Goal: Task Accomplishment & Management: Manage account settings

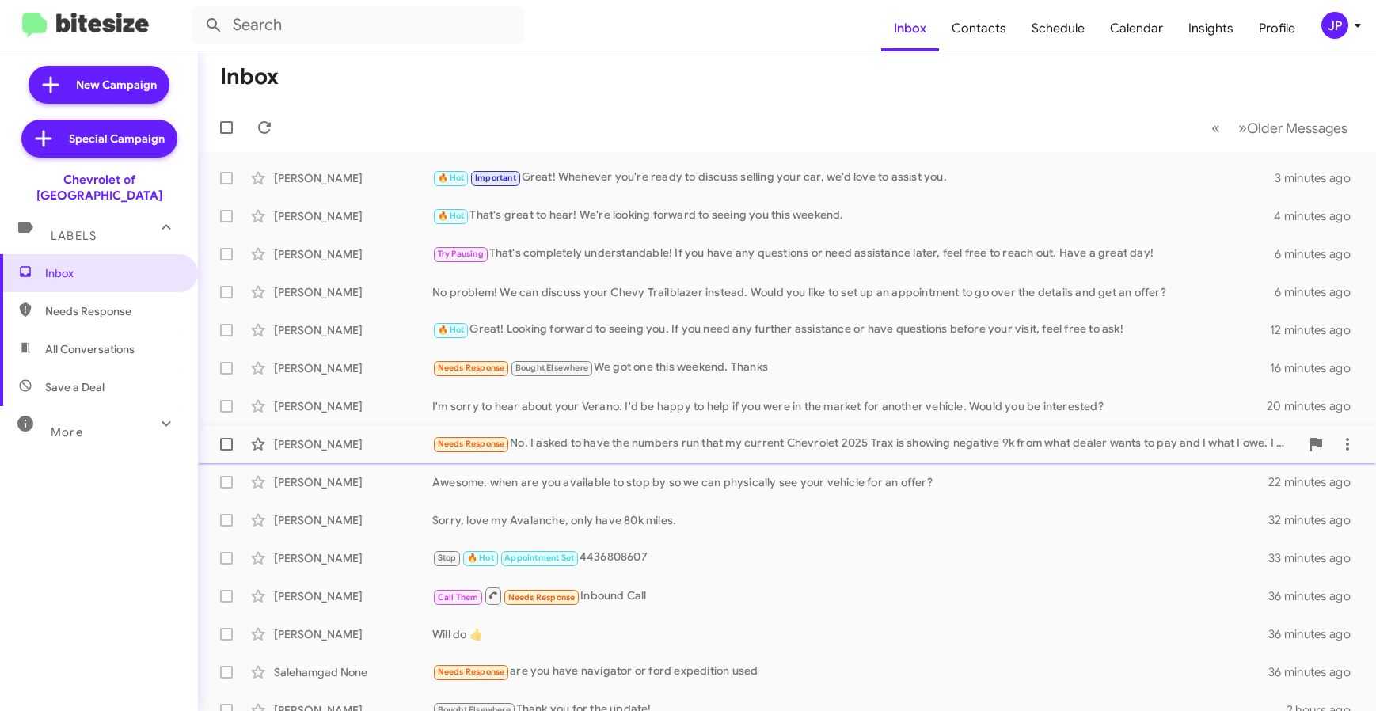
click at [552, 446] on div "Needs Response No. I asked to have the numbers run that my current Chevrolet 20…" at bounding box center [865, 444] width 867 height 18
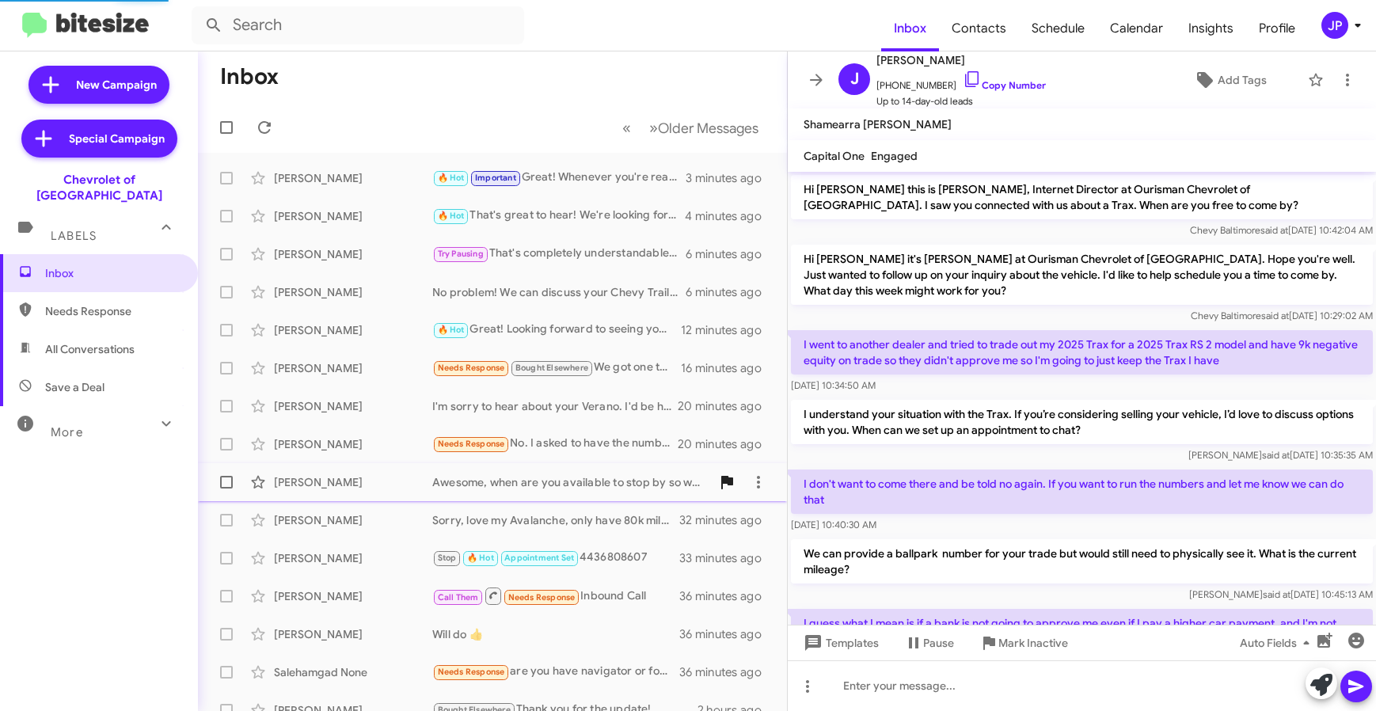
scroll to position [331, 0]
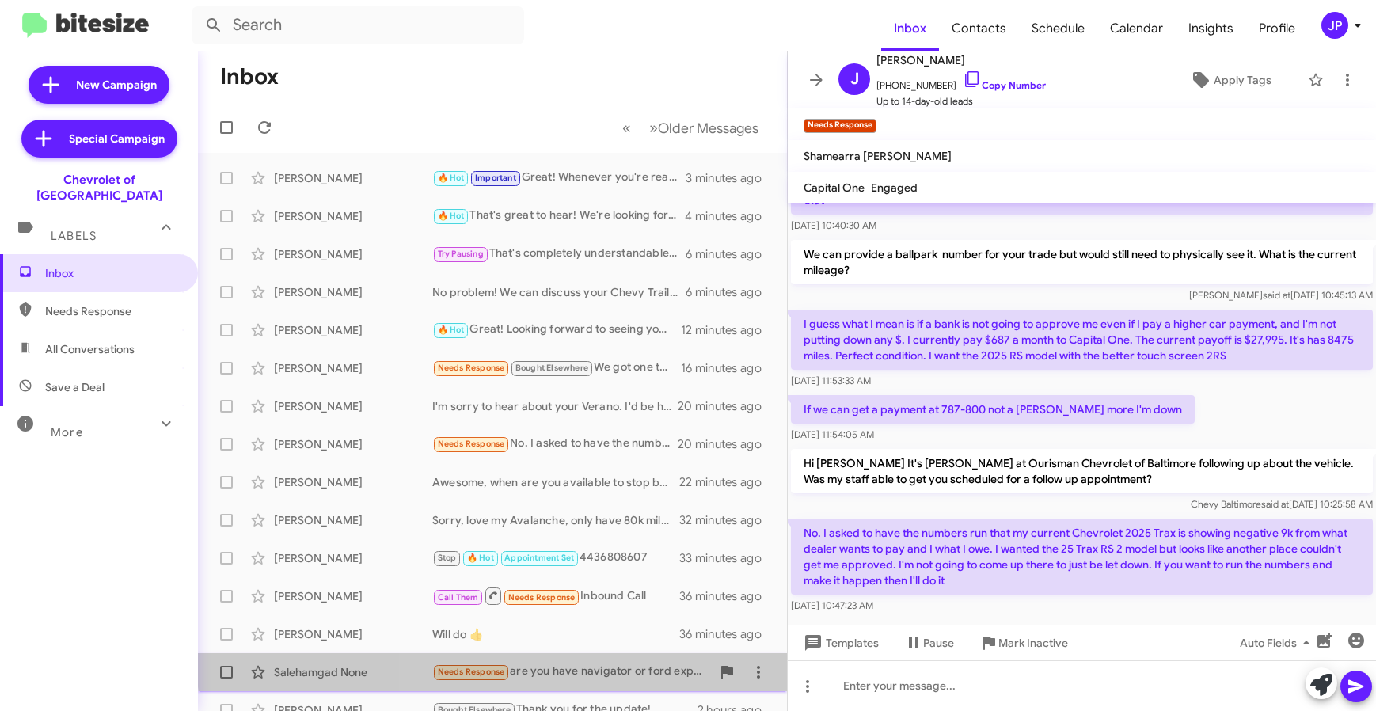
click at [564, 664] on div "Needs Response are you have navigator or ford expedition used" at bounding box center [571, 671] width 279 height 18
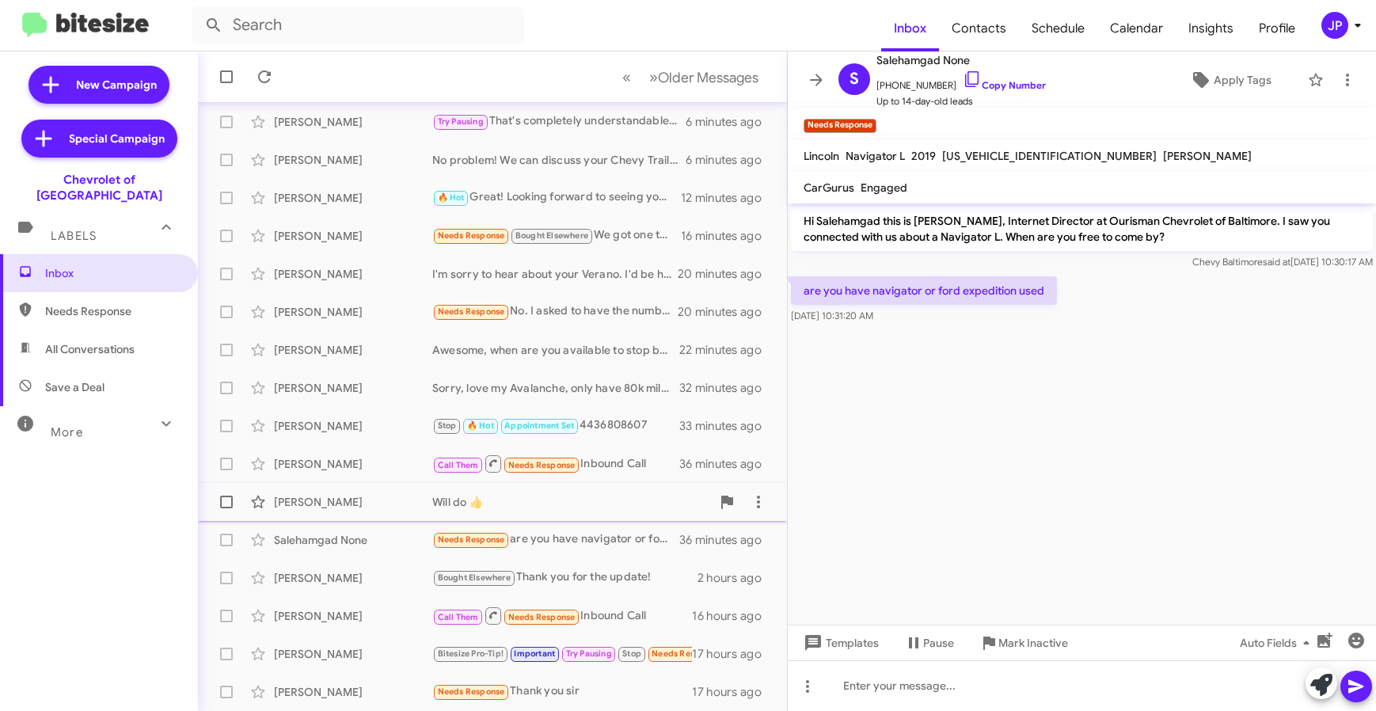
scroll to position [208, 0]
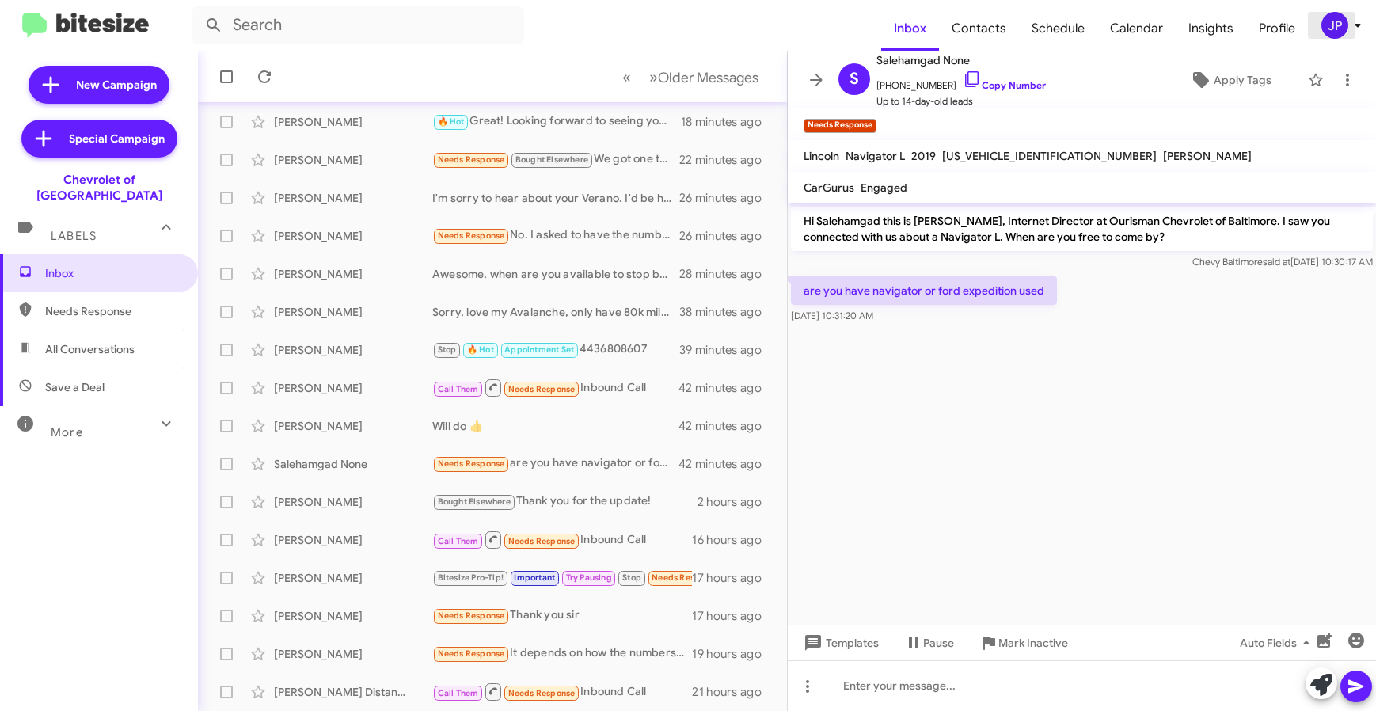
click at [1334, 36] on div "JP" at bounding box center [1334, 25] width 27 height 27
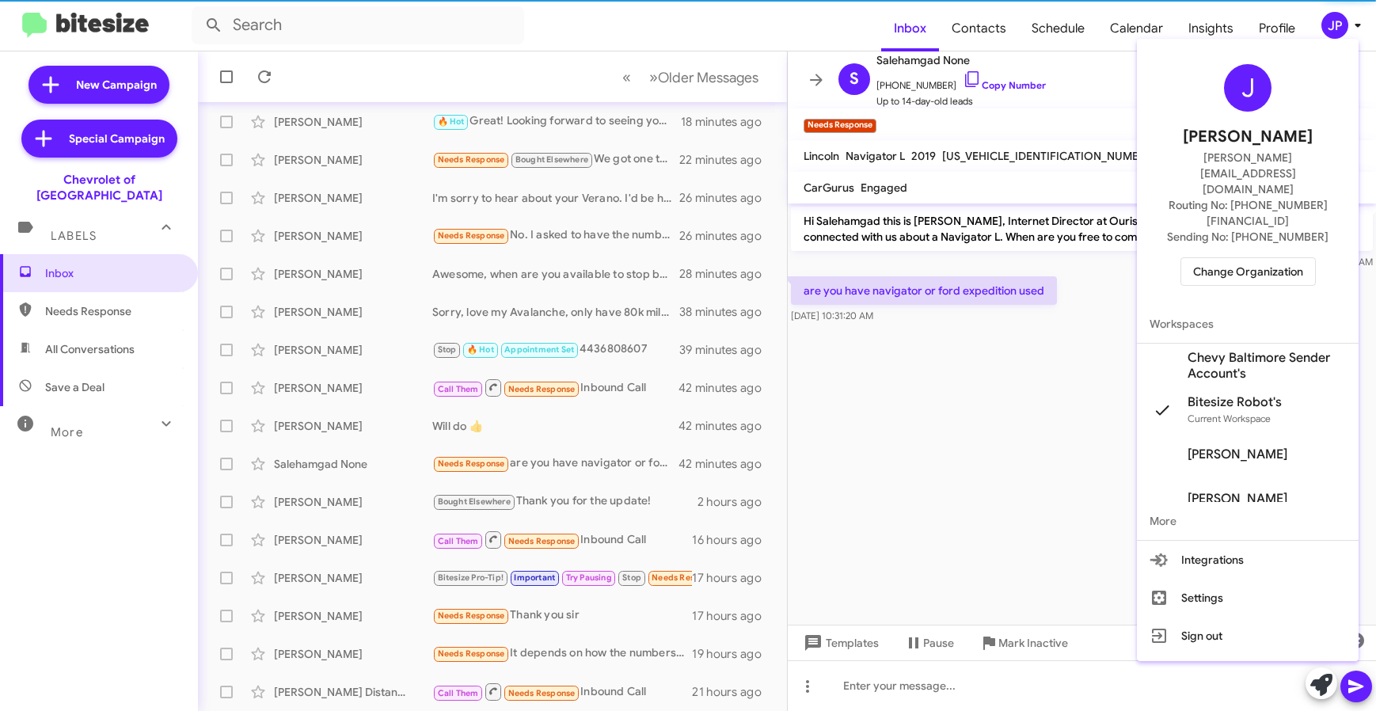
click at [1281, 258] on span "Change Organization" at bounding box center [1248, 271] width 110 height 27
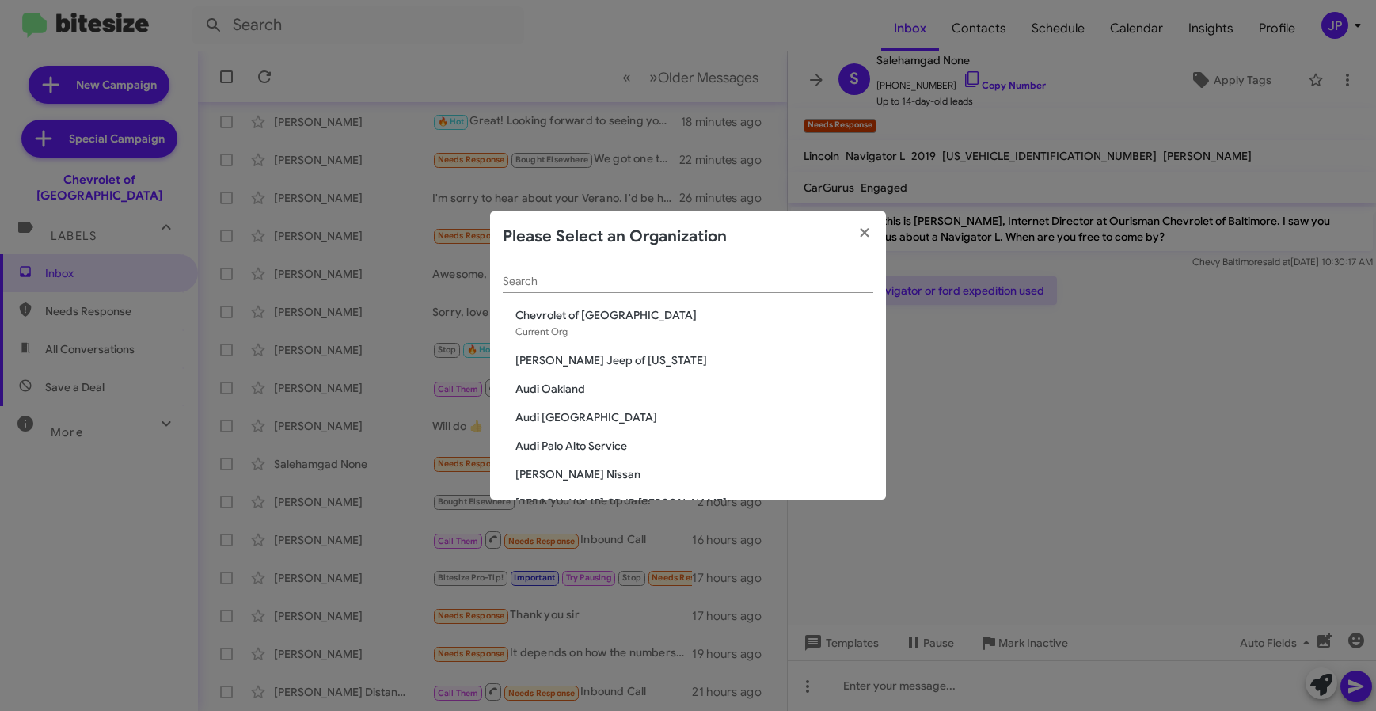
click at [725, 282] on input "Search" at bounding box center [688, 281] width 370 height 13
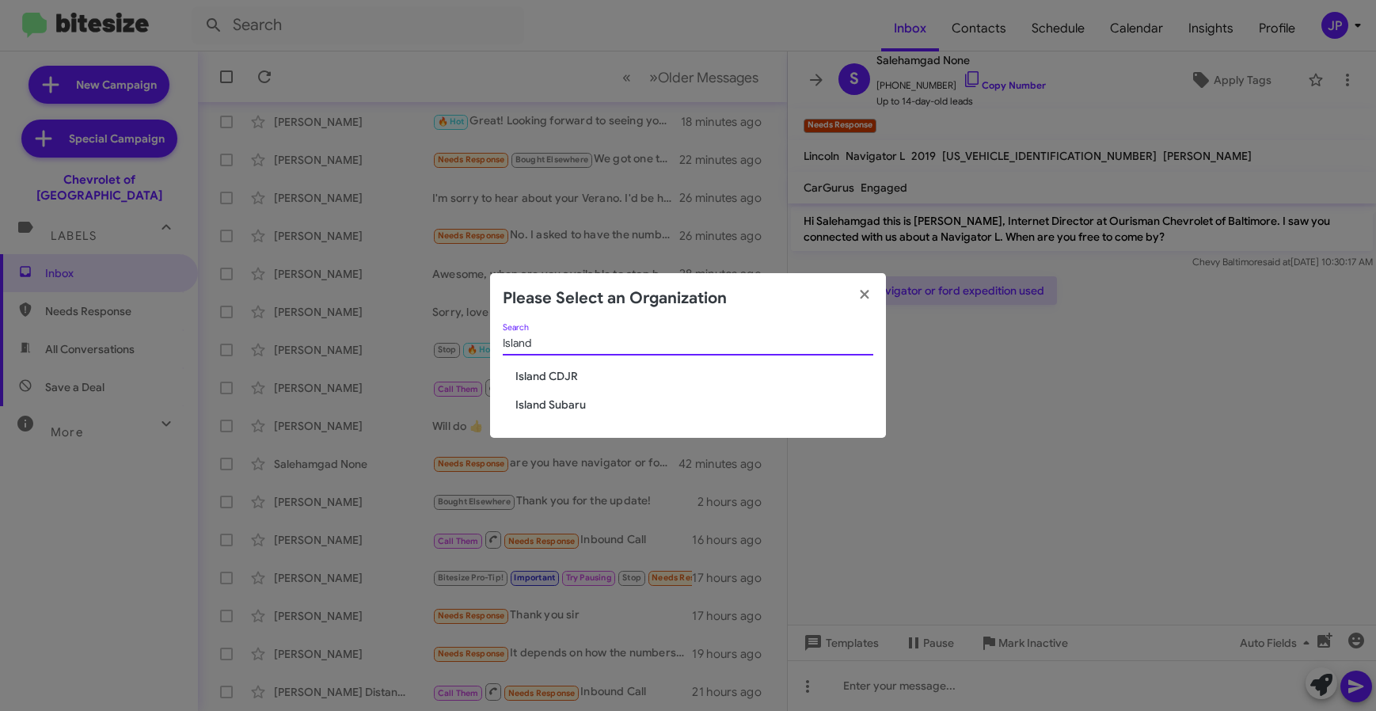
type input "Island"
click at [492, 373] on div "Island Search Island CDJR Island Subaru" at bounding box center [688, 381] width 396 height 115
click at [521, 370] on span "Island CDJR" at bounding box center [694, 376] width 358 height 16
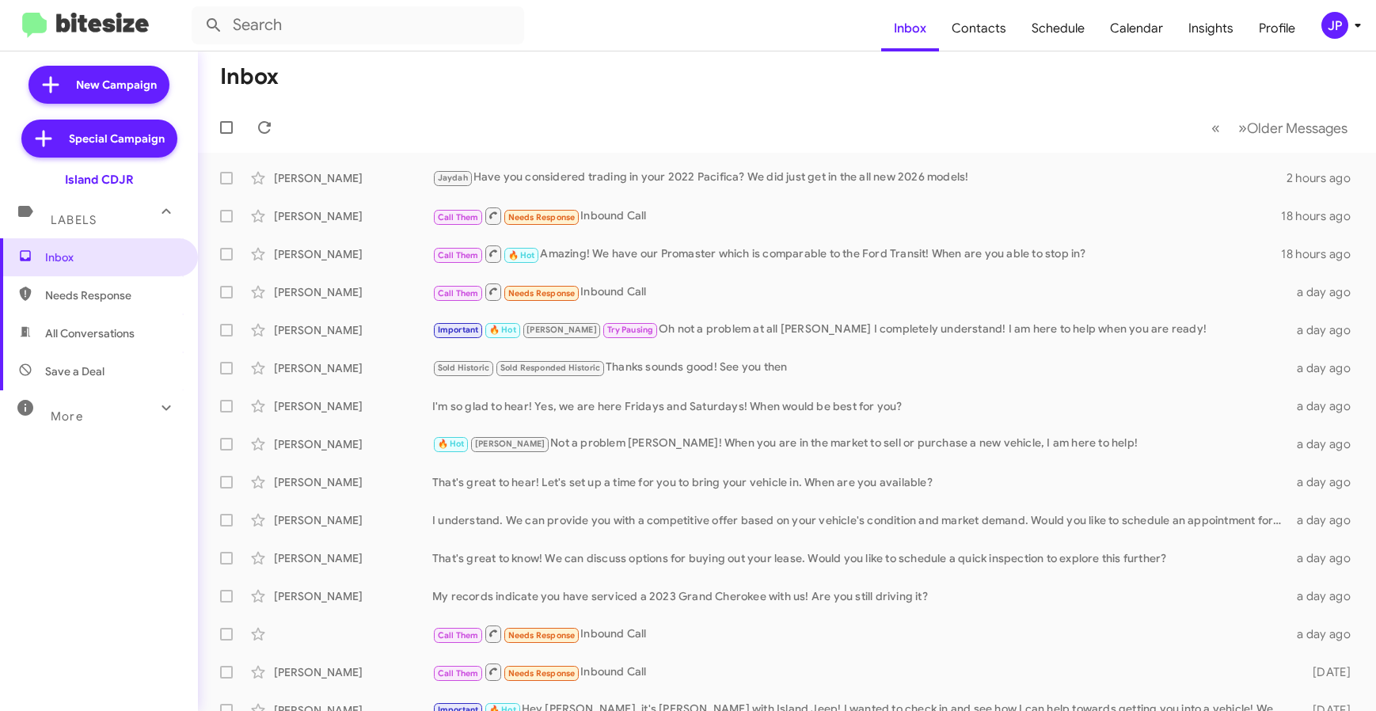
click at [134, 401] on div "More" at bounding box center [83, 409] width 141 height 29
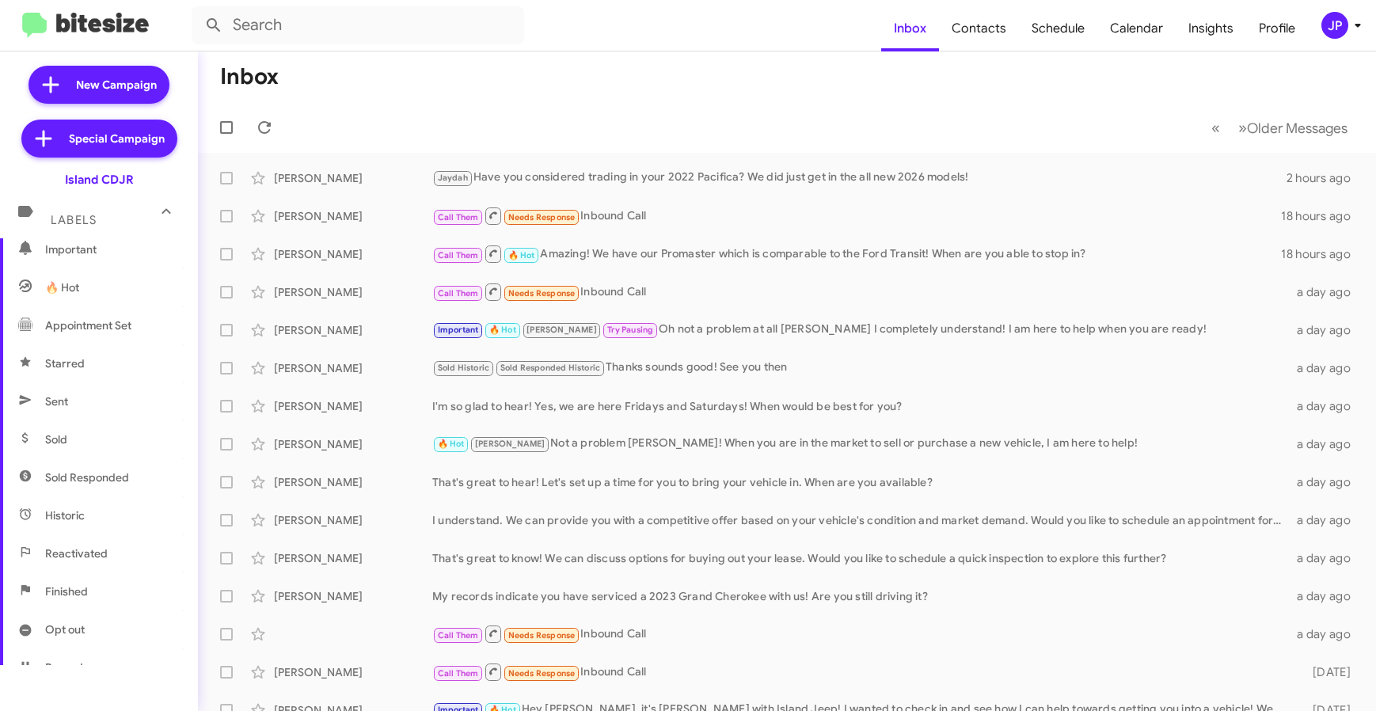
scroll to position [321, 0]
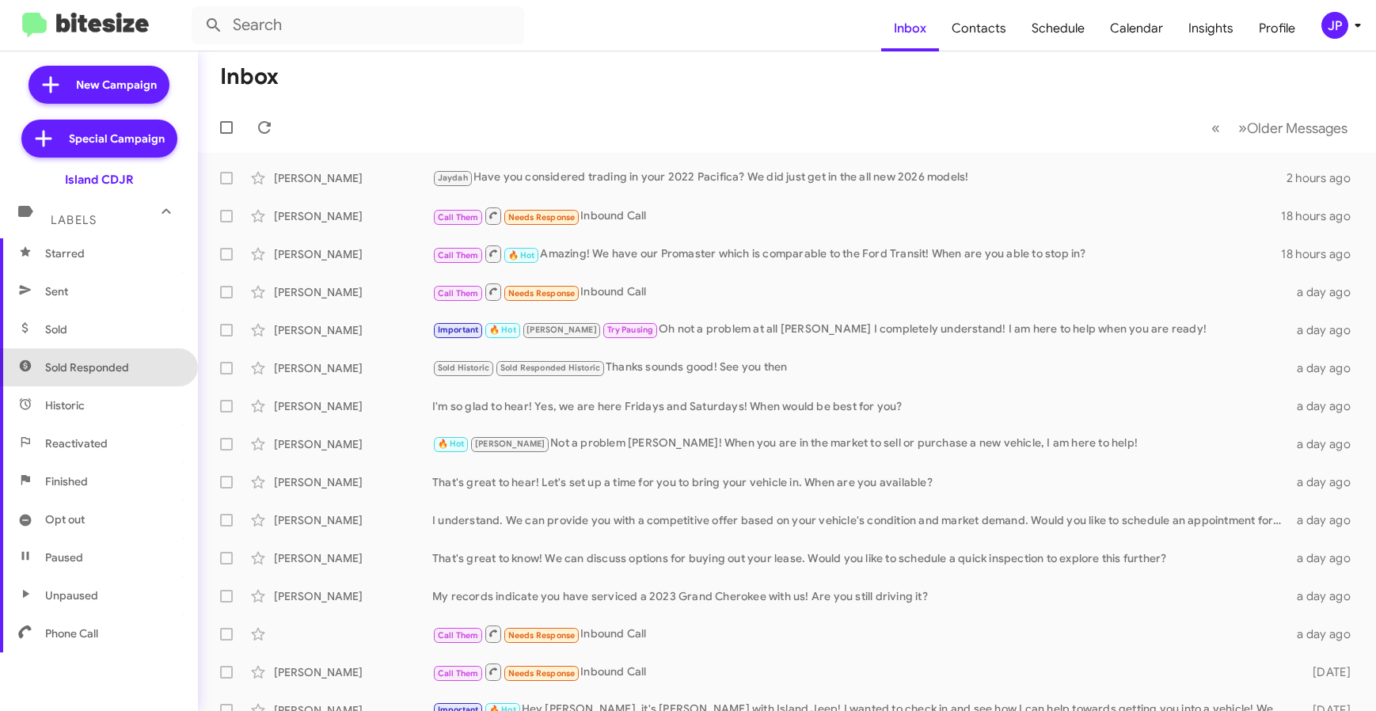
click at [120, 370] on span "Sold Responded" at bounding box center [87, 367] width 84 height 16
type input "in:sold-verified"
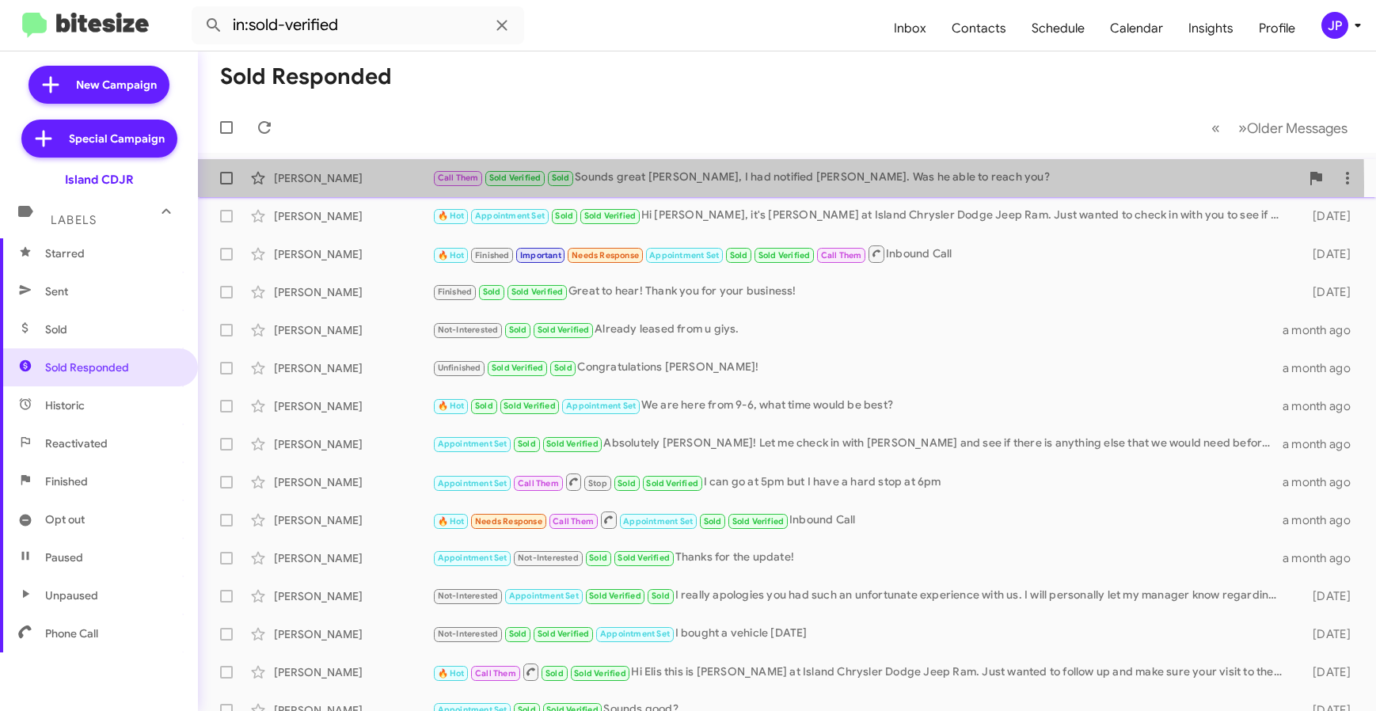
click at [382, 185] on div "[PERSON_NAME]" at bounding box center [353, 178] width 158 height 16
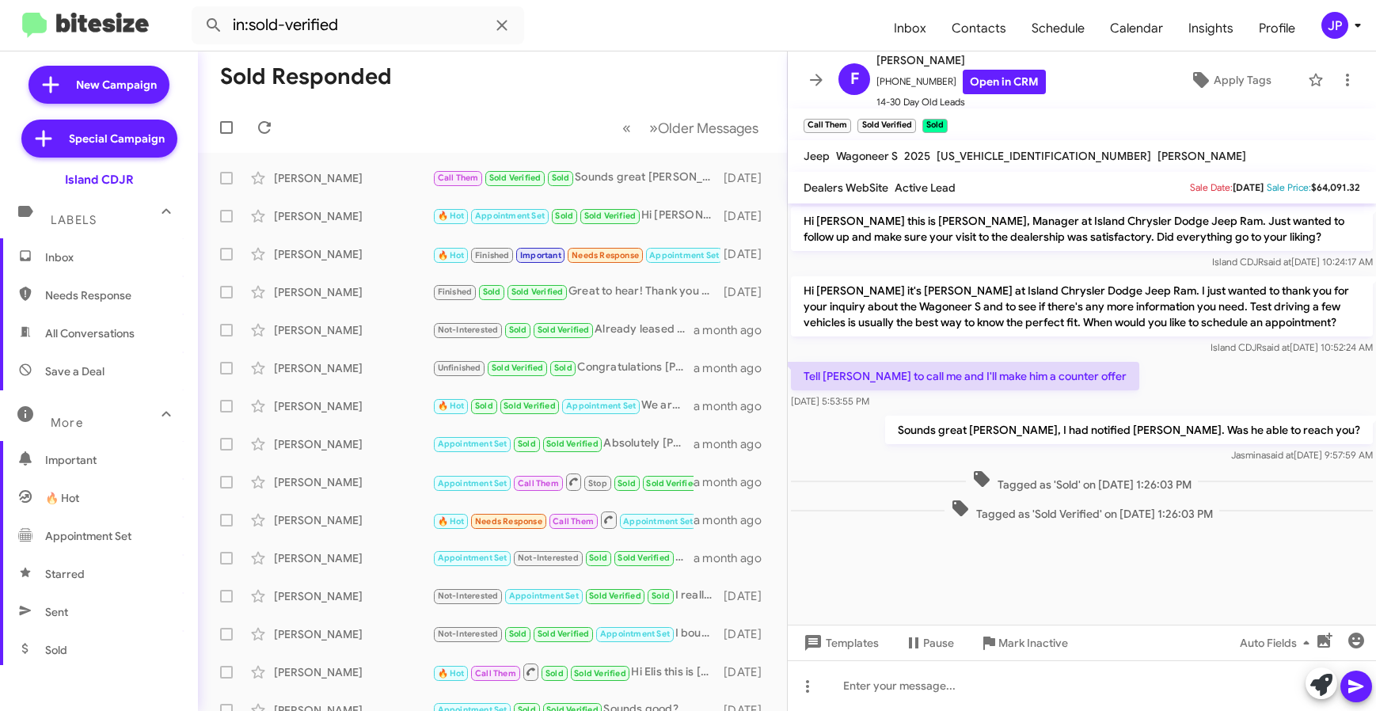
click at [83, 259] on span "Inbox" at bounding box center [112, 257] width 135 height 16
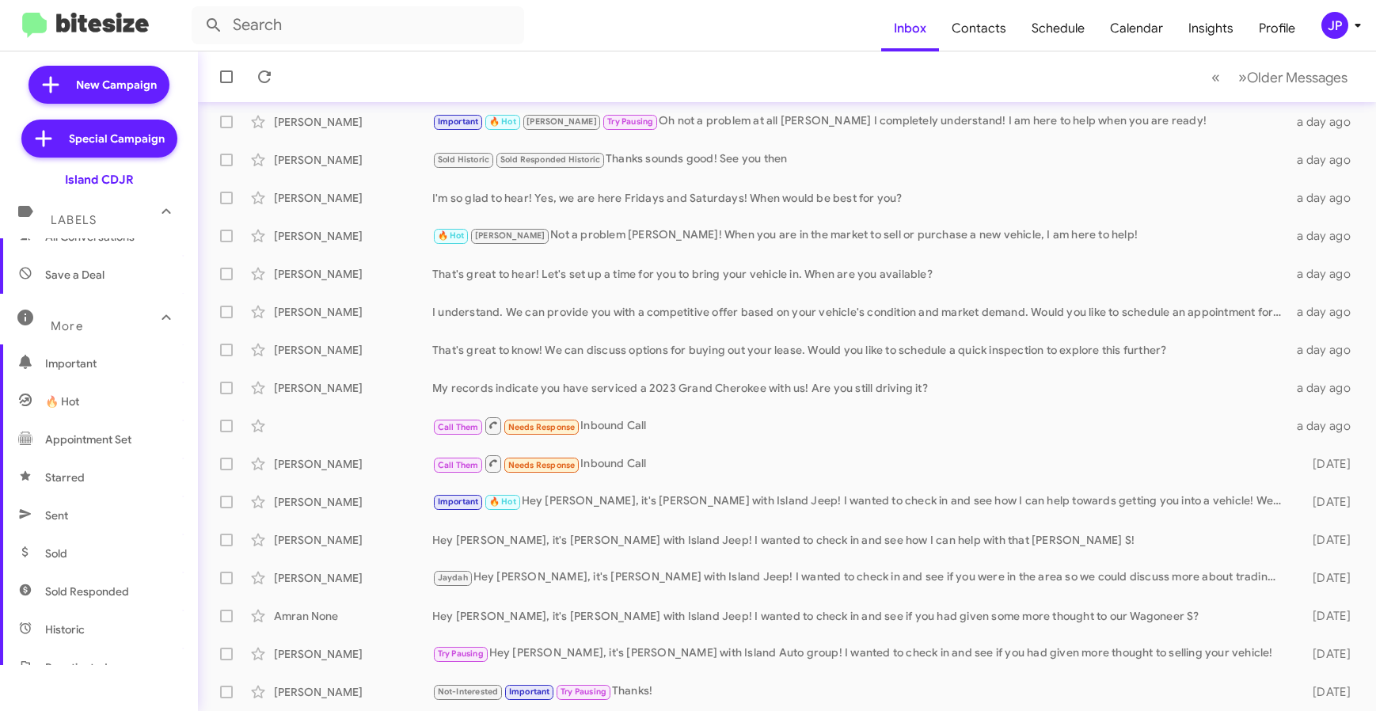
scroll to position [107, 0]
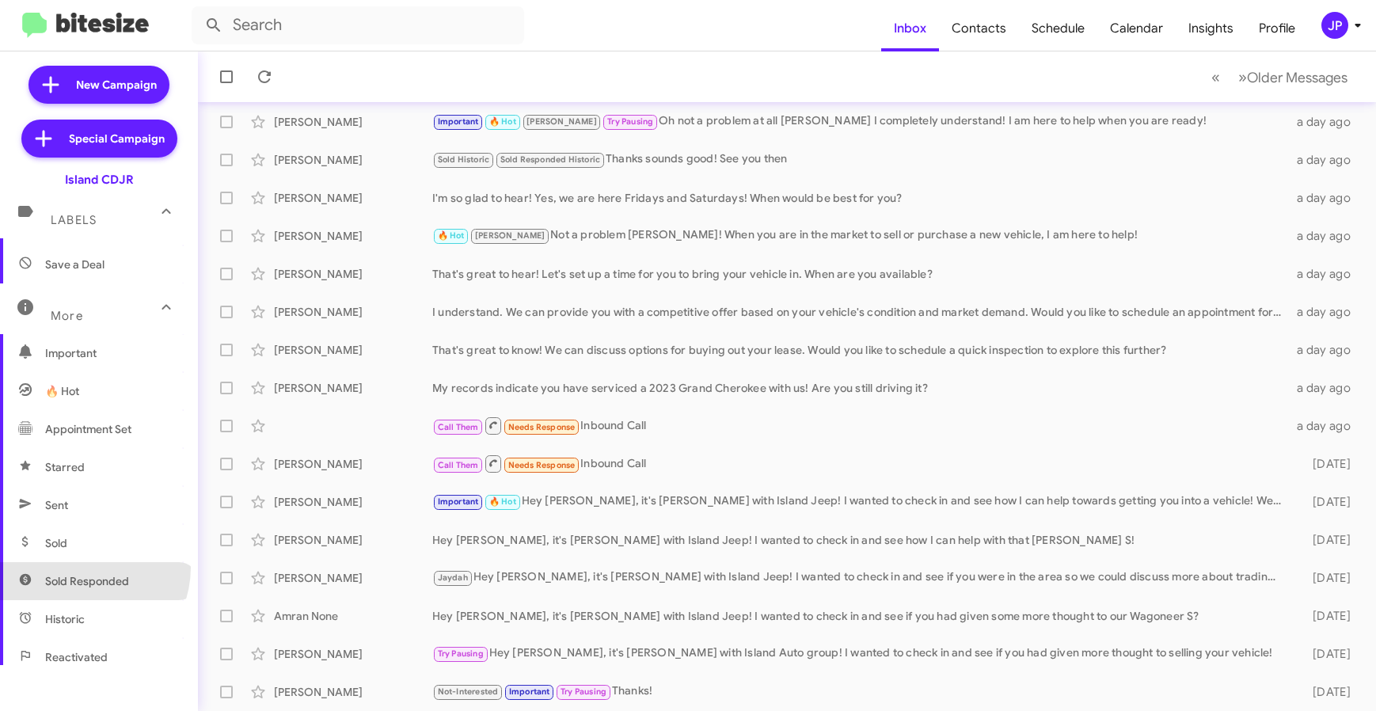
click at [85, 568] on span "Sold Responded" at bounding box center [99, 581] width 198 height 38
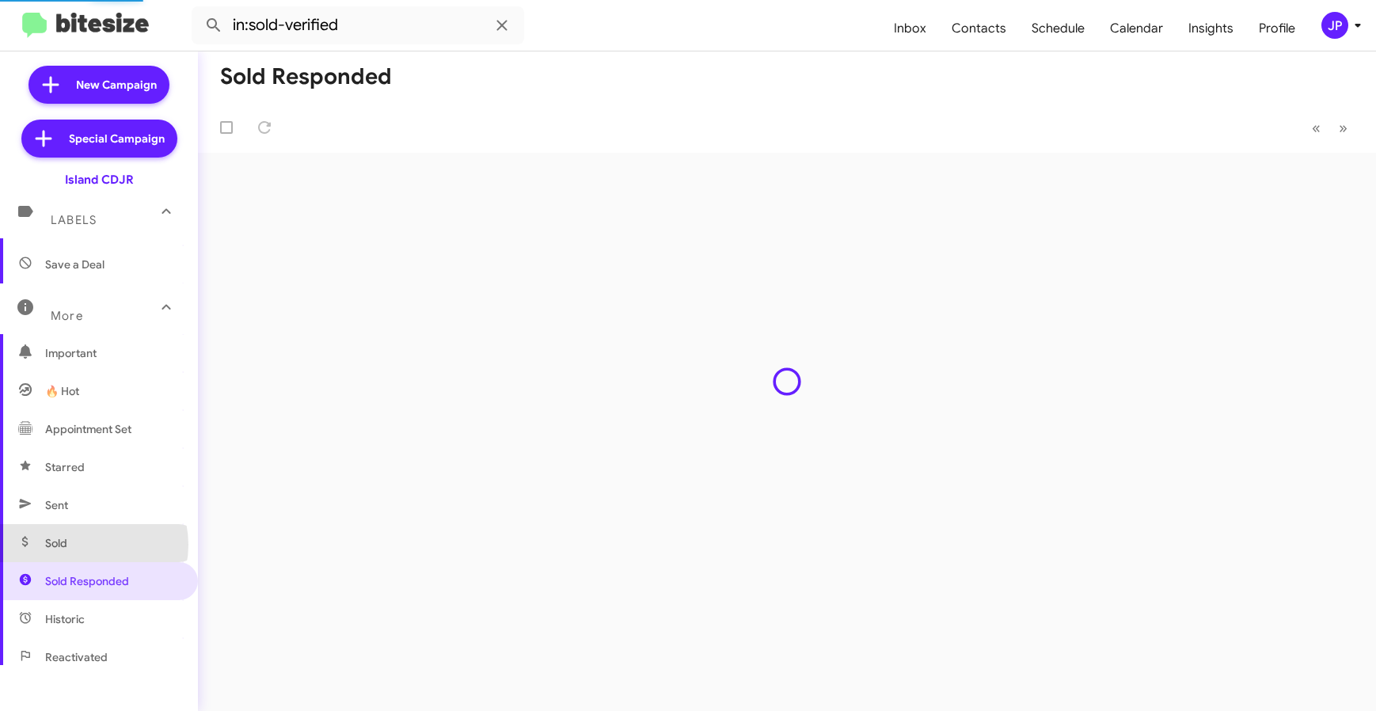
click at [89, 544] on span "Sold" at bounding box center [99, 543] width 198 height 38
type input "in:sold"
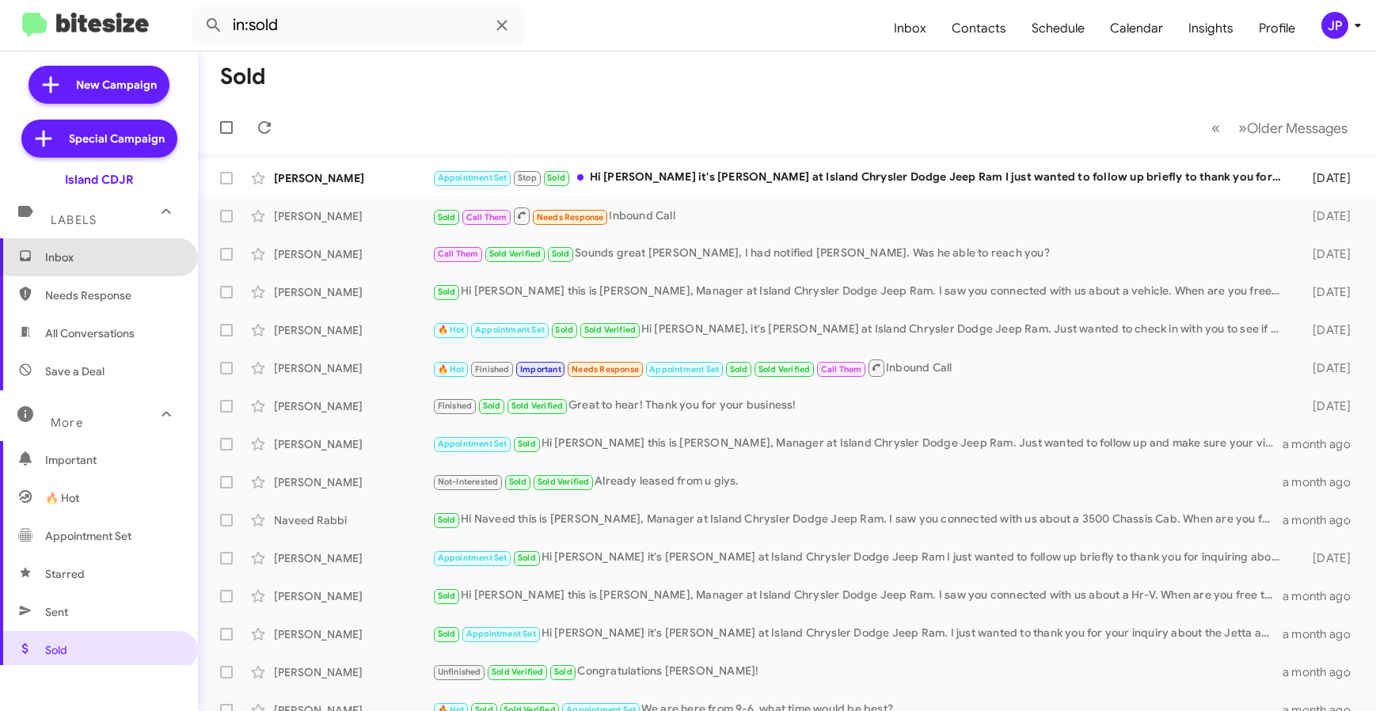
click at [105, 252] on span "Inbox" at bounding box center [112, 257] width 135 height 16
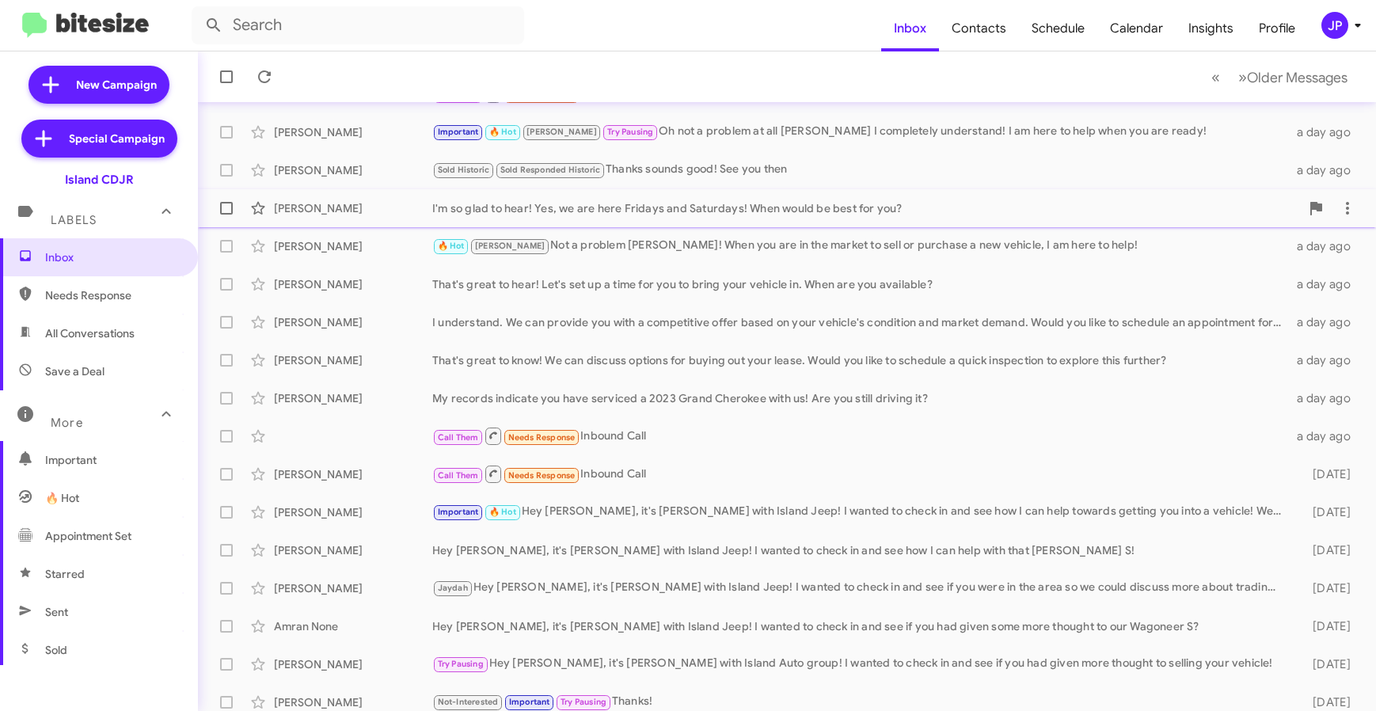
scroll to position [208, 0]
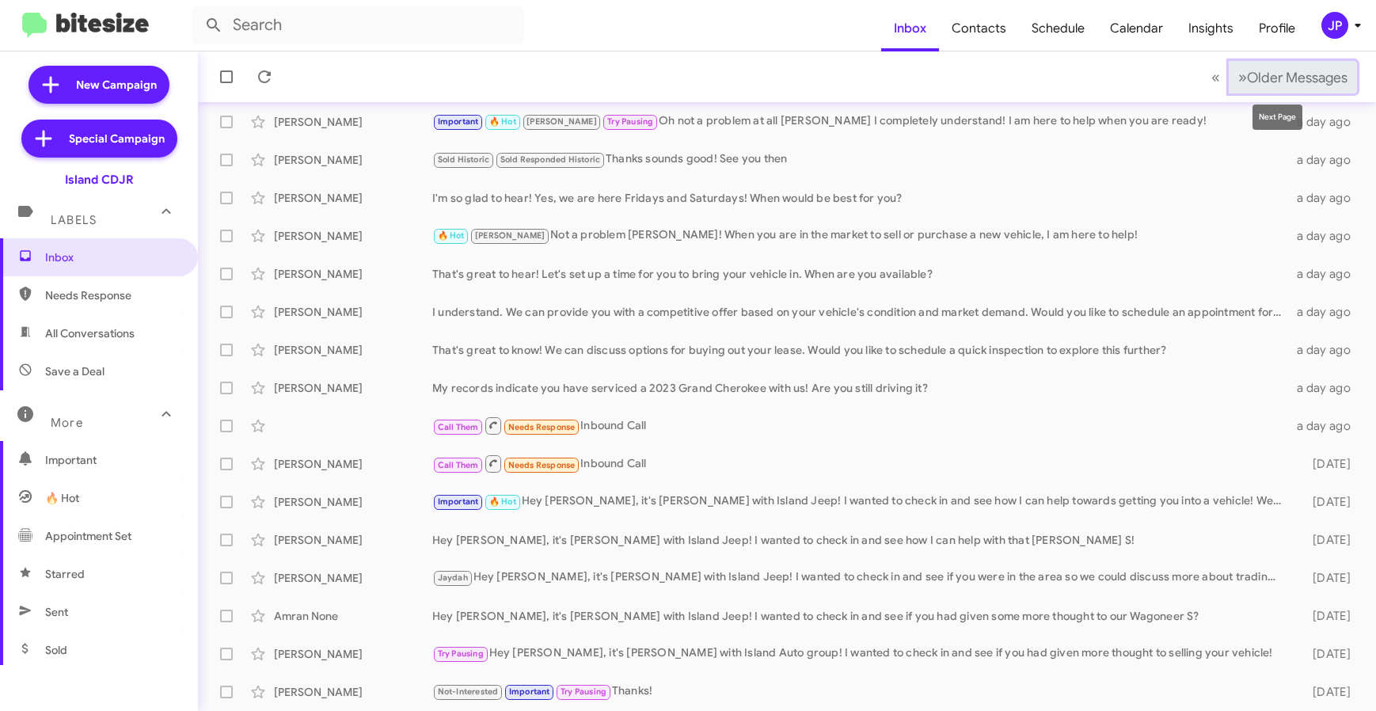
click at [1253, 81] on span "Older Messages" at bounding box center [1297, 77] width 101 height 17
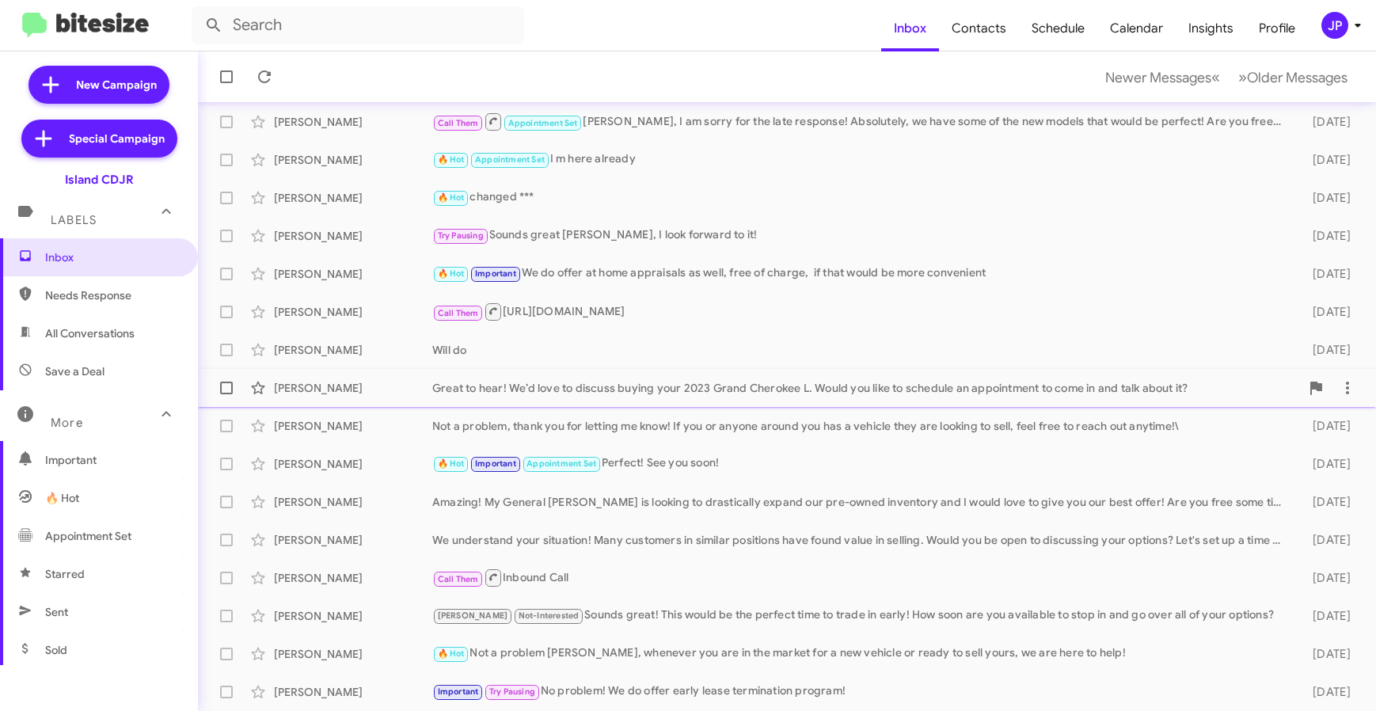
click at [308, 389] on div "Paul Donaido" at bounding box center [353, 388] width 158 height 16
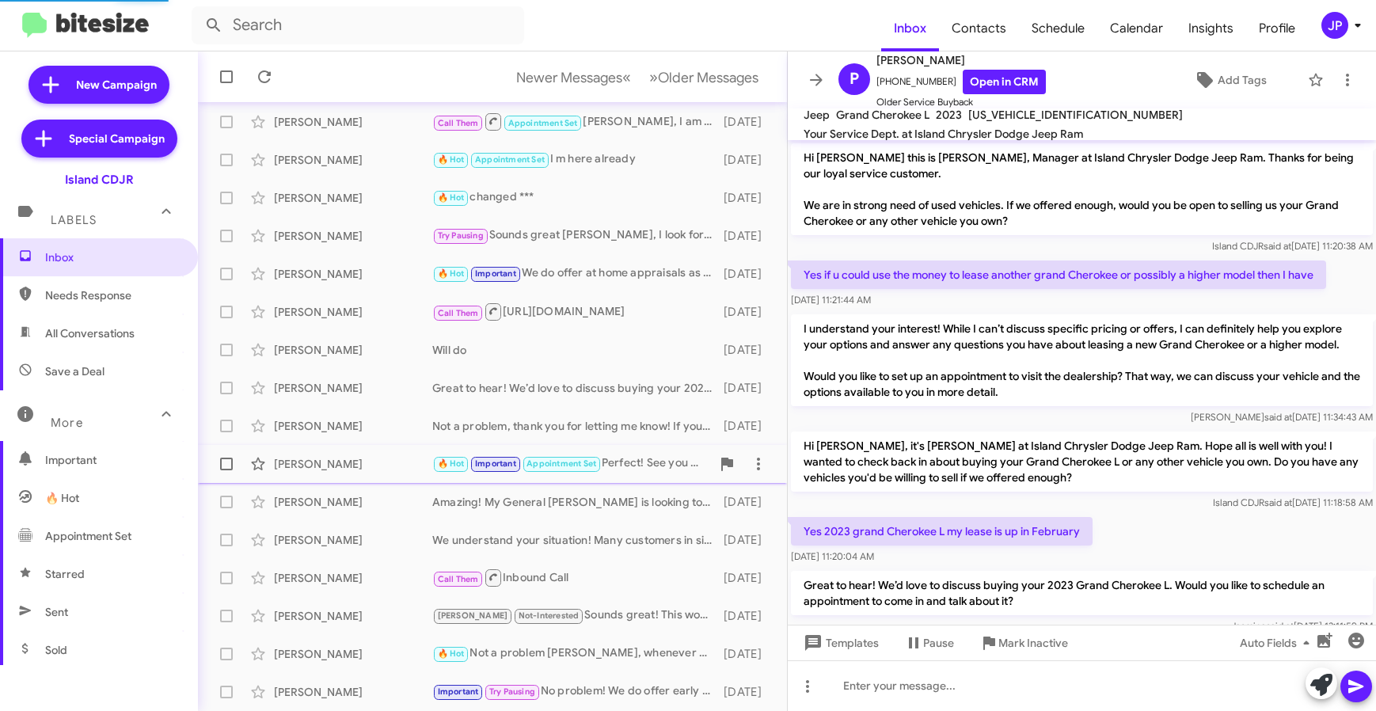
scroll to position [36, 0]
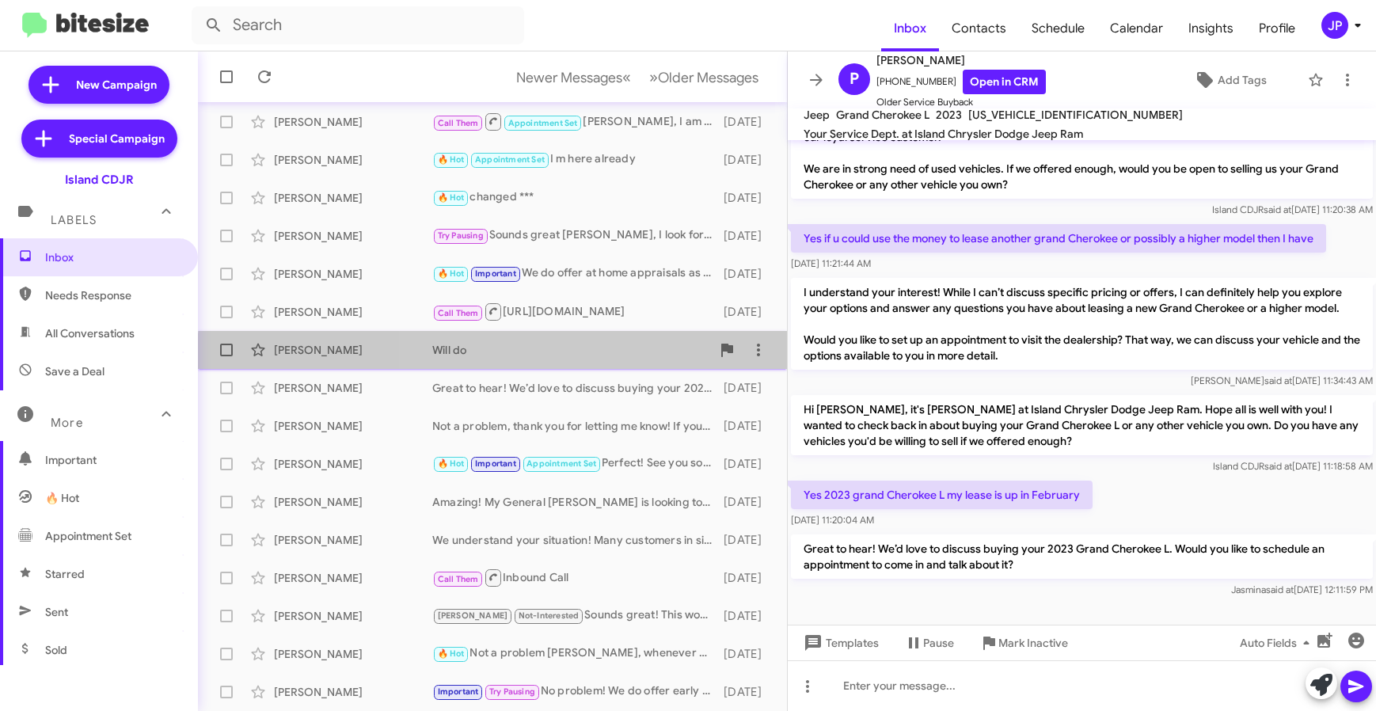
click at [545, 361] on div "George Soued Will do 8 days ago" at bounding box center [493, 350] width 564 height 32
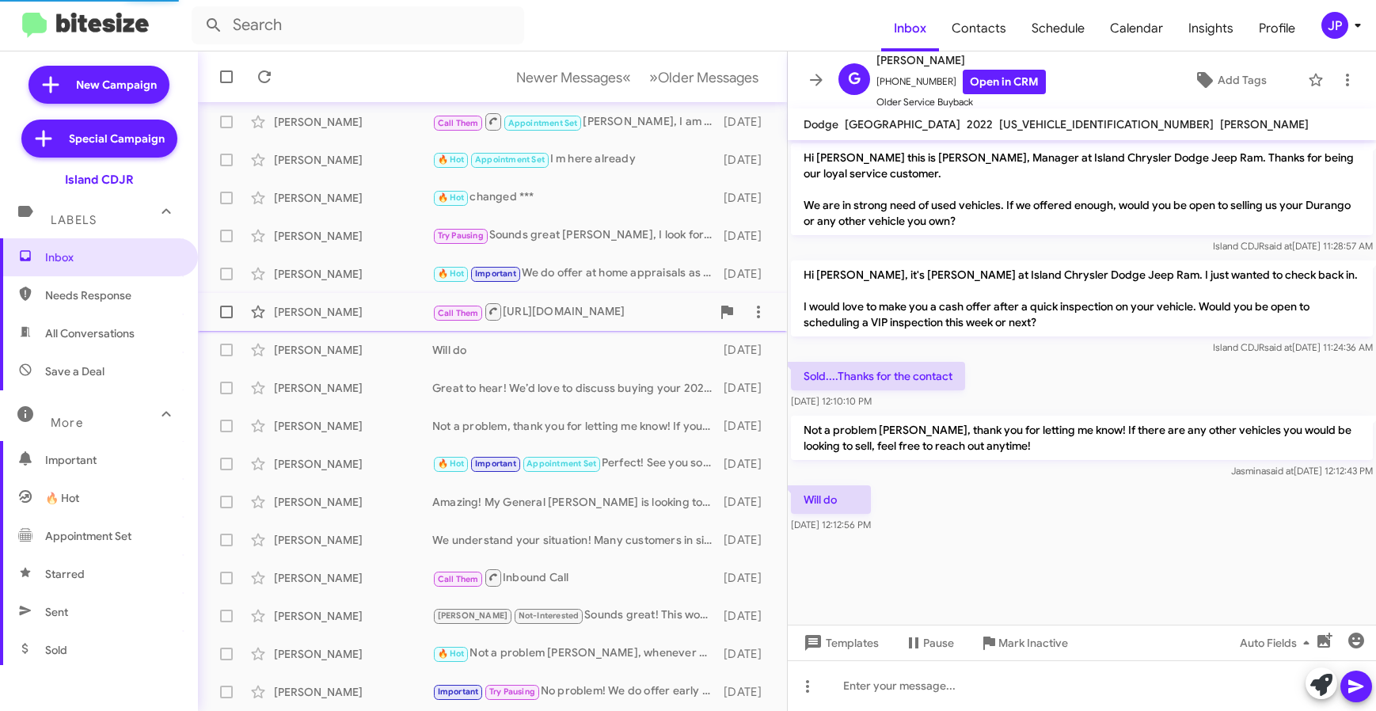
click at [583, 314] on div "Call Them https://www.myislandcdjr.com/tools/edmunds/instant-cash-offer.htm" at bounding box center [571, 312] width 279 height 20
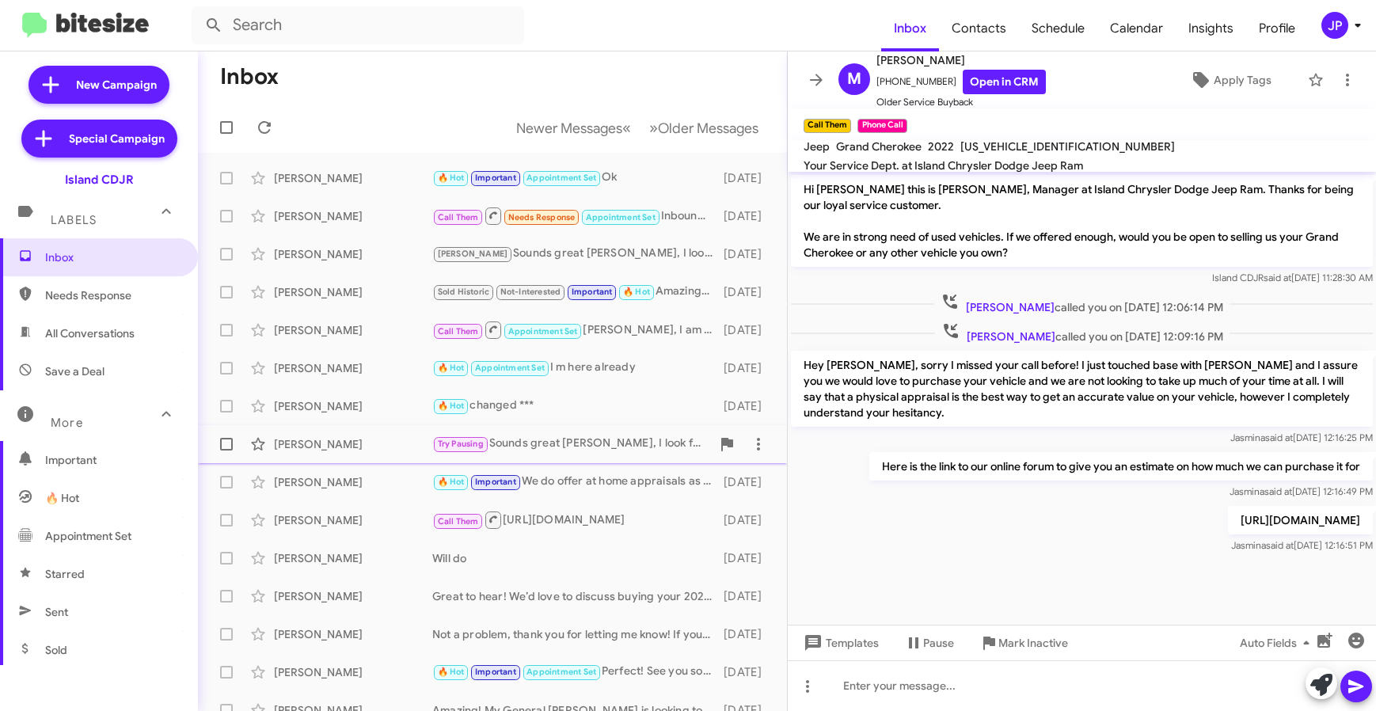
click at [573, 436] on div "Try Pausing Sounds great Stephen, I look forward to it!" at bounding box center [571, 444] width 279 height 18
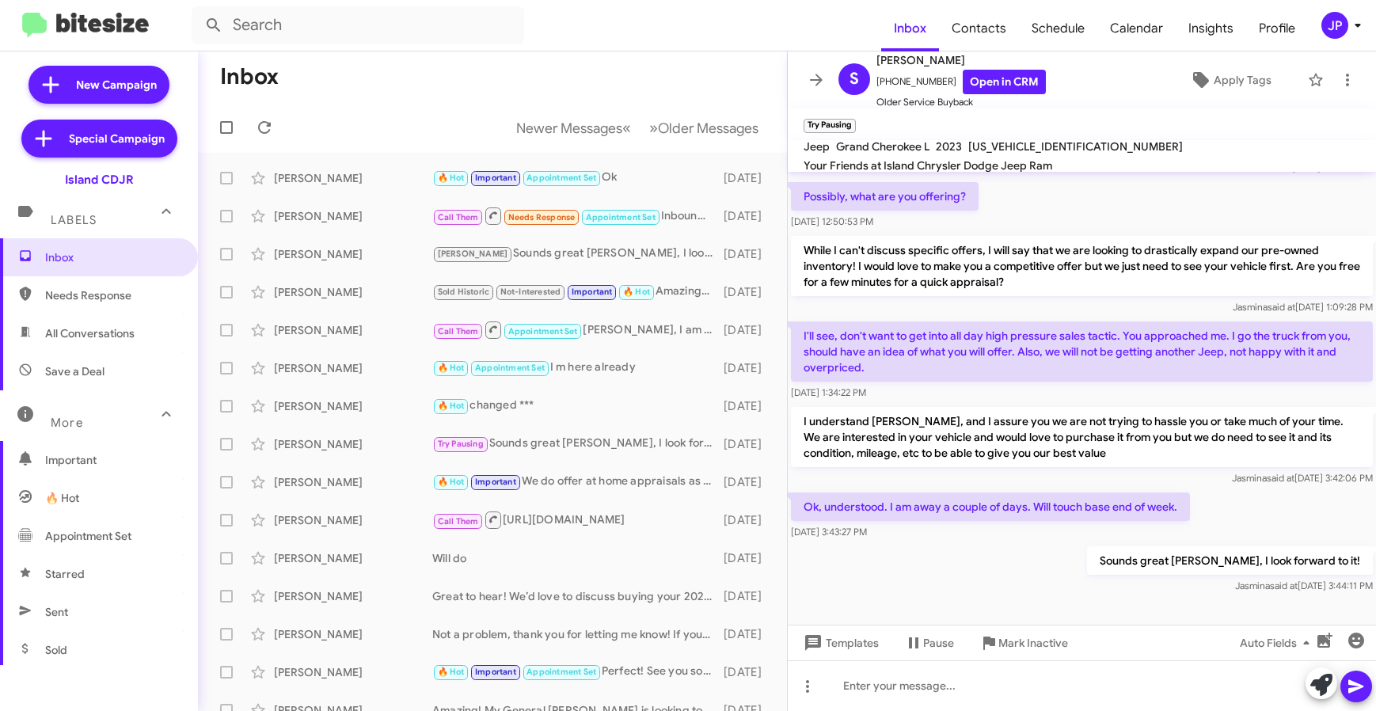
click at [822, 577] on div "Sounds great Stephen, I look forward to it! Jasmina said at Sep 2, 2025, 3:44:1…" at bounding box center [1082, 570] width 588 height 54
click at [1205, 97] on div "S Stephen Nalbone +16464319828 Open in CRM Older Service Buyback Apply Tags" at bounding box center [1066, 80] width 468 height 59
click at [1224, 74] on span "Apply Tags" at bounding box center [1242, 80] width 58 height 28
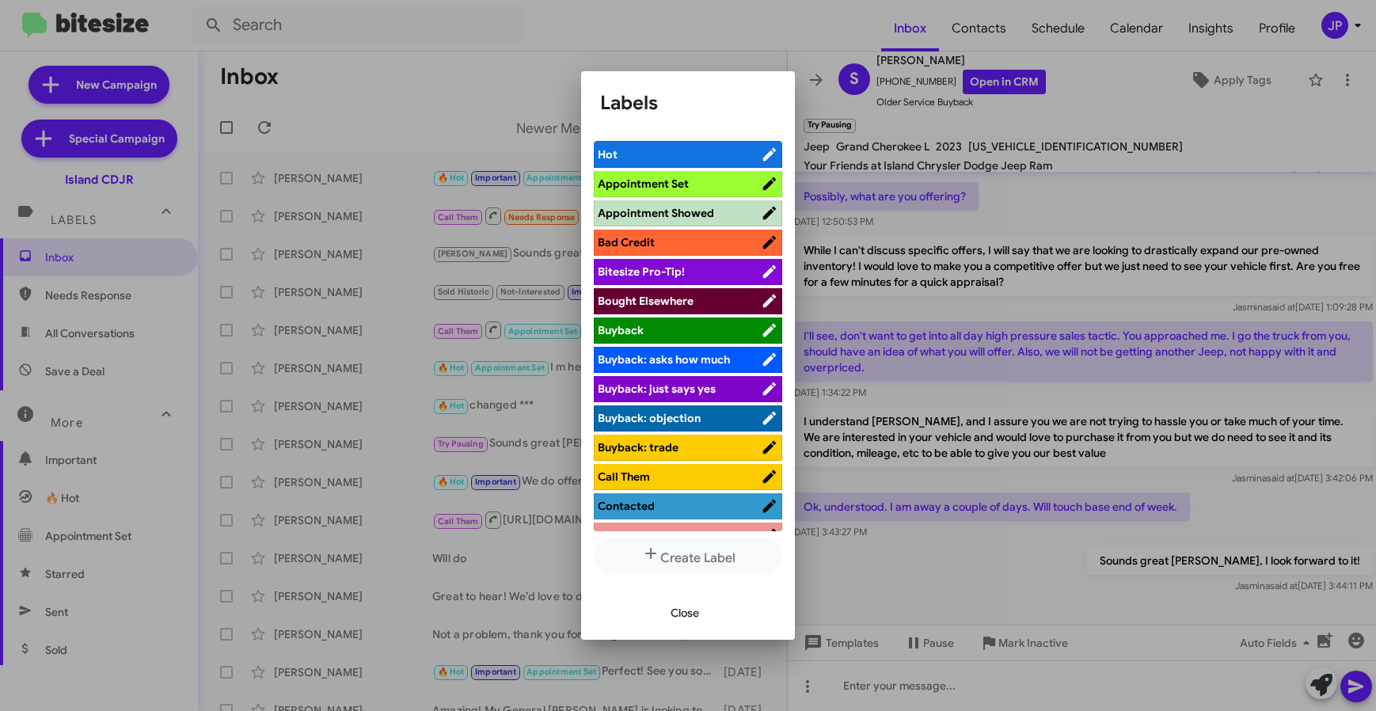
click at [692, 276] on span "Bitesize Pro-Tip!" at bounding box center [679, 272] width 163 height 16
click at [997, 581] on div at bounding box center [688, 355] width 1376 height 711
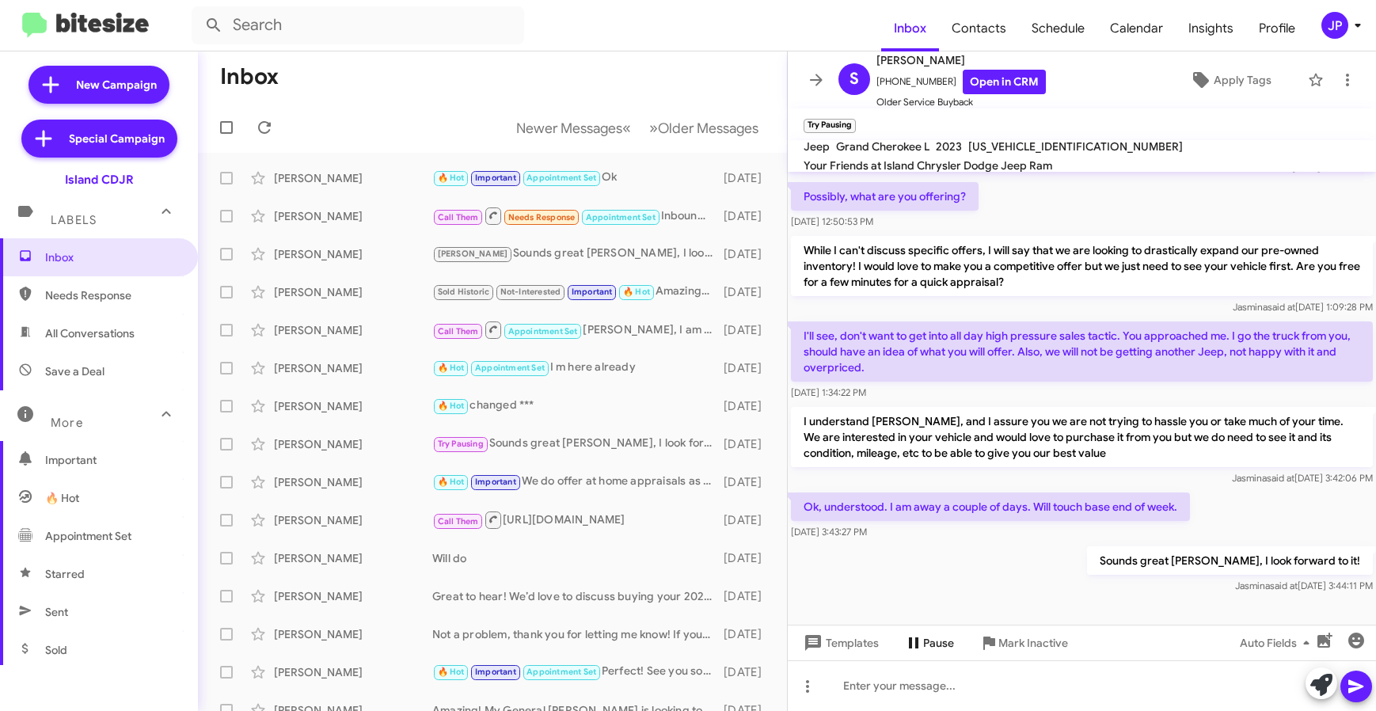
click at [943, 636] on span "Pause" at bounding box center [938, 642] width 31 height 28
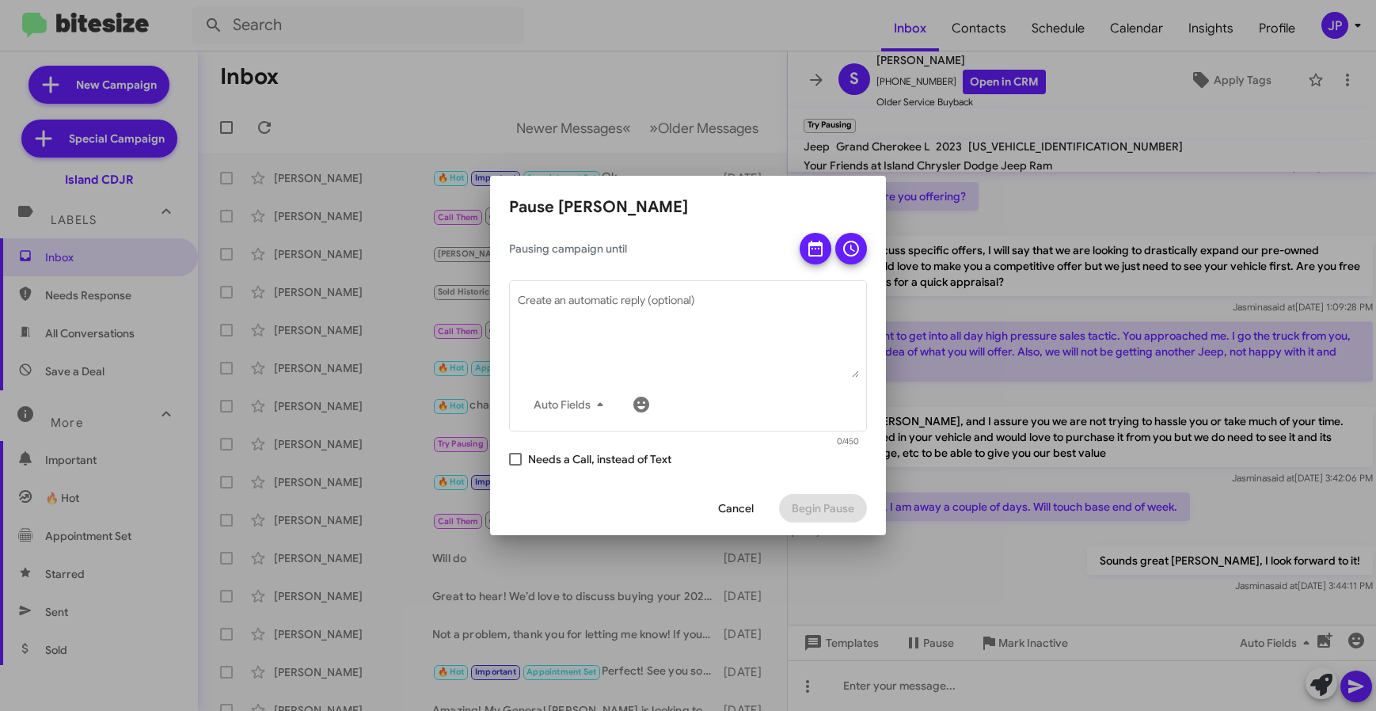
click at [579, 51] on div at bounding box center [688, 355] width 1376 height 711
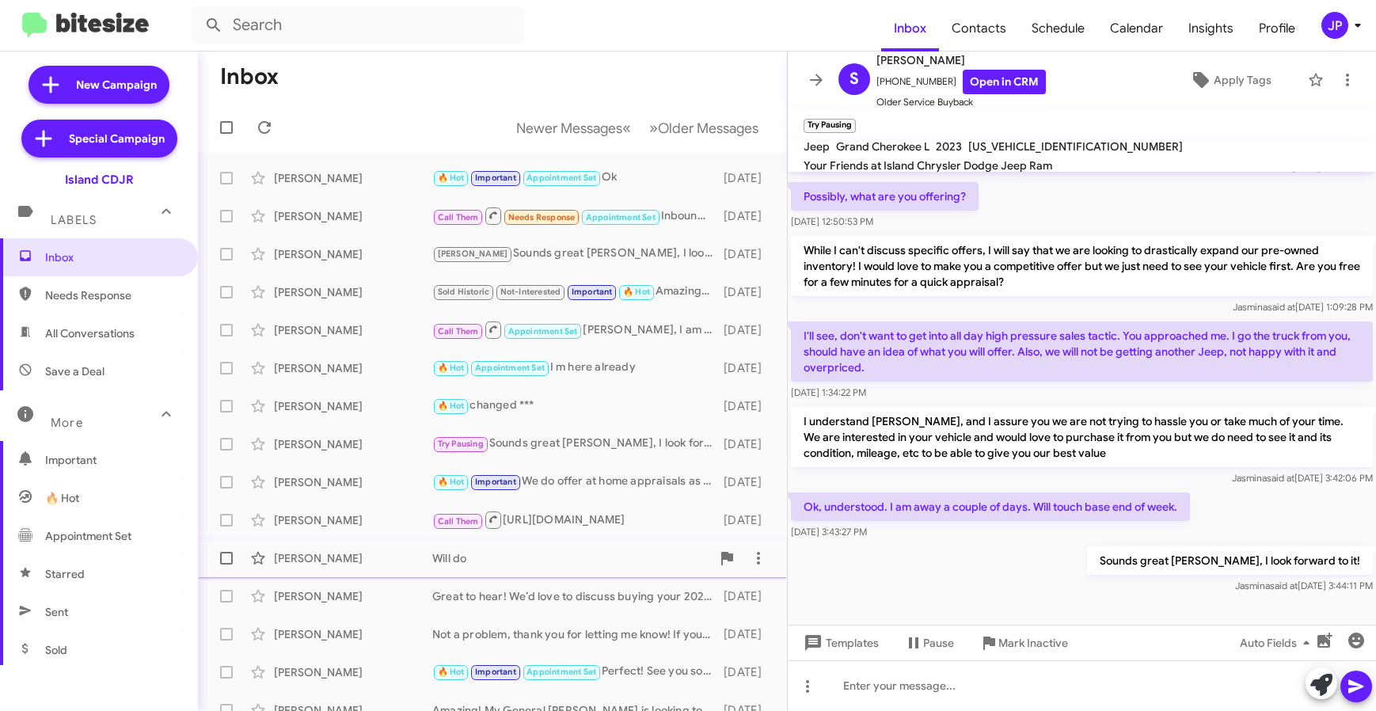
scroll to position [208, 0]
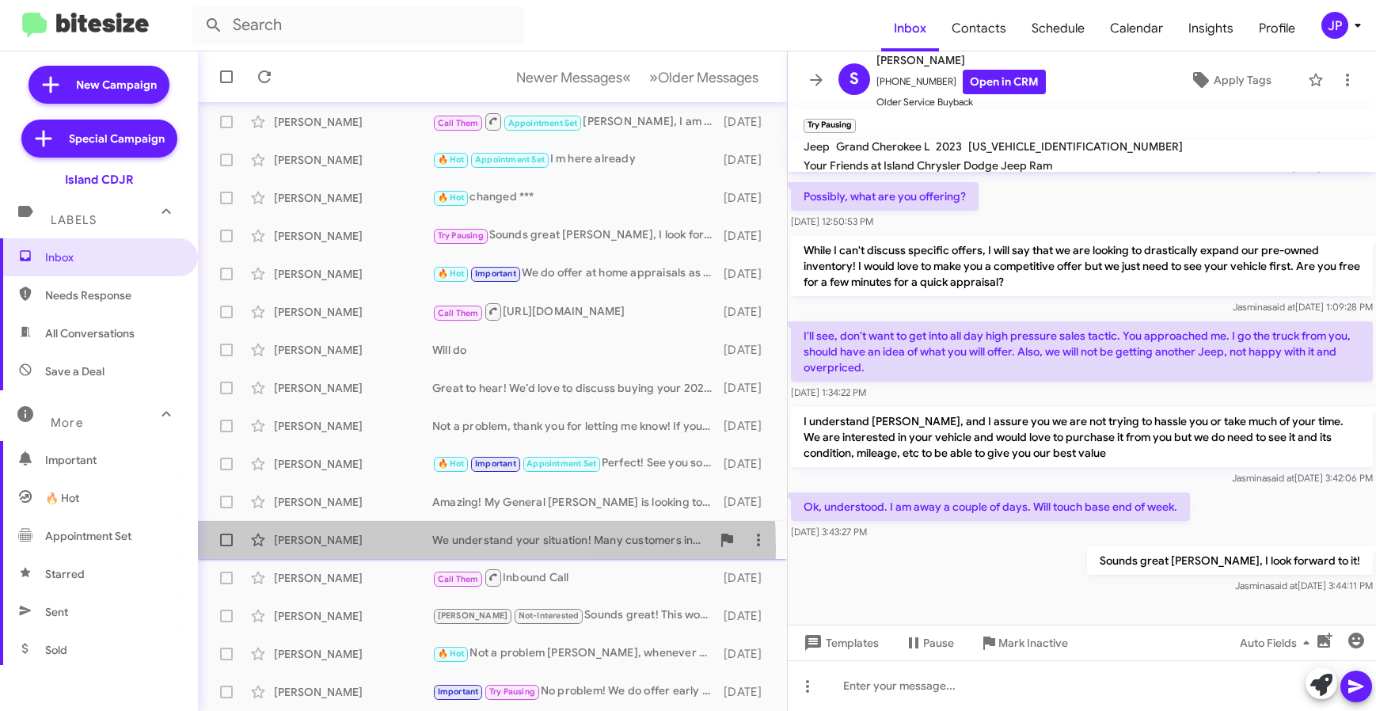
click at [384, 546] on div "Cheryl Kallaitzakif" at bounding box center [353, 540] width 158 height 16
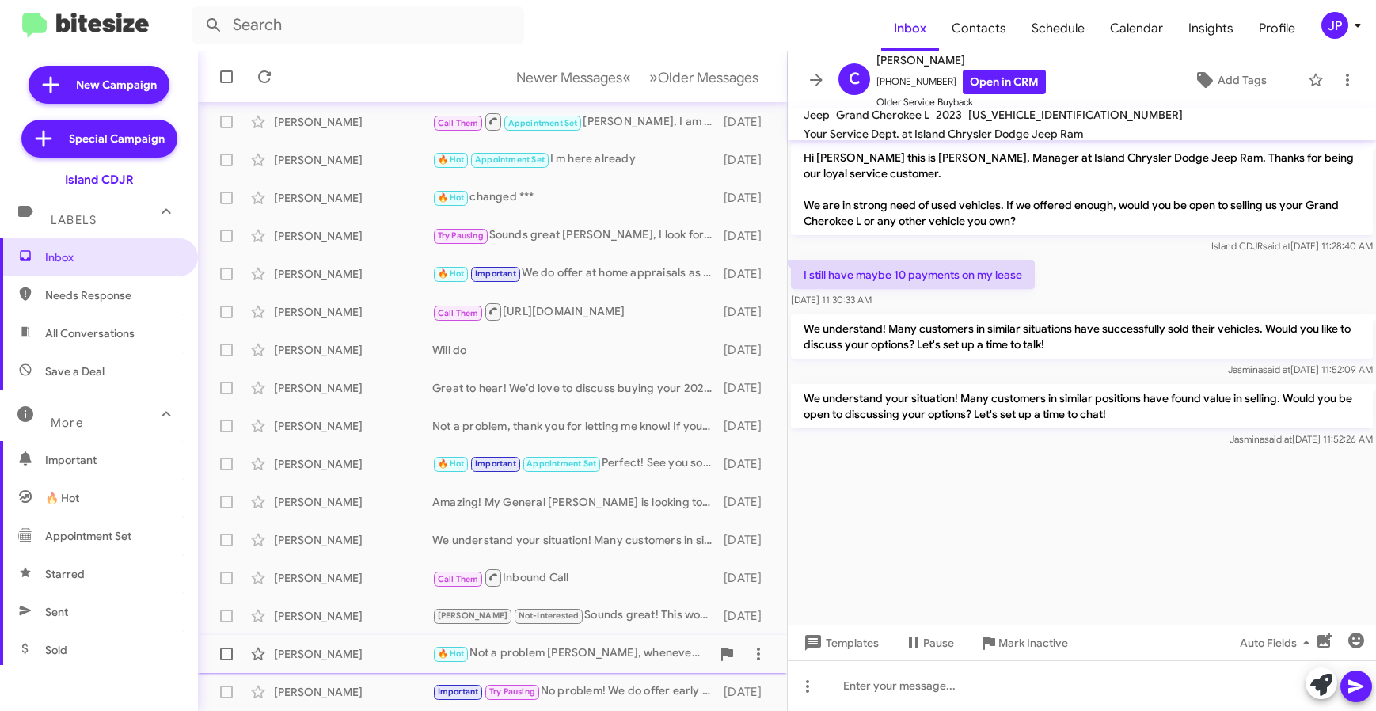
click at [560, 655] on div "🔥 Hot Not a problem Reid, whenever you are in the market for a new vehicle or r…" at bounding box center [571, 653] width 279 height 18
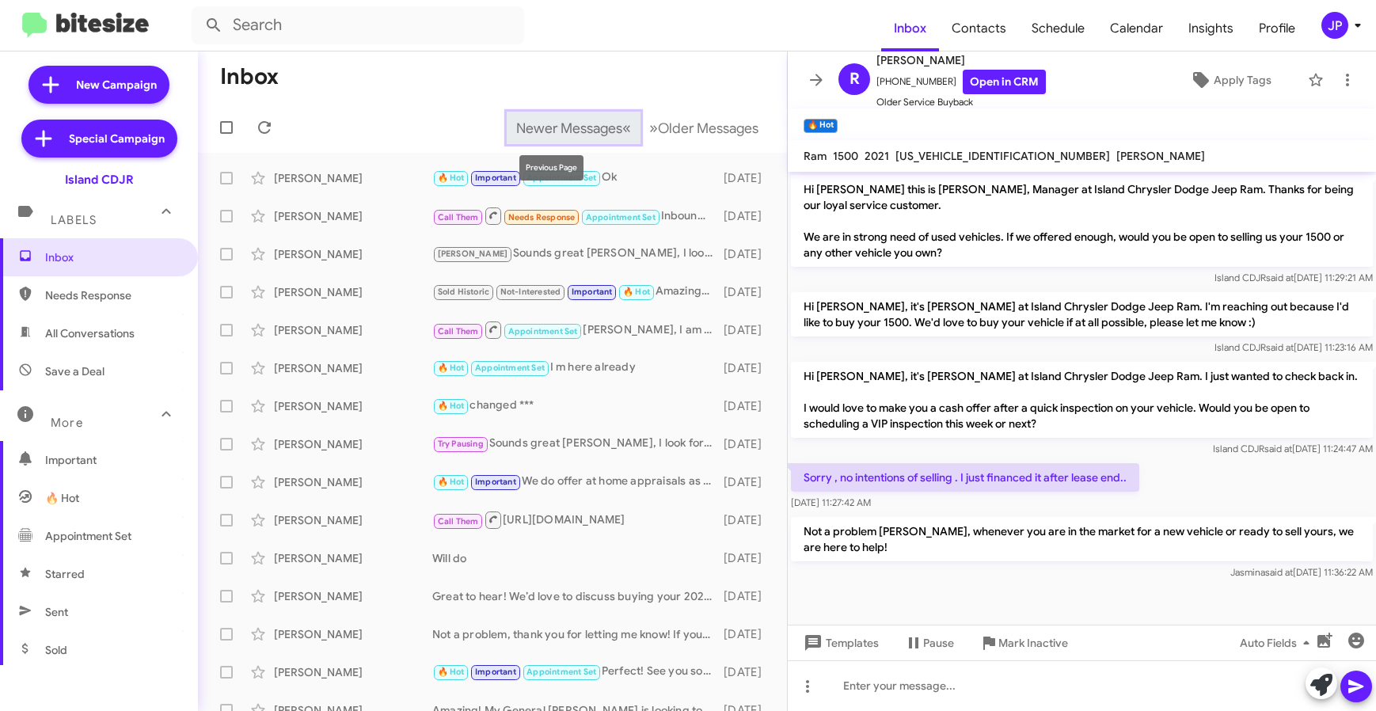
click at [597, 118] on button "Newer Messages « Previous" at bounding box center [574, 128] width 134 height 32
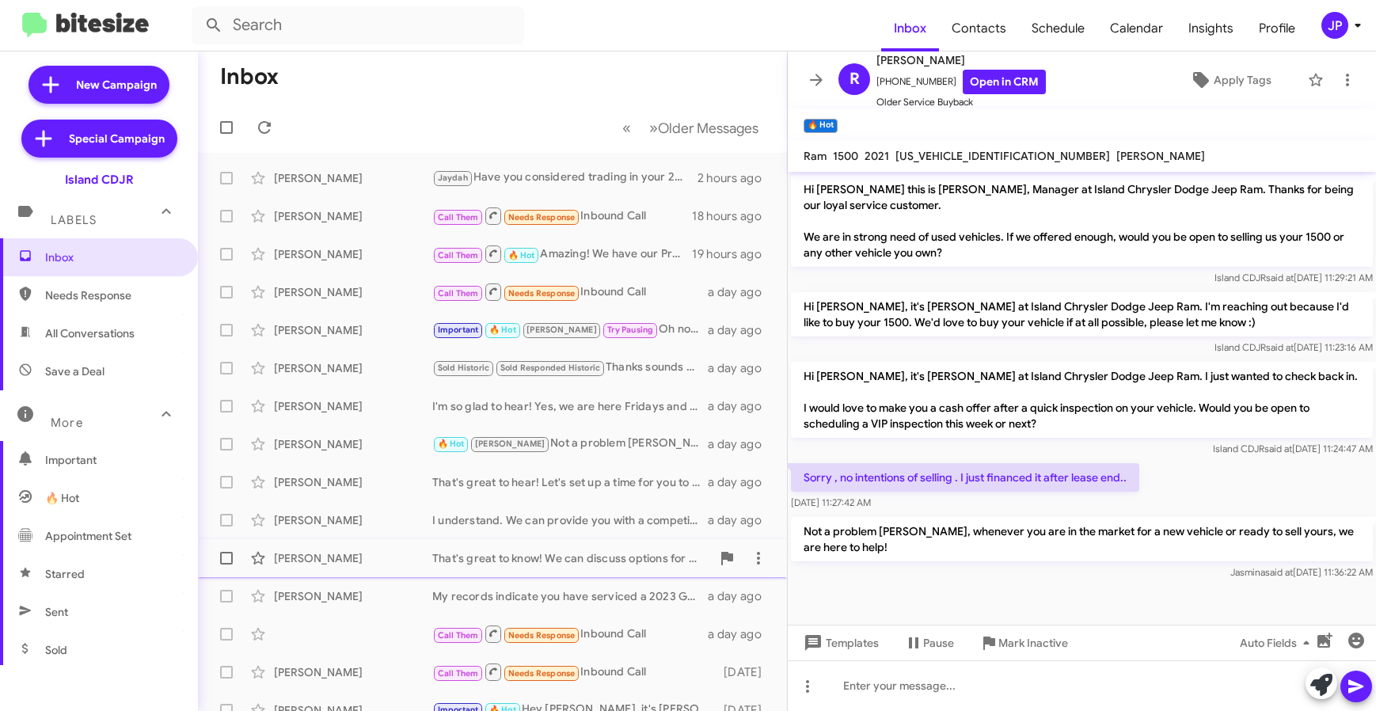
scroll to position [208, 0]
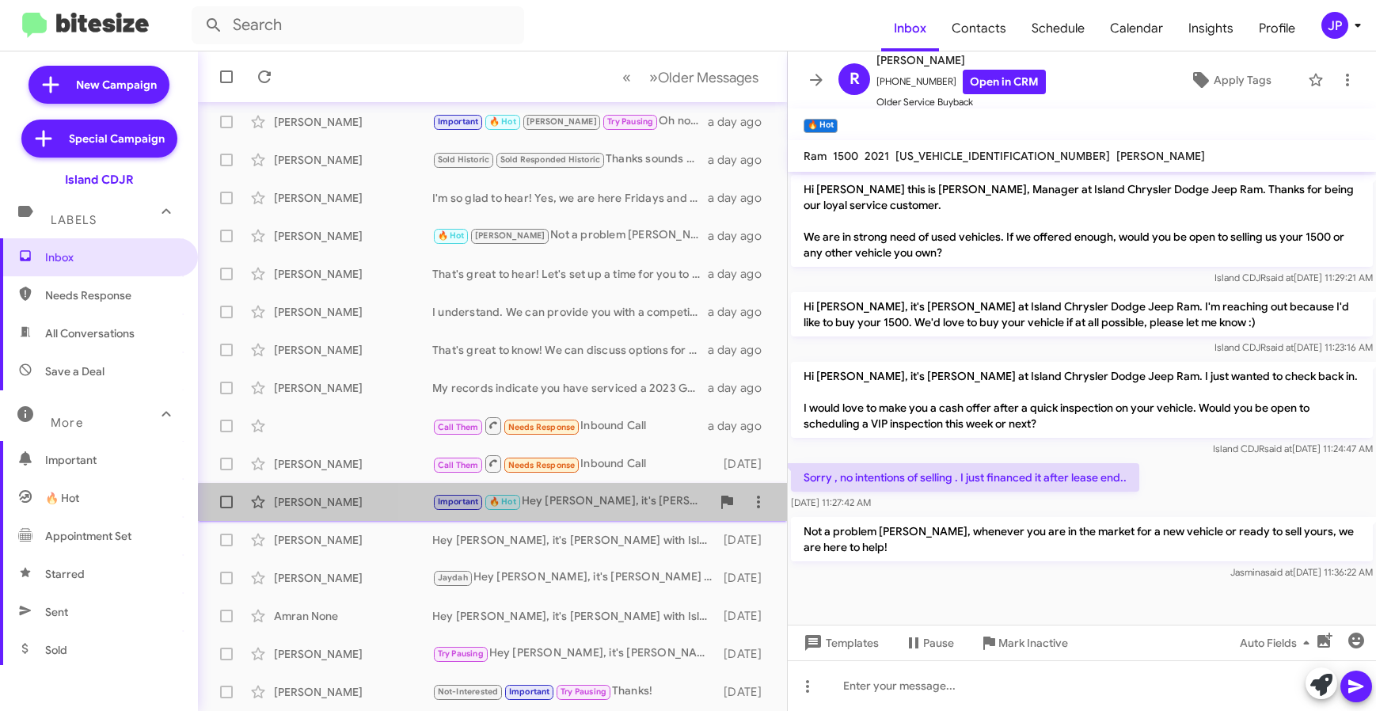
click at [559, 519] on span "Pratik Chhetri Important 🔥 Hot Hey Pratik, it's Alicia with Island Jeep! I want…" at bounding box center [492, 502] width 589 height 38
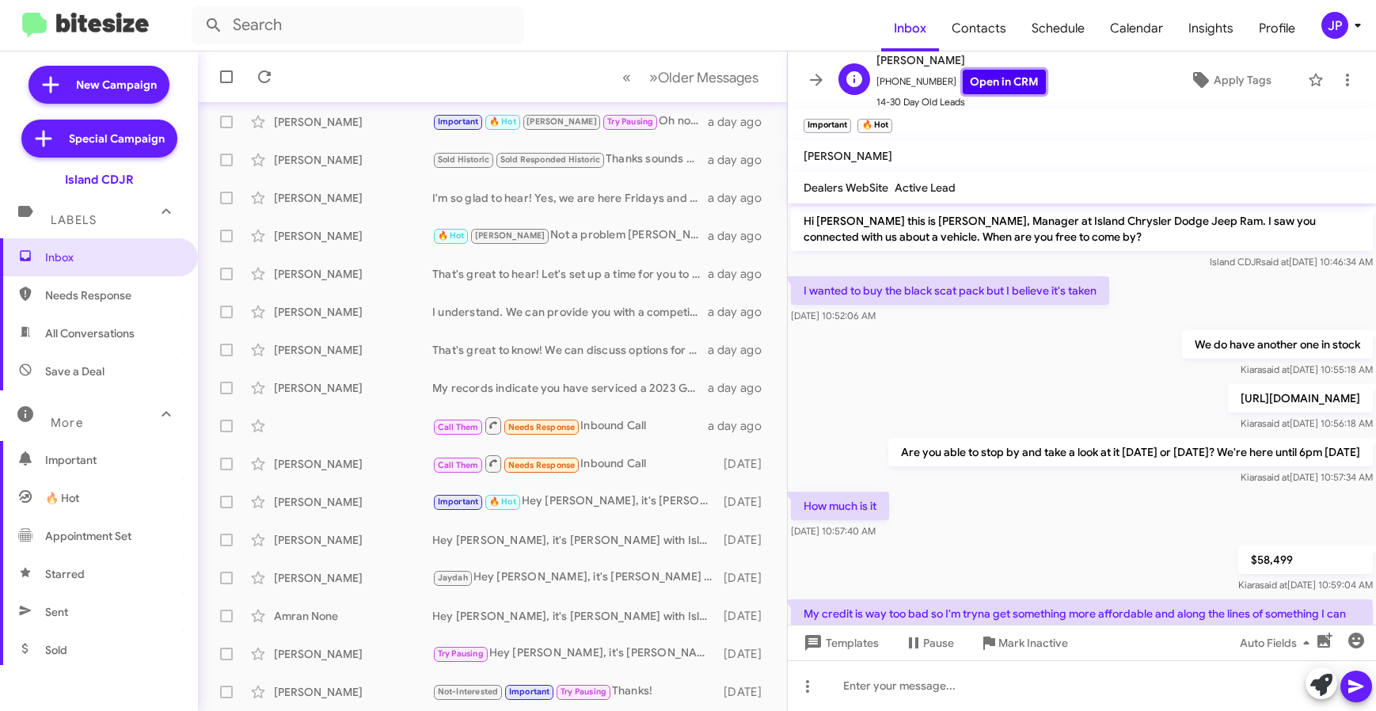
click at [1007, 78] on link "Open in CRM" at bounding box center [1003, 82] width 83 height 25
click at [999, 79] on link "Open in CRM" at bounding box center [1003, 82] width 83 height 25
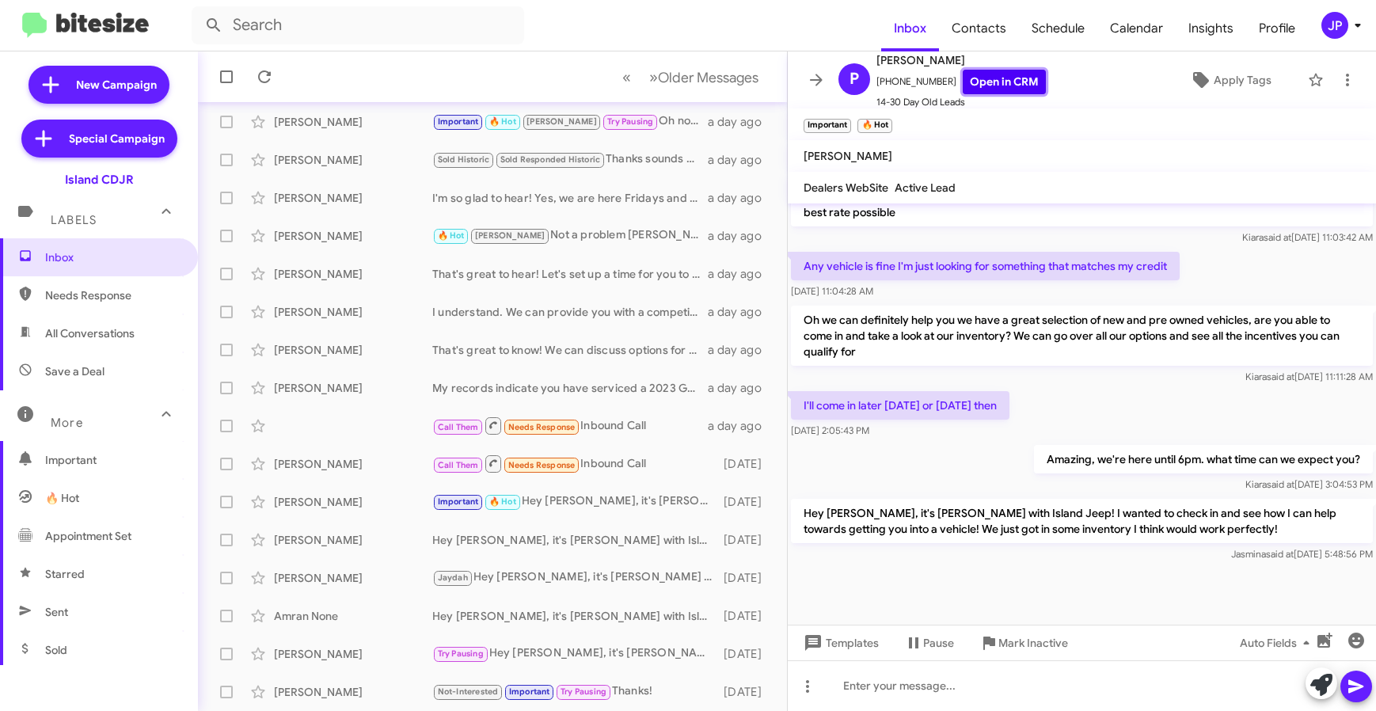
scroll to position [572, 0]
click at [82, 252] on span "Inbox" at bounding box center [112, 257] width 135 height 16
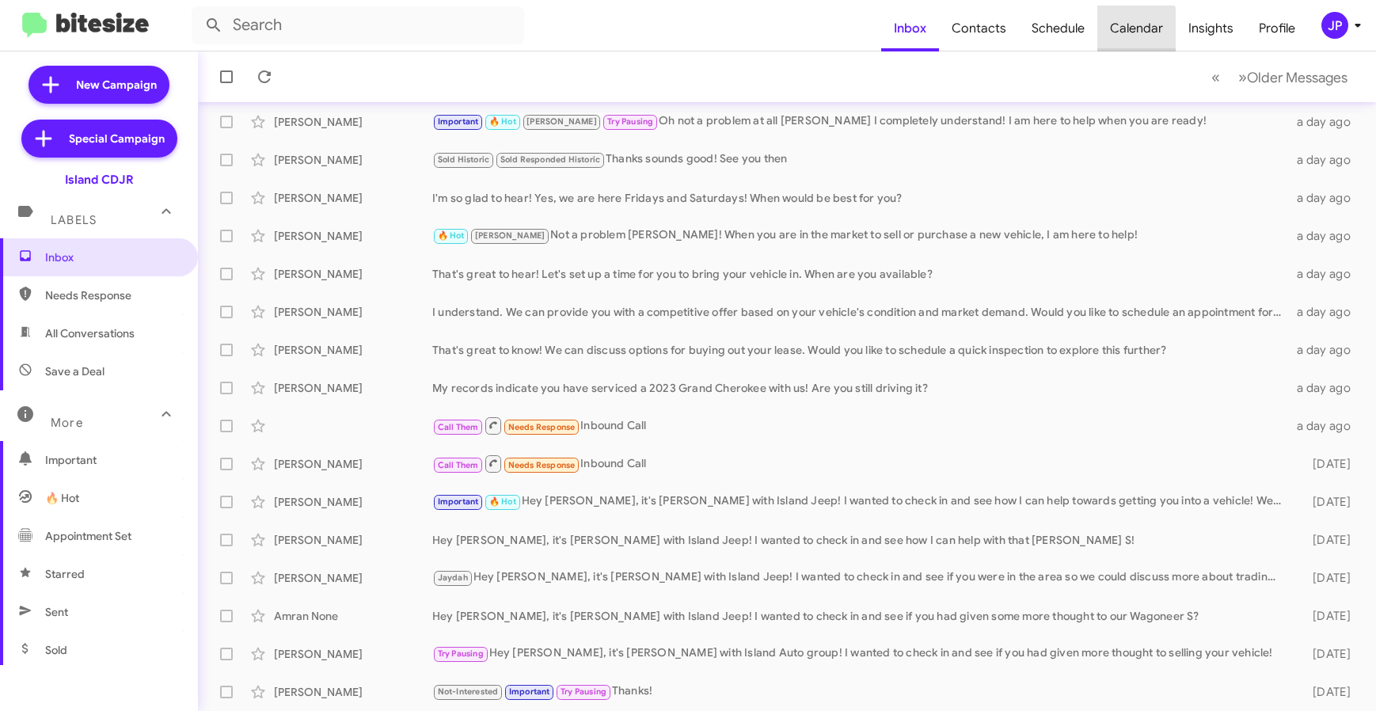
click at [1129, 38] on span "Calendar" at bounding box center [1136, 29] width 78 height 46
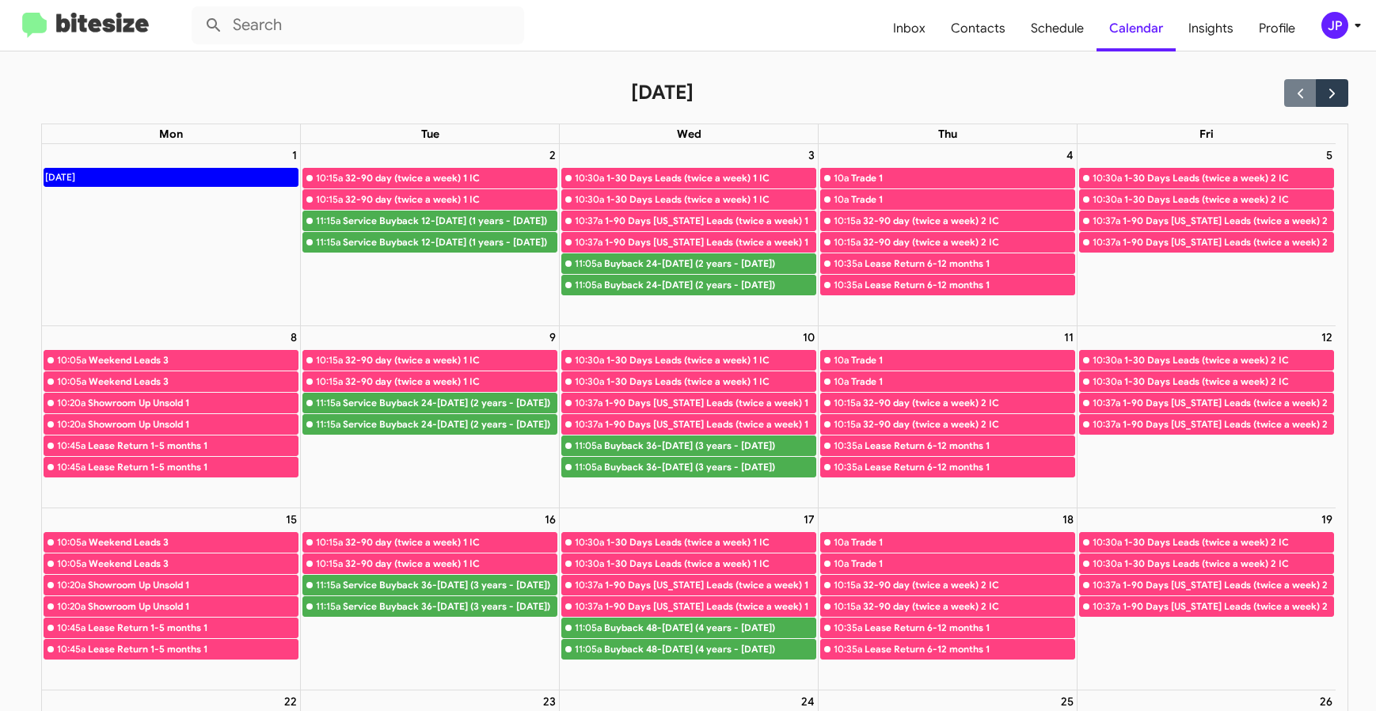
click at [1355, 25] on icon at bounding box center [1357, 25] width 19 height 19
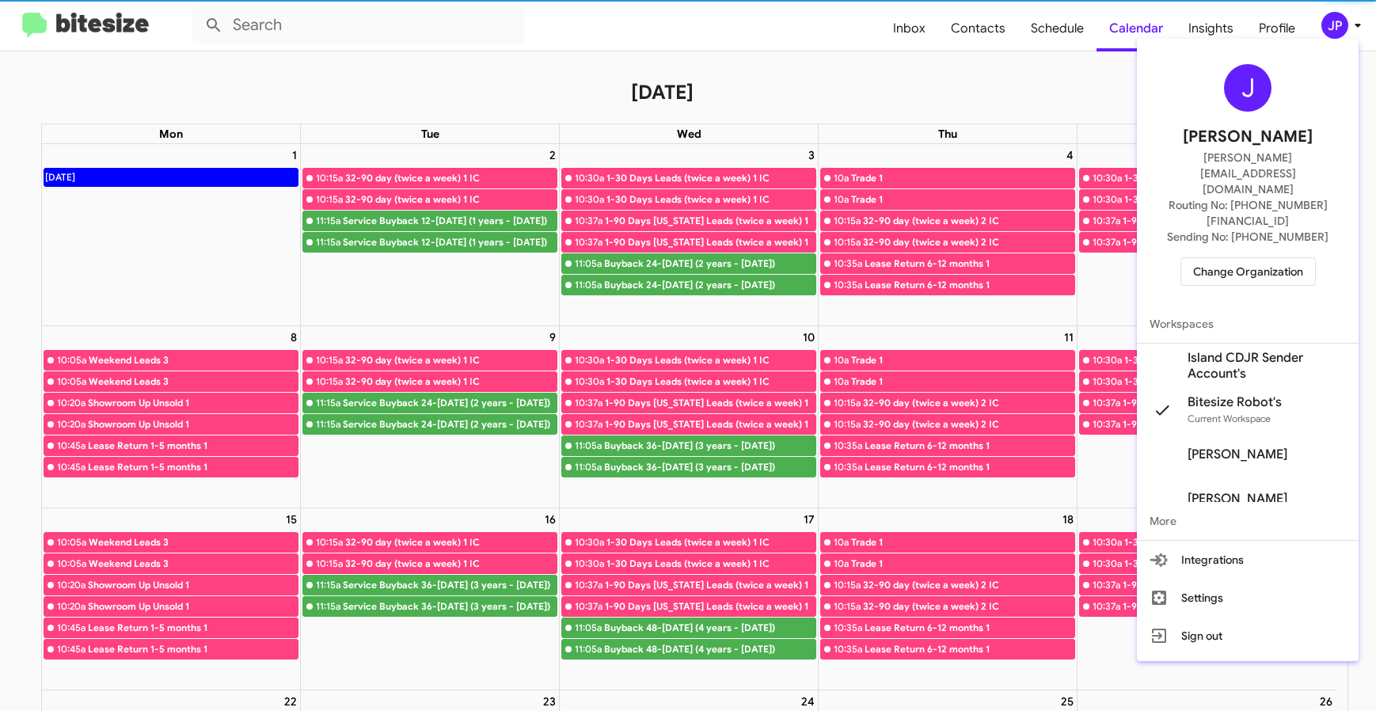
click at [1235, 350] on span "Island CDJR Sender Account's" at bounding box center [1266, 366] width 158 height 32
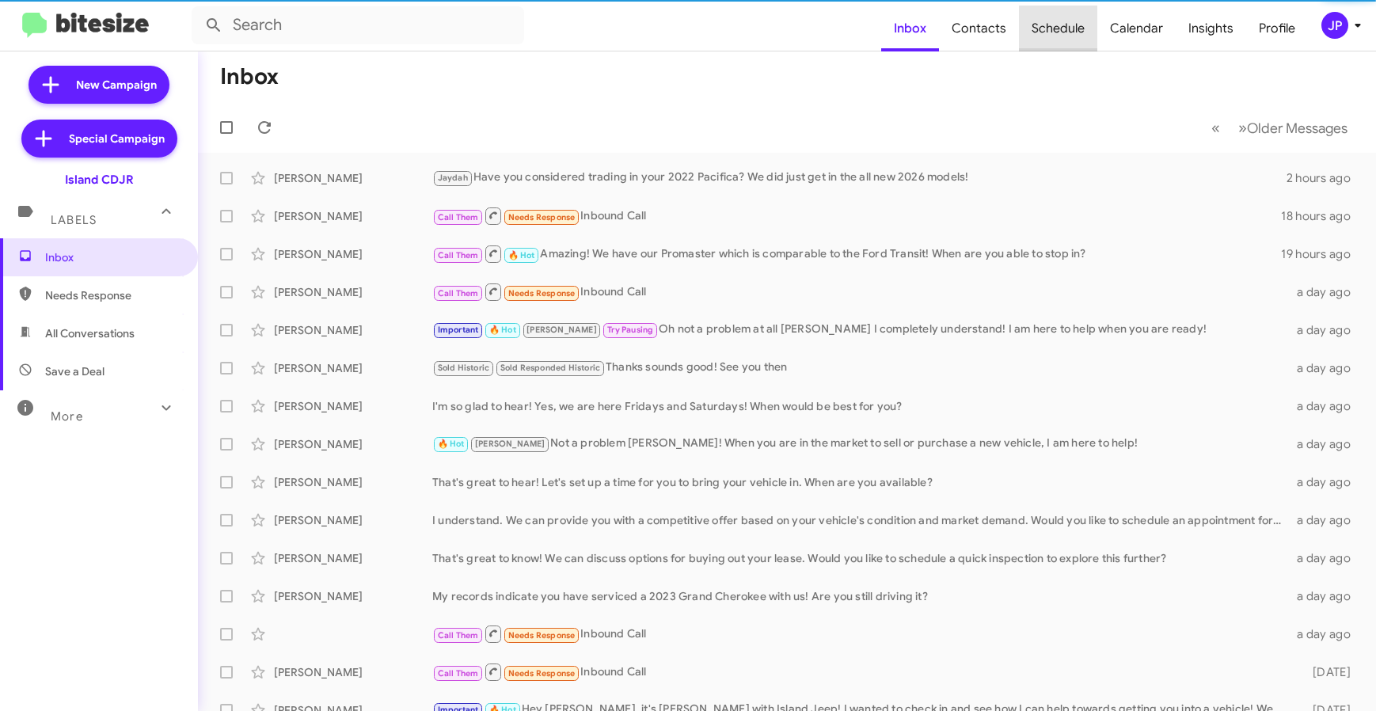
click at [1068, 31] on span "Schedule" at bounding box center [1058, 29] width 78 height 46
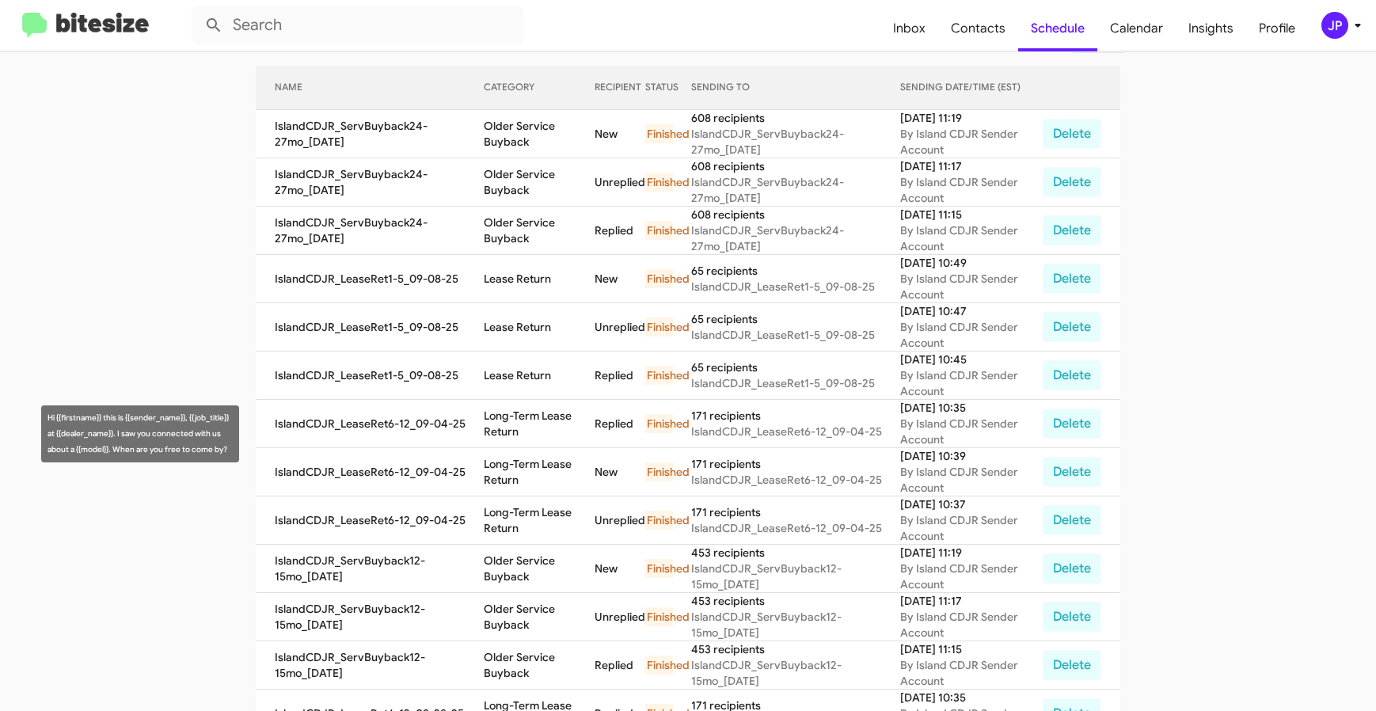
scroll to position [152, 0]
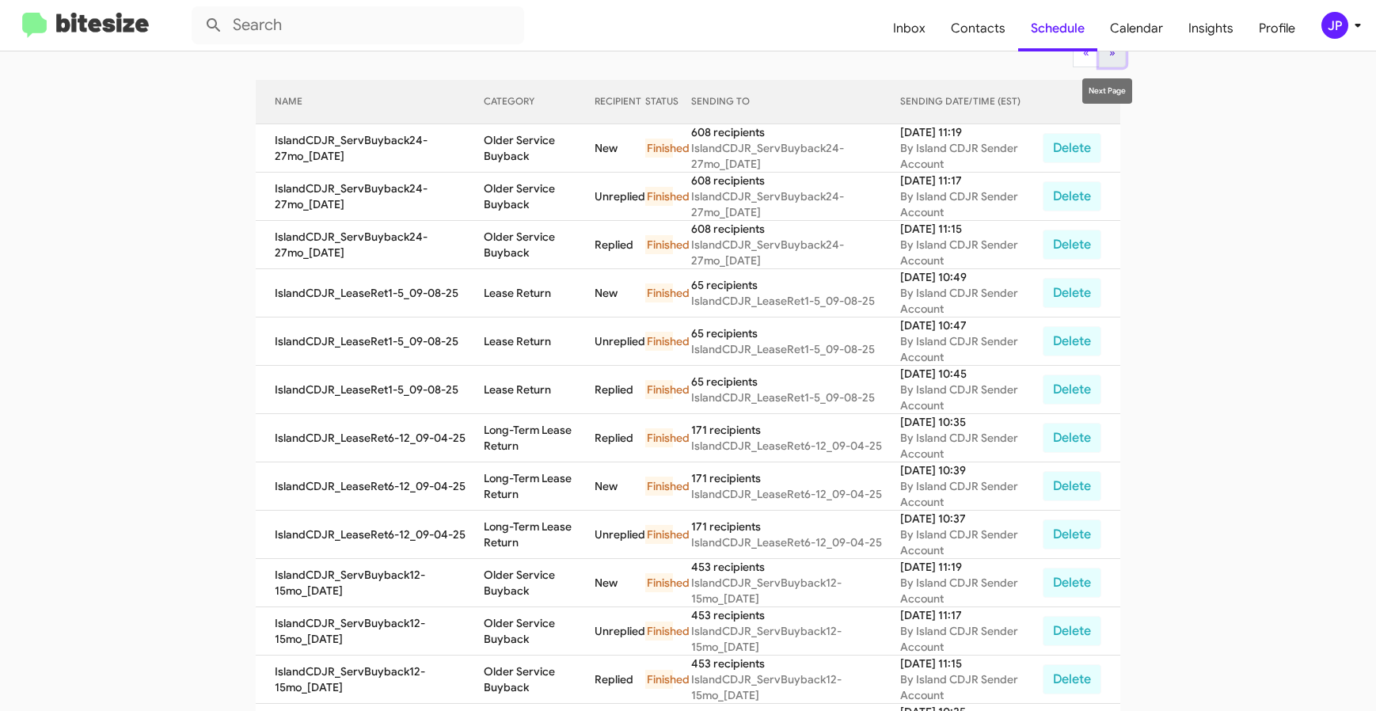
click at [1107, 65] on button "» Next" at bounding box center [1112, 53] width 27 height 28
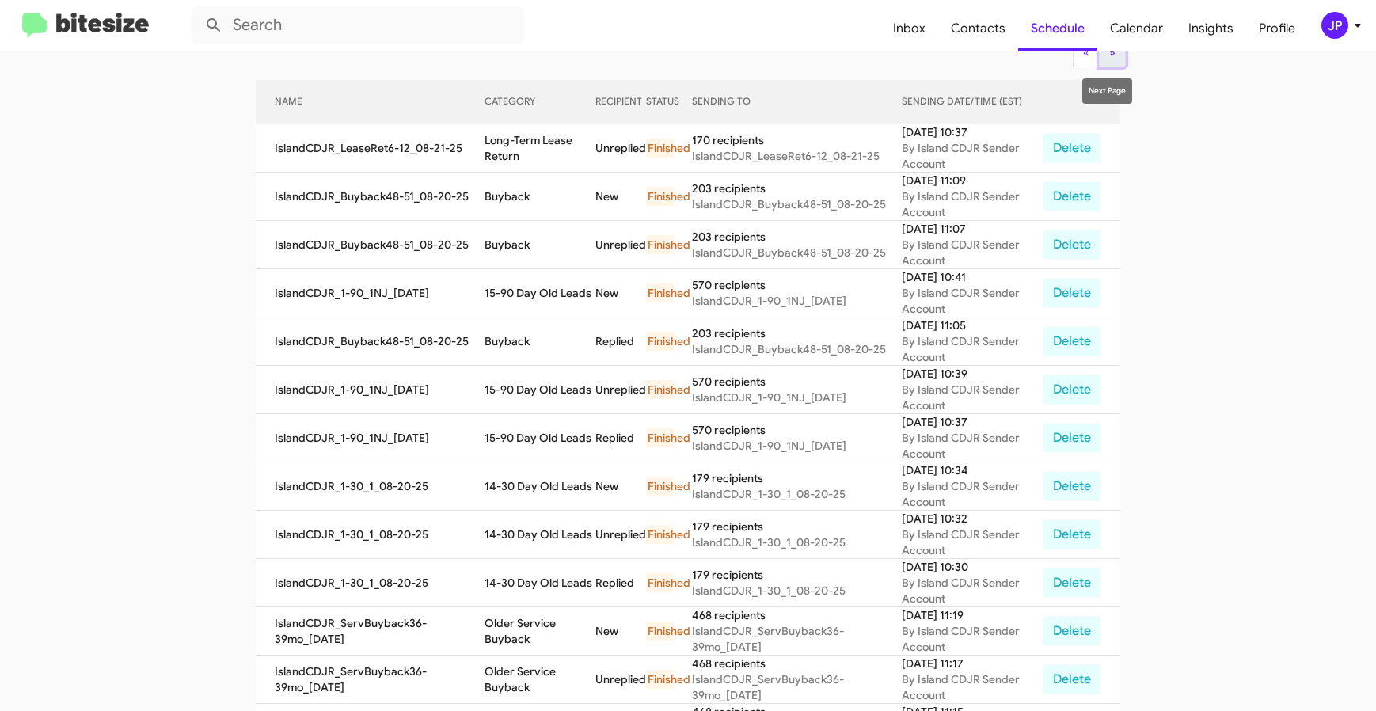
click at [1117, 66] on button "» Next" at bounding box center [1112, 53] width 27 height 28
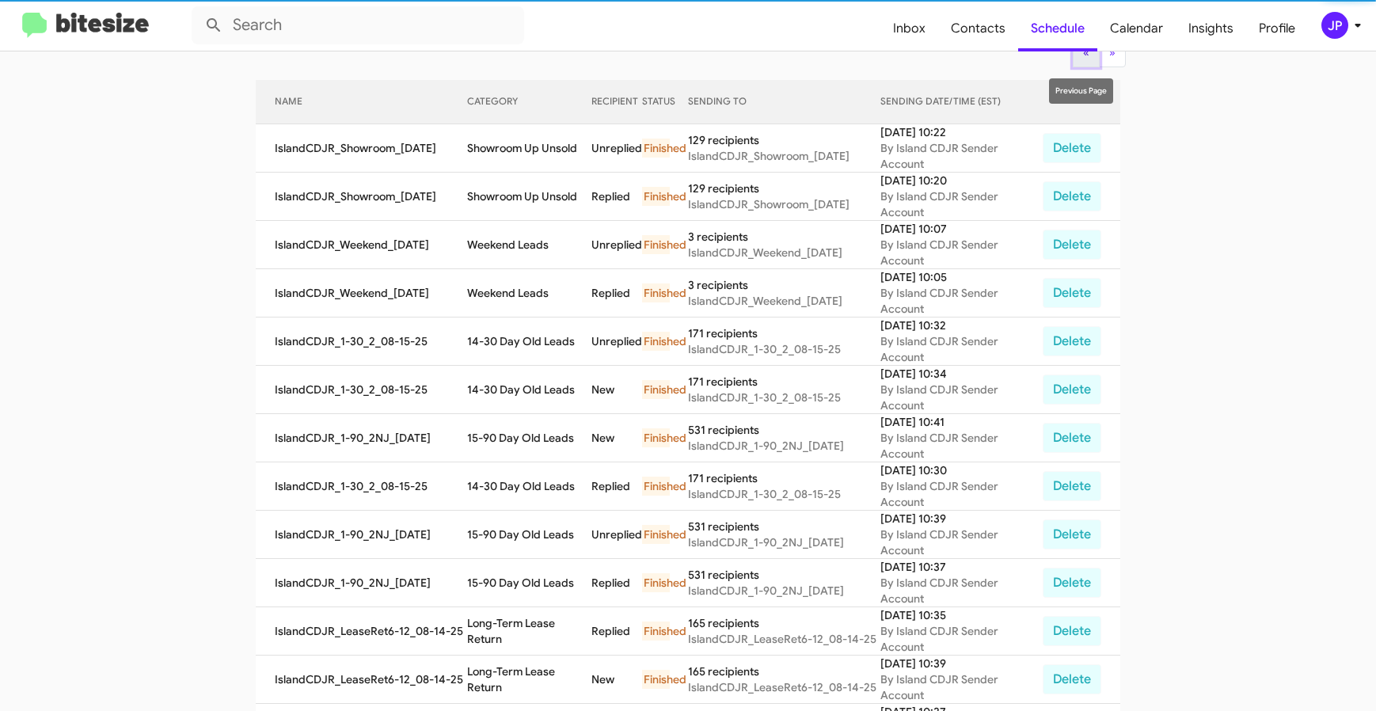
click at [1076, 64] on button "« Previous" at bounding box center [1085, 53] width 27 height 28
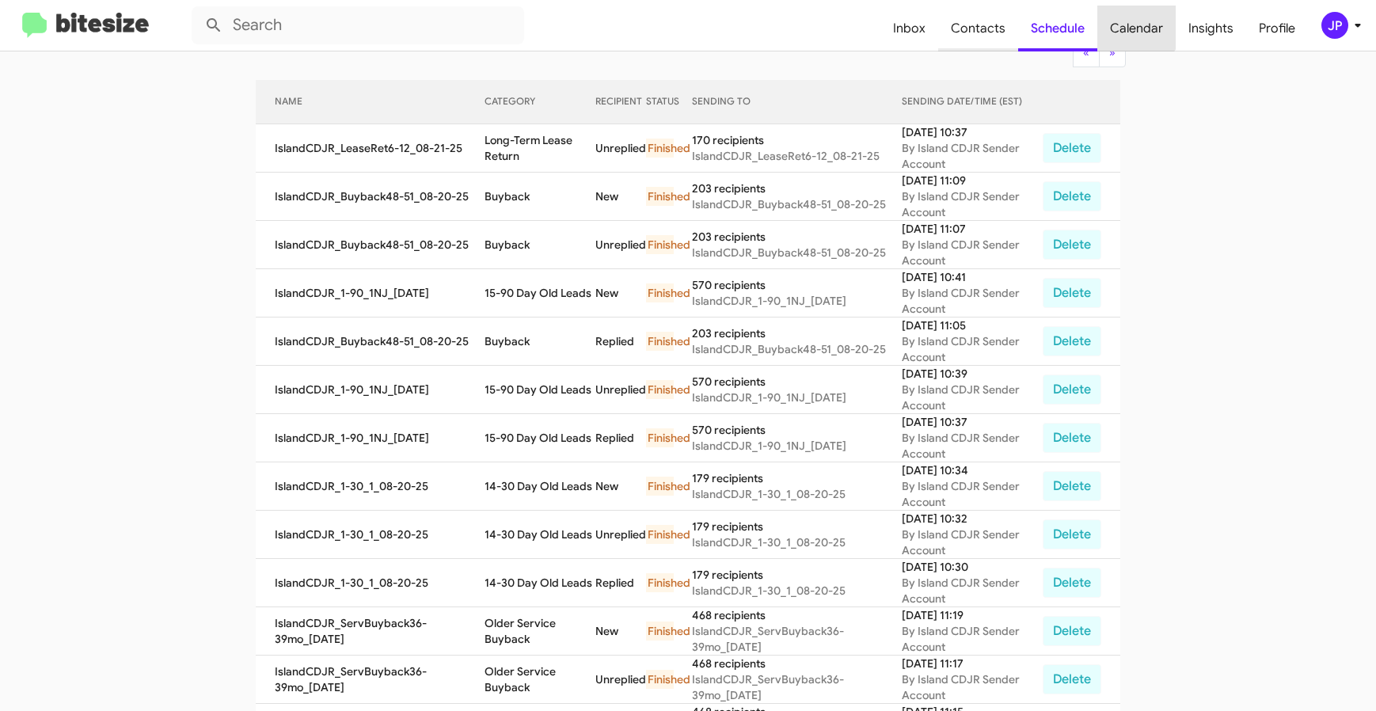
drag, startPoint x: 1134, startPoint y: 15, endPoint x: 994, endPoint y: 17, distance: 140.1
click at [1134, 17] on span "Calendar" at bounding box center [1136, 29] width 78 height 46
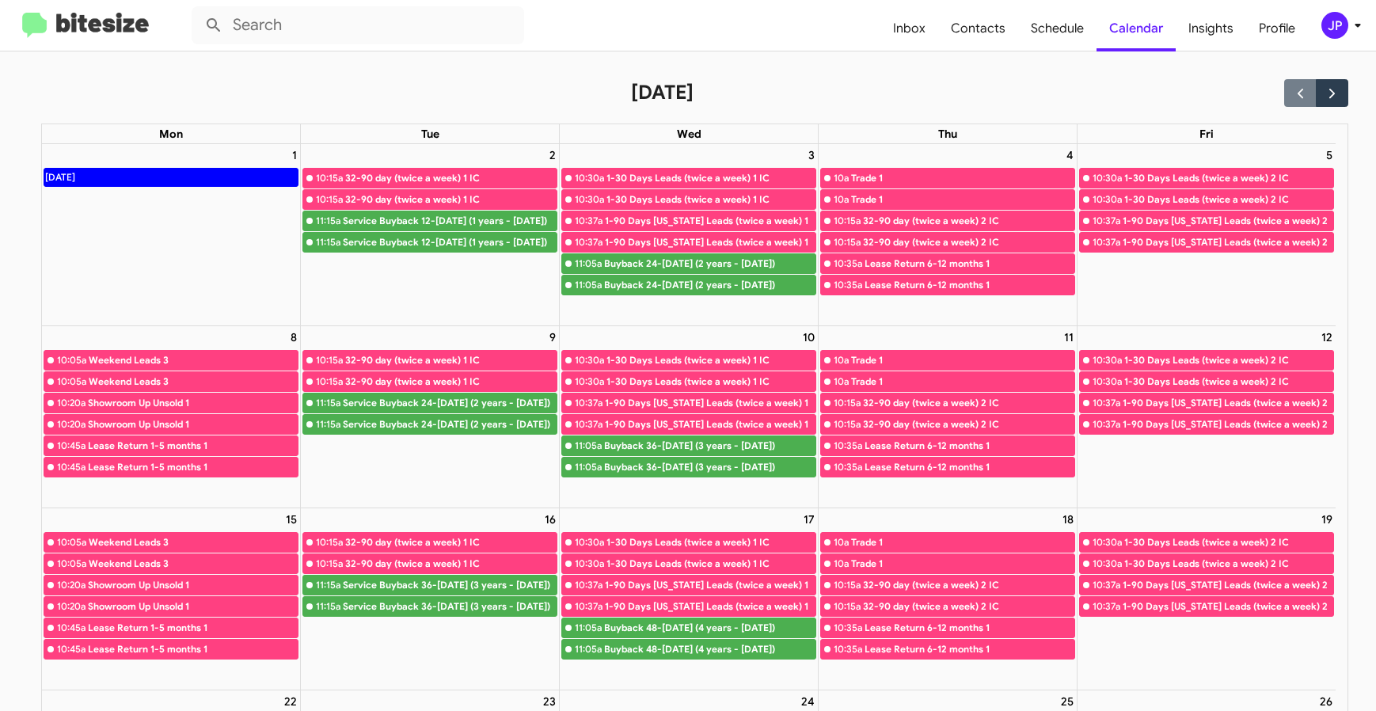
click at [16, 552] on full-calendar "September 2025 Mon Tue Wed Thu Fri 1 Labor Day 2 10:15a 32-90 day (twice a week…" at bounding box center [674, 566] width 1348 height 1031
click at [1082, 36] on span "Schedule" at bounding box center [1057, 29] width 78 height 46
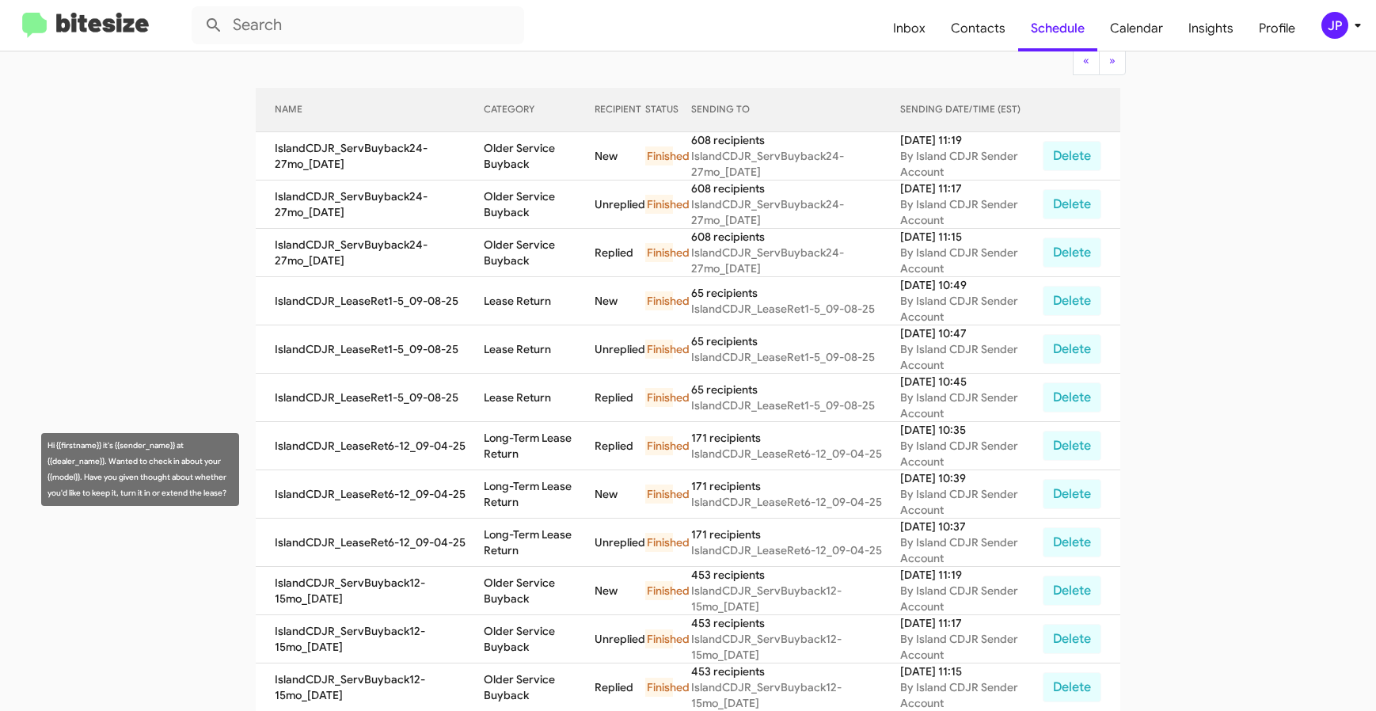
scroll to position [17, 0]
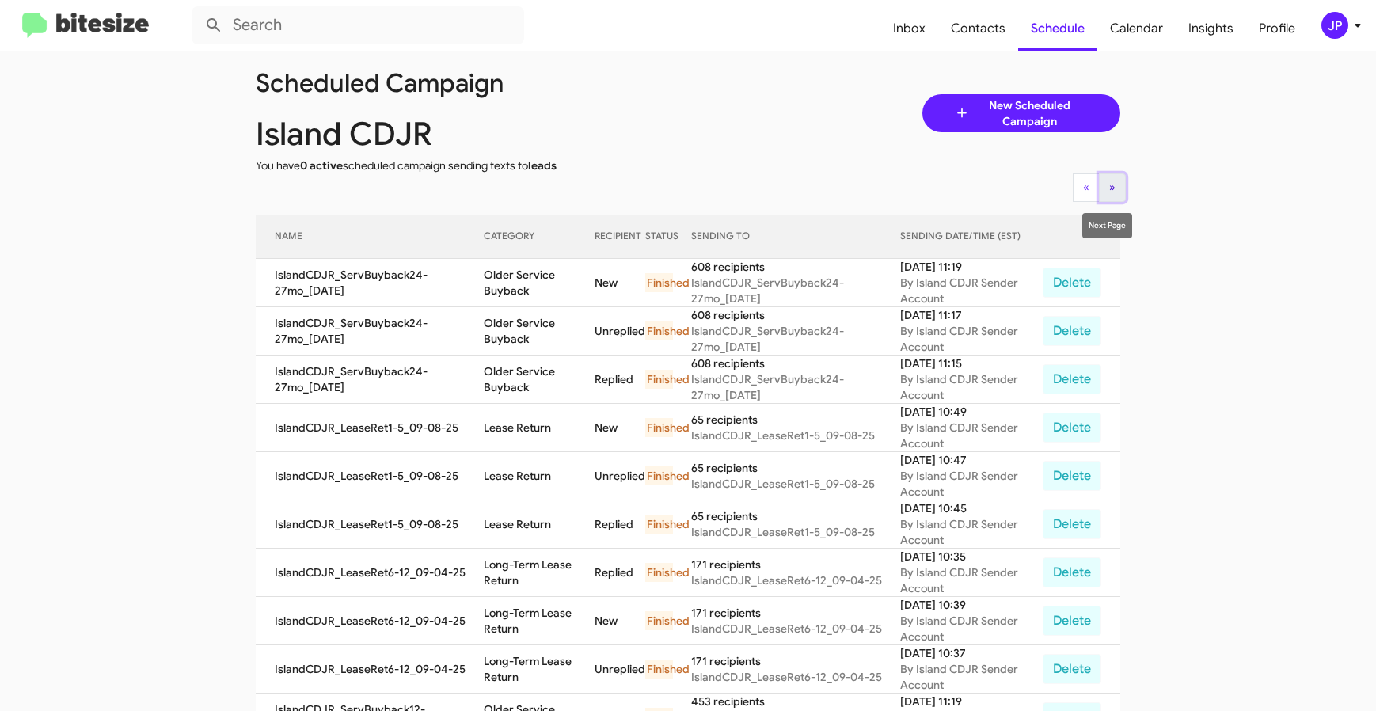
click at [1107, 177] on button "» Next" at bounding box center [1112, 187] width 27 height 28
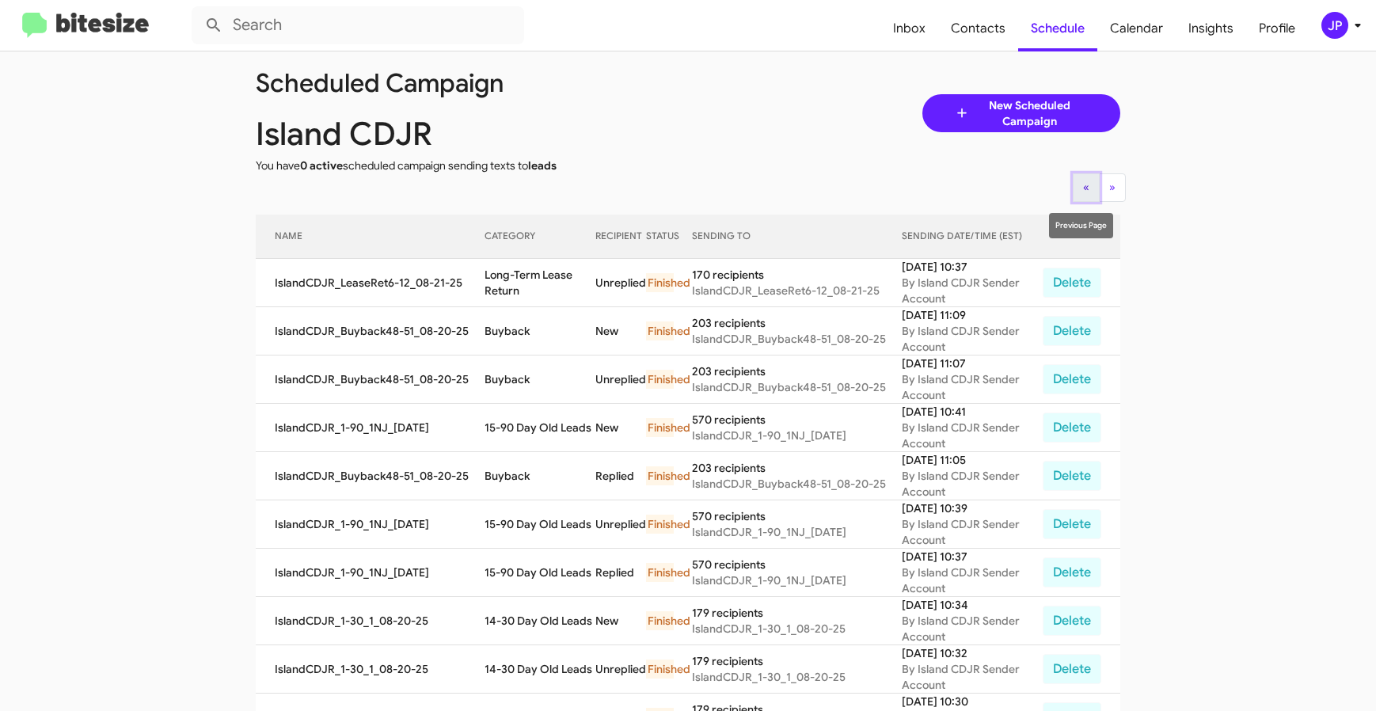
click at [1084, 192] on button "« Previous" at bounding box center [1085, 187] width 27 height 28
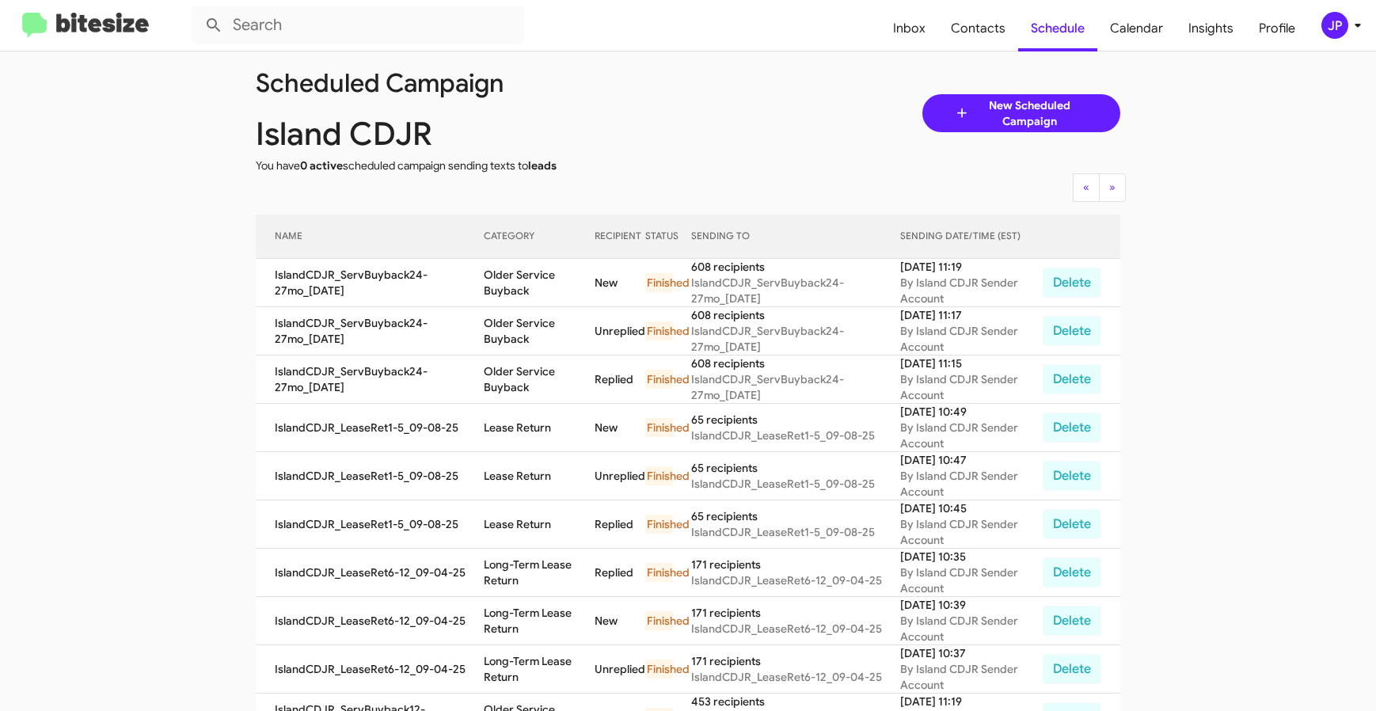
drag, startPoint x: 385, startPoint y: 67, endPoint x: 515, endPoint y: 46, distance: 131.6
click at [403, 75] on div "Scheduled Campaign" at bounding box center [472, 83] width 456 height 16
click at [1194, 33] on span "Insights" at bounding box center [1210, 29] width 70 height 46
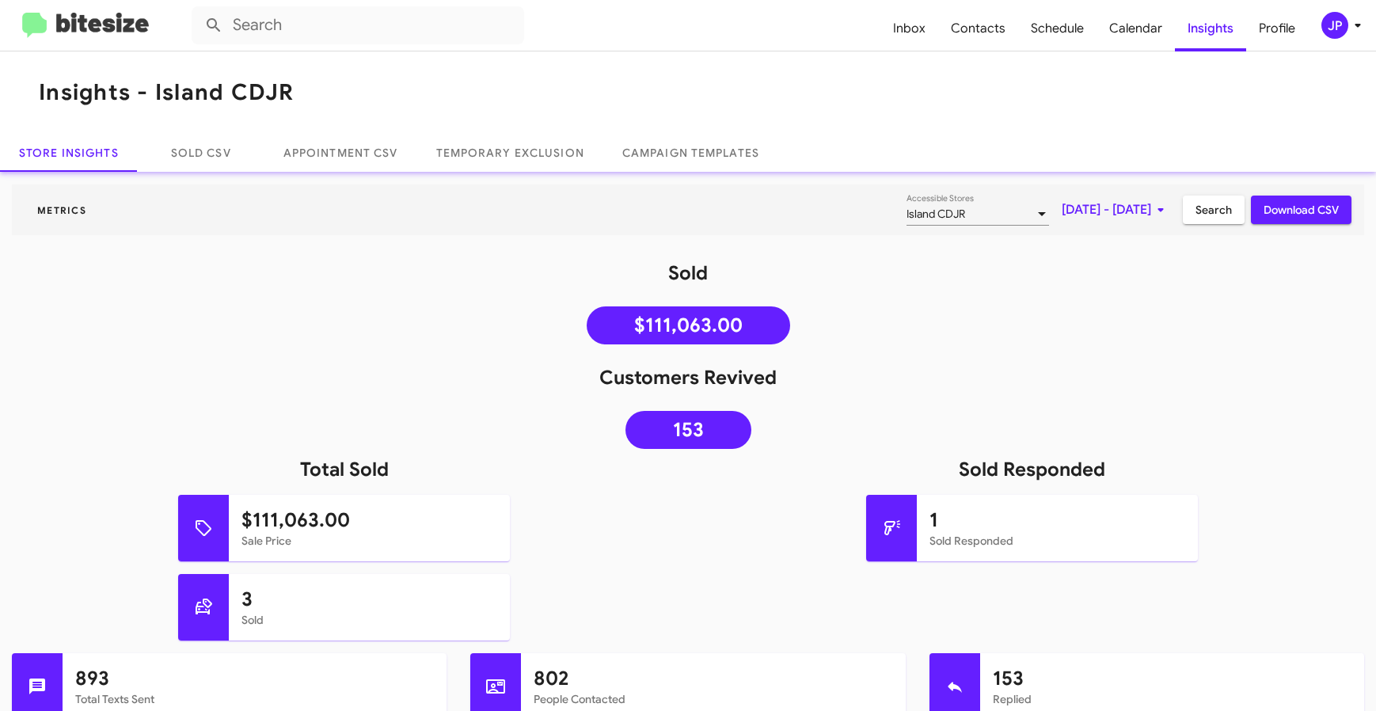
click at [1082, 215] on span "Sep 1, 2025 - Sep 10, 2025" at bounding box center [1115, 210] width 108 height 28
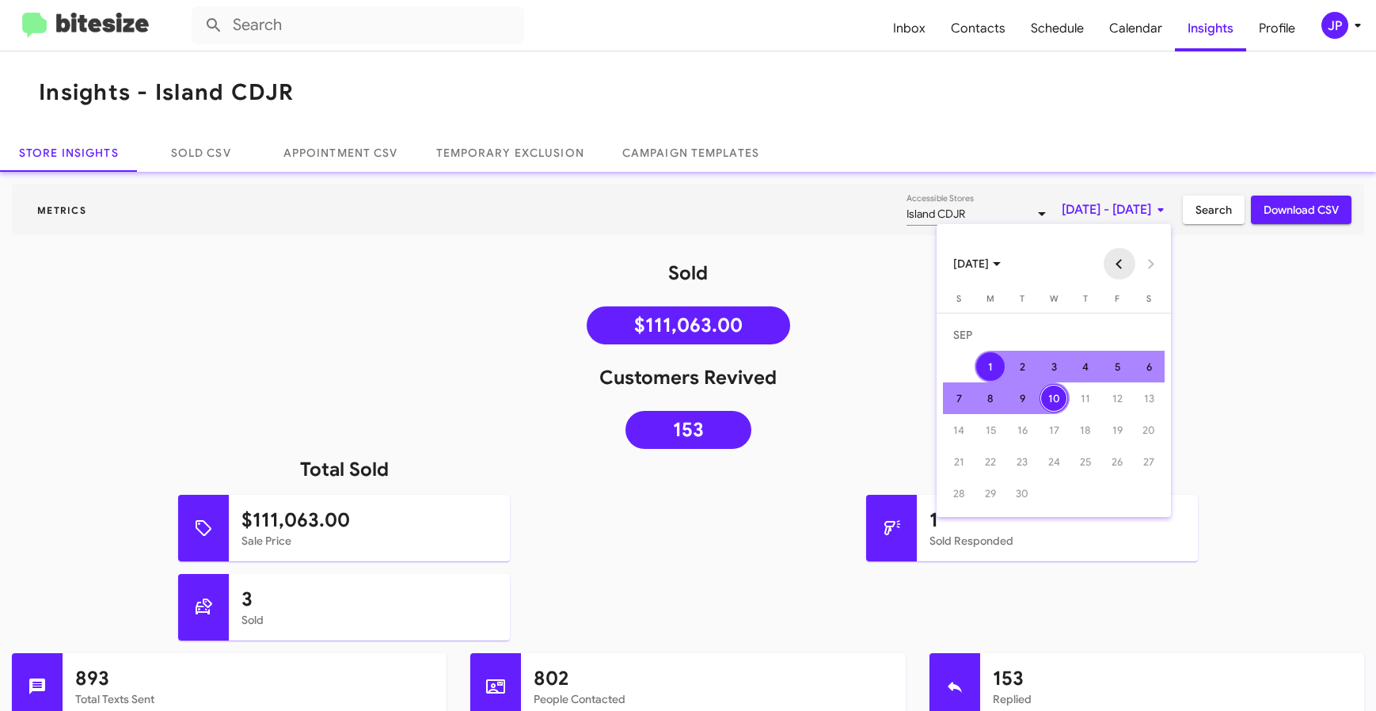
click at [1115, 269] on button "Previous month" at bounding box center [1119, 264] width 32 height 32
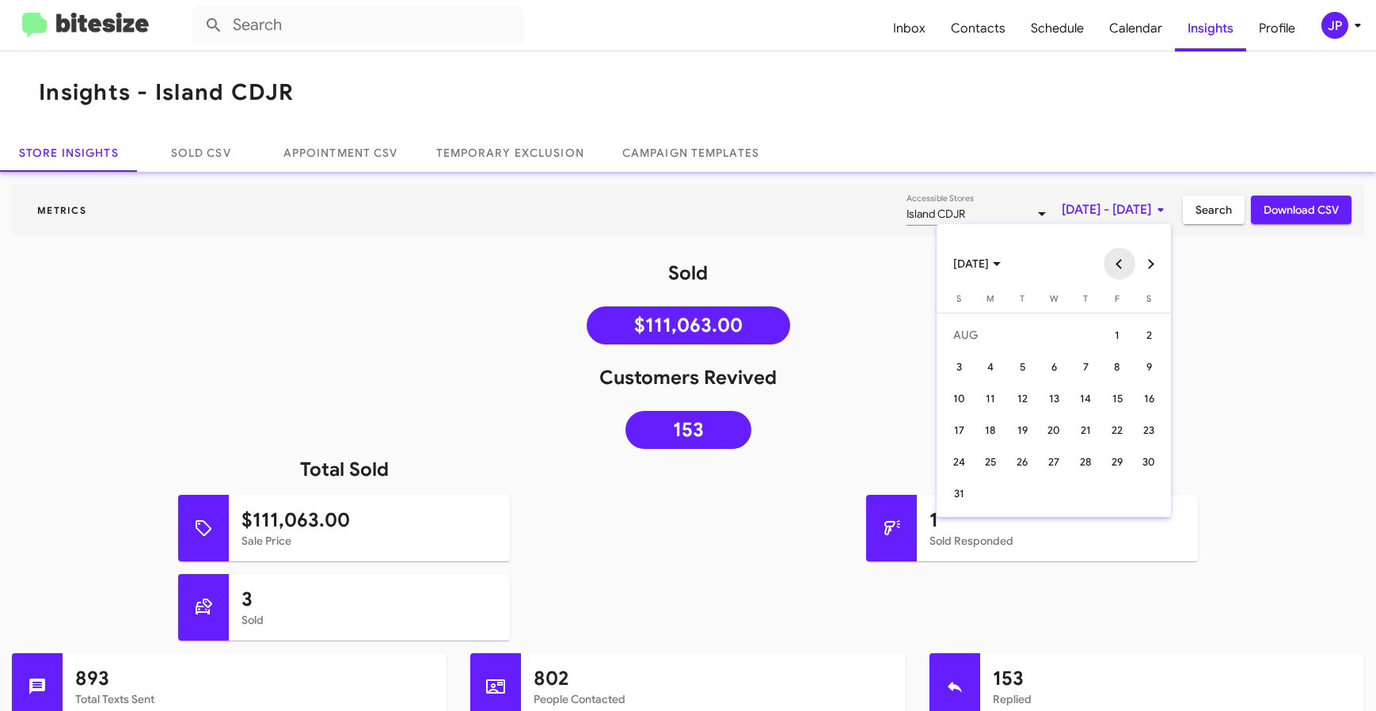
click at [1115, 269] on button "Previous month" at bounding box center [1119, 264] width 32 height 32
click at [1116, 269] on button "Previous month" at bounding box center [1119, 264] width 32 height 32
click at [1013, 400] on div "10" at bounding box center [1022, 398] width 28 height 28
click at [1146, 276] on button "Next month" at bounding box center [1151, 264] width 32 height 32
click at [1147, 275] on button "Next month" at bounding box center [1151, 264] width 32 height 32
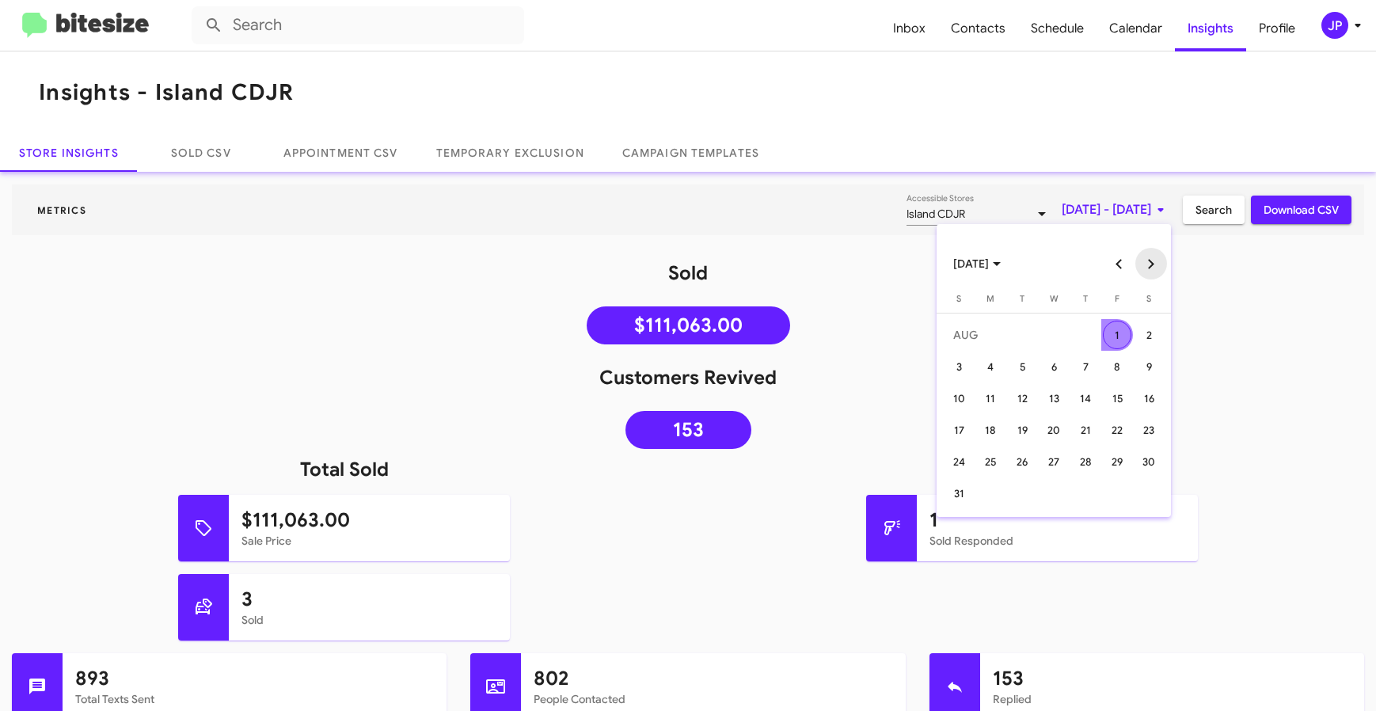
click at [1147, 275] on button "Next month" at bounding box center [1151, 264] width 32 height 32
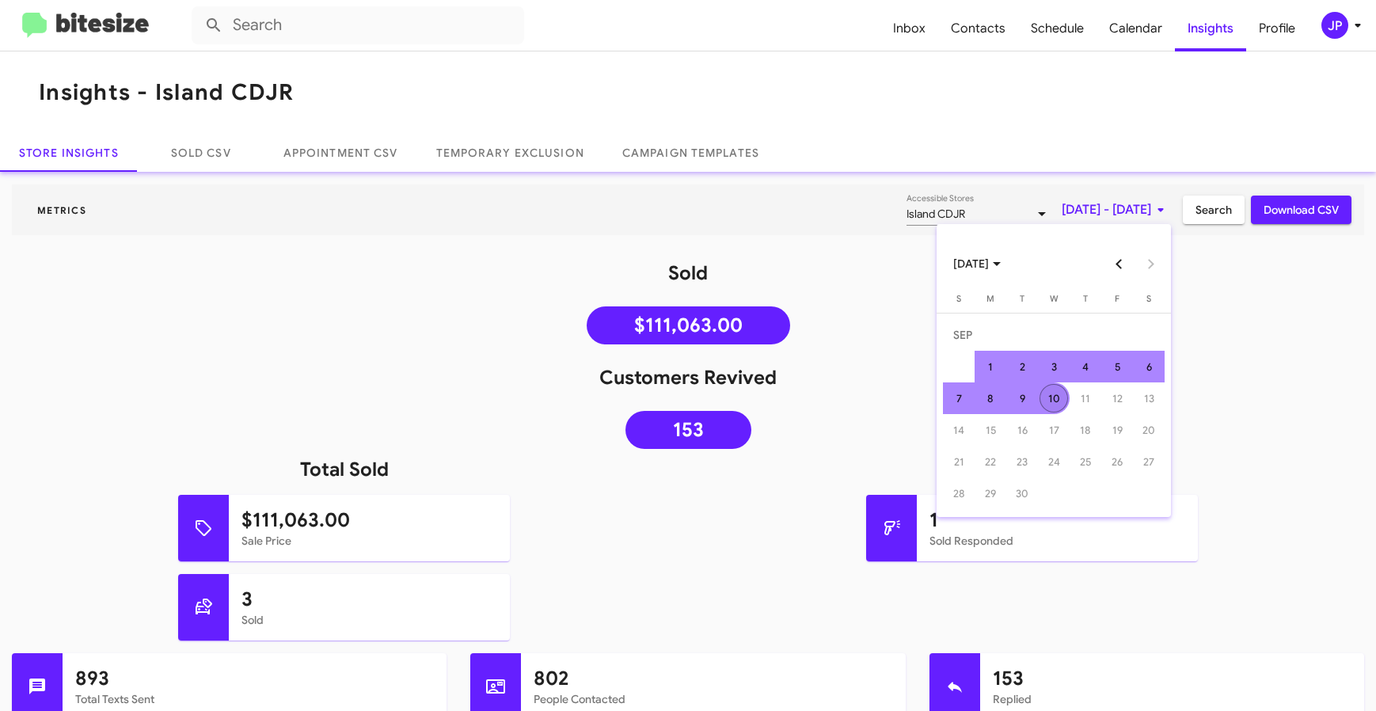
click at [1048, 401] on div "10" at bounding box center [1053, 398] width 28 height 28
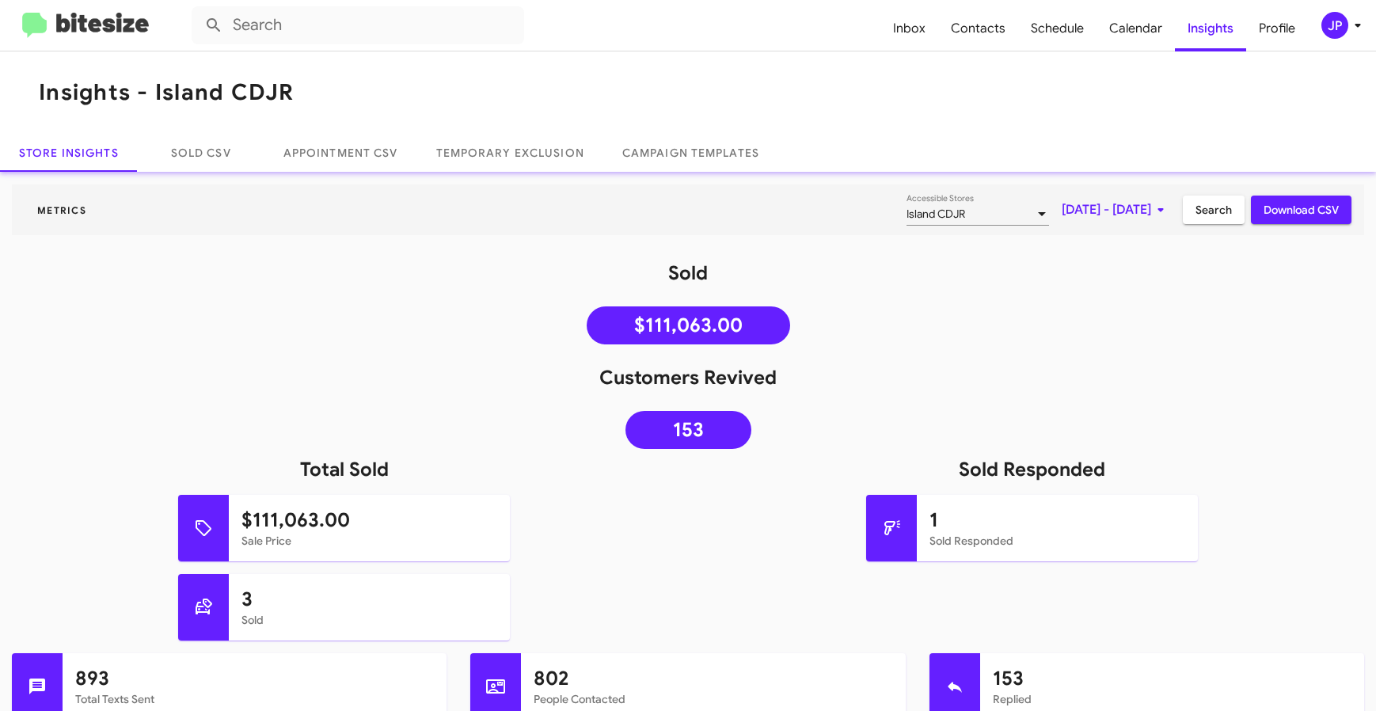
click at [1308, 391] on div "Customers Revived 153" at bounding box center [688, 411] width 1376 height 92
click at [1200, 225] on mat-toolbar "Metrics Island CDJR Accessible Stores Jun 10, 2025 - Sep 10, 2025 Search Downlo…" at bounding box center [688, 209] width 1352 height 51
click at [1202, 218] on span "Search" at bounding box center [1213, 210] width 36 height 28
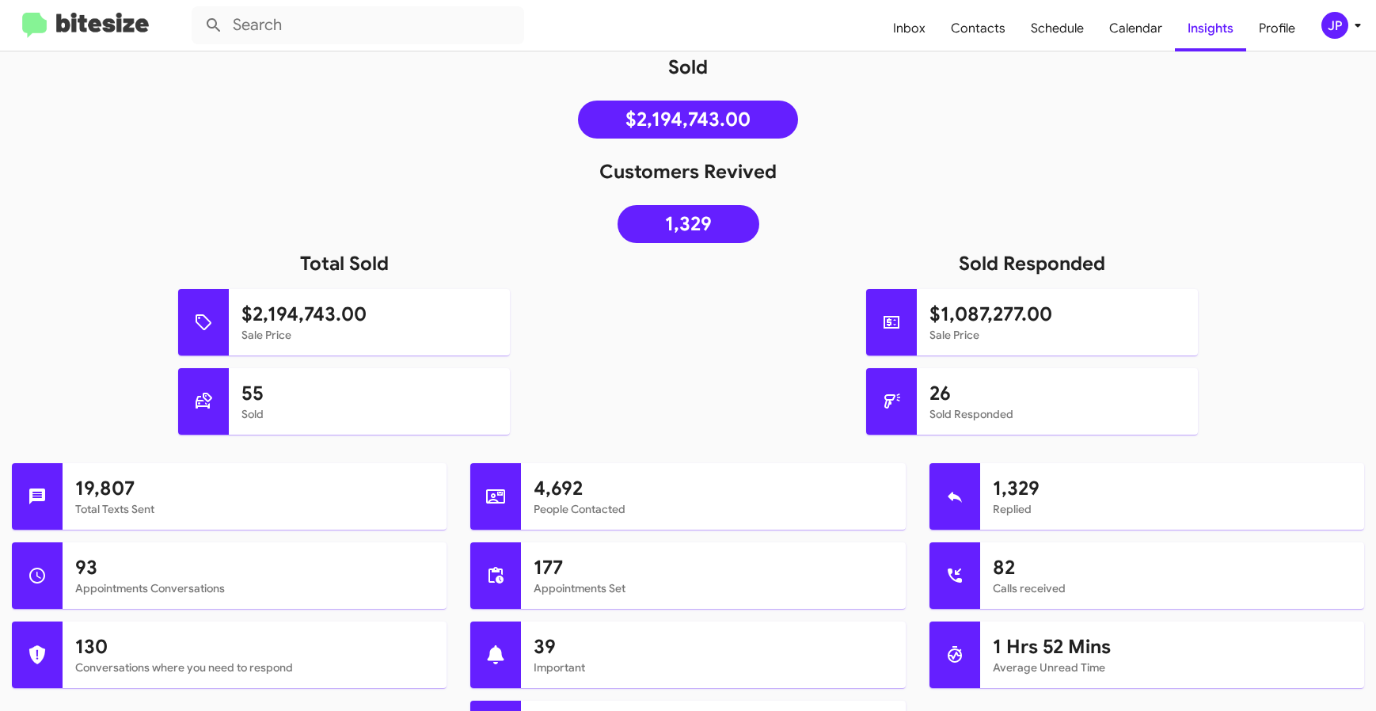
scroll to position [203, 0]
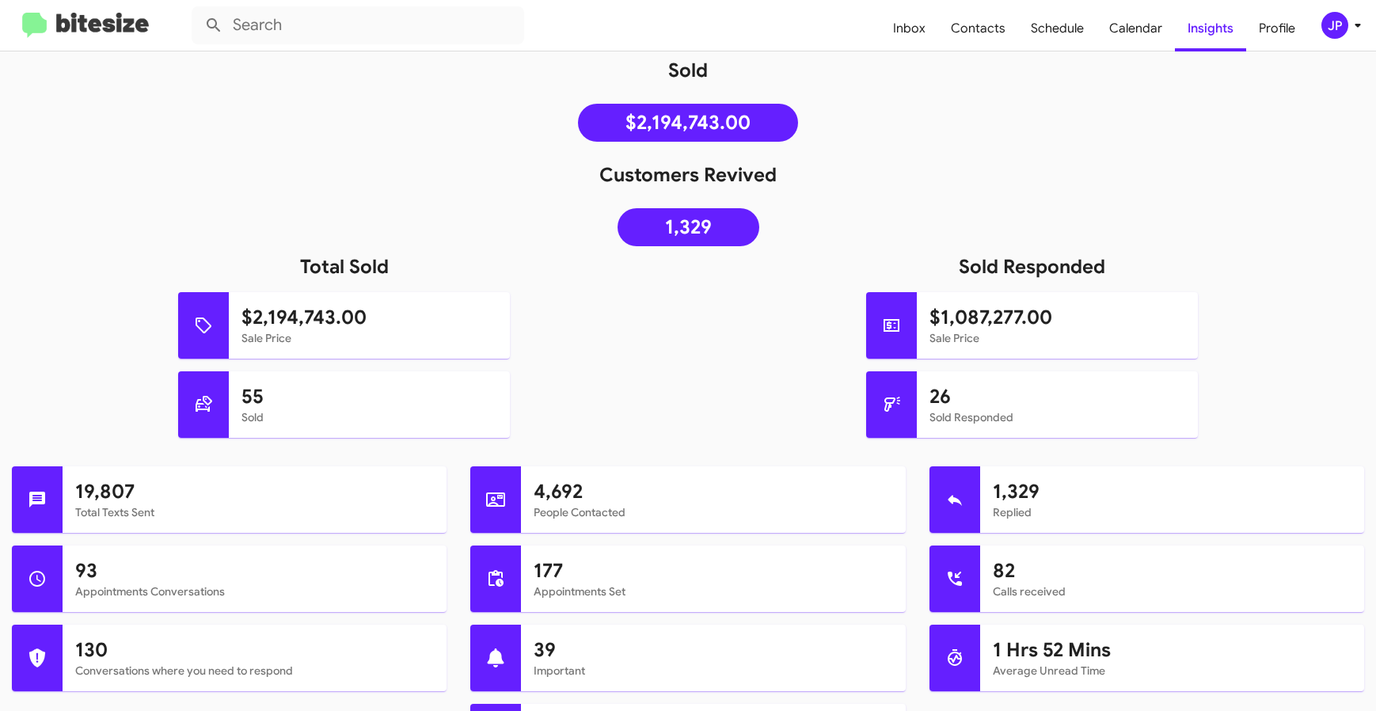
click at [94, 31] on img at bounding box center [85, 26] width 127 height 26
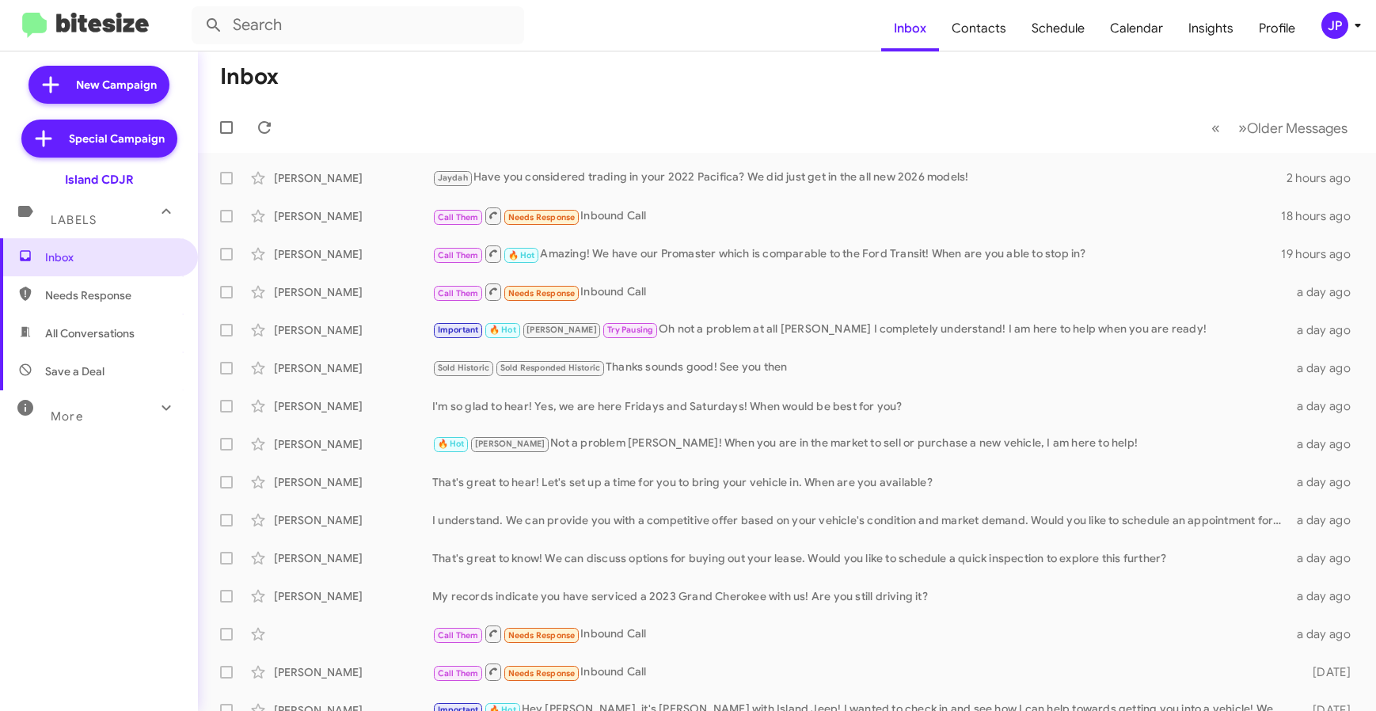
click at [112, 435] on div "Inbox Needs Response All Conversations Save a Deal More Important 🔥 Hot Appoint…" at bounding box center [99, 451] width 198 height 427
click at [112, 423] on div "More" at bounding box center [83, 409] width 141 height 29
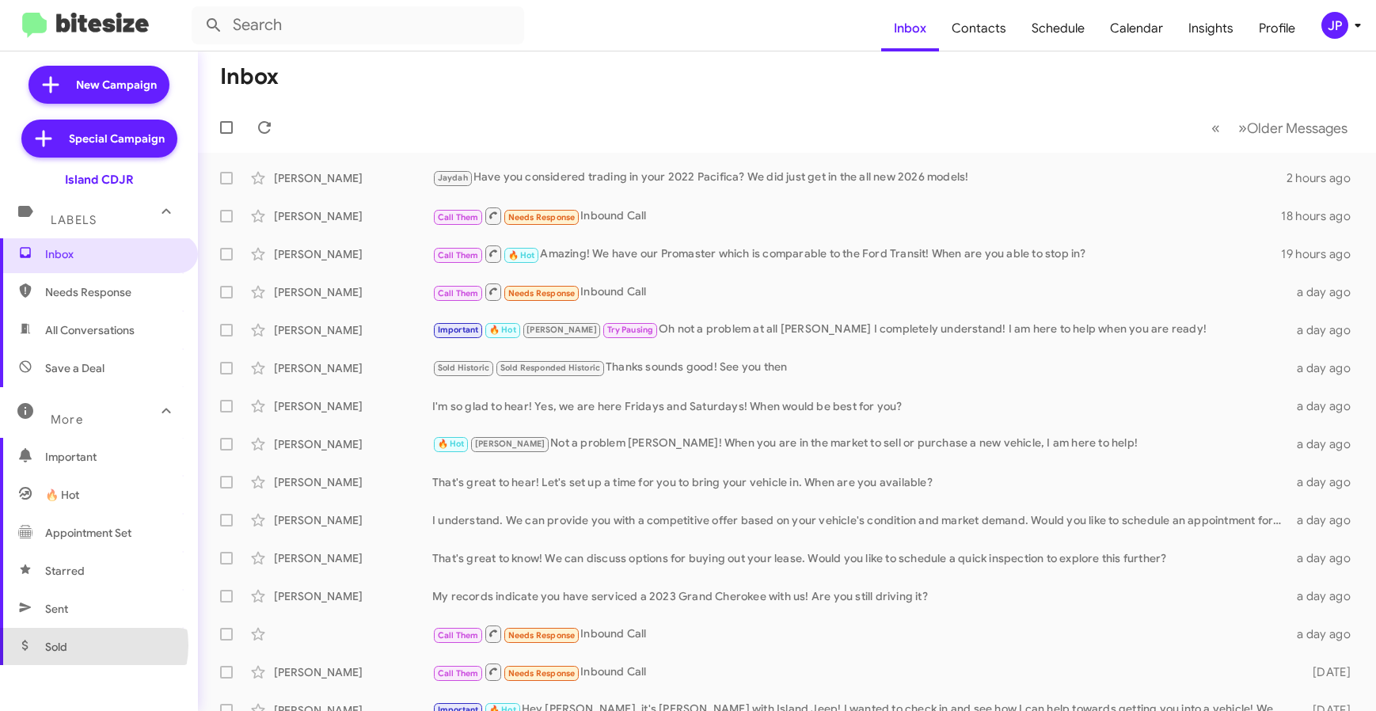
click at [88, 644] on span "Sold" at bounding box center [99, 647] width 198 height 38
type input "in:sold"
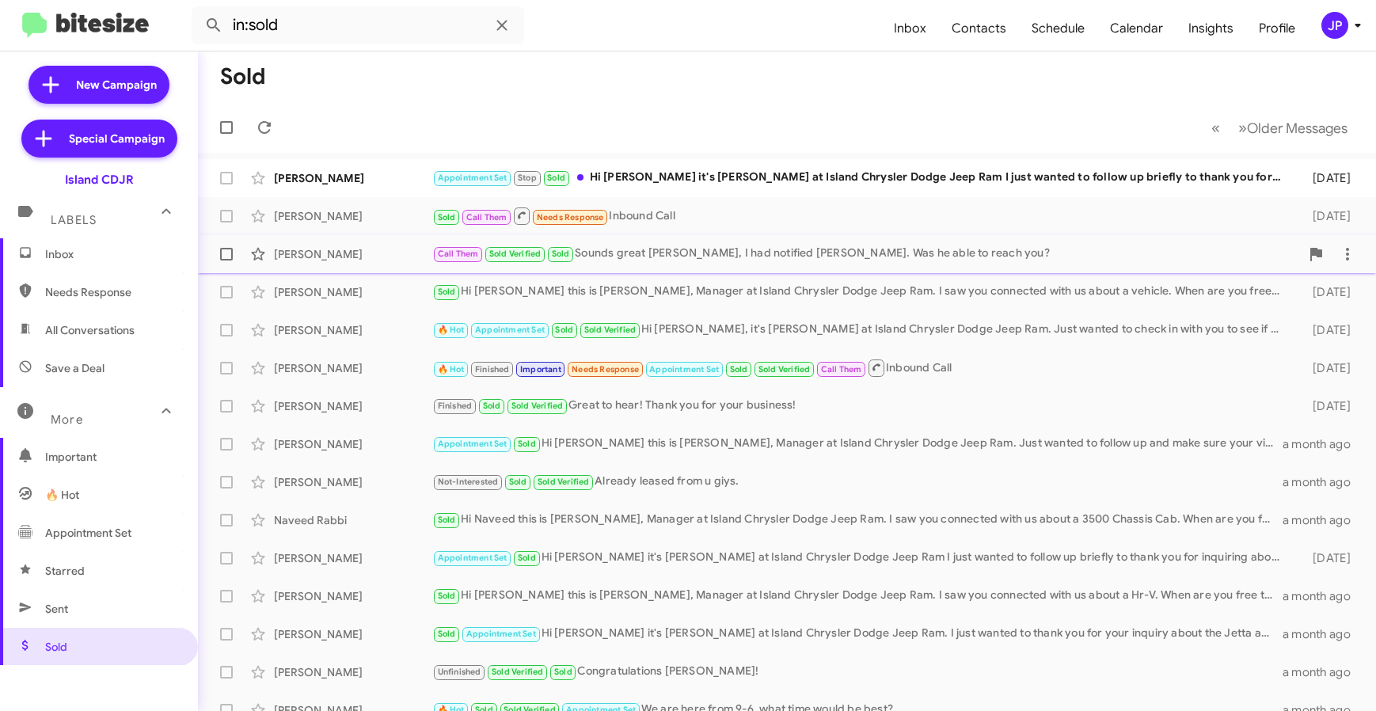
click at [631, 263] on div "Frank Prospero Call Them Sold Verified Sold Sounds great Frank, I had notified …" at bounding box center [787, 254] width 1152 height 32
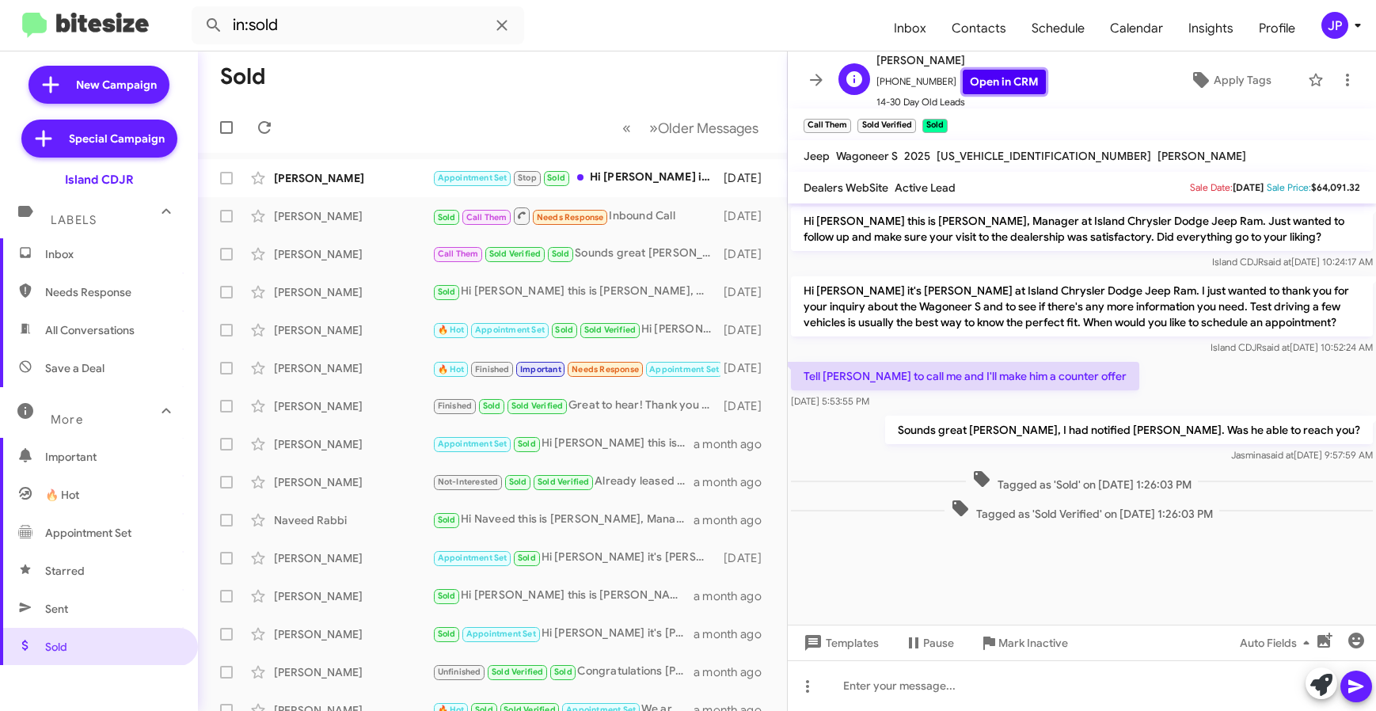
click at [1016, 76] on link "Open in CRM" at bounding box center [1003, 82] width 83 height 25
click at [420, 81] on mat-toolbar-row "Sold" at bounding box center [492, 76] width 589 height 51
click at [117, 256] on span "Inbox" at bounding box center [112, 257] width 135 height 16
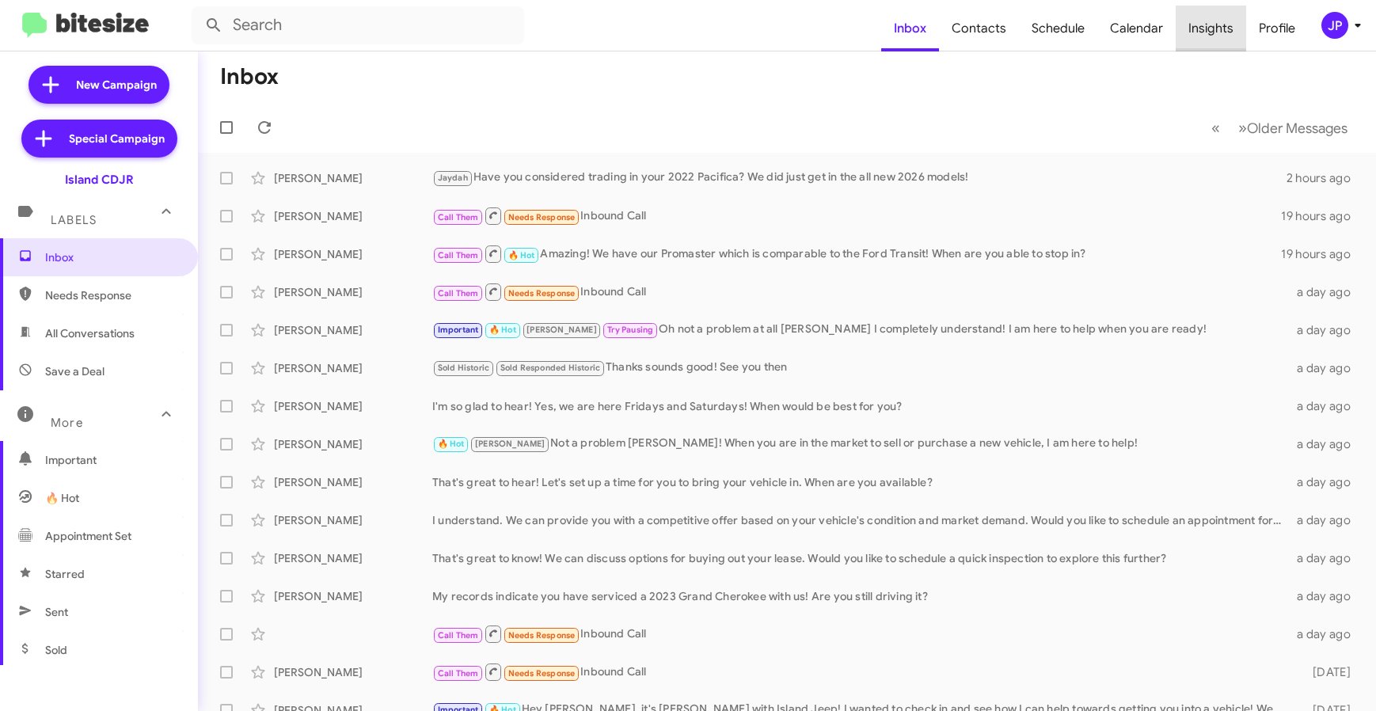
click at [1218, 39] on span "Insights" at bounding box center [1210, 29] width 70 height 46
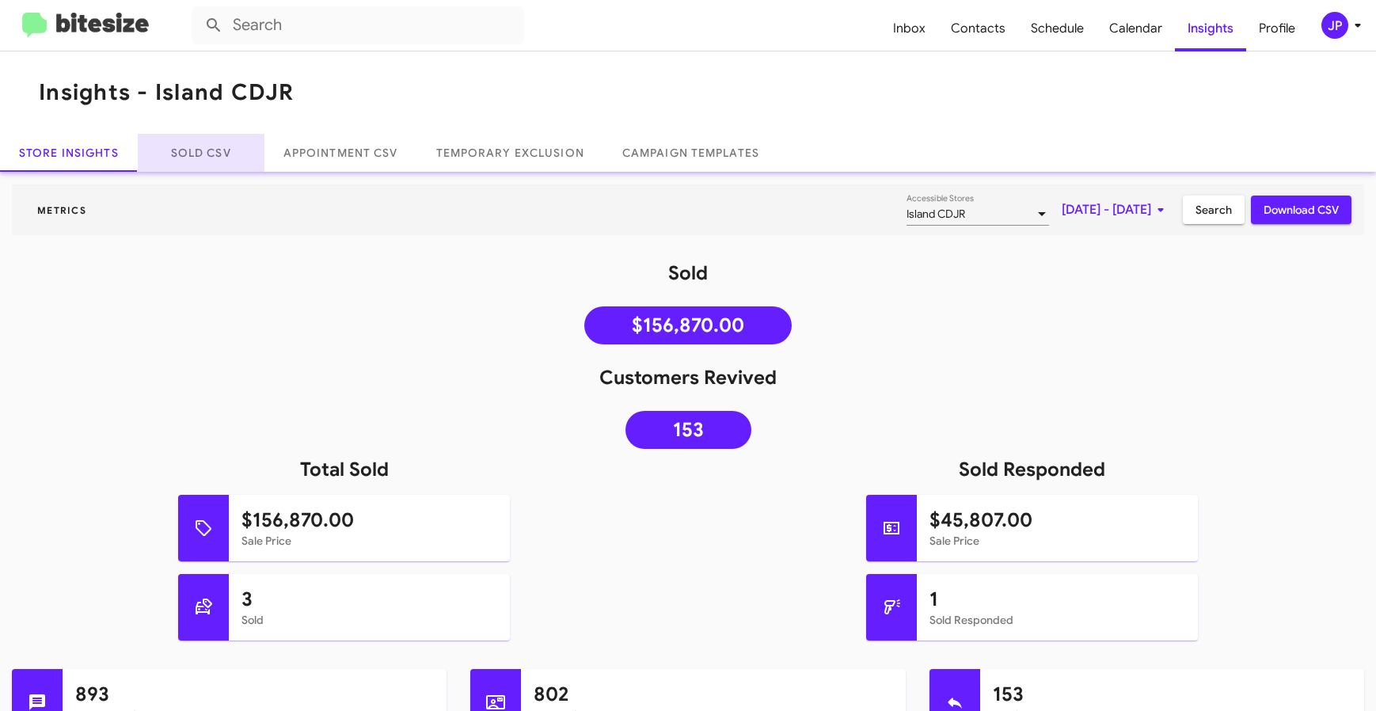
click at [165, 135] on link "Sold CSV" at bounding box center [201, 153] width 127 height 38
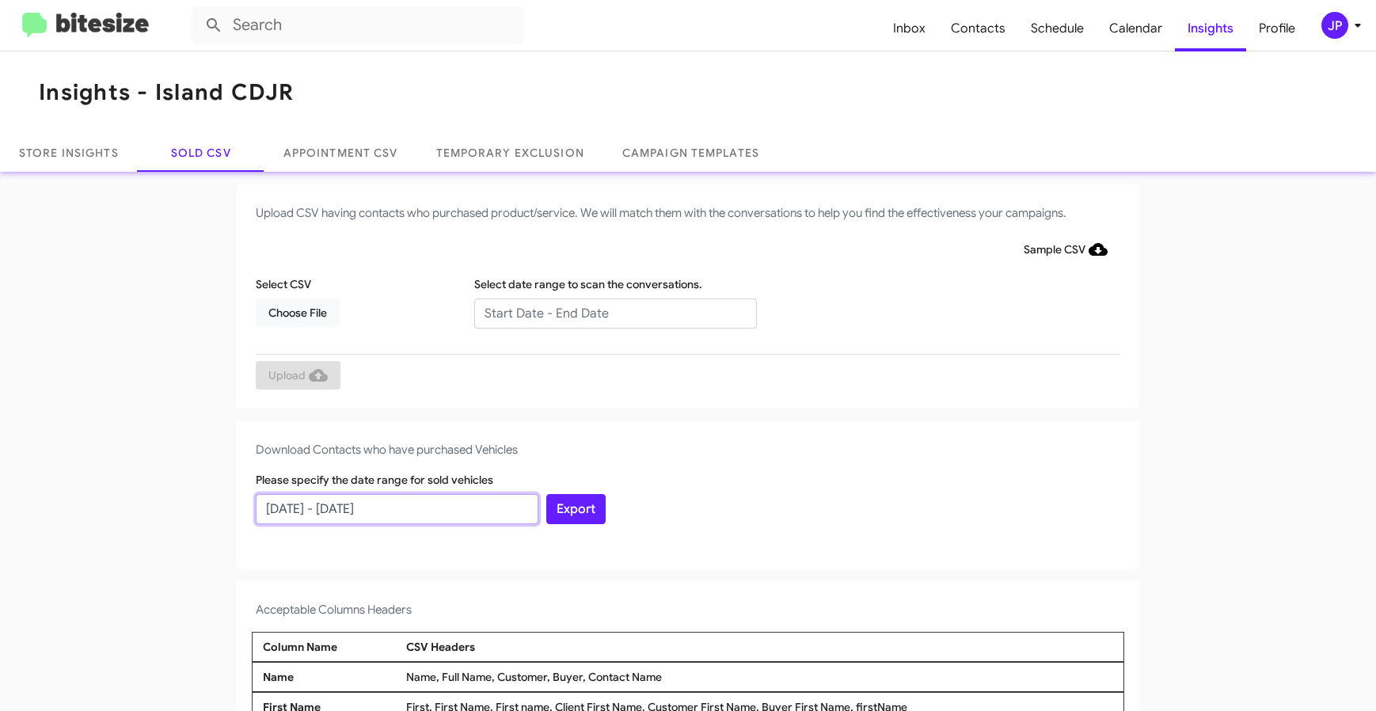
click at [400, 513] on input "08/11/2025 - 09/10/2025" at bounding box center [397, 509] width 283 height 30
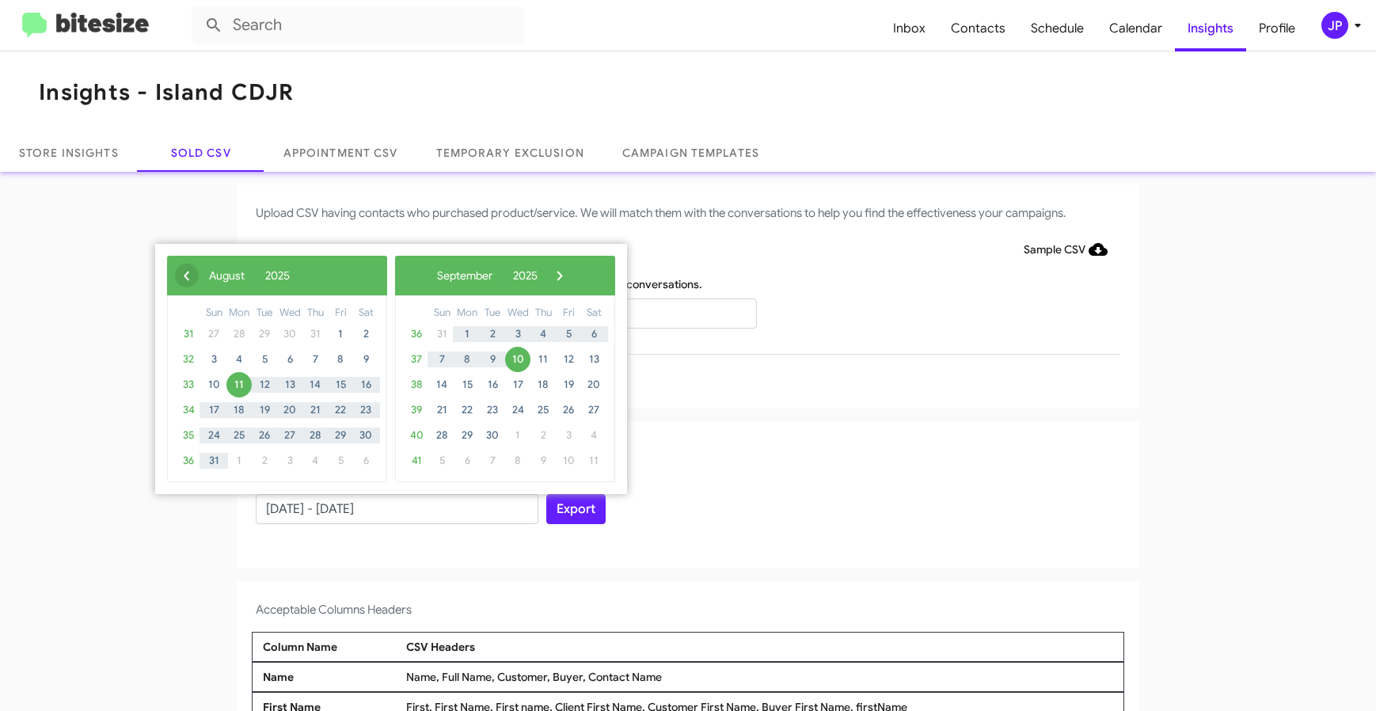
click at [188, 274] on span "‹" at bounding box center [187, 276] width 24 height 24
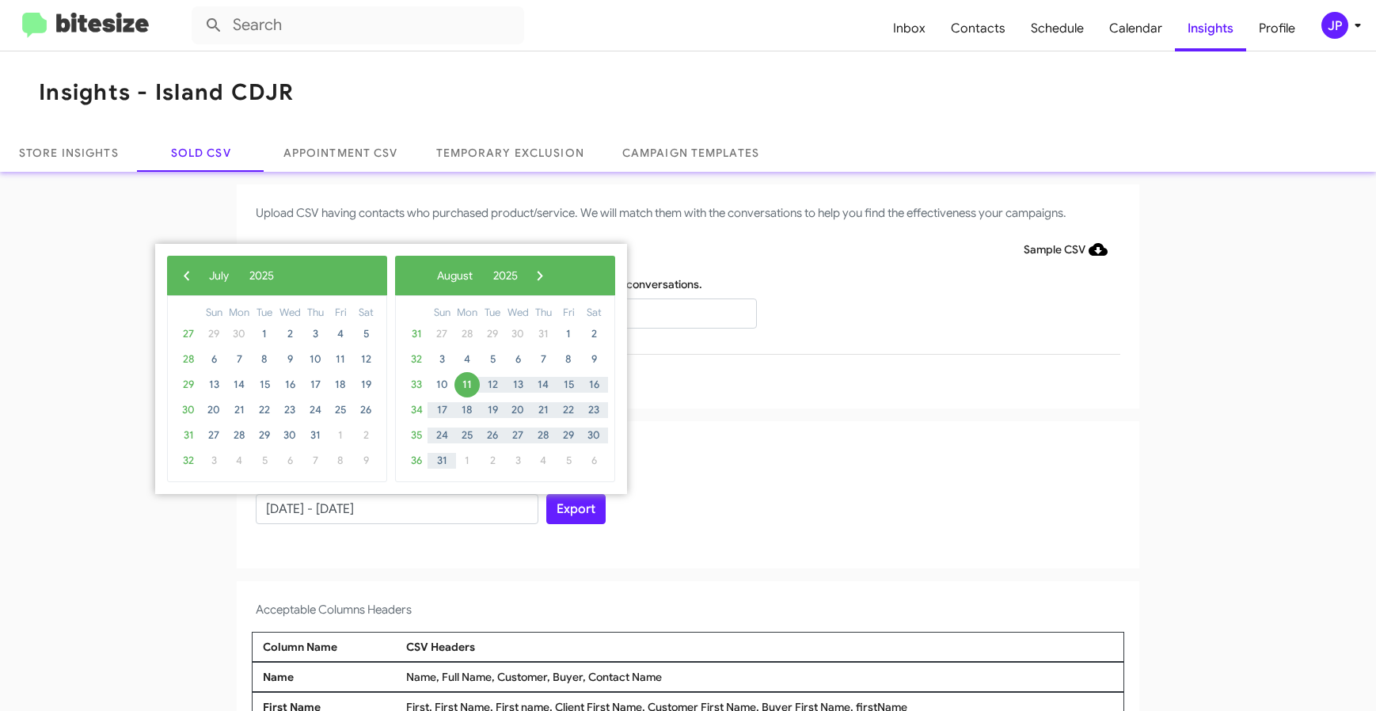
click at [188, 274] on span "‹" at bounding box center [187, 276] width 24 height 24
click at [274, 363] on span "10" at bounding box center [264, 359] width 25 height 25
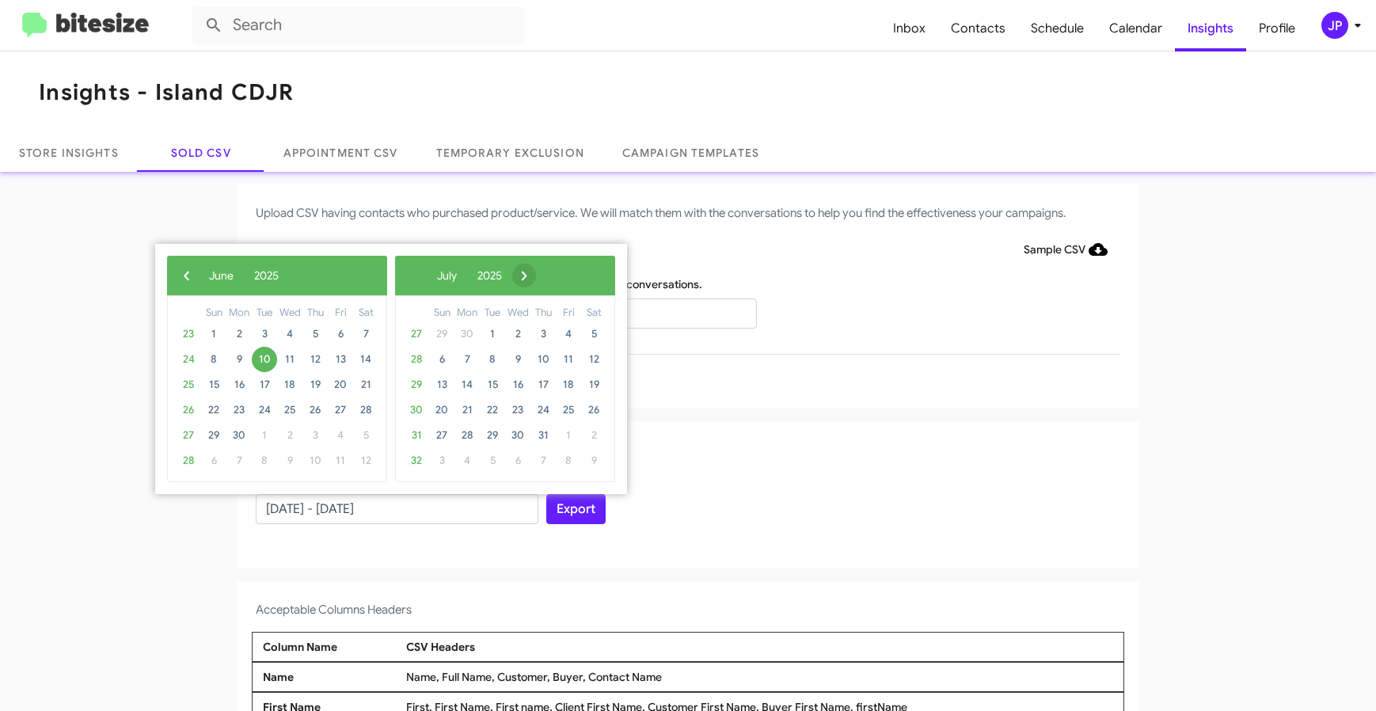
click at [536, 272] on span "›" at bounding box center [524, 276] width 24 height 24
click at [552, 272] on span "›" at bounding box center [540, 276] width 24 height 24
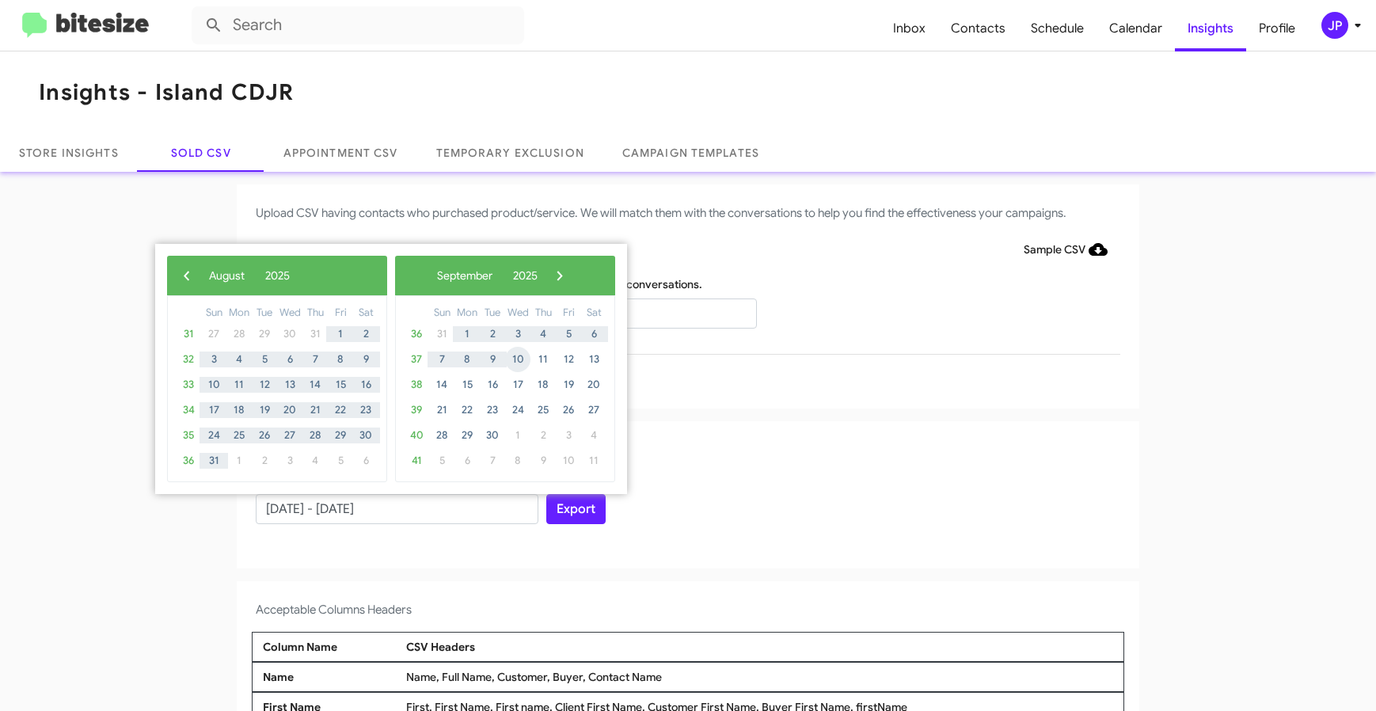
click at [524, 362] on span "10" at bounding box center [517, 359] width 25 height 25
type input "06/10/2025 - 09/10/2025"
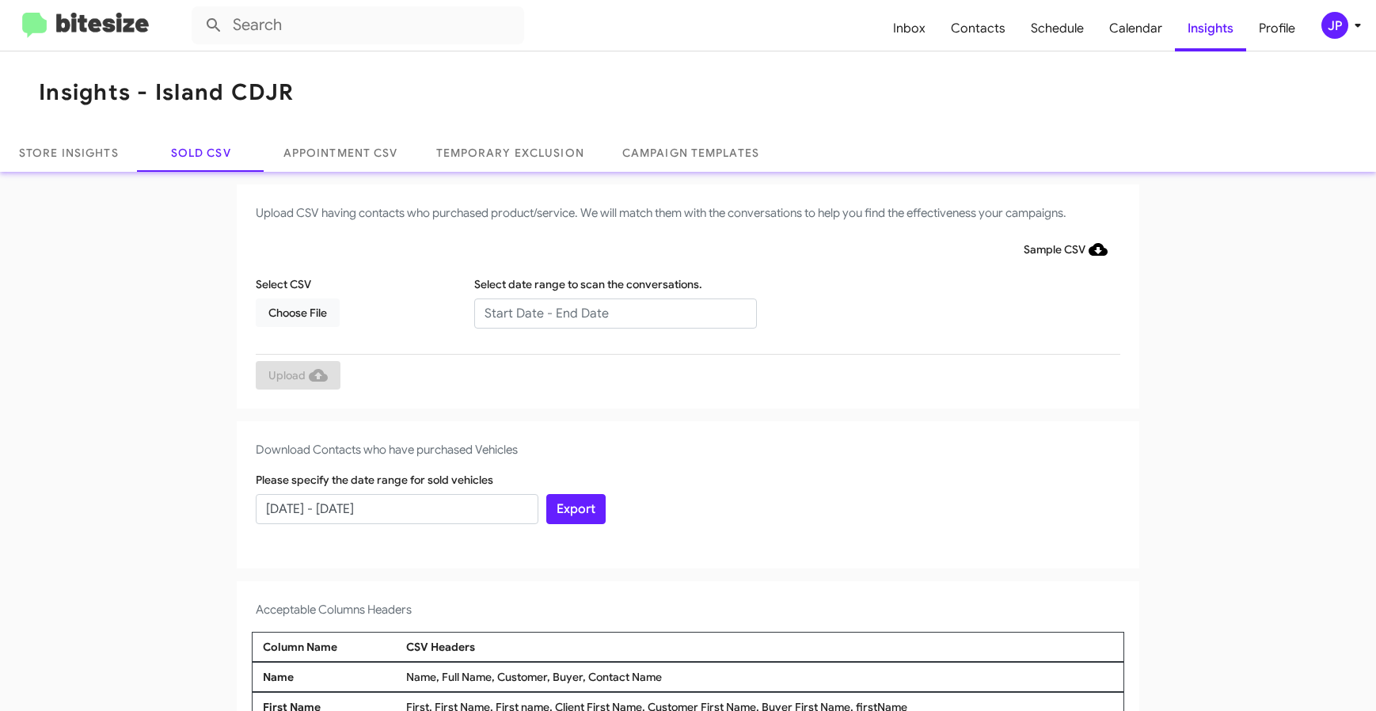
click at [845, 410] on app-sold-csv "Upload CSV having contacts who purchased product/service. We will match them wi…" at bounding box center [688, 585] width 1376 height 802
click at [582, 514] on button "Export" at bounding box center [575, 509] width 59 height 30
click at [237, 19] on input "text" at bounding box center [358, 25] width 332 height 38
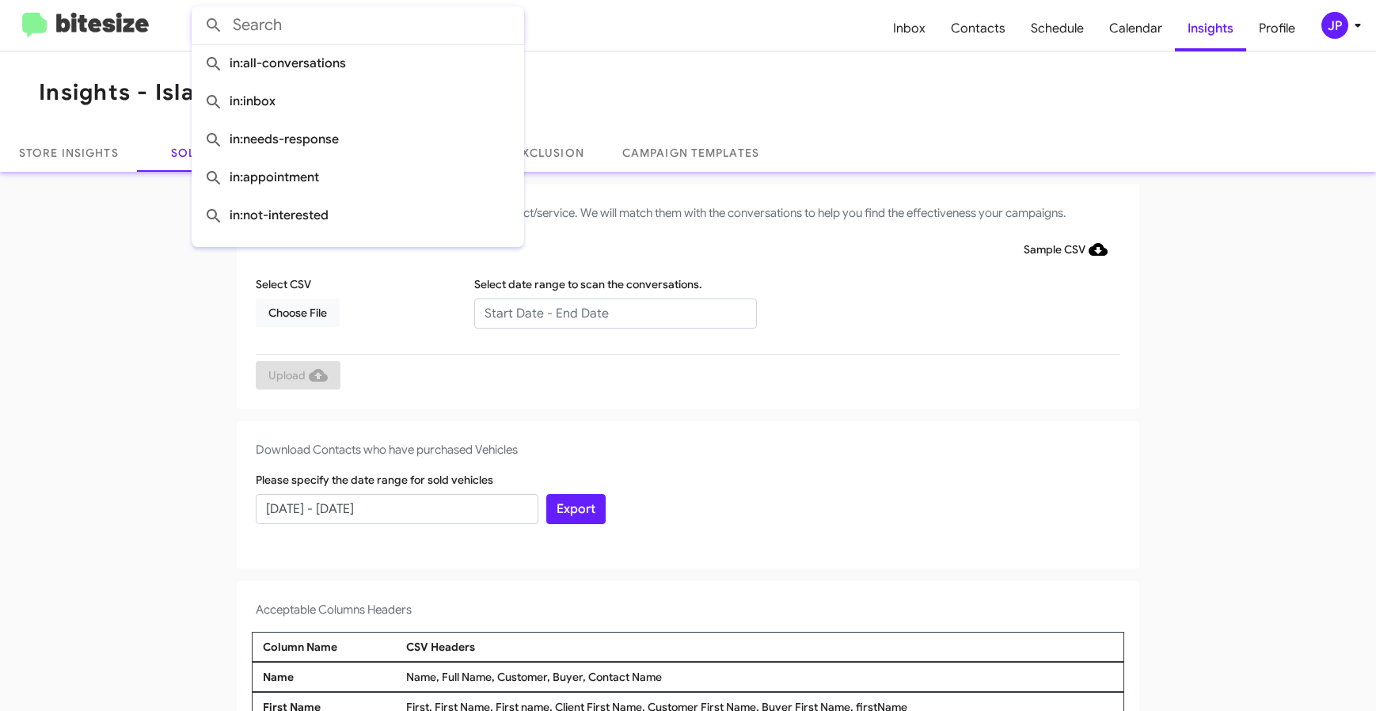
paste input "Thomas Picone"
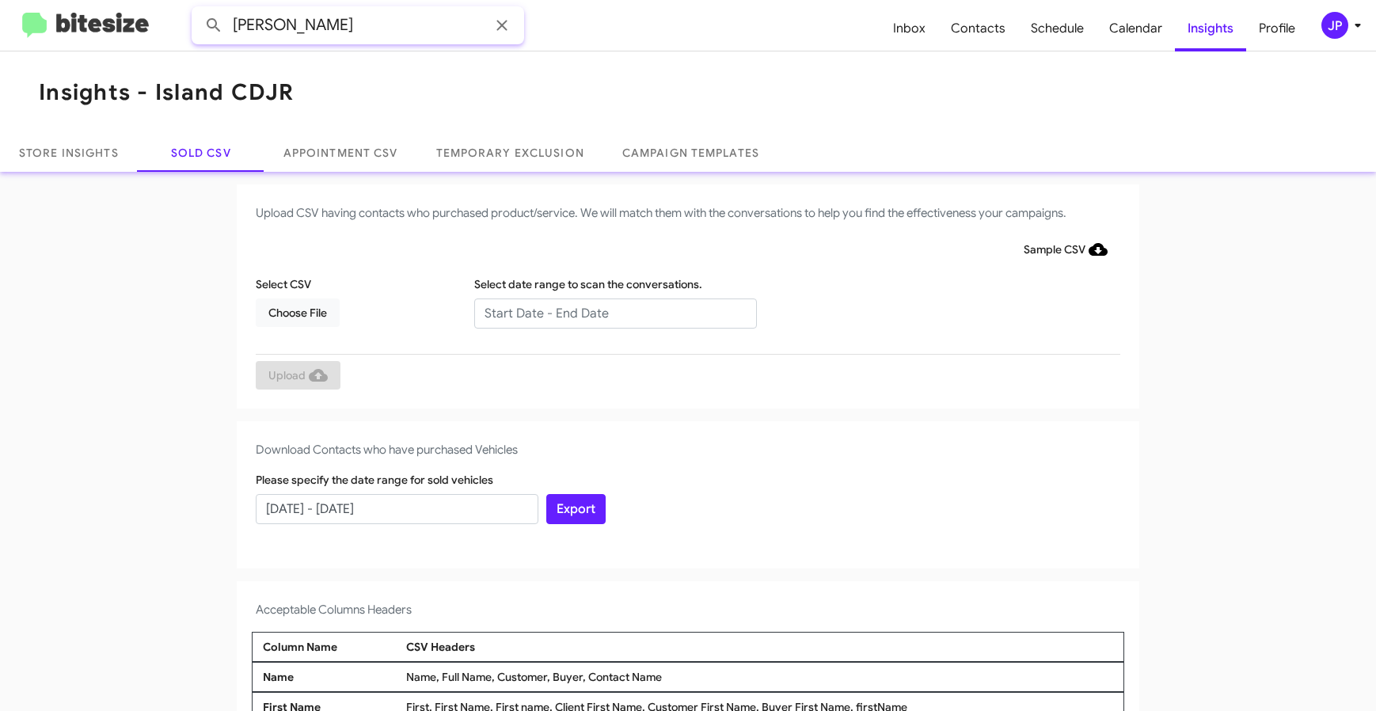
click at [198, 9] on button at bounding box center [214, 25] width 32 height 32
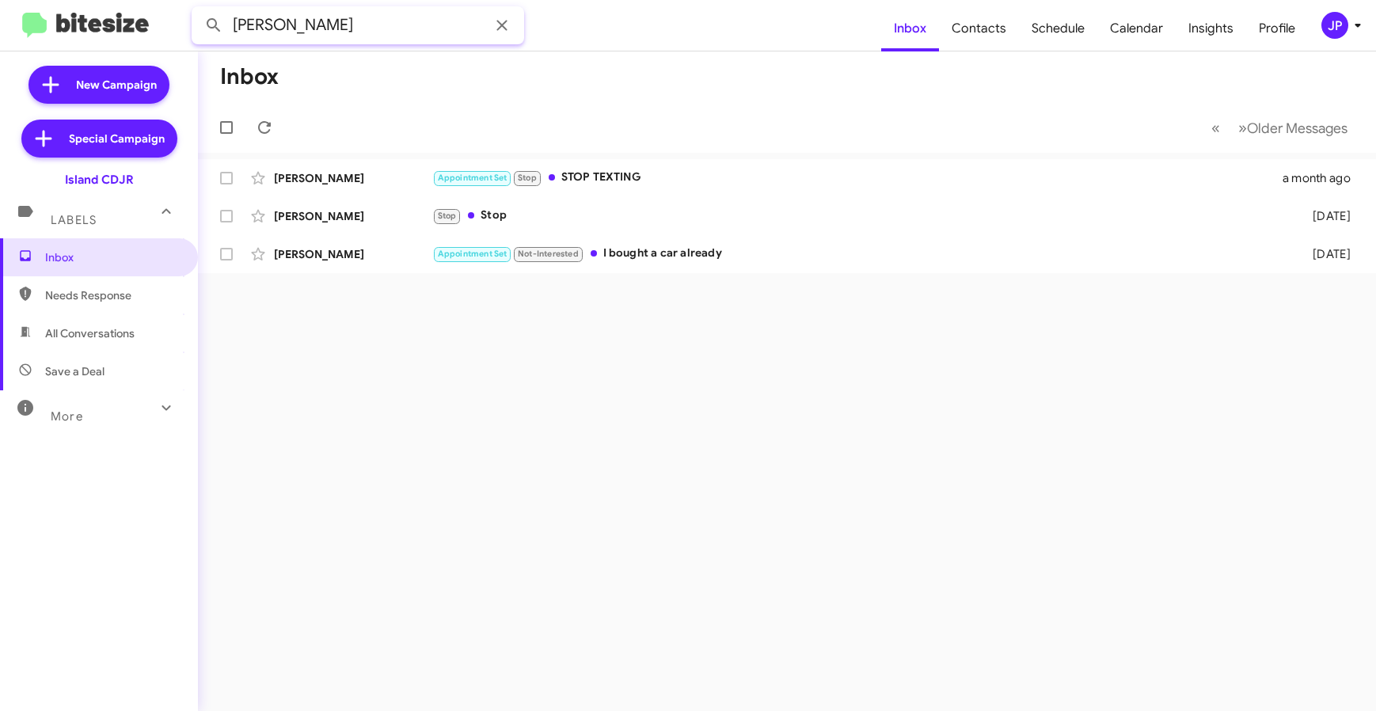
click at [335, 25] on input "Thomas Picone" at bounding box center [358, 25] width 332 height 38
click at [334, 25] on input "Thomas Picone" at bounding box center [358, 25] width 332 height 38
paste input "16467570375"
click at [198, 9] on button at bounding box center [214, 25] width 32 height 32
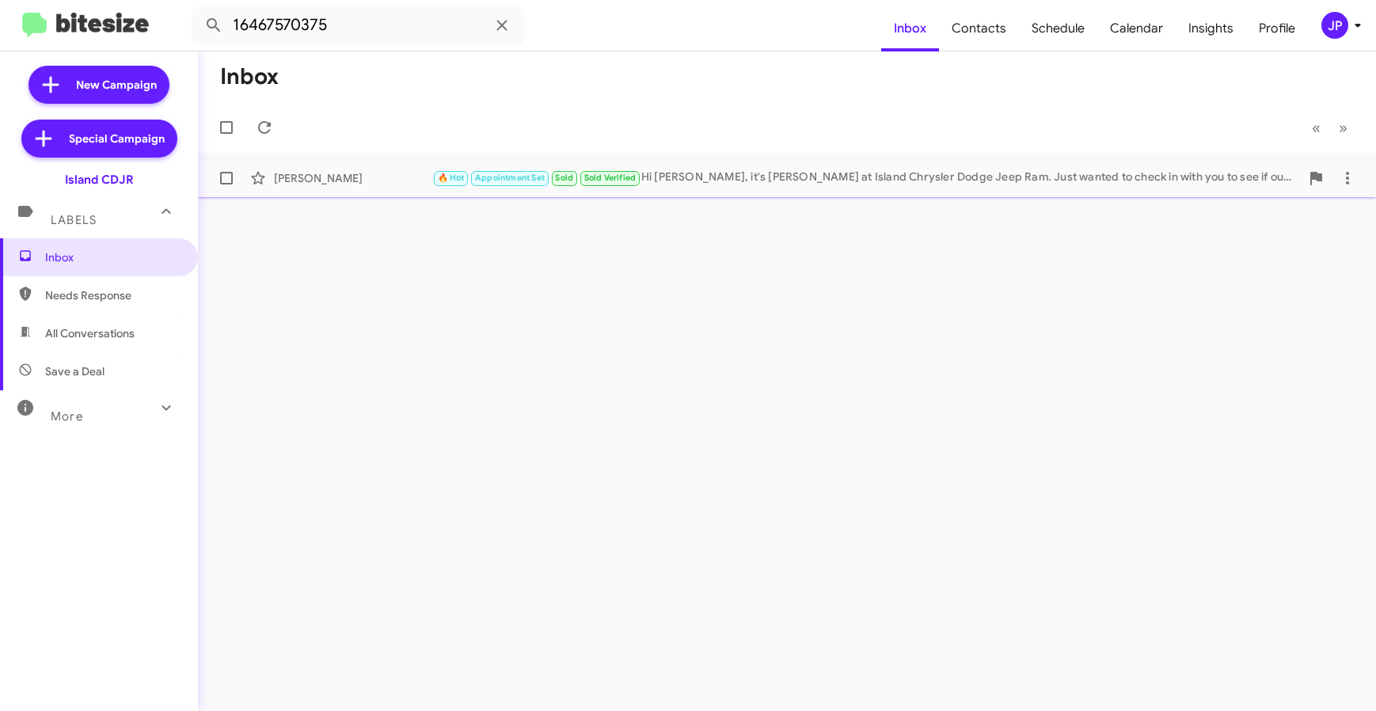
click at [330, 190] on div "Thomas Picone 🔥 Hot Appointment Set Sold Sold Verified Hi Thomas, it's Alicia A…" at bounding box center [787, 178] width 1152 height 32
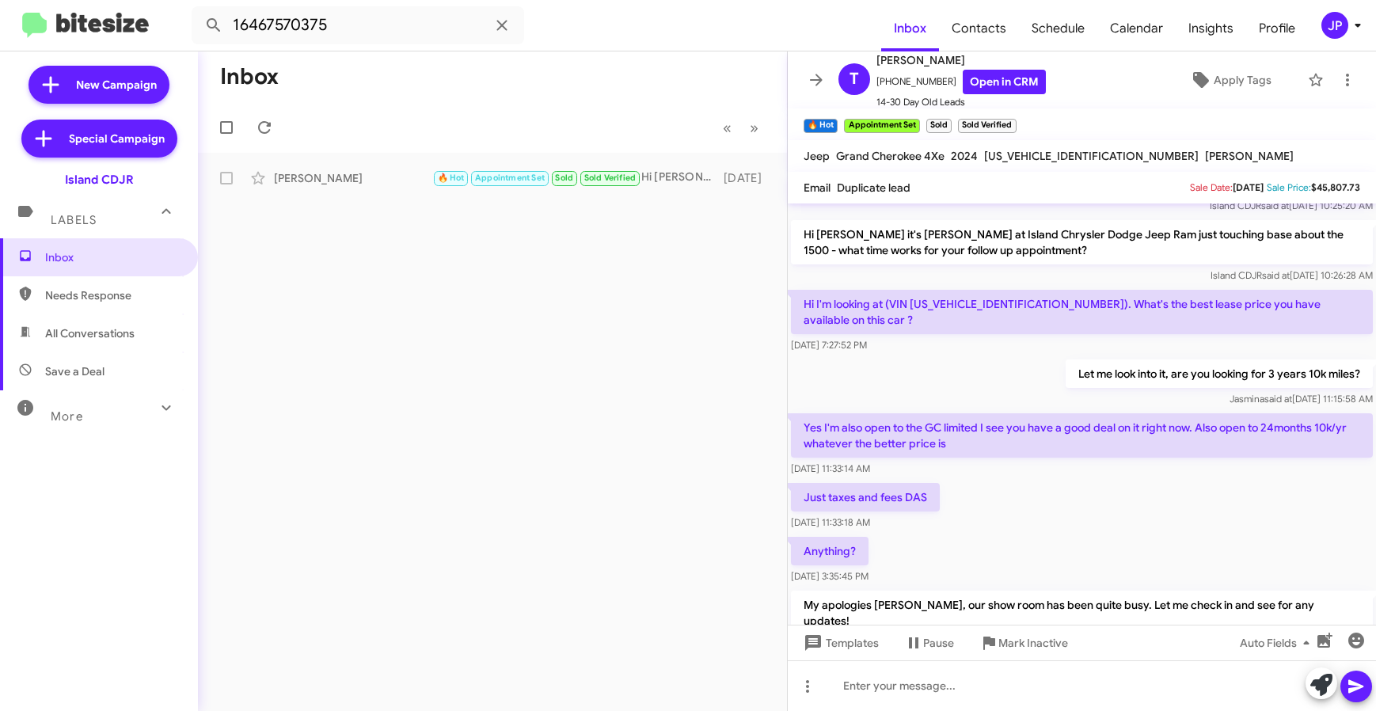
scroll to position [4848, 0]
drag, startPoint x: 882, startPoint y: 80, endPoint x: 936, endPoint y: 83, distance: 53.9
click at [936, 83] on span "+16467570375 Open in CRM" at bounding box center [960, 82] width 169 height 25
copy span "16467570375"
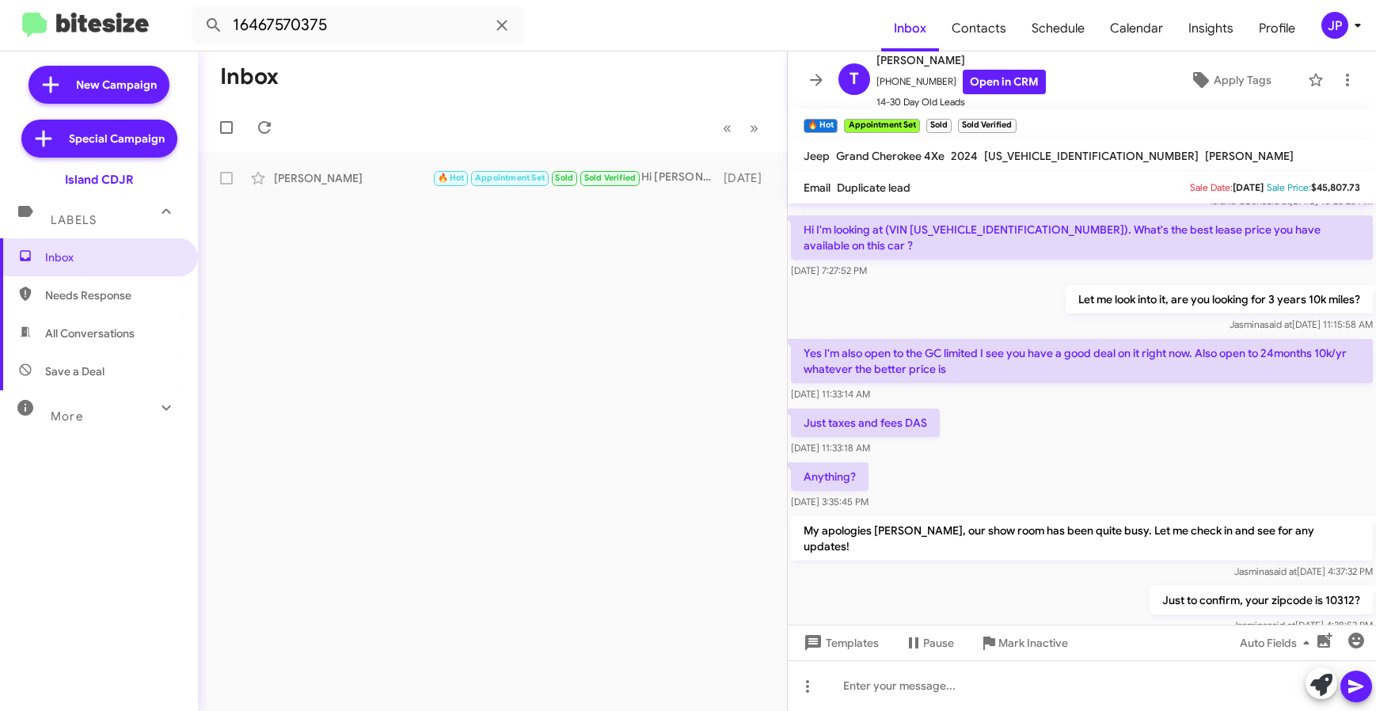
scroll to position [4905, 0]
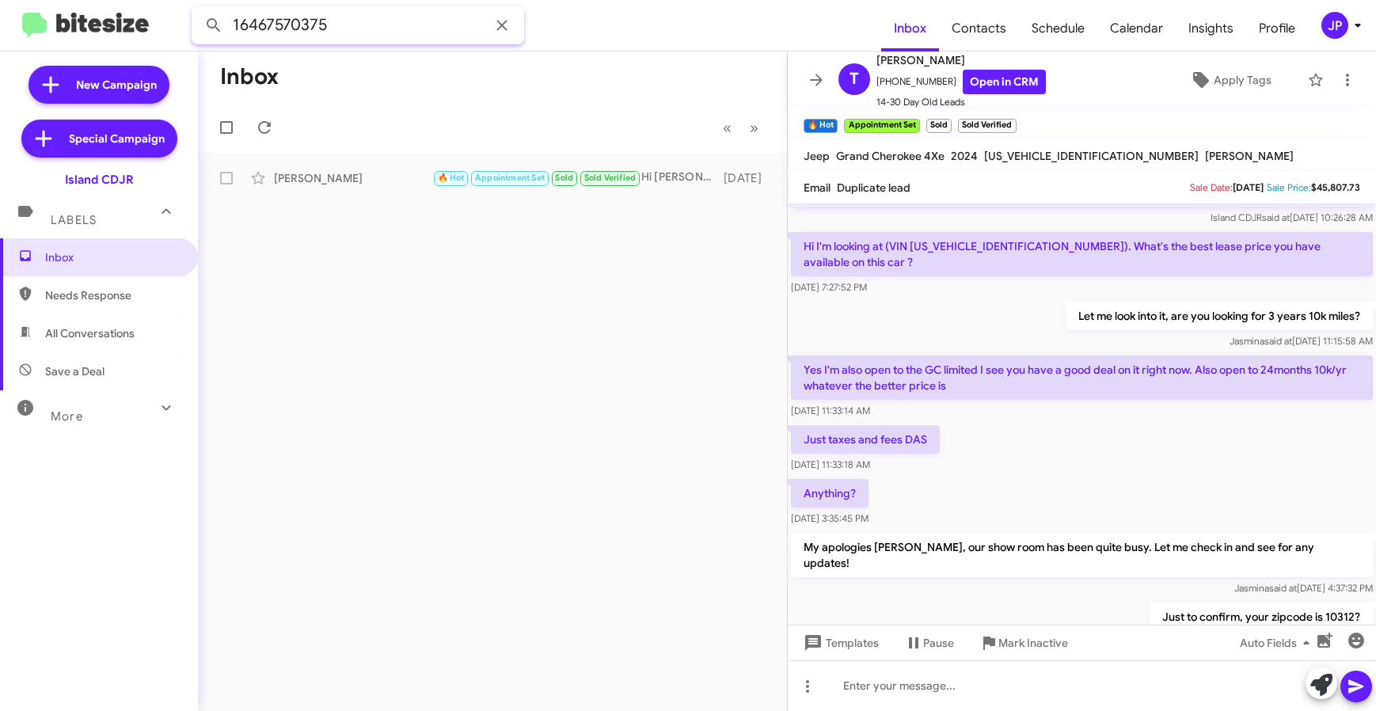
click at [352, 21] on input "16467570375" at bounding box center [358, 25] width 332 height 38
paste input "347661828"
click at [198, 9] on button at bounding box center [214, 25] width 32 height 32
click at [345, 191] on div "Kevin O'Neil Not-Interested Sold Sold Verified Appointment Set I bought a vehic…" at bounding box center [493, 178] width 564 height 32
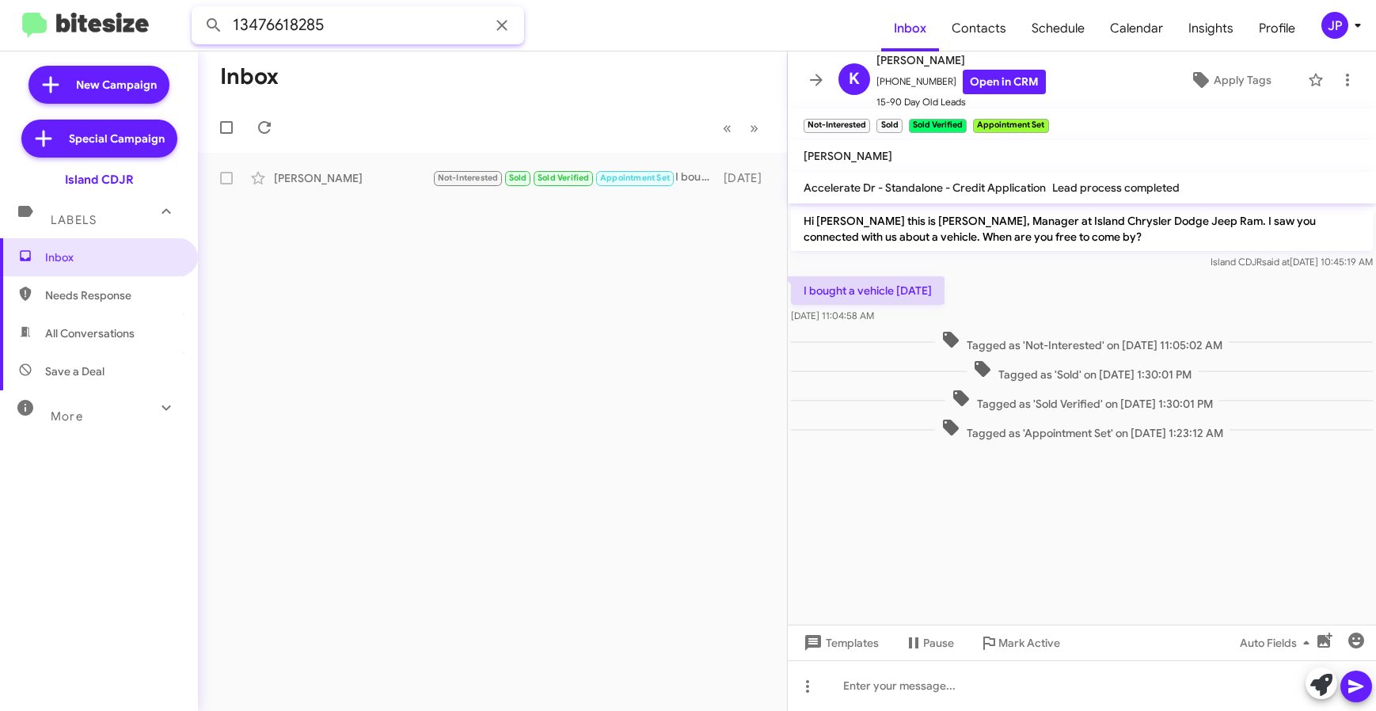
click at [379, 25] on input "13476618285" at bounding box center [358, 25] width 332 height 38
paste input "2153039614"
type input "12153039614"
click at [198, 9] on button at bounding box center [214, 25] width 32 height 32
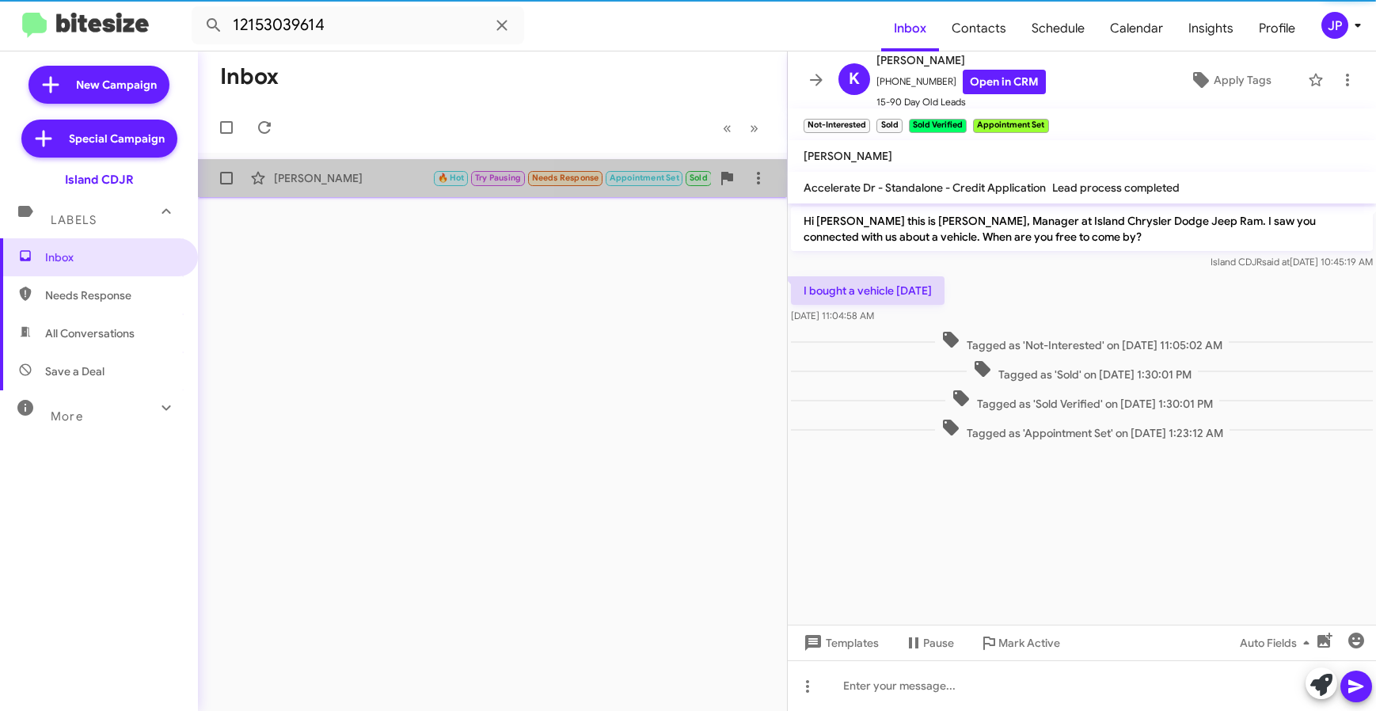
click at [369, 185] on div "Michelle Capresecco" at bounding box center [353, 178] width 158 height 16
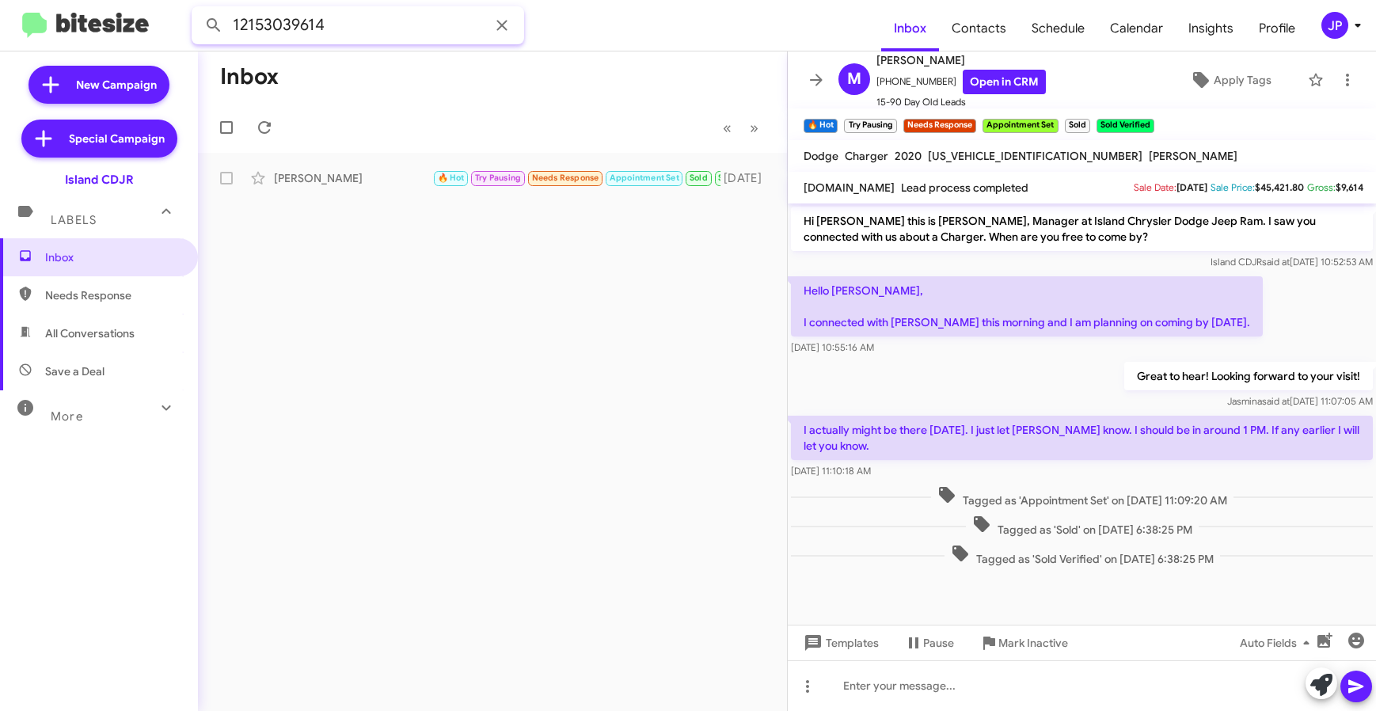
click at [427, 33] on input "12153039614" at bounding box center [358, 25] width 332 height 38
paste input "text"
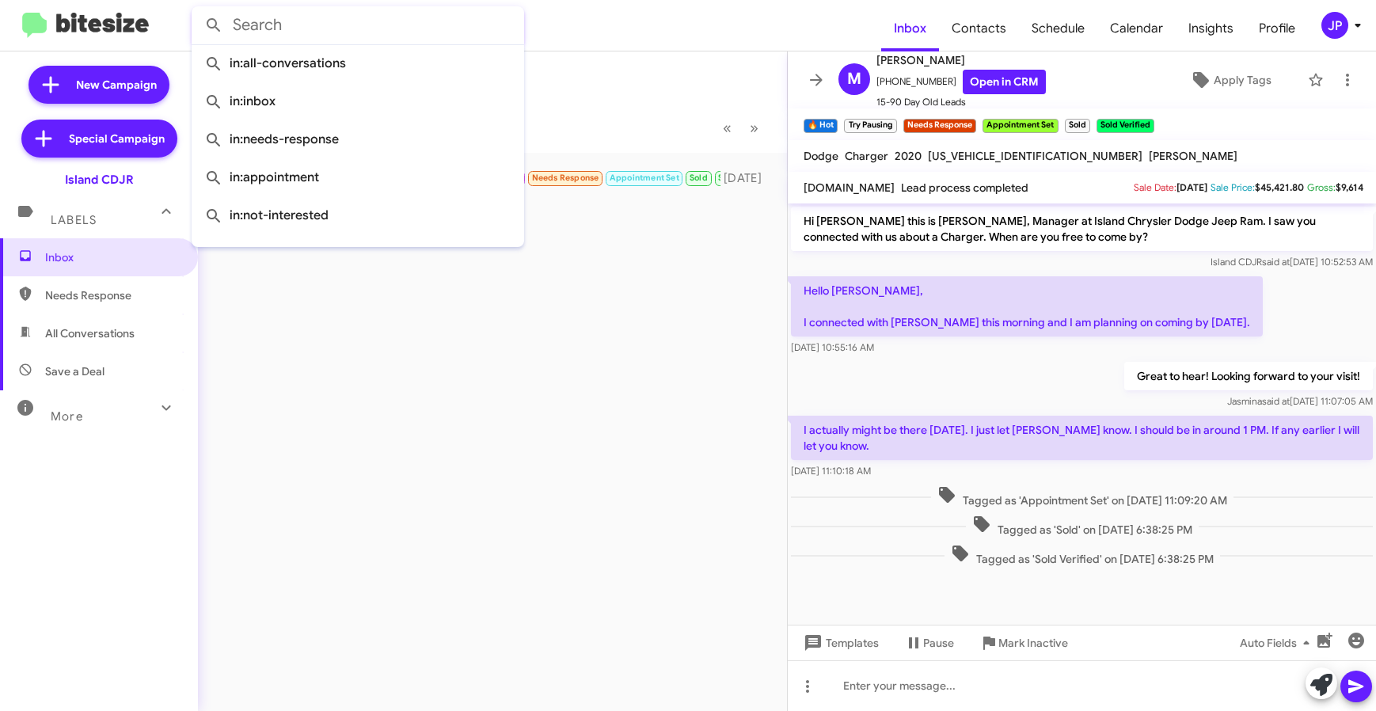
paste input "13476055557"
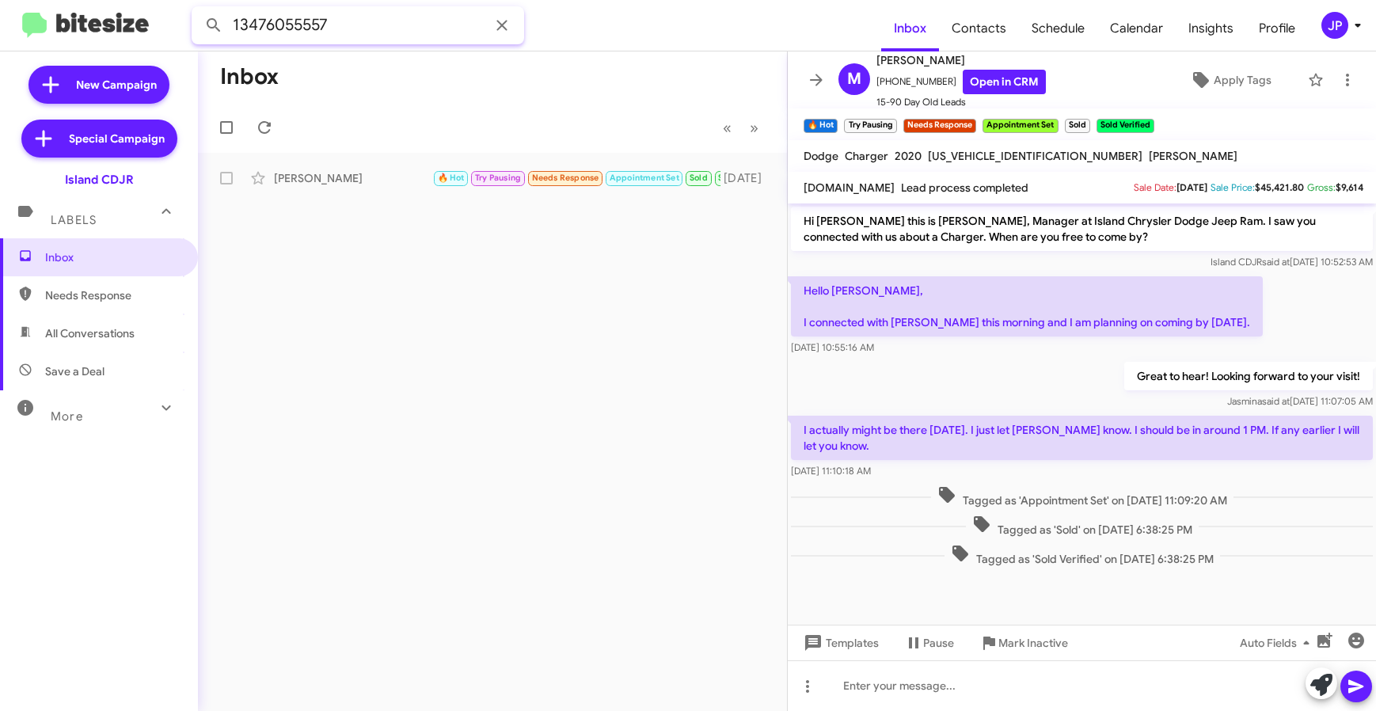
click at [198, 9] on button at bounding box center [214, 25] width 32 height 32
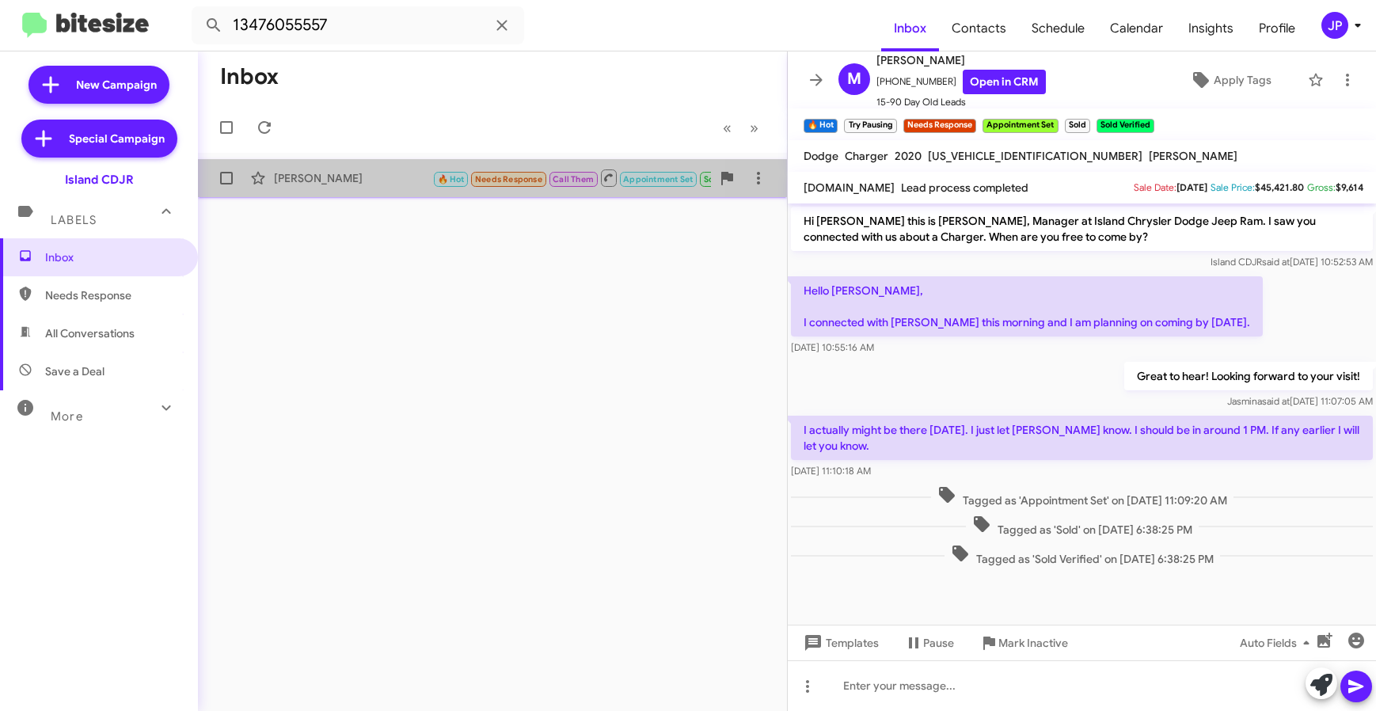
click at [354, 180] on div "Hannah Oneal" at bounding box center [353, 178] width 158 height 16
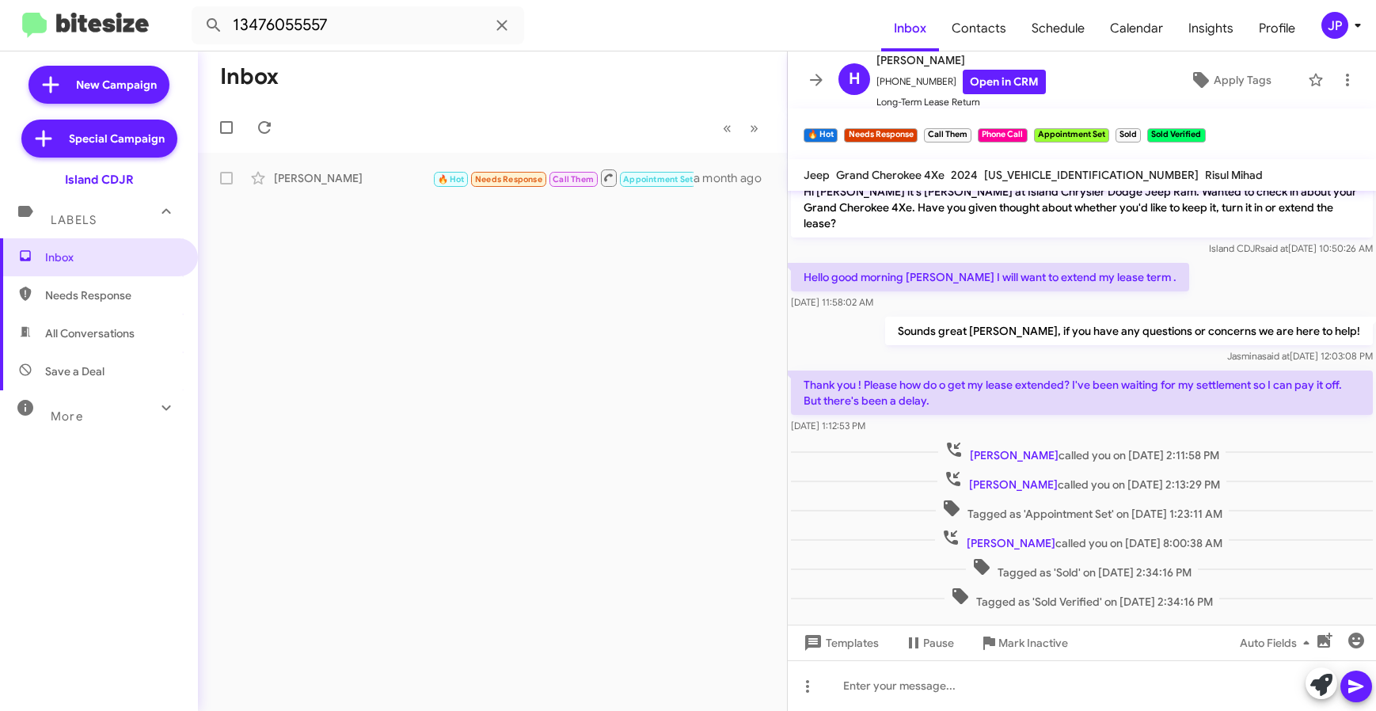
scroll to position [282, 0]
click at [307, 35] on input "13476055557" at bounding box center [358, 25] width 332 height 38
paste input "7182004771"
type input "17182004771"
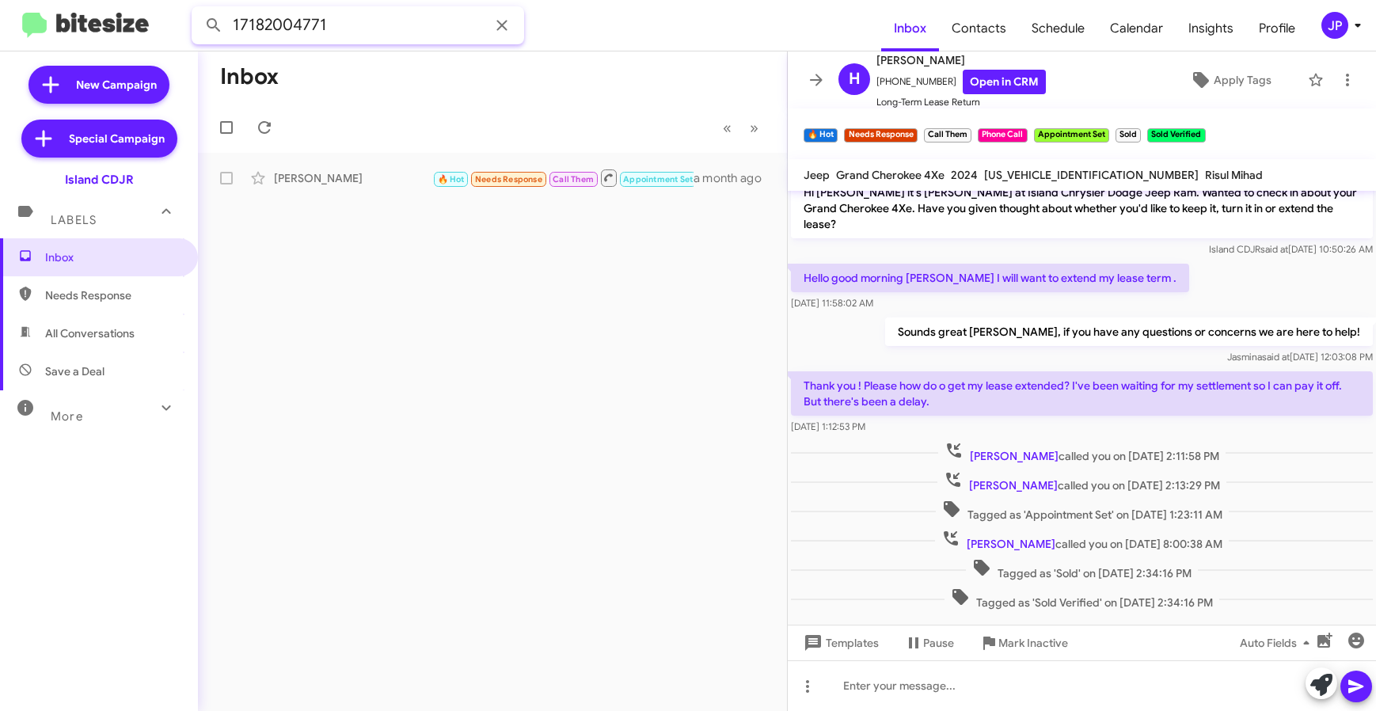
click at [198, 9] on button at bounding box center [214, 25] width 32 height 32
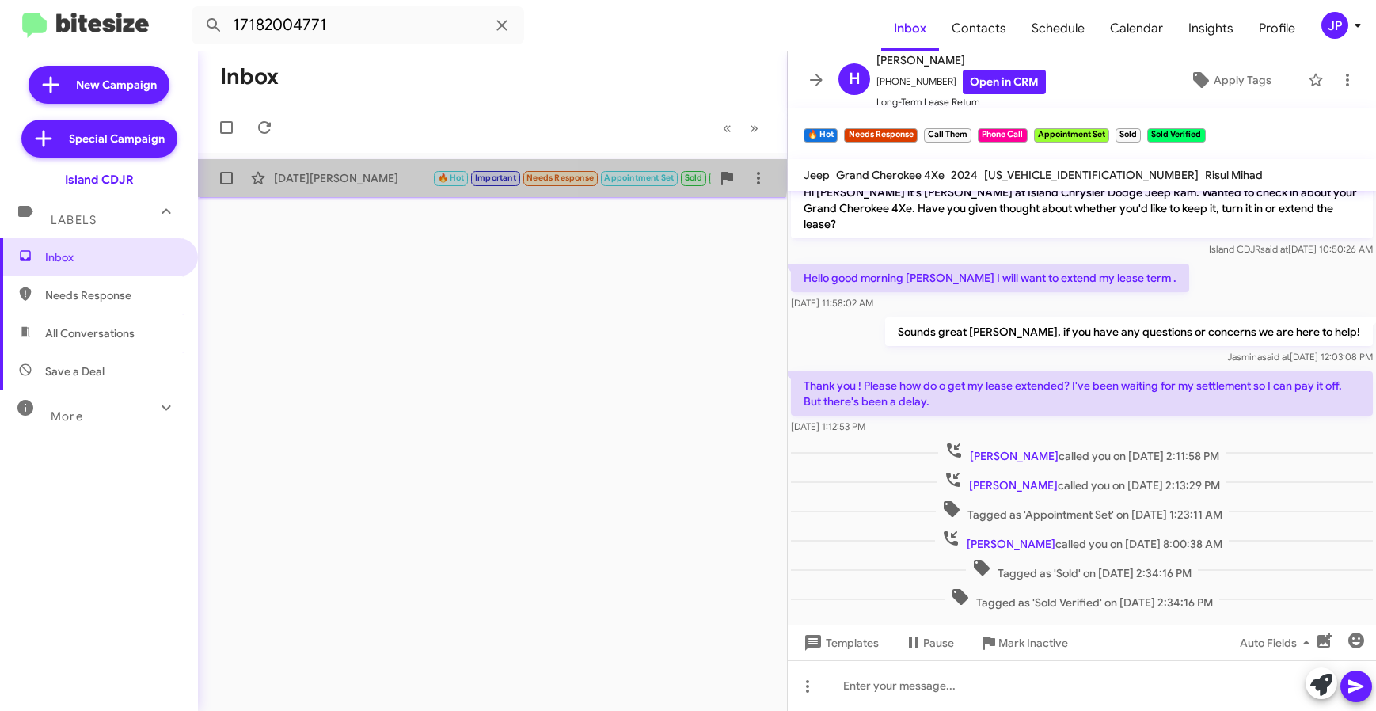
click at [381, 167] on div "Raja Abdulhaq 🔥 Hot Important Needs Response Appointment Set Sold Sold Verified…" at bounding box center [493, 178] width 564 height 32
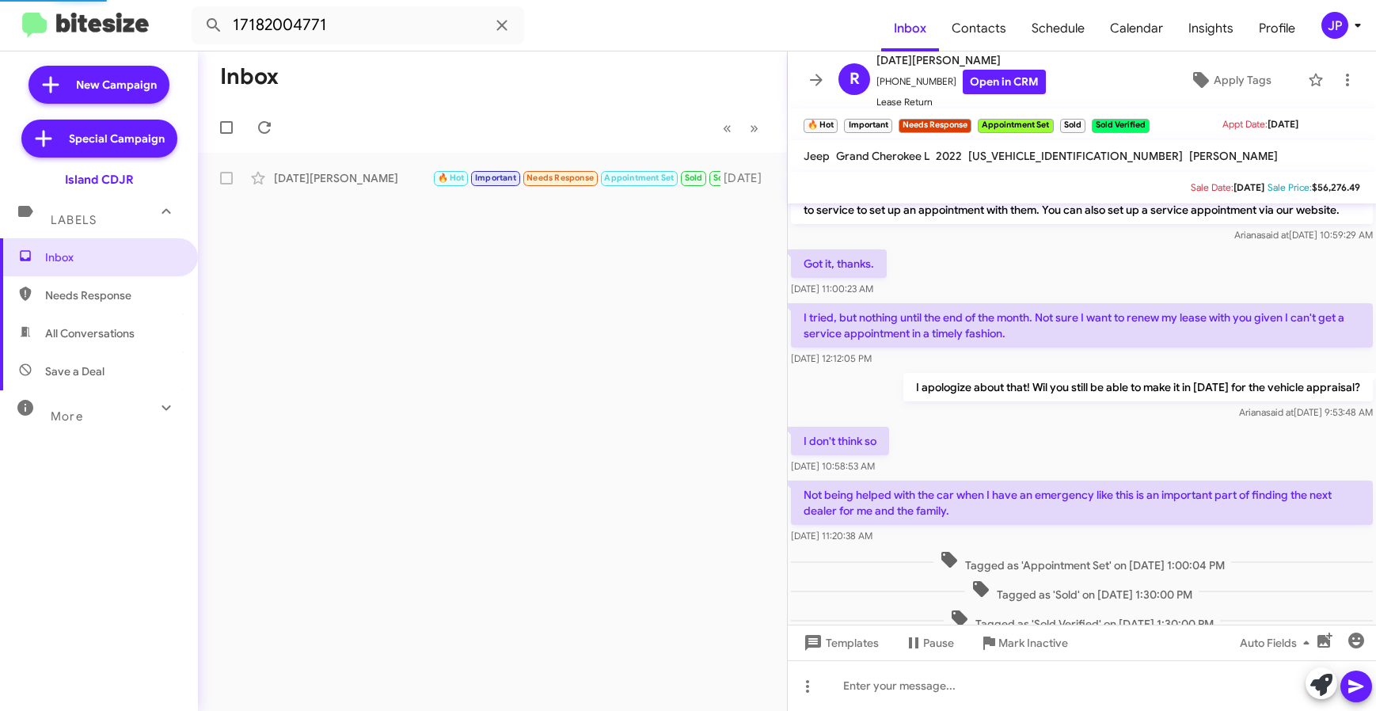
scroll to position [1043, 0]
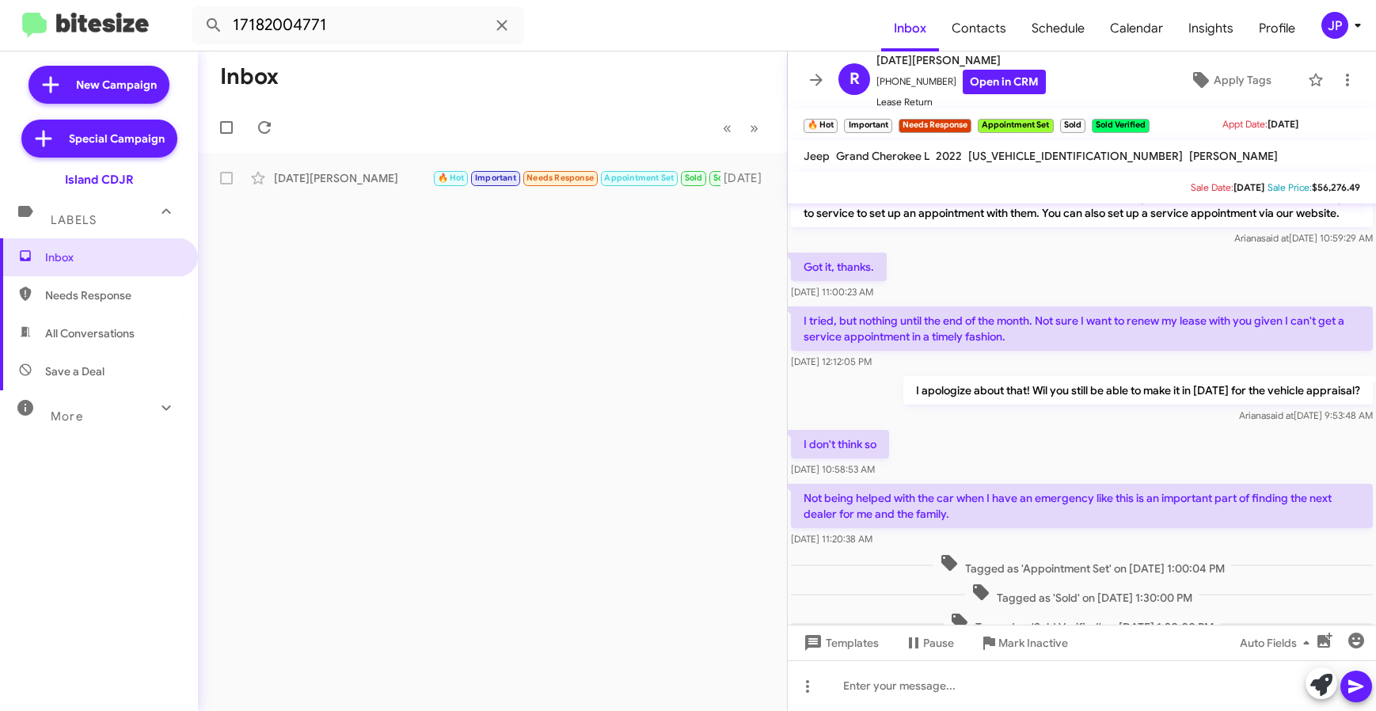
click at [1317, 36] on button "JP" at bounding box center [1333, 25] width 51 height 27
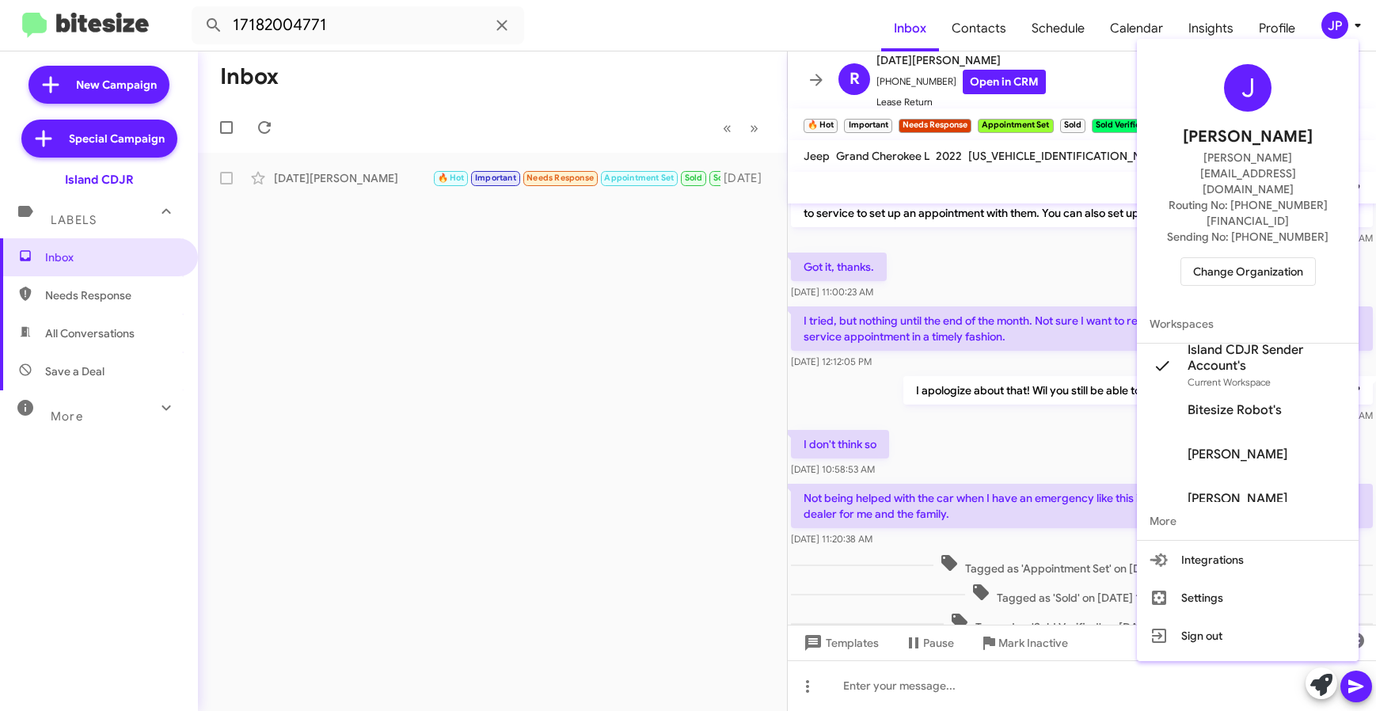
click at [1286, 258] on span "Change Organization" at bounding box center [1248, 271] width 110 height 27
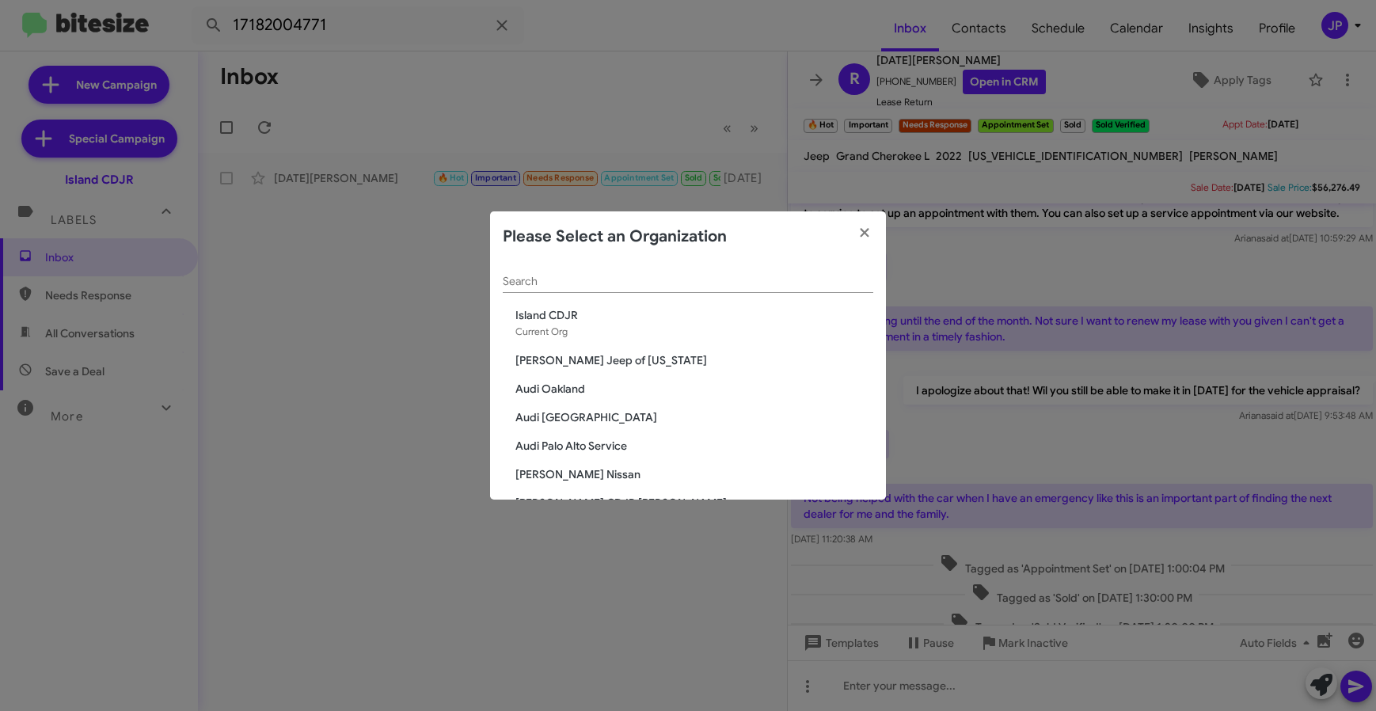
click at [599, 274] on div "Search" at bounding box center [688, 277] width 370 height 31
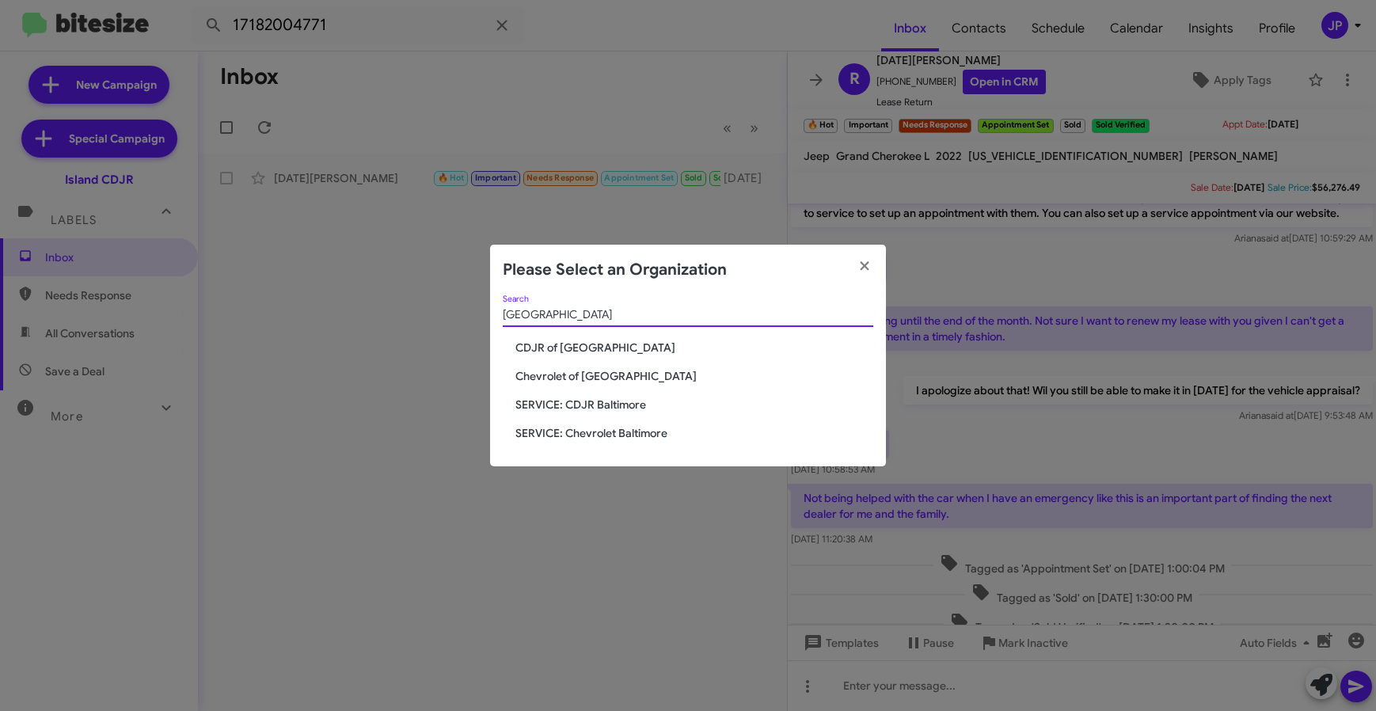
click at [630, 307] on div "Baltimore Search" at bounding box center [688, 310] width 370 height 31
click at [608, 324] on div "Baltimore Search" at bounding box center [688, 310] width 370 height 31
click at [609, 314] on input "Baltimore" at bounding box center [688, 315] width 370 height 13
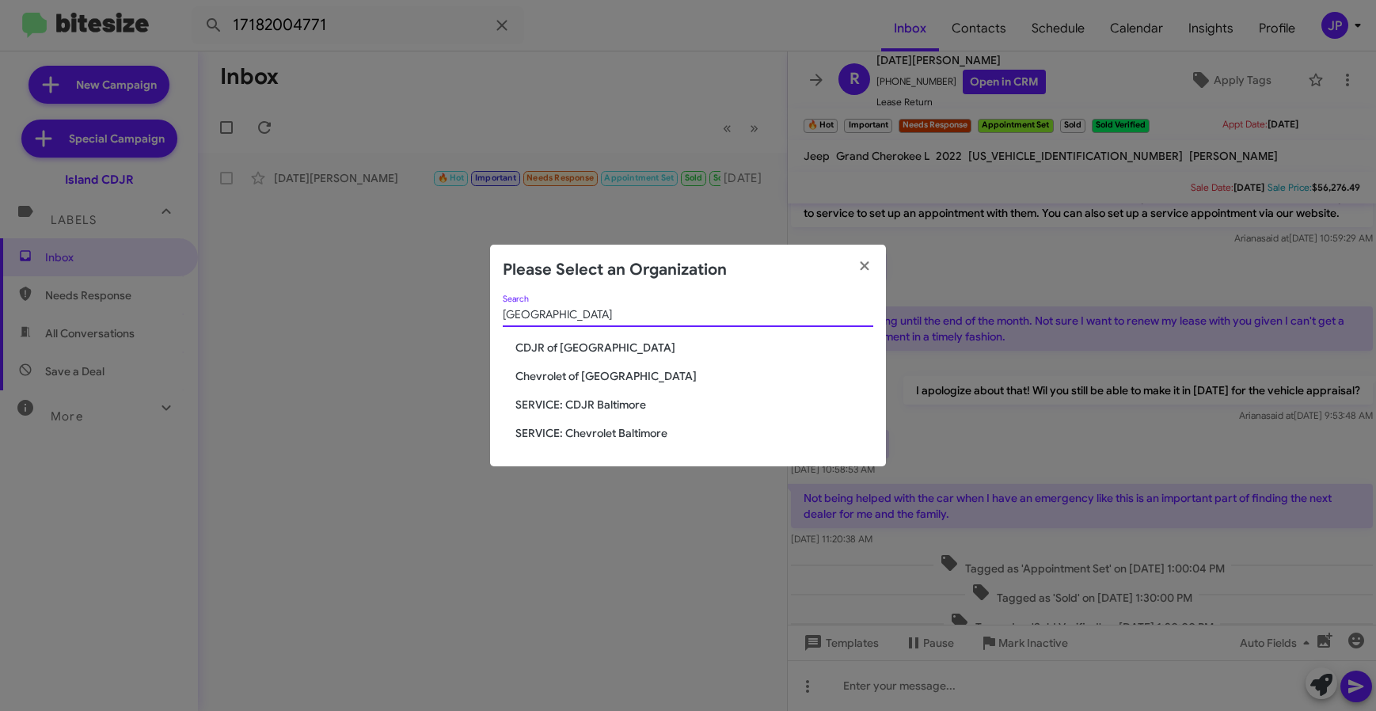
click at [609, 314] on input "Baltimore" at bounding box center [688, 315] width 370 height 13
type input "Honda"
click at [592, 340] on span "Honda of Laurel" at bounding box center [694, 348] width 358 height 16
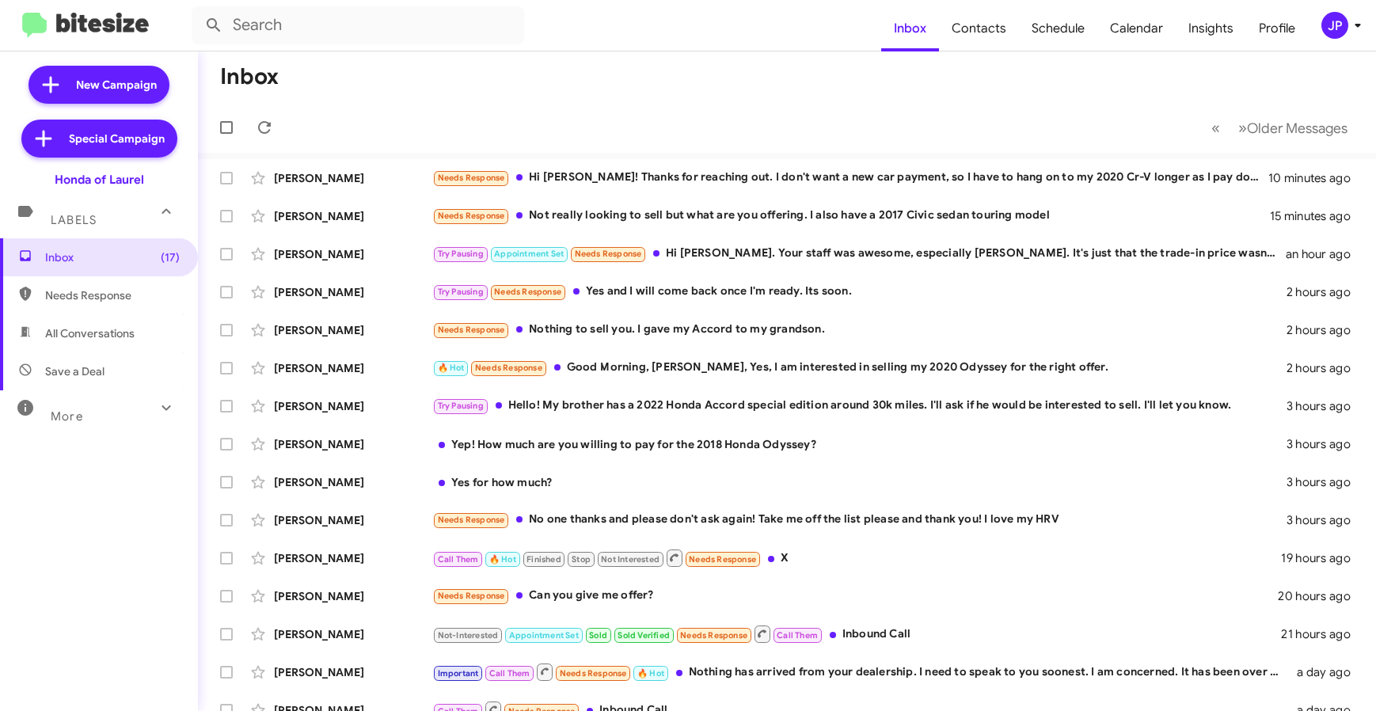
click at [1340, 29] on div "JP" at bounding box center [1334, 25] width 27 height 27
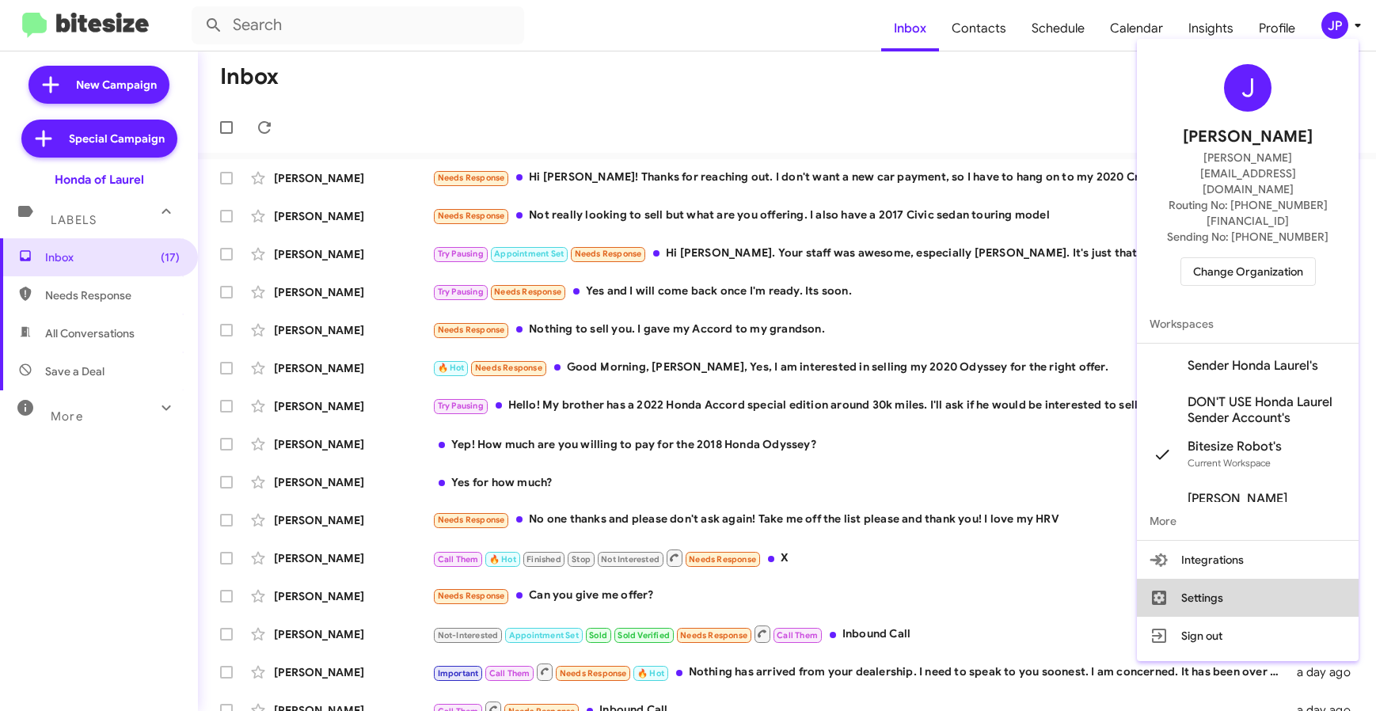
click at [1236, 579] on button "Settings" at bounding box center [1248, 598] width 222 height 38
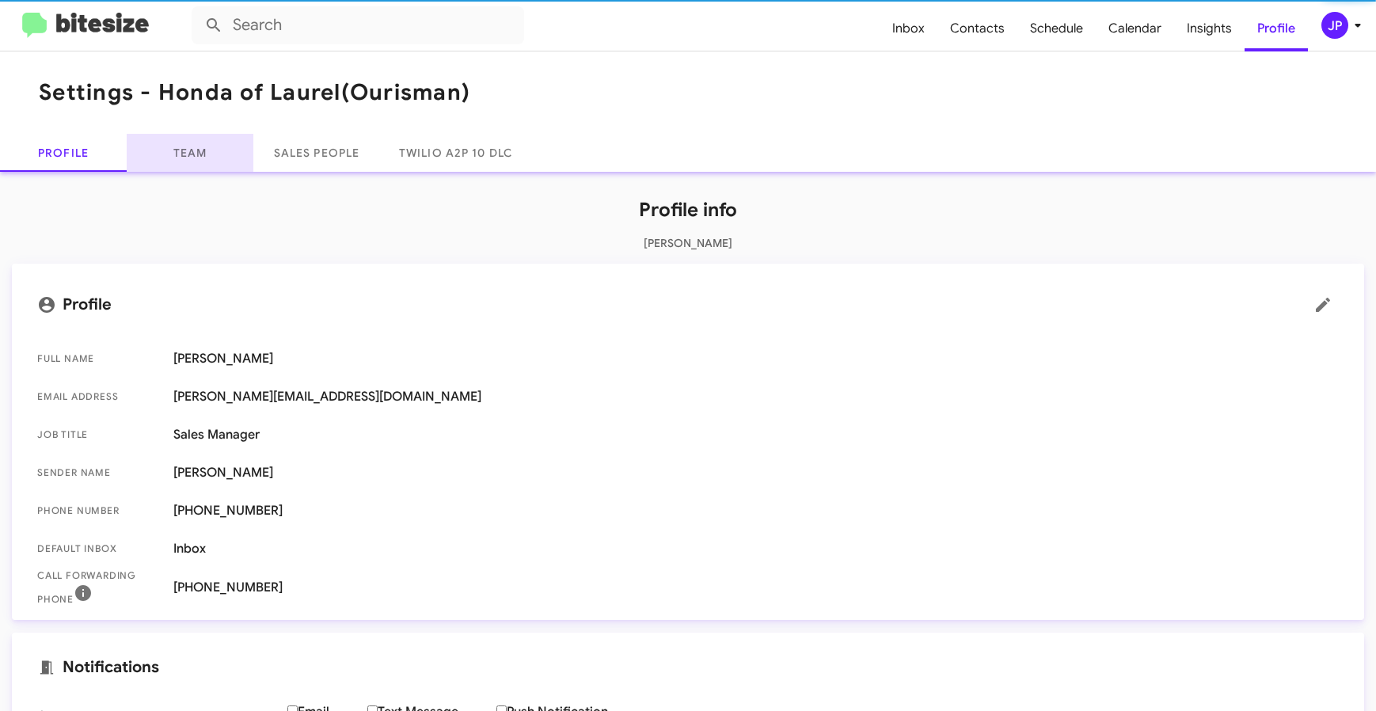
click at [220, 161] on link "Team" at bounding box center [190, 153] width 127 height 38
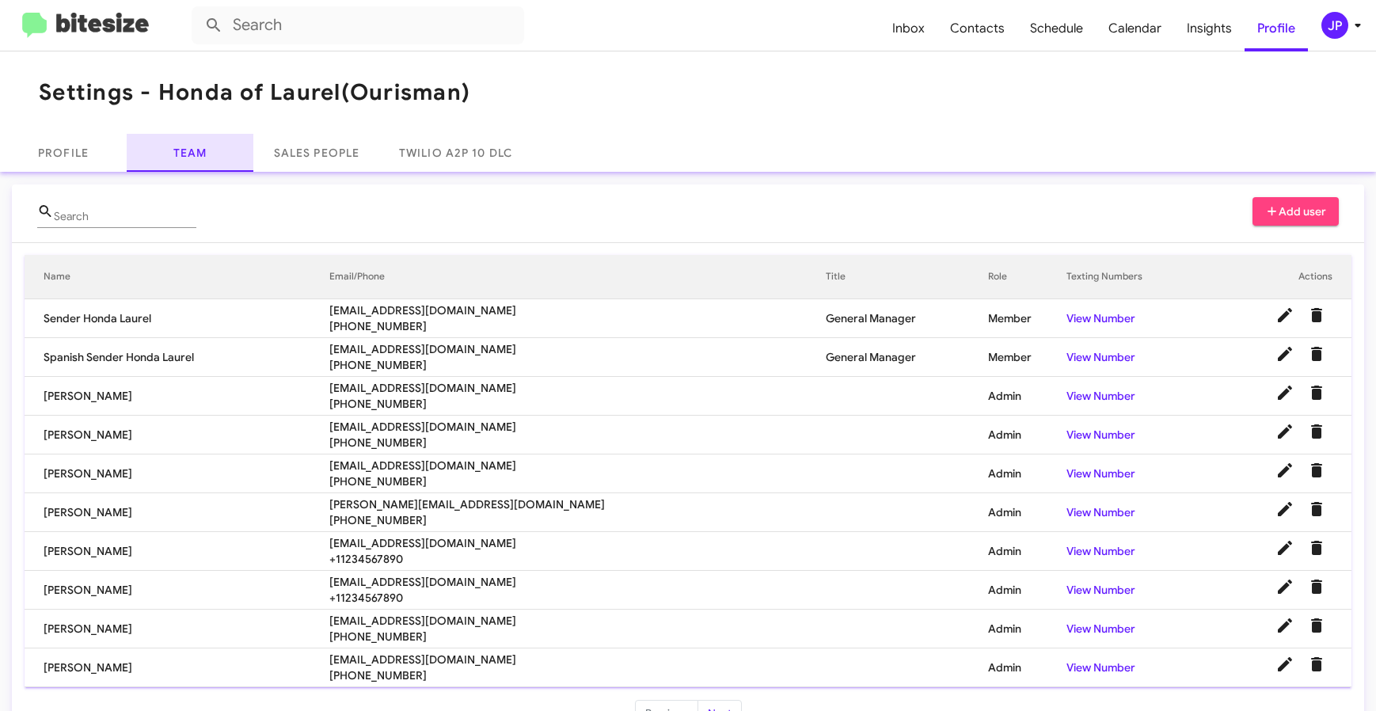
scroll to position [43, 0]
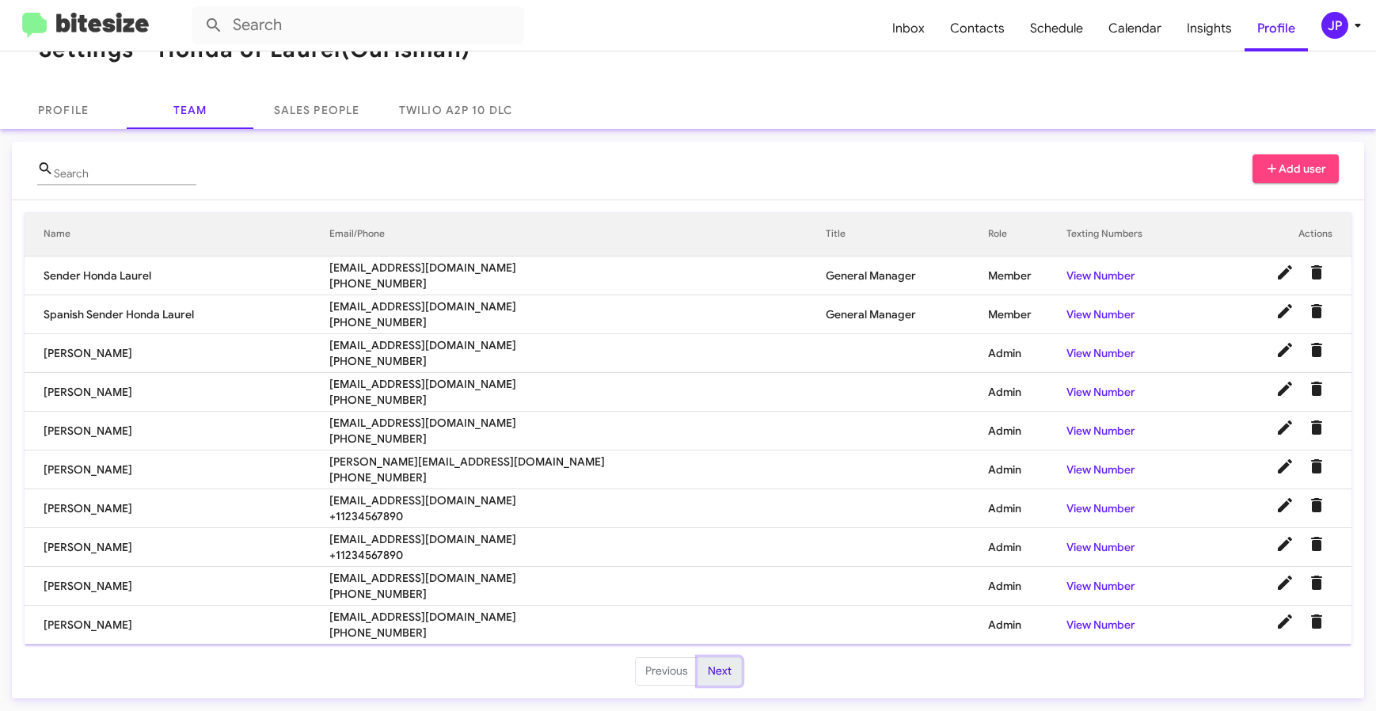
click at [719, 673] on button "Next" at bounding box center [719, 671] width 44 height 28
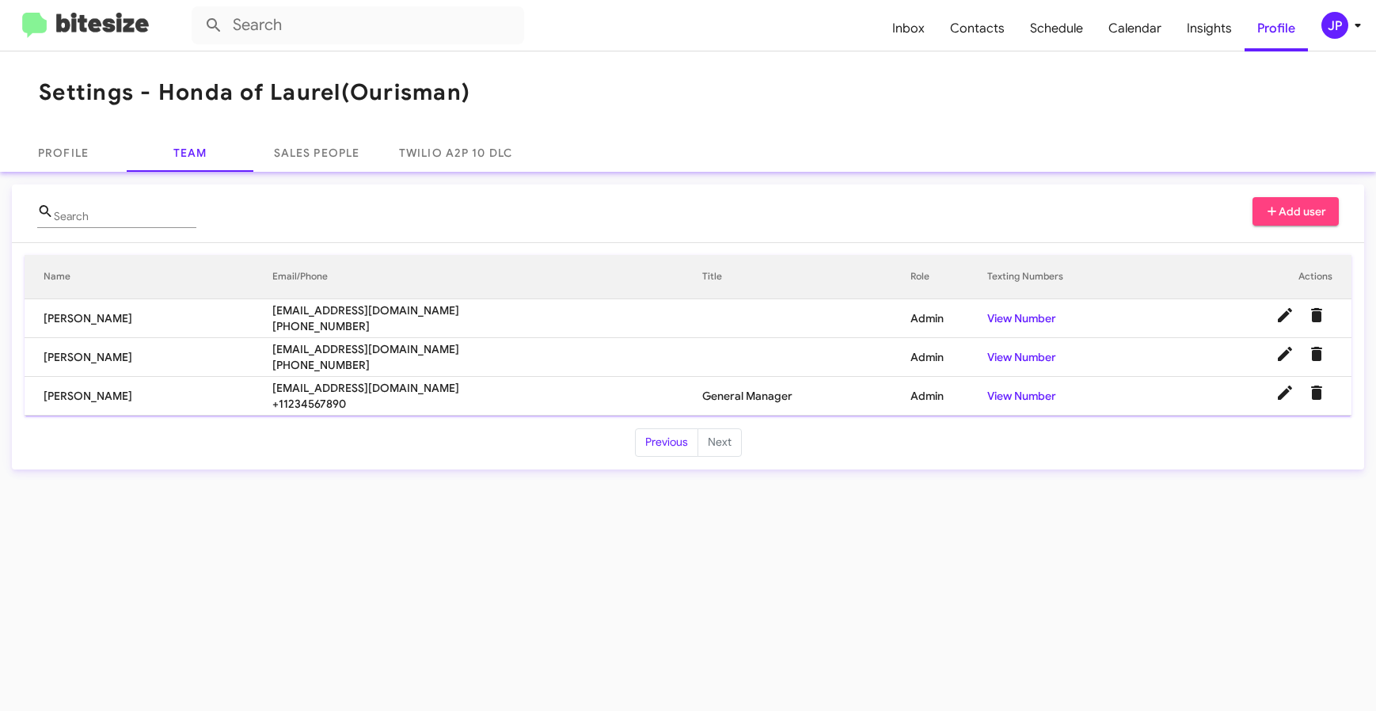
click at [294, 384] on span "almendoza@ourismancars.com" at bounding box center [487, 388] width 430 height 16
copy span "almendoza@ourismancars.com"
drag, startPoint x: 74, startPoint y: 10, endPoint x: 78, endPoint y: 26, distance: 16.3
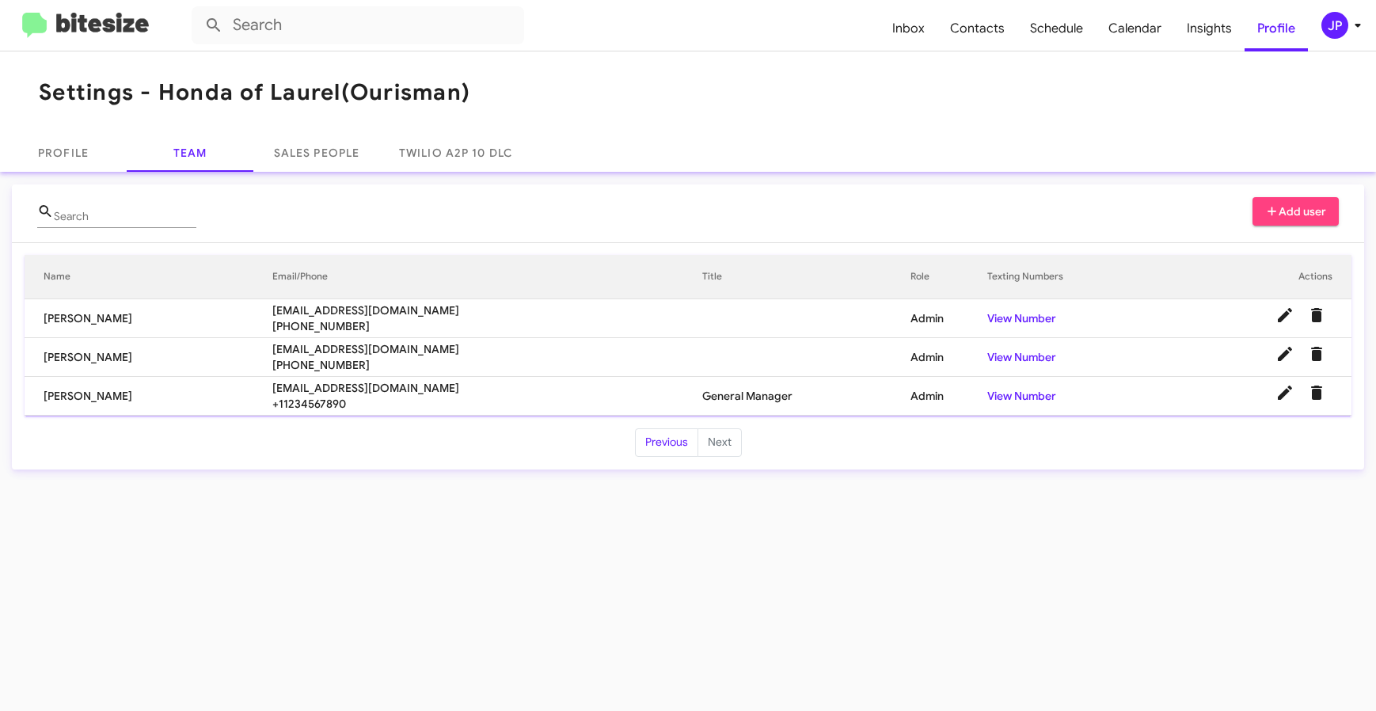
click at [76, 15] on mat-toolbar "Inbox Contacts Schedule Calendar Insights Profile JP" at bounding box center [688, 25] width 1376 height 51
click at [78, 26] on img at bounding box center [85, 26] width 127 height 26
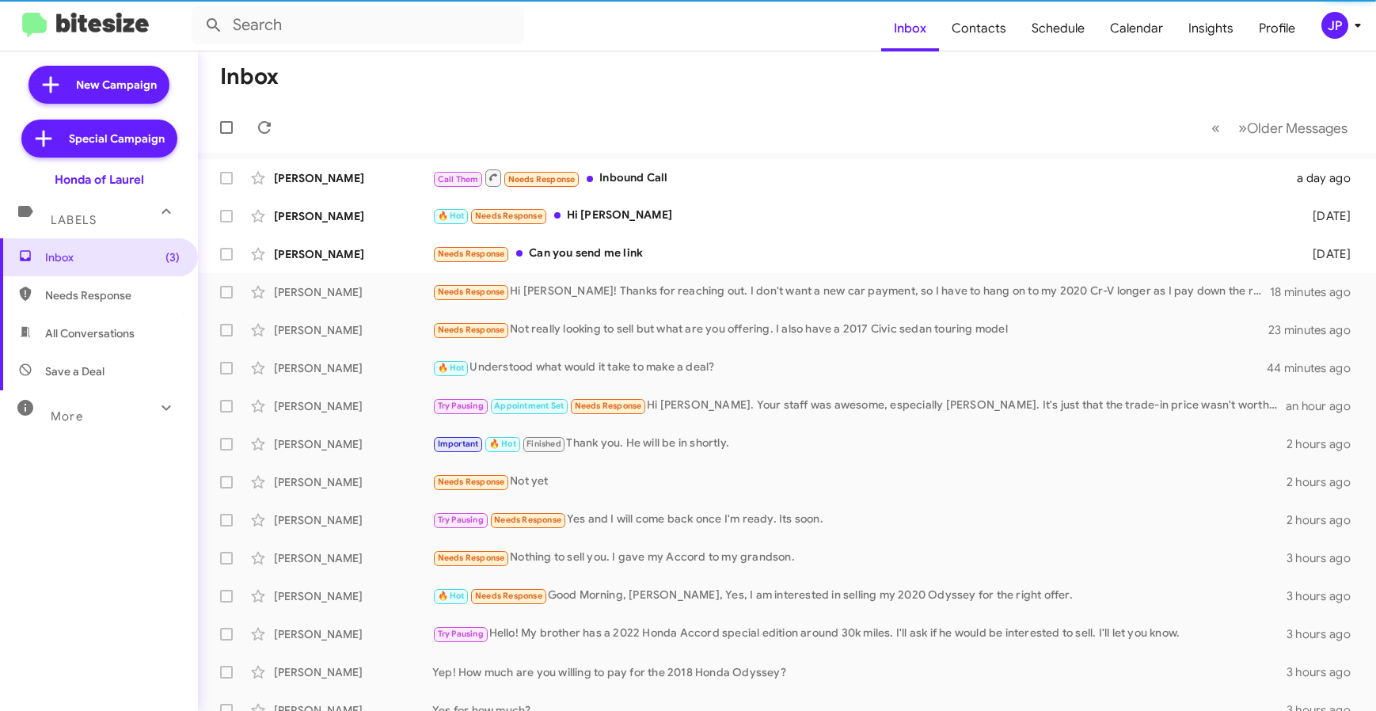
click at [1327, 16] on div "JP" at bounding box center [1334, 25] width 27 height 27
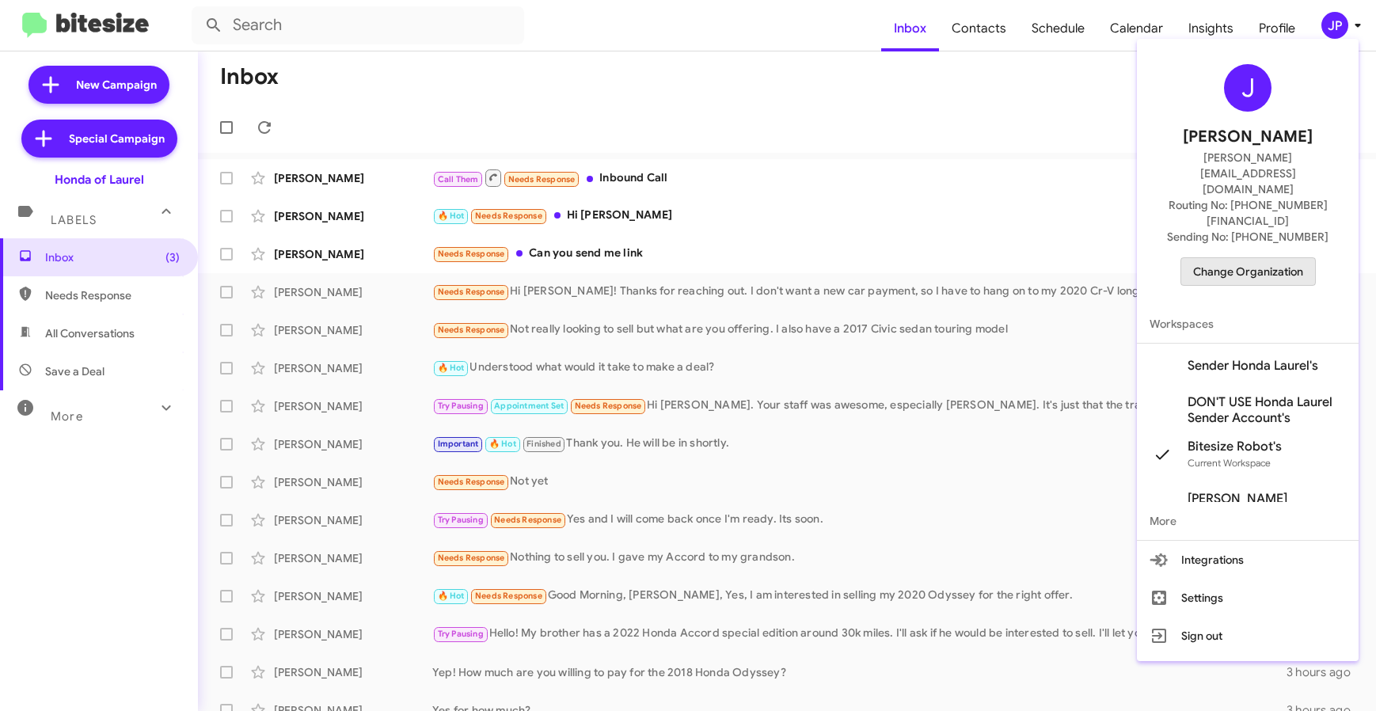
click at [1285, 258] on span "Change Organization" at bounding box center [1248, 271] width 110 height 27
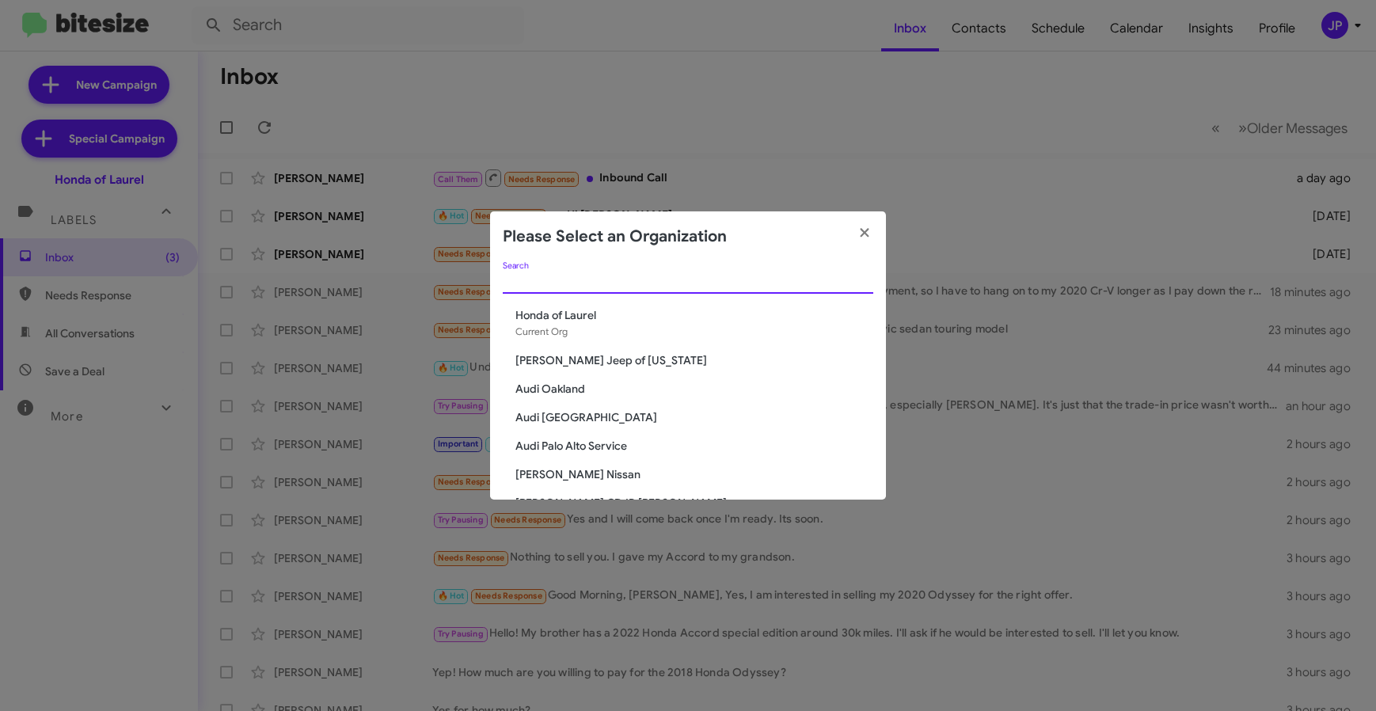
click at [811, 283] on input "Search" at bounding box center [688, 281] width 370 height 13
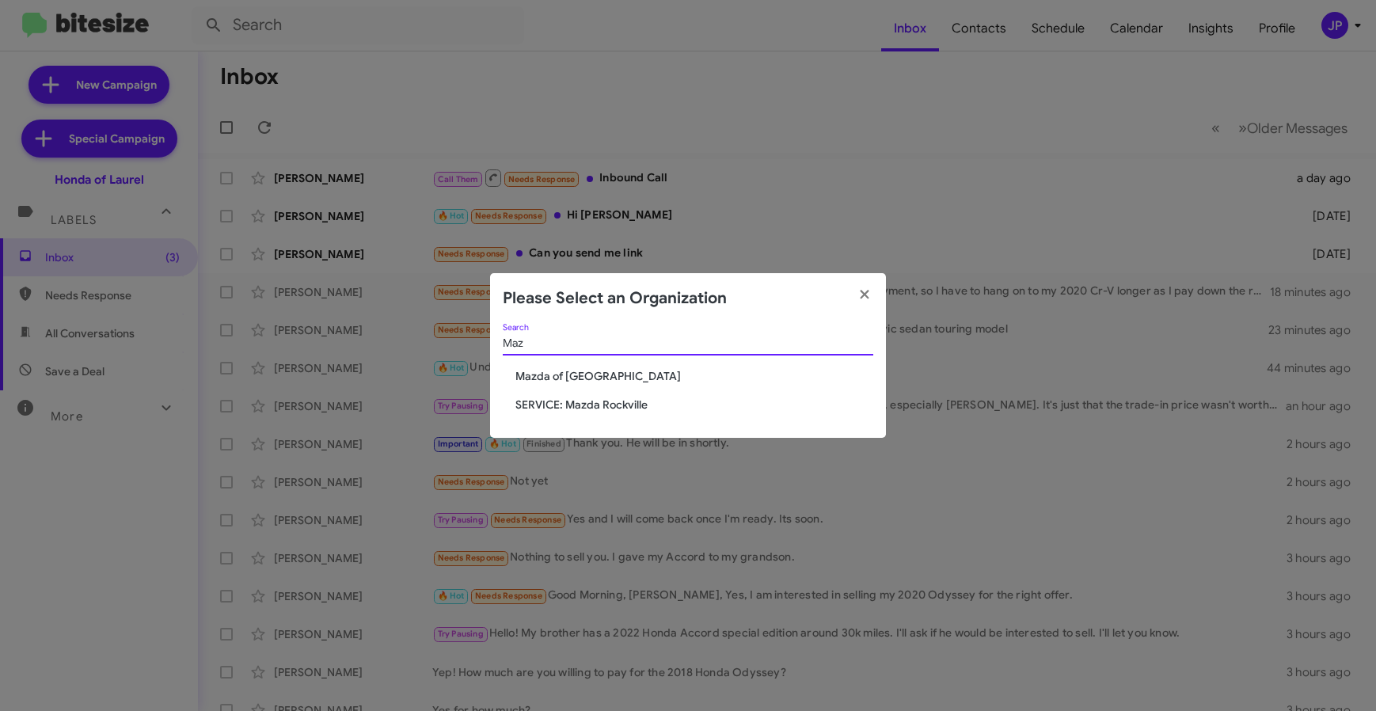
type input "Maz"
click at [588, 375] on span "Mazda of [GEOGRAPHIC_DATA]" at bounding box center [694, 376] width 358 height 16
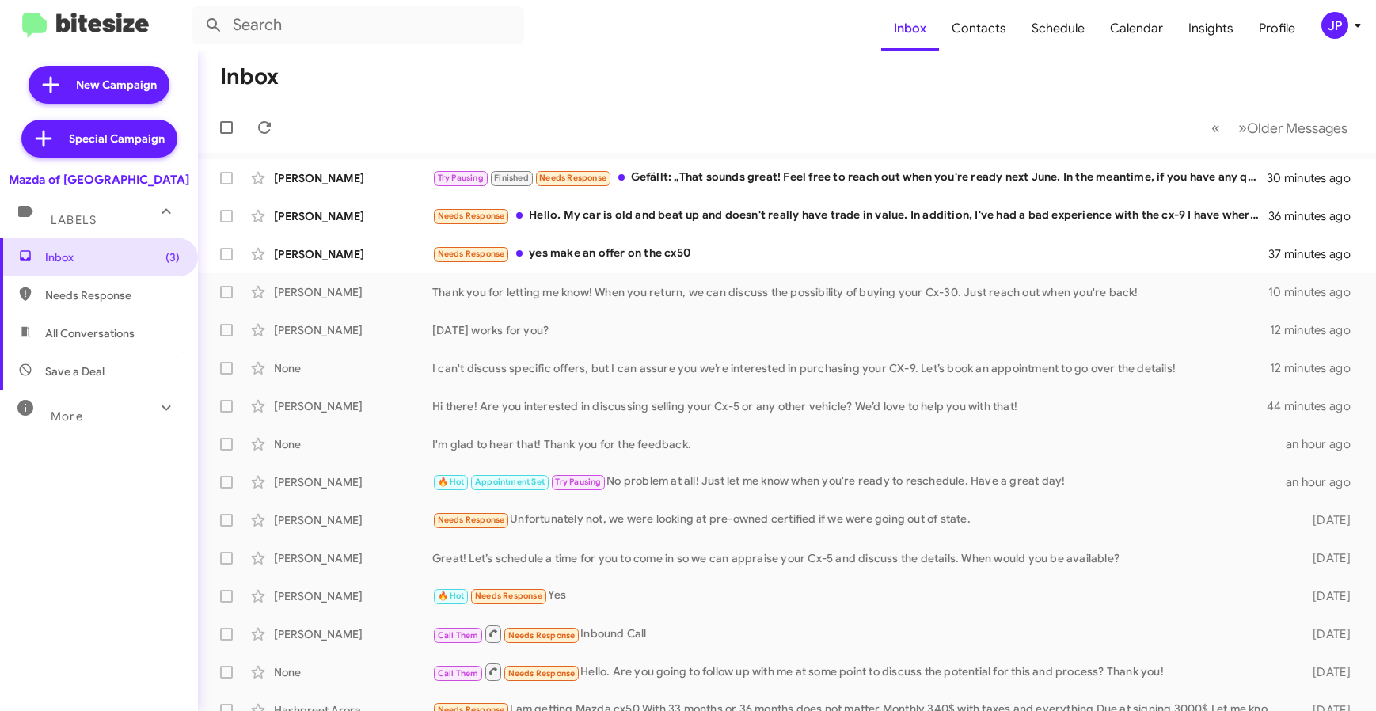
click at [1348, 14] on span "JP" at bounding box center [1343, 25] width 47 height 27
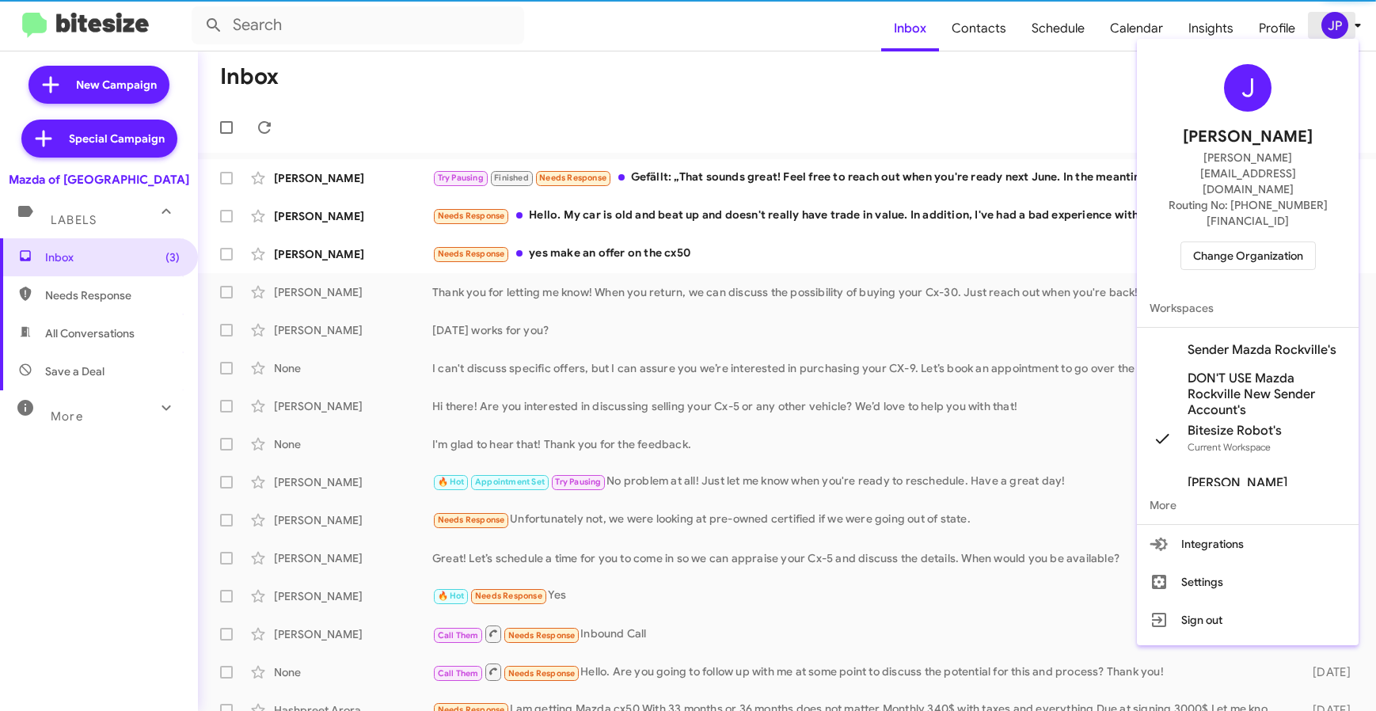
click at [1344, 30] on div at bounding box center [688, 355] width 1376 height 711
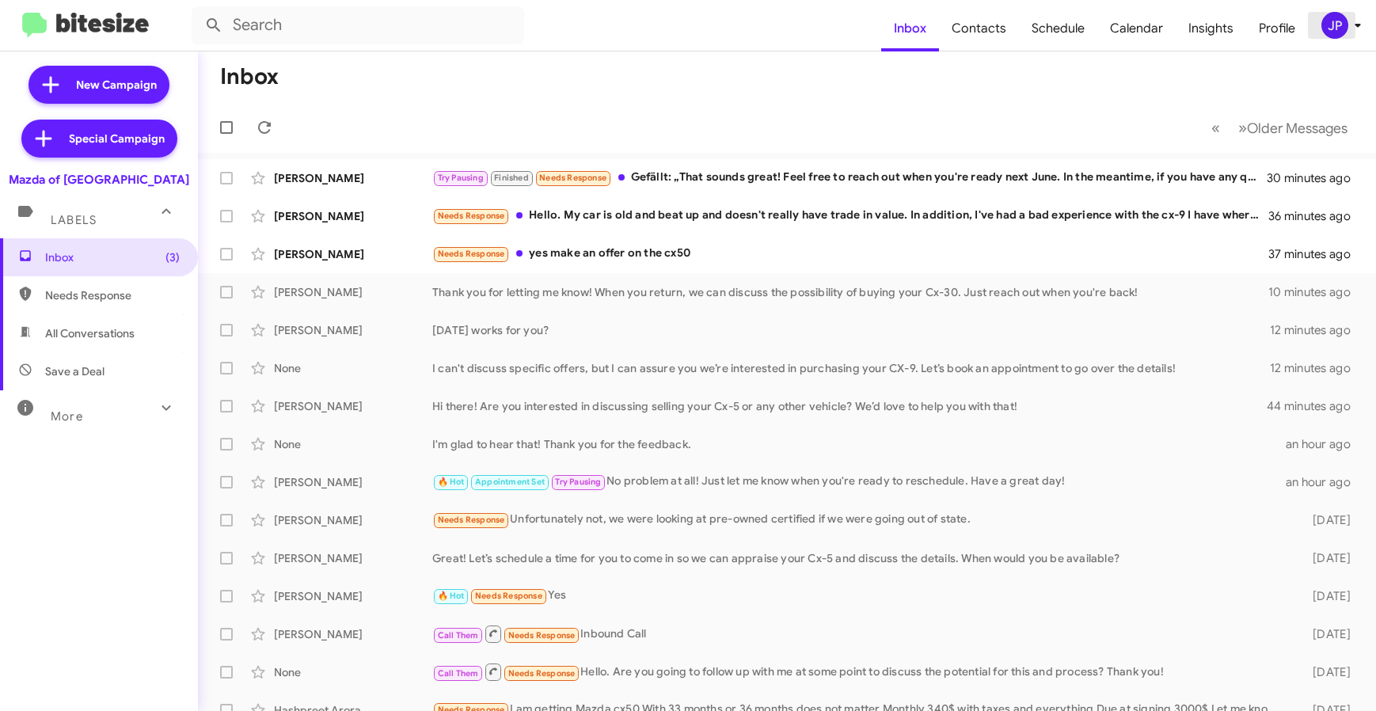
click at [1339, 36] on div "JP" at bounding box center [1334, 25] width 27 height 27
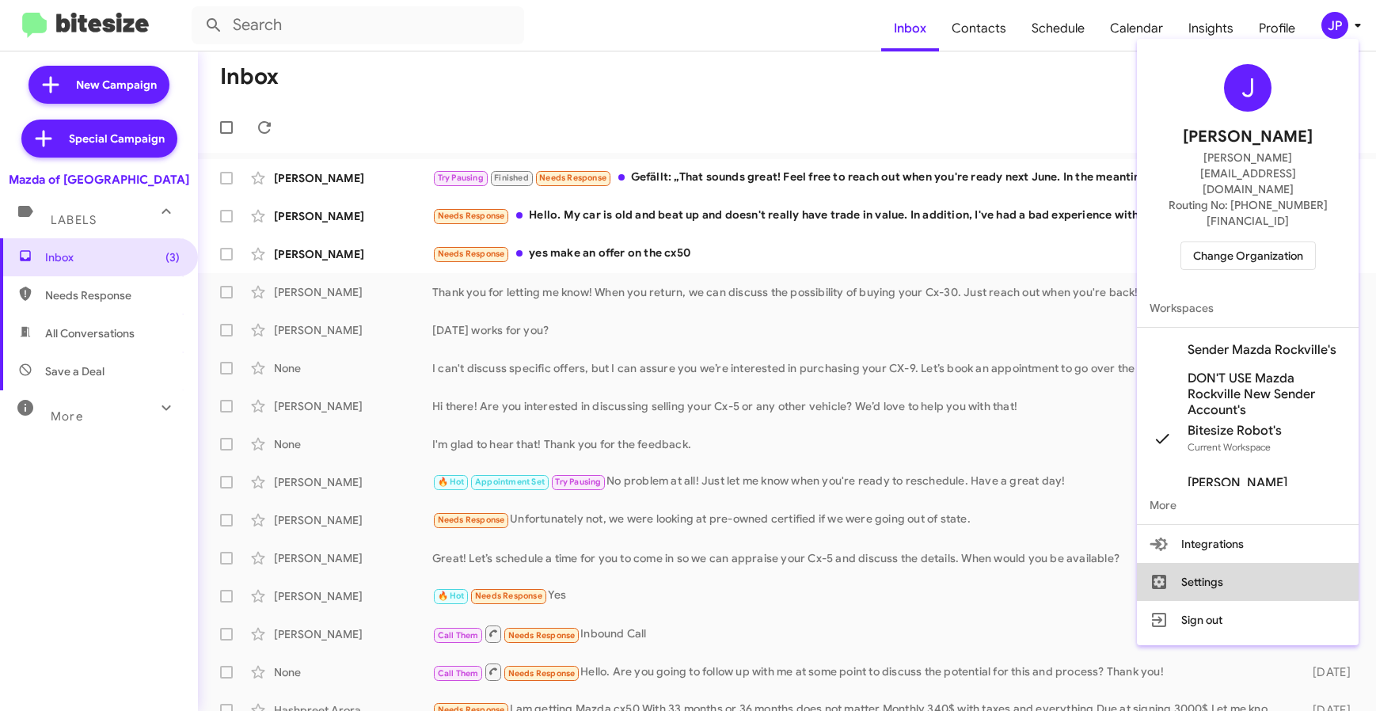
click at [1228, 563] on button "Settings" at bounding box center [1248, 582] width 222 height 38
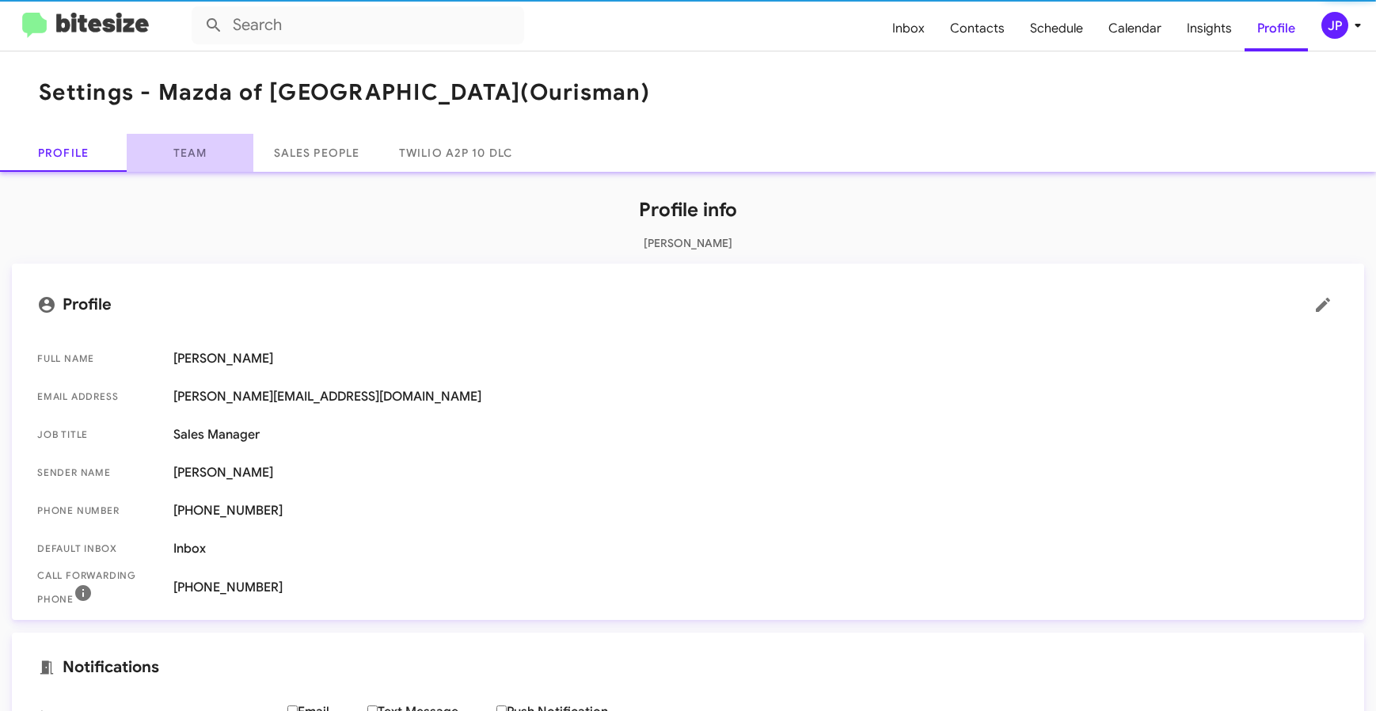
click at [217, 161] on link "Team" at bounding box center [190, 153] width 127 height 38
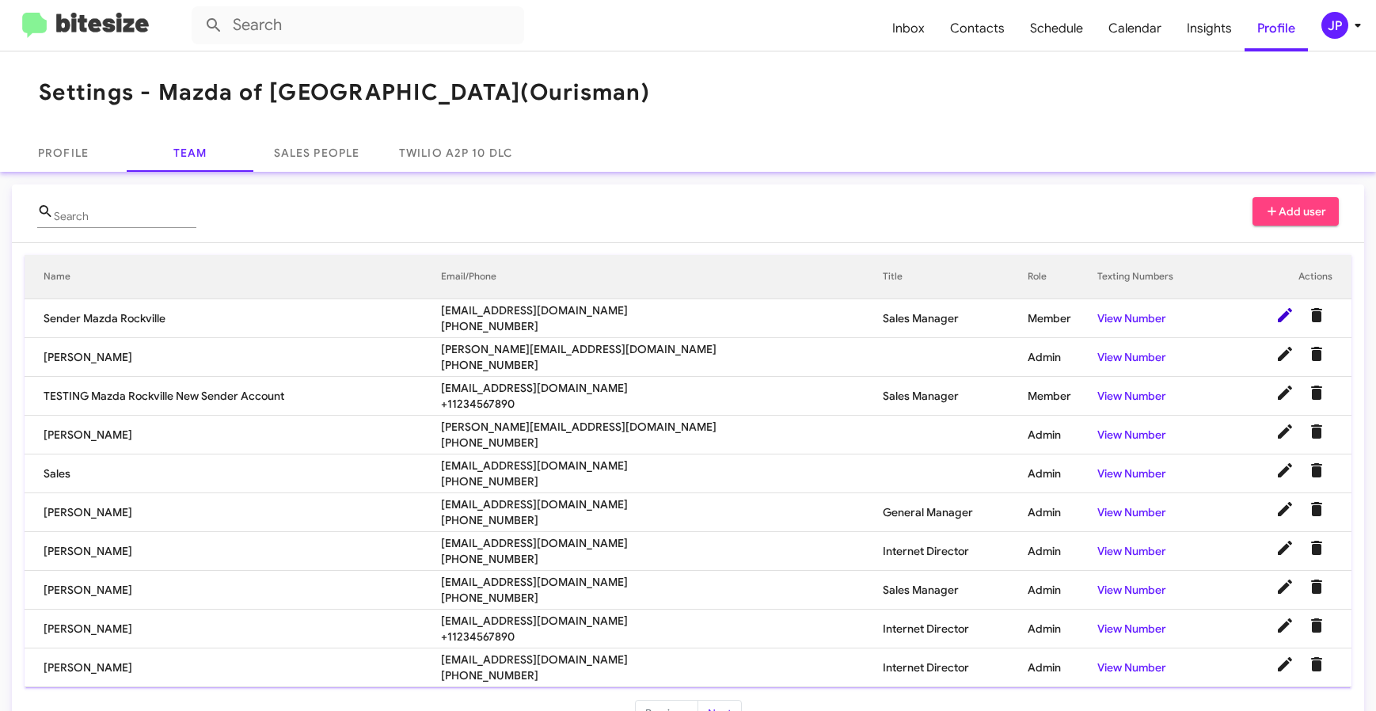
click at [1269, 321] on span at bounding box center [1285, 315] width 32 height 19
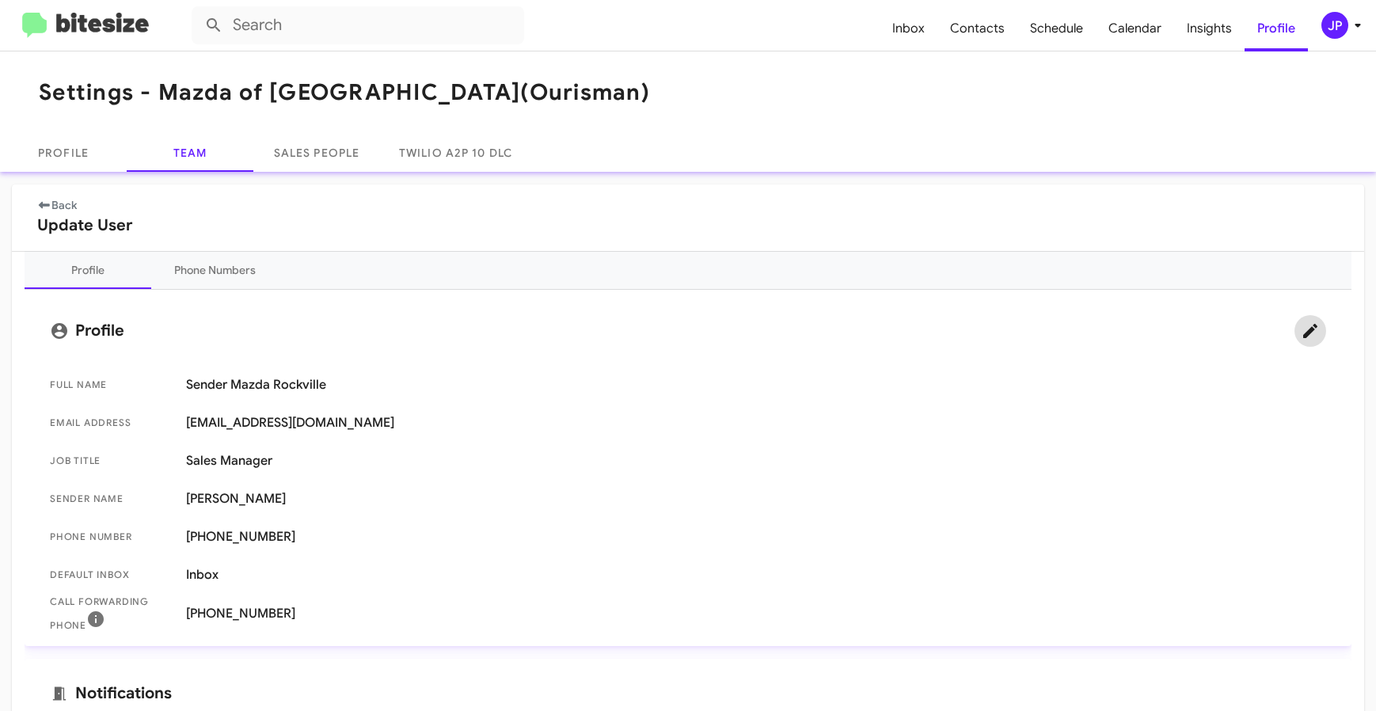
click at [1300, 329] on icon at bounding box center [1309, 330] width 19 height 19
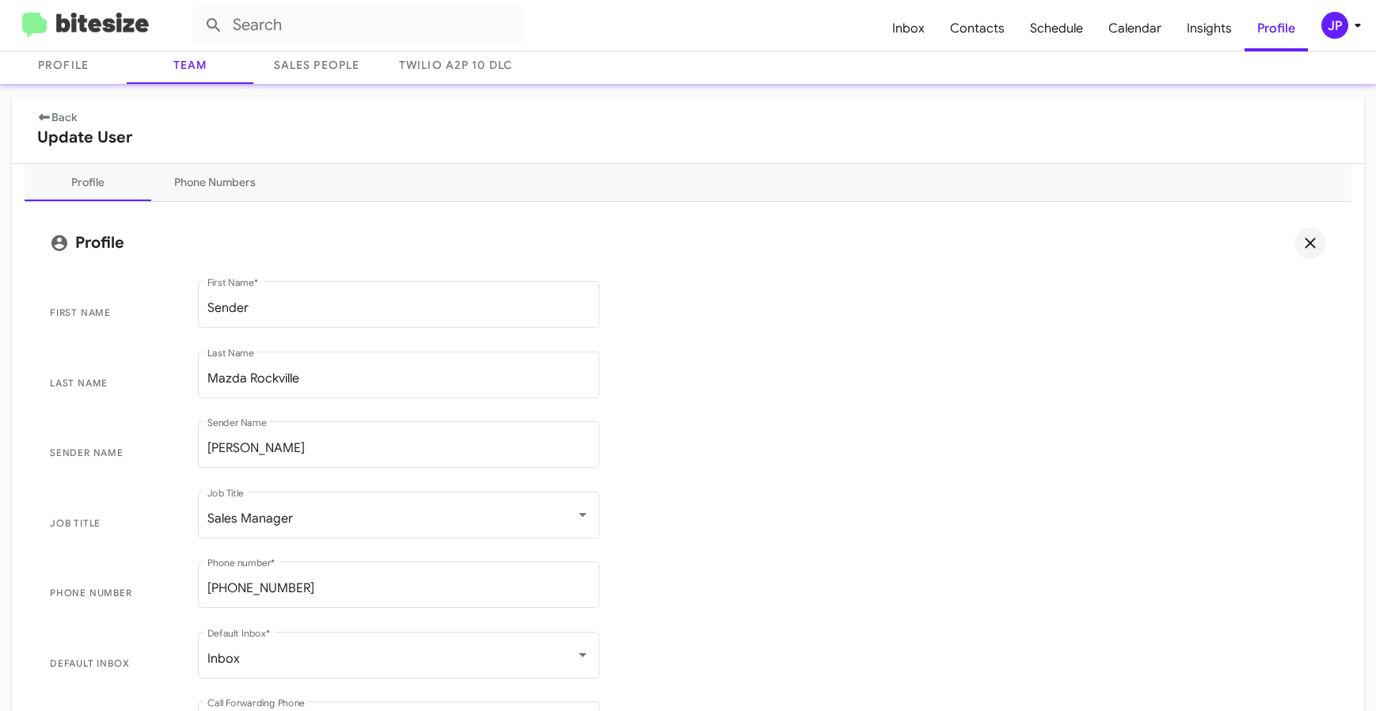
scroll to position [96, 0]
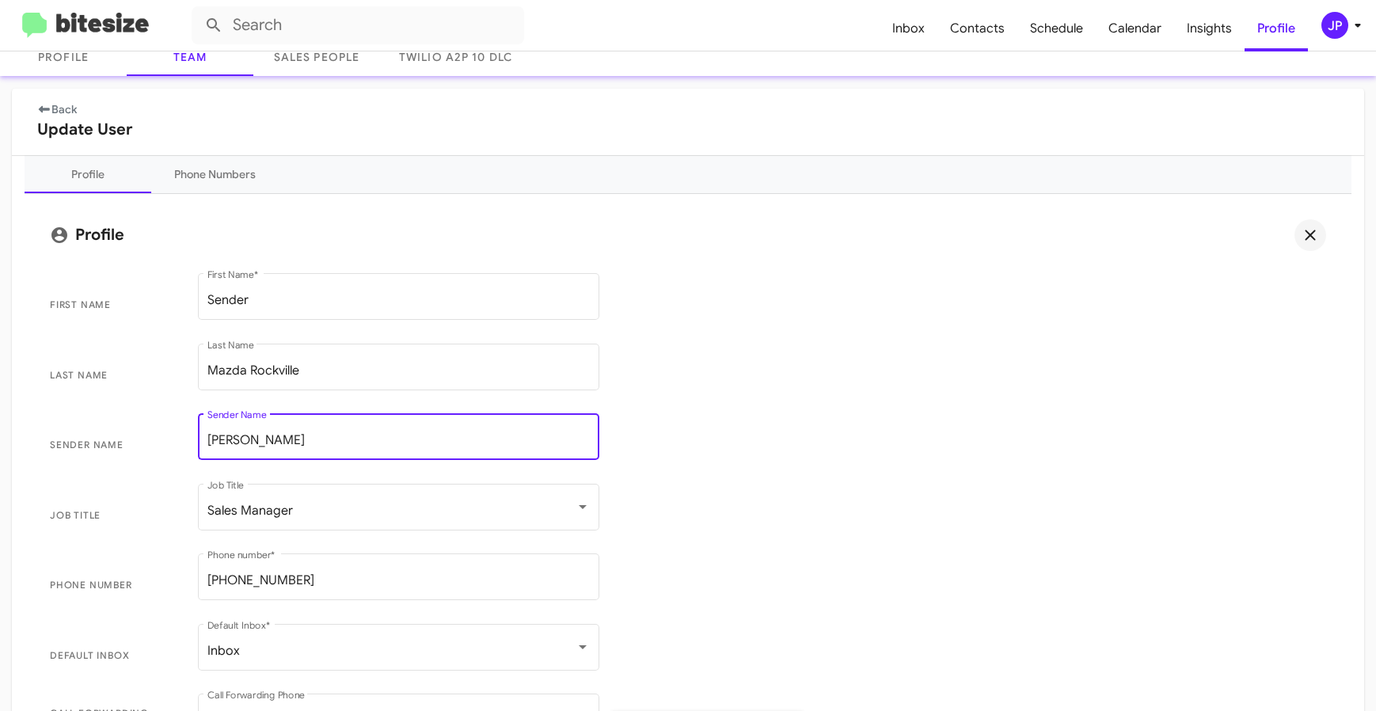
click at [270, 442] on input "[PERSON_NAME]" at bounding box center [398, 440] width 382 height 14
paste input "[PERSON_NAME]"
type input "[PERSON_NAME]"
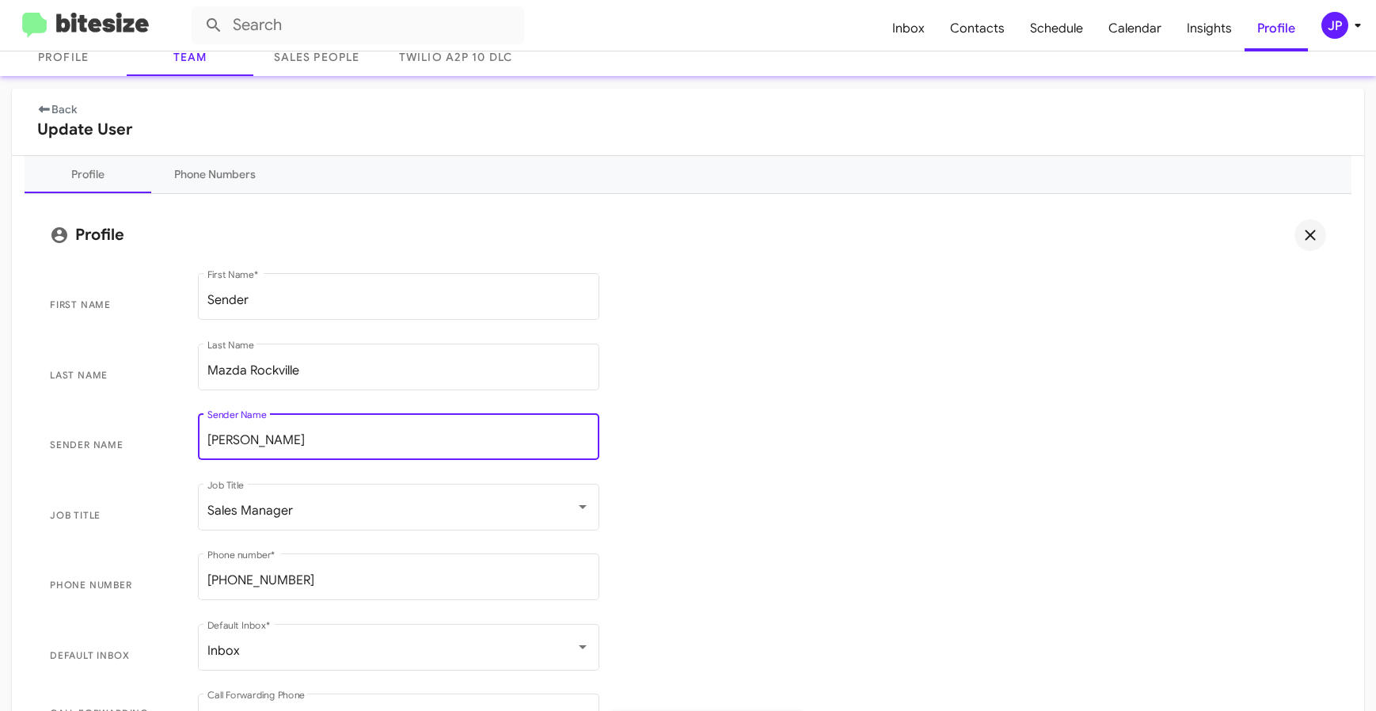
click at [1000, 521] on span "Job Title Sales Manager Job Title" at bounding box center [687, 515] width 1301 height 70
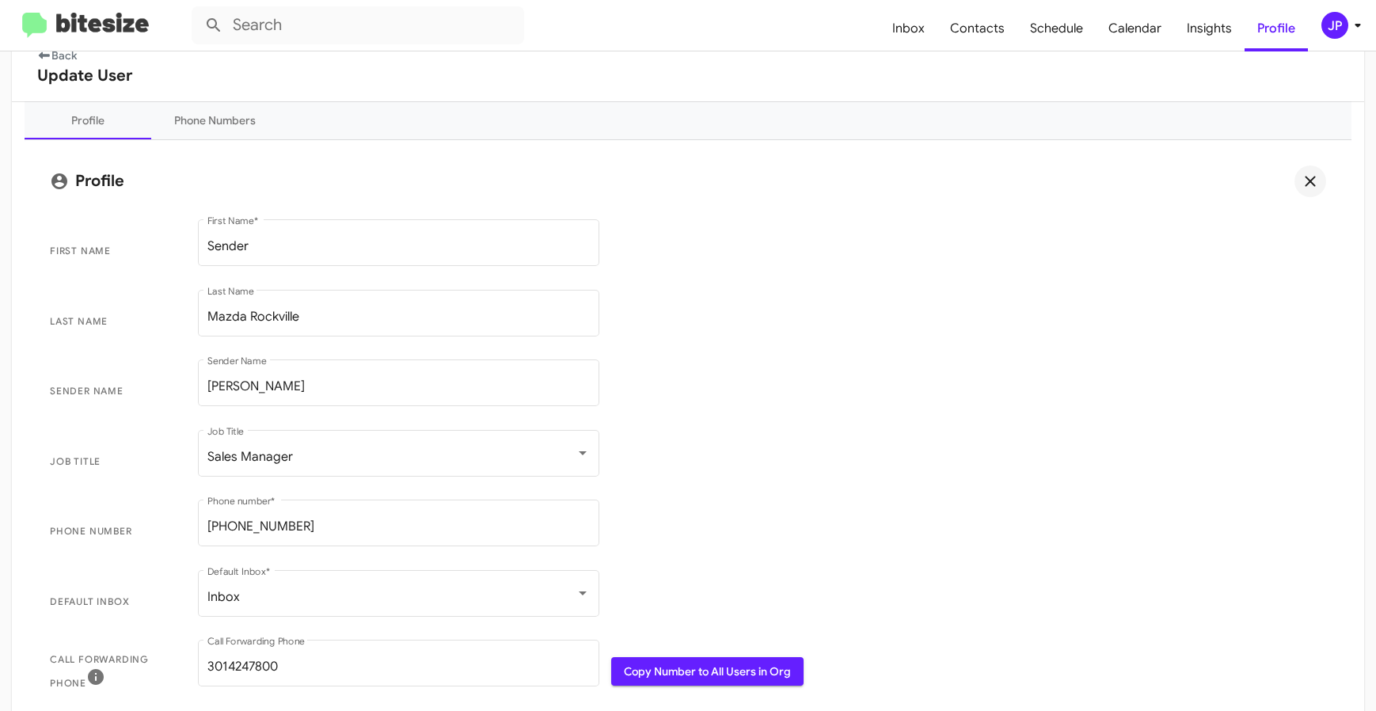
scroll to position [395, 0]
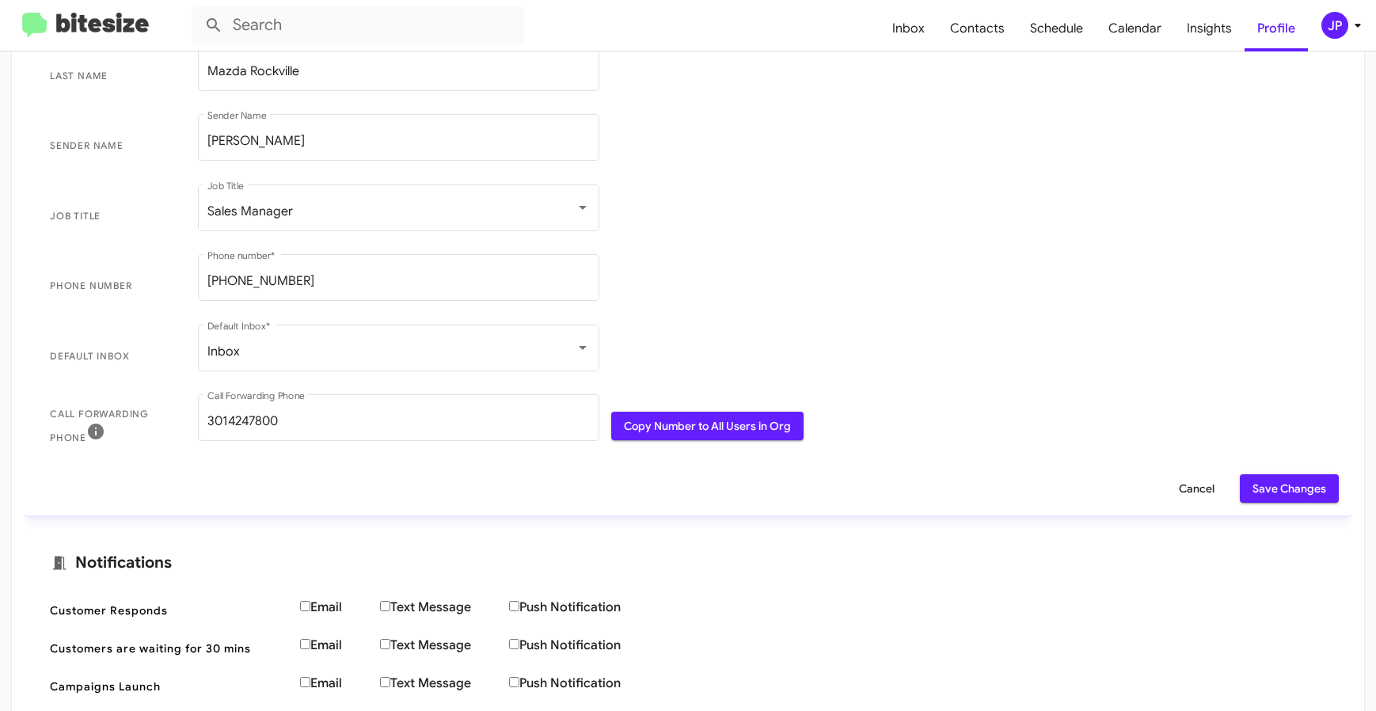
click at [1296, 496] on span "Save Changes" at bounding box center [1289, 488] width 74 height 28
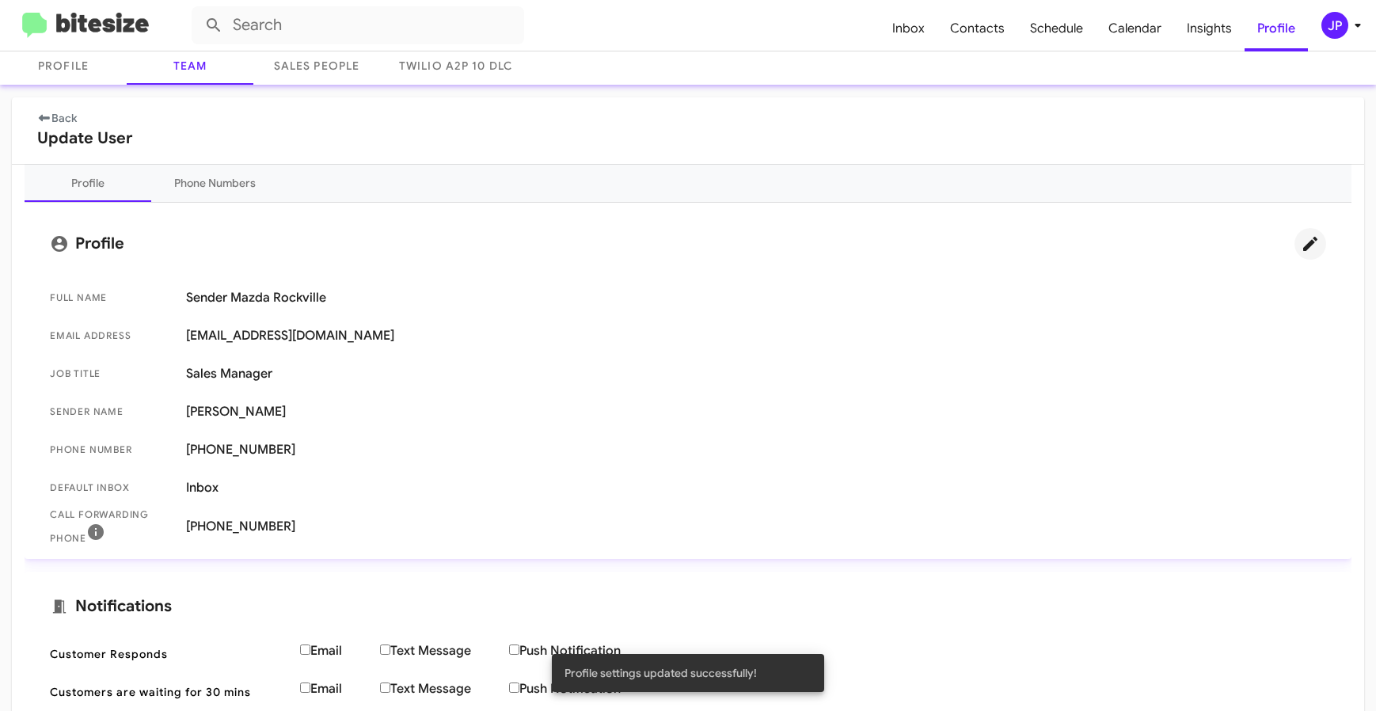
scroll to position [0, 0]
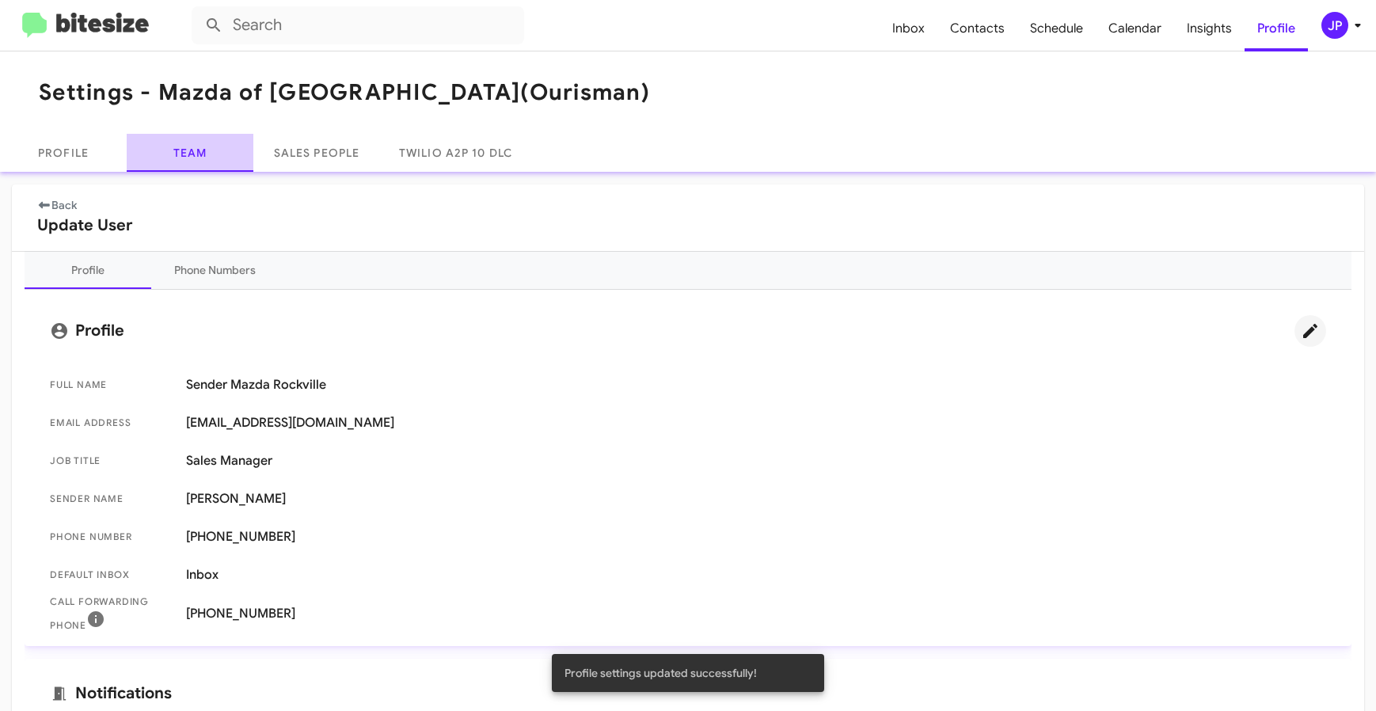
click at [207, 155] on link "Team" at bounding box center [190, 153] width 127 height 38
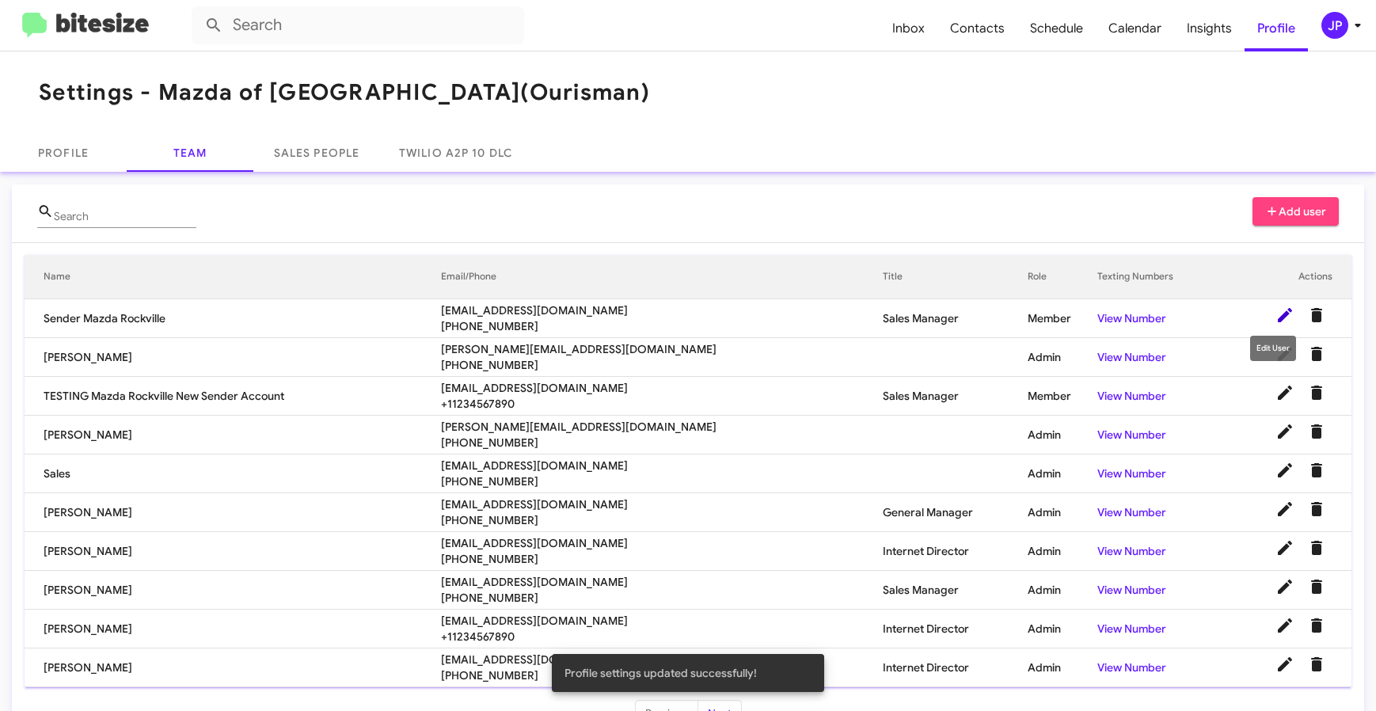
click at [1277, 319] on icon at bounding box center [1284, 315] width 14 height 14
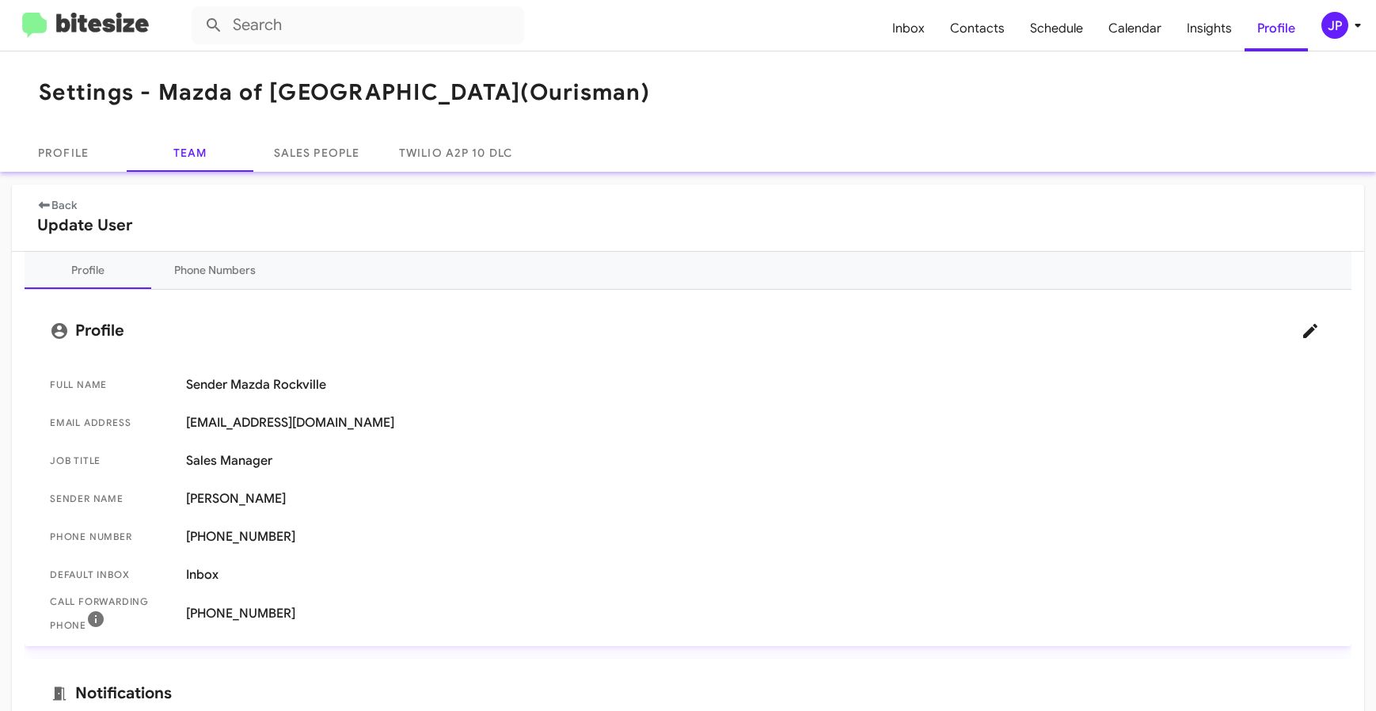
click at [106, 35] on img at bounding box center [85, 26] width 127 height 26
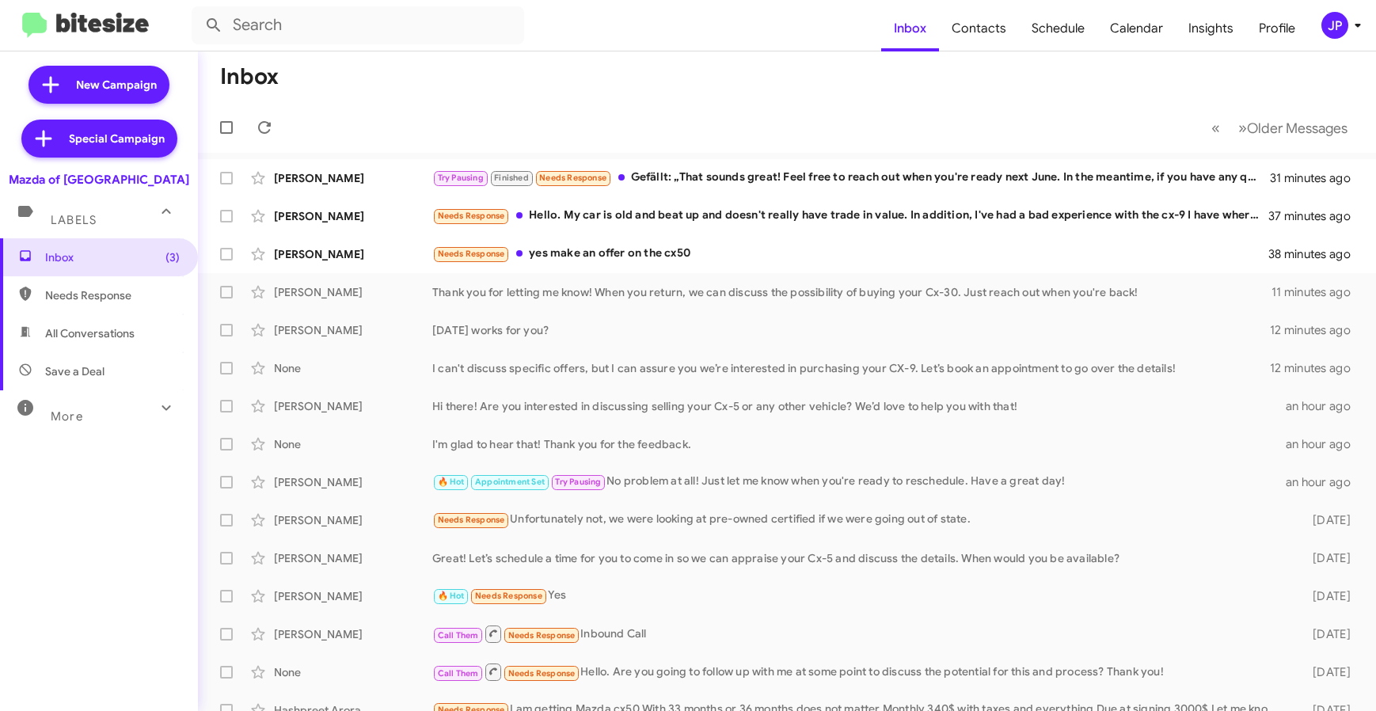
click at [1337, 23] on div "JP" at bounding box center [1334, 25] width 27 height 27
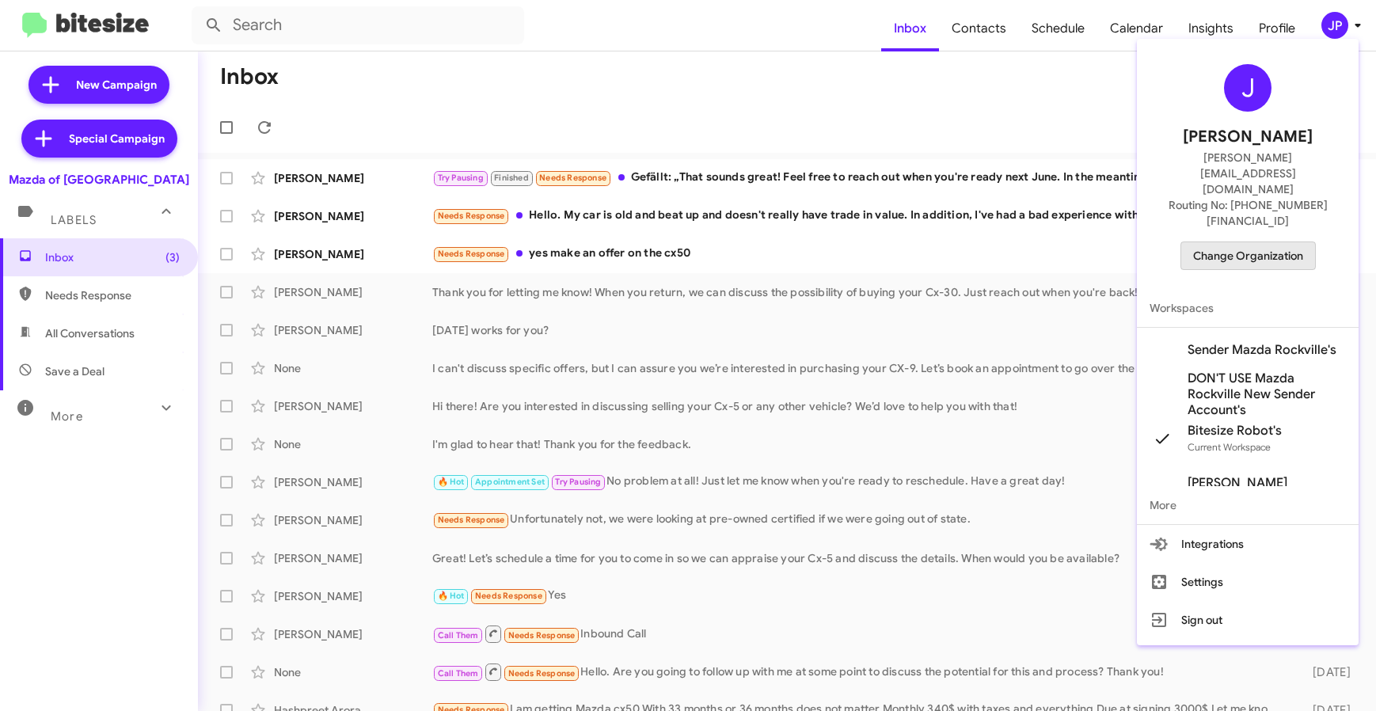
click at [1251, 242] on span "Change Organization" at bounding box center [1248, 255] width 110 height 27
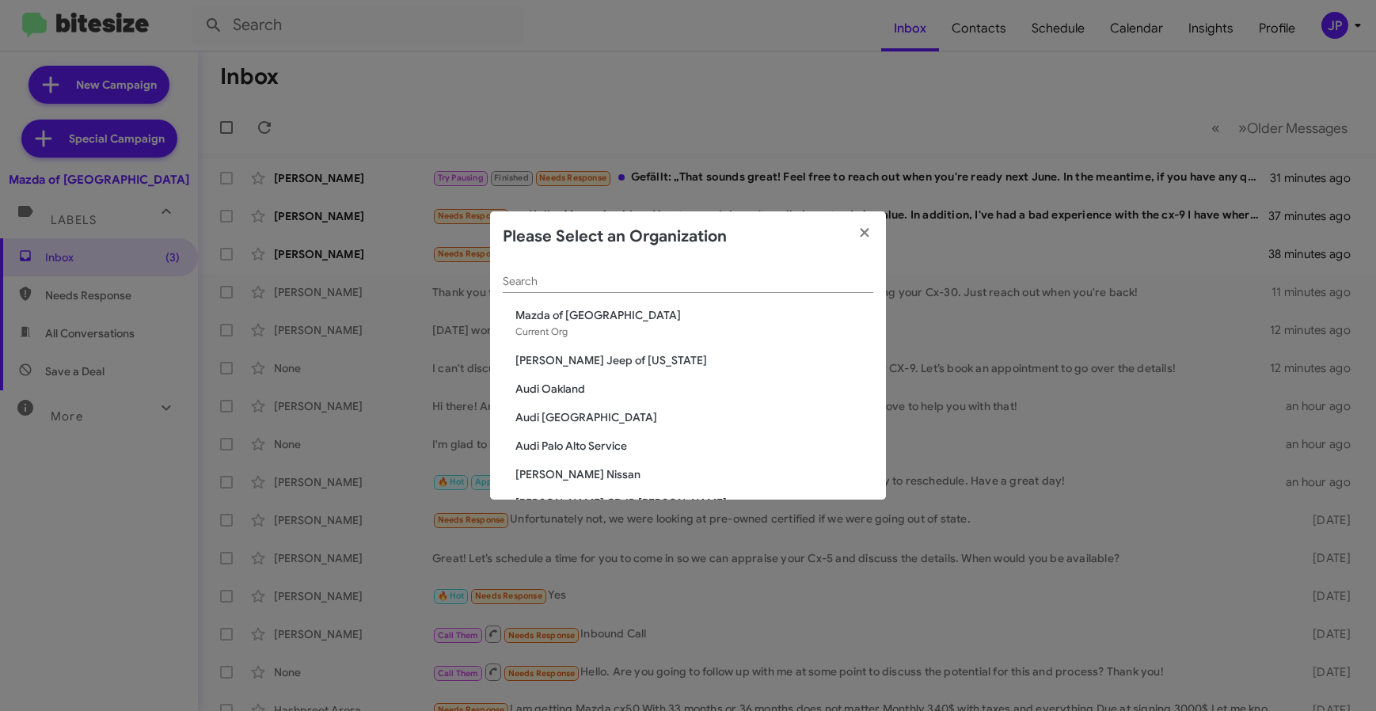
click at [719, 286] on input "Search" at bounding box center [688, 281] width 370 height 13
type input "Rockvill"
click at [621, 478] on span "Volkswagen of [GEOGRAPHIC_DATA]" at bounding box center [694, 474] width 358 height 16
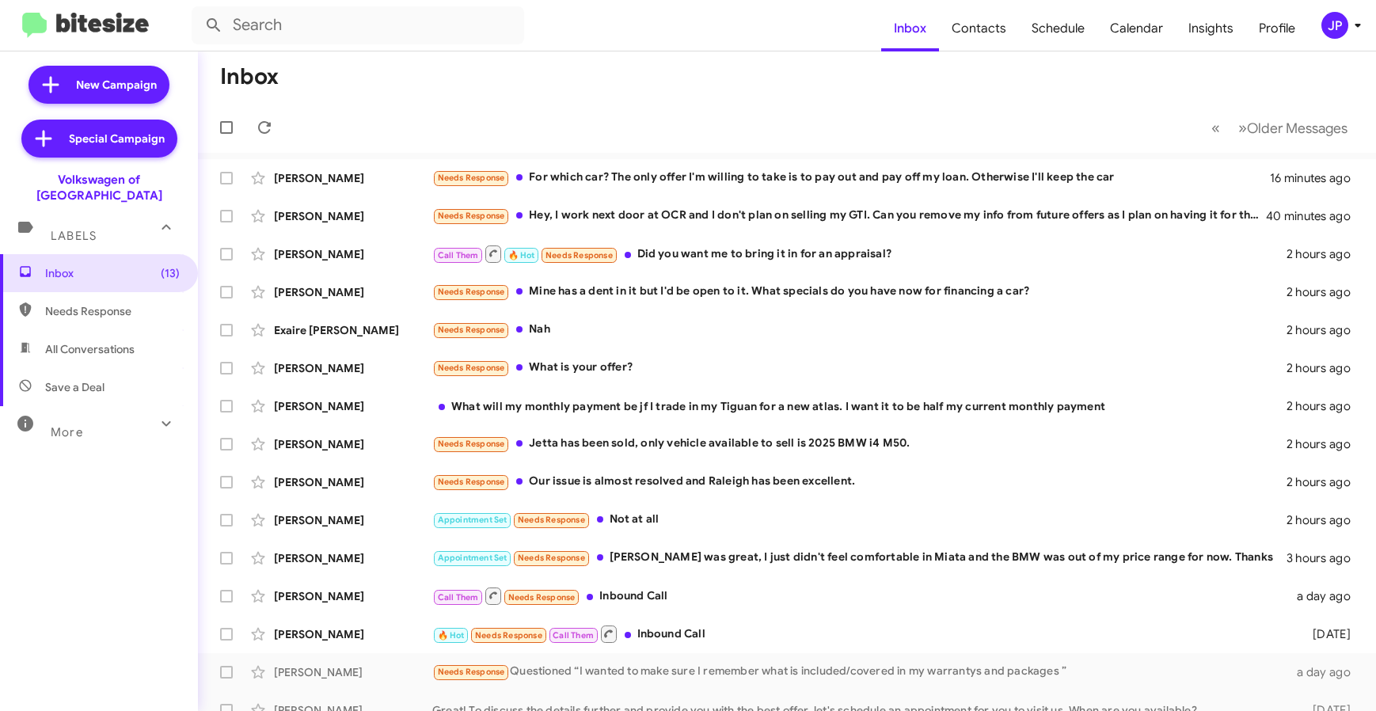
click at [1353, 24] on icon at bounding box center [1357, 25] width 19 height 19
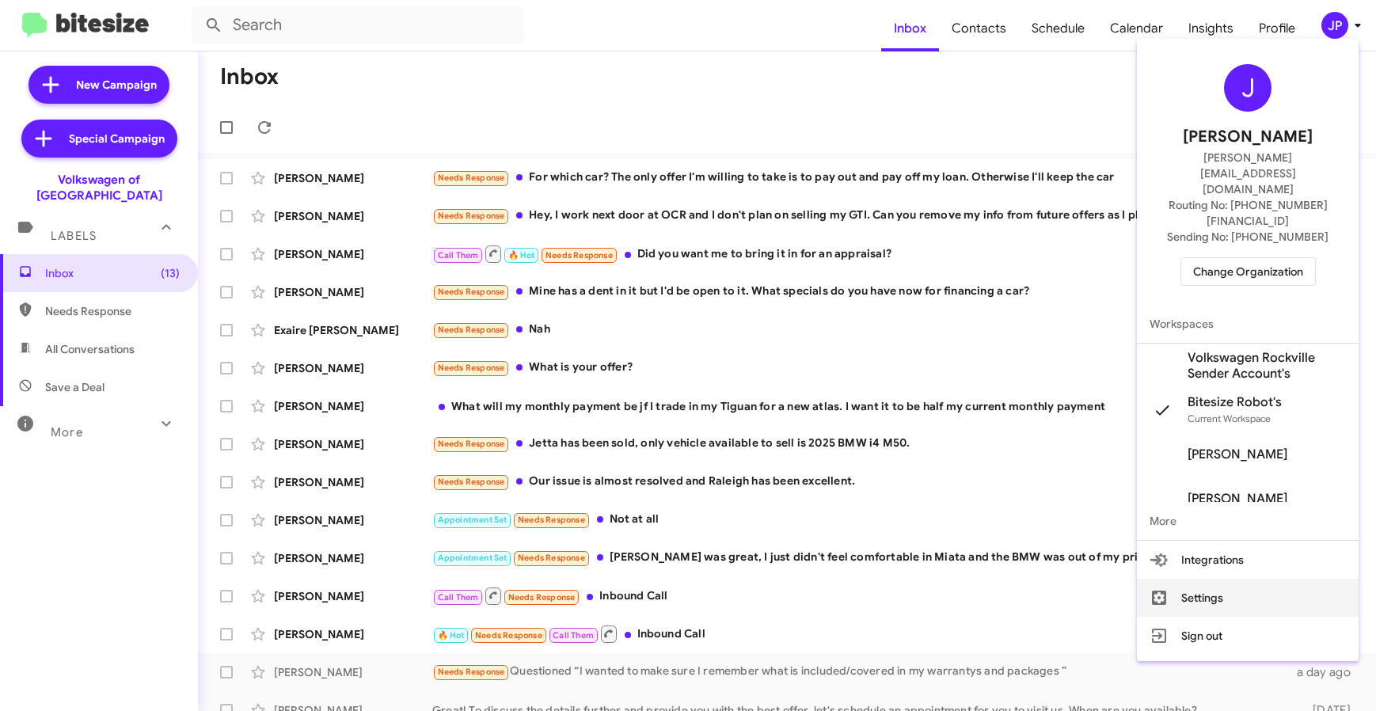
click at [1243, 579] on button "Settings" at bounding box center [1248, 598] width 222 height 38
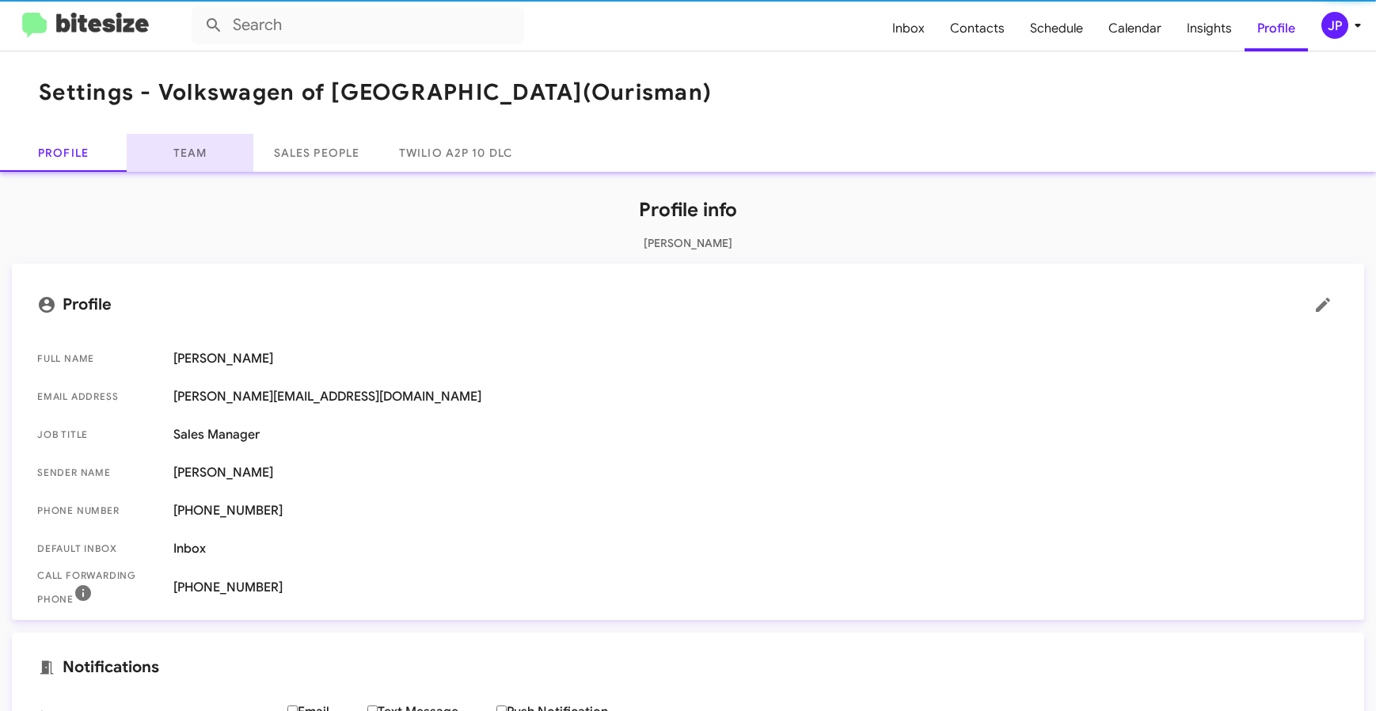
click at [208, 149] on link "Team" at bounding box center [190, 153] width 127 height 38
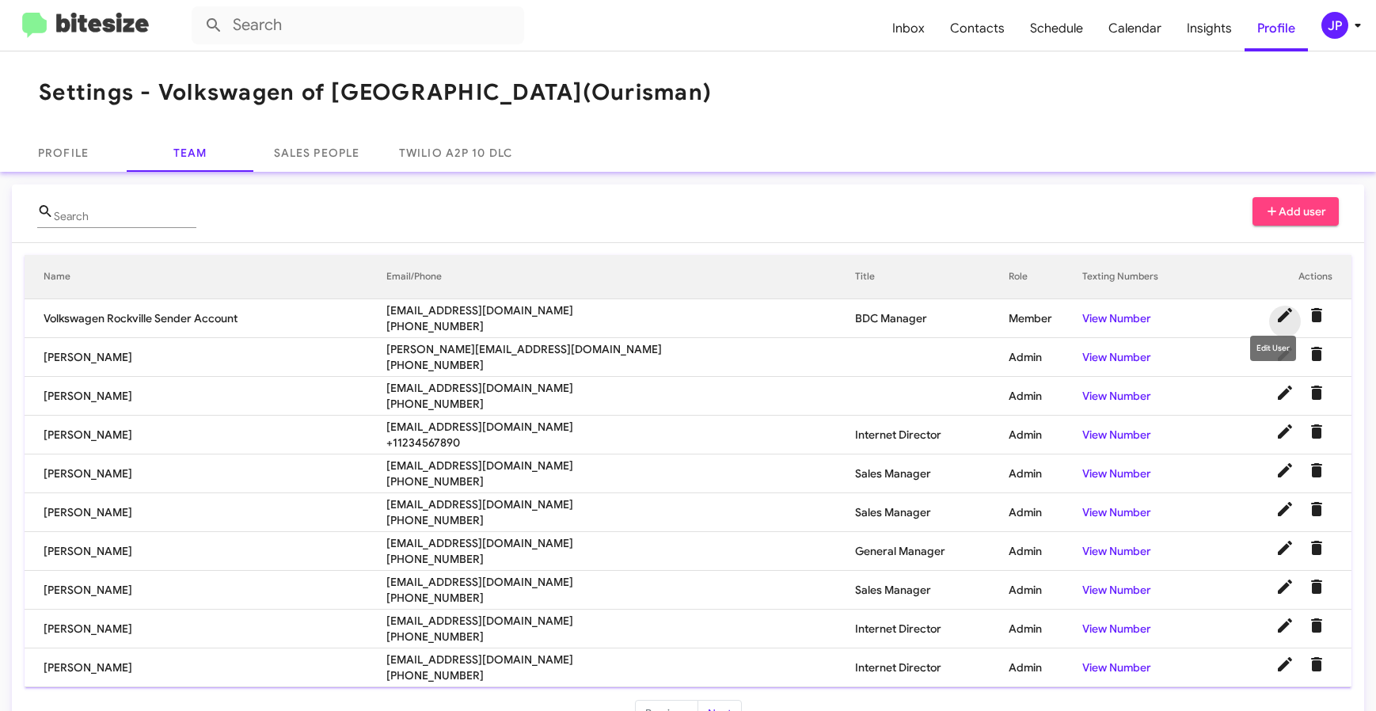
click at [1275, 312] on icon at bounding box center [1284, 315] width 19 height 19
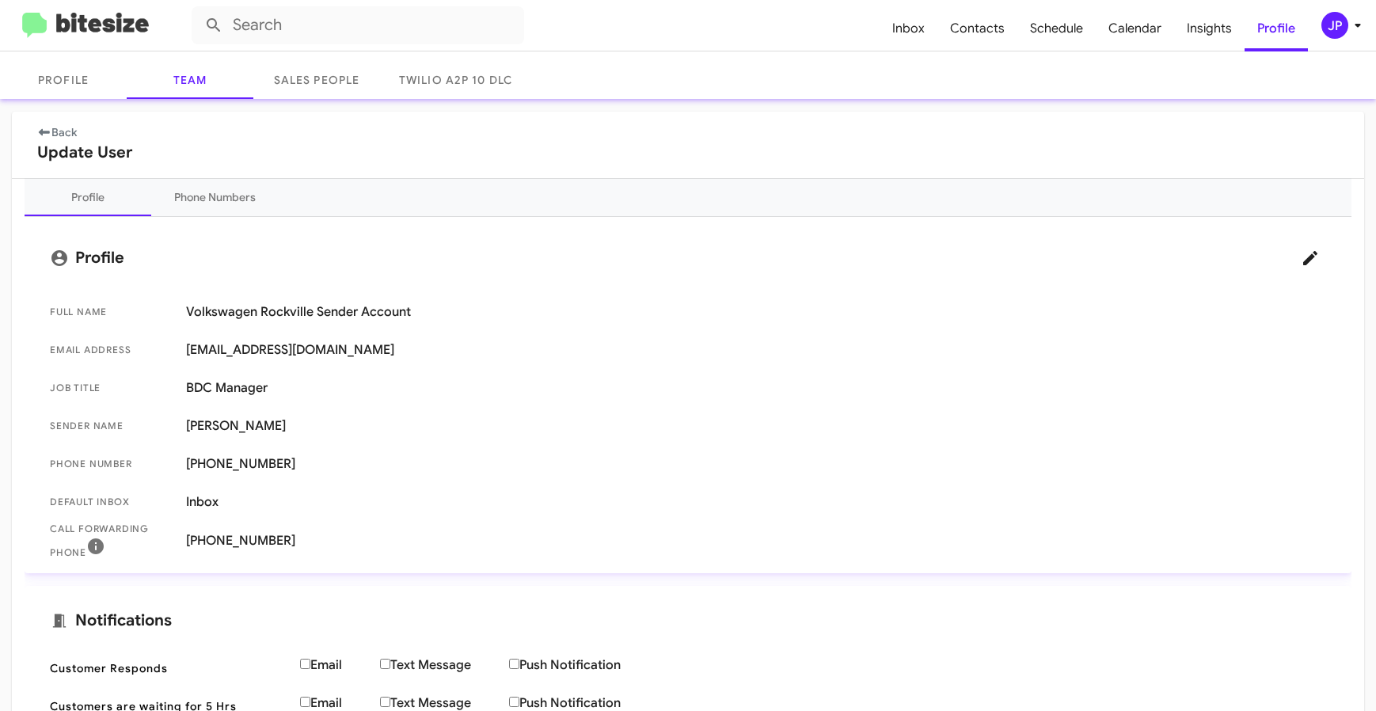
scroll to position [77, 0]
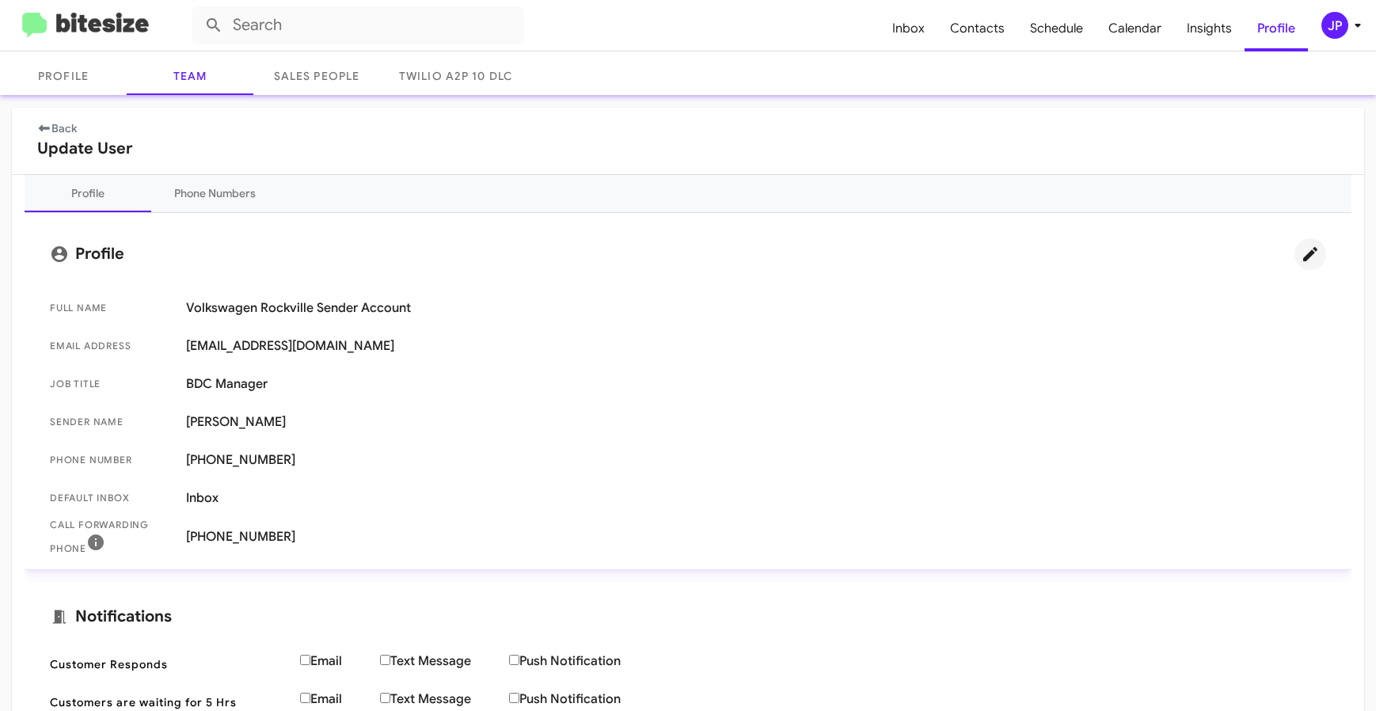
click at [1300, 262] on icon at bounding box center [1309, 254] width 19 height 19
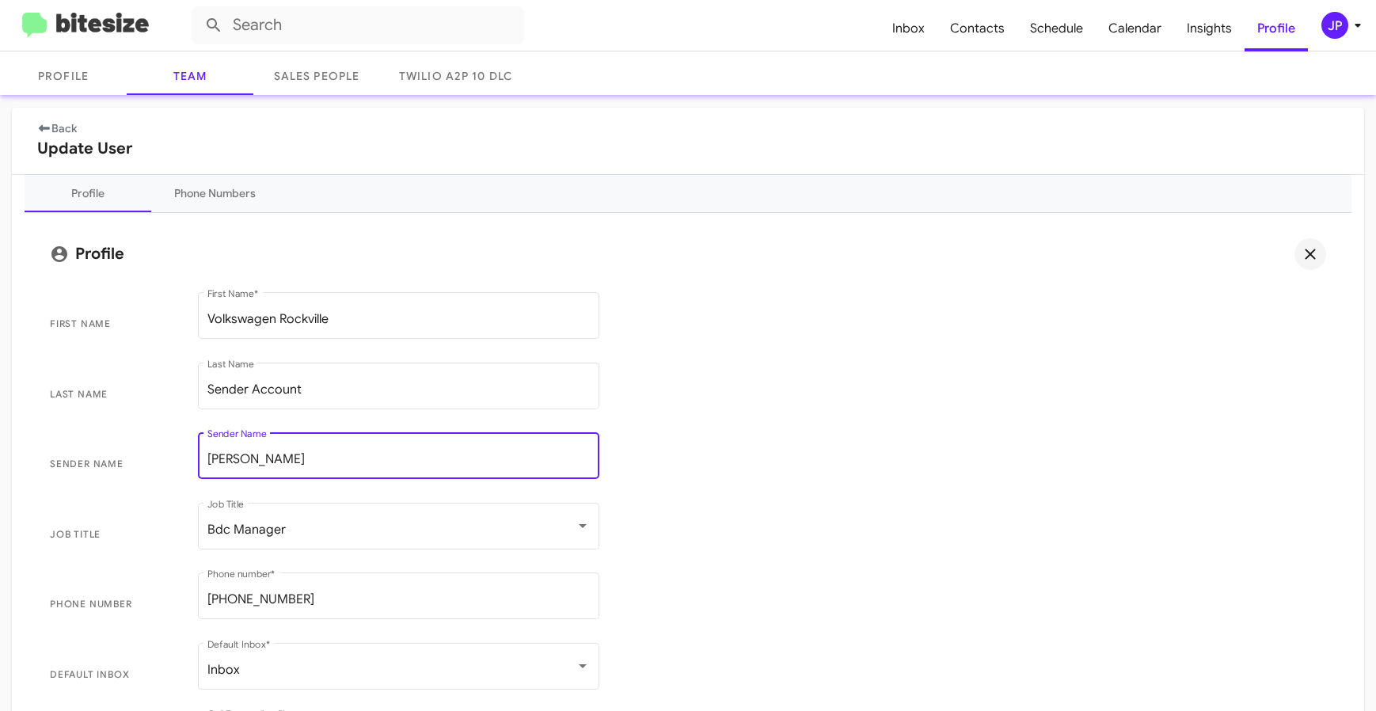
click at [322, 456] on input "[PERSON_NAME]" at bounding box center [398, 459] width 382 height 14
paste input "[PERSON_NAME]"
type input "[PERSON_NAME]"
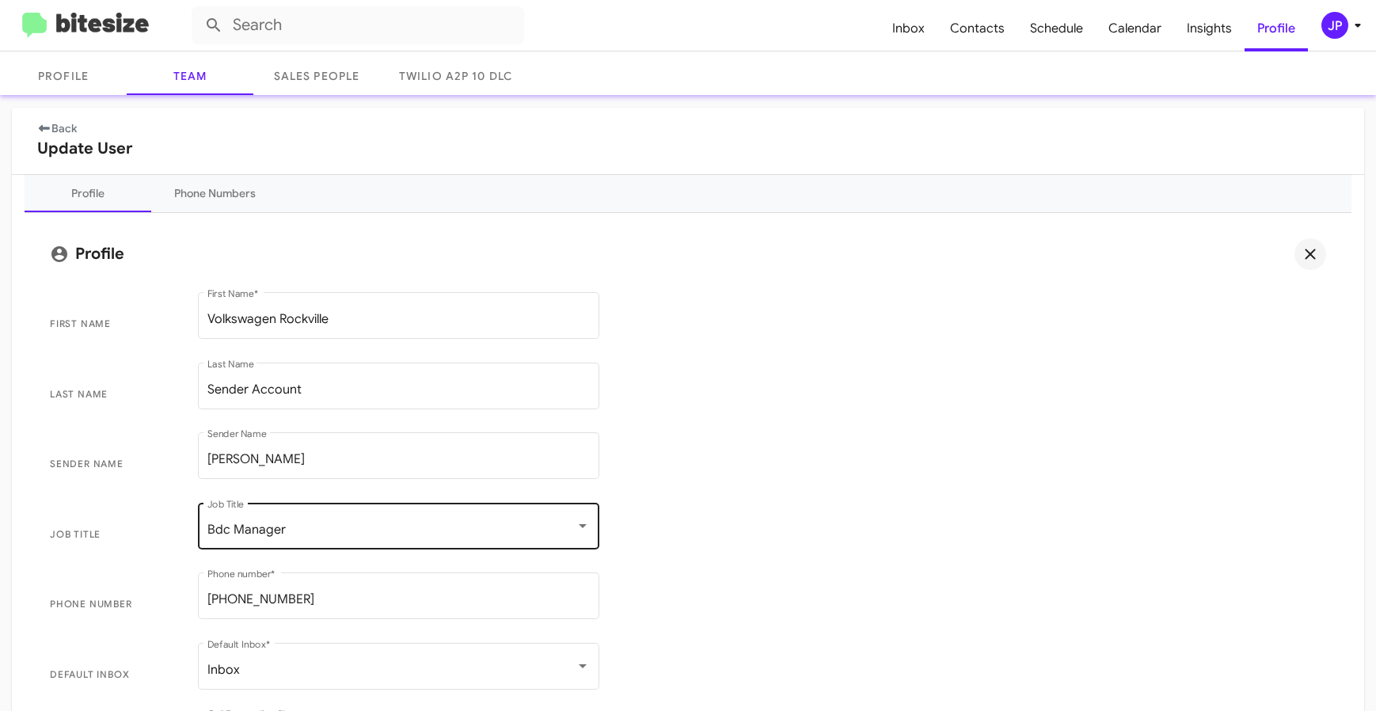
click at [345, 515] on div "Bdc Manager Job Title" at bounding box center [398, 524] width 382 height 50
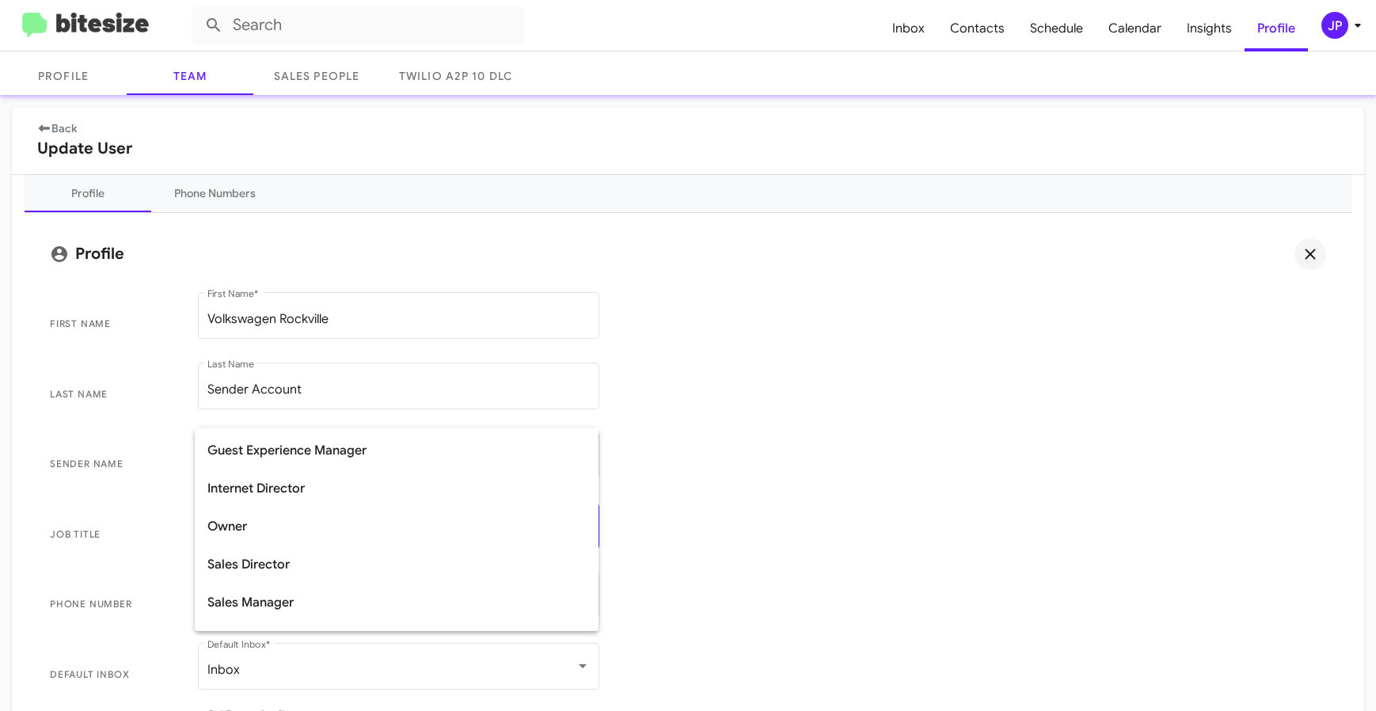
scroll to position [405, 0]
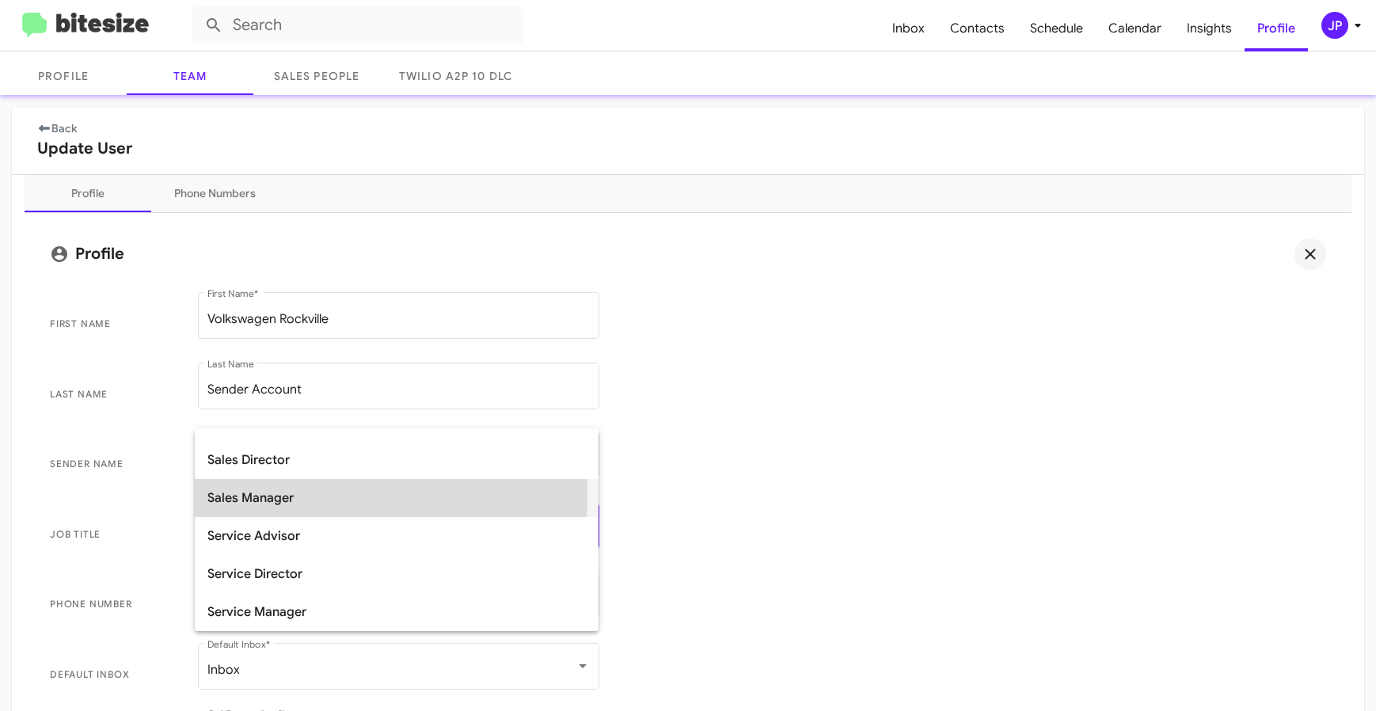
click at [329, 495] on span "Sales Manager" at bounding box center [396, 498] width 378 height 38
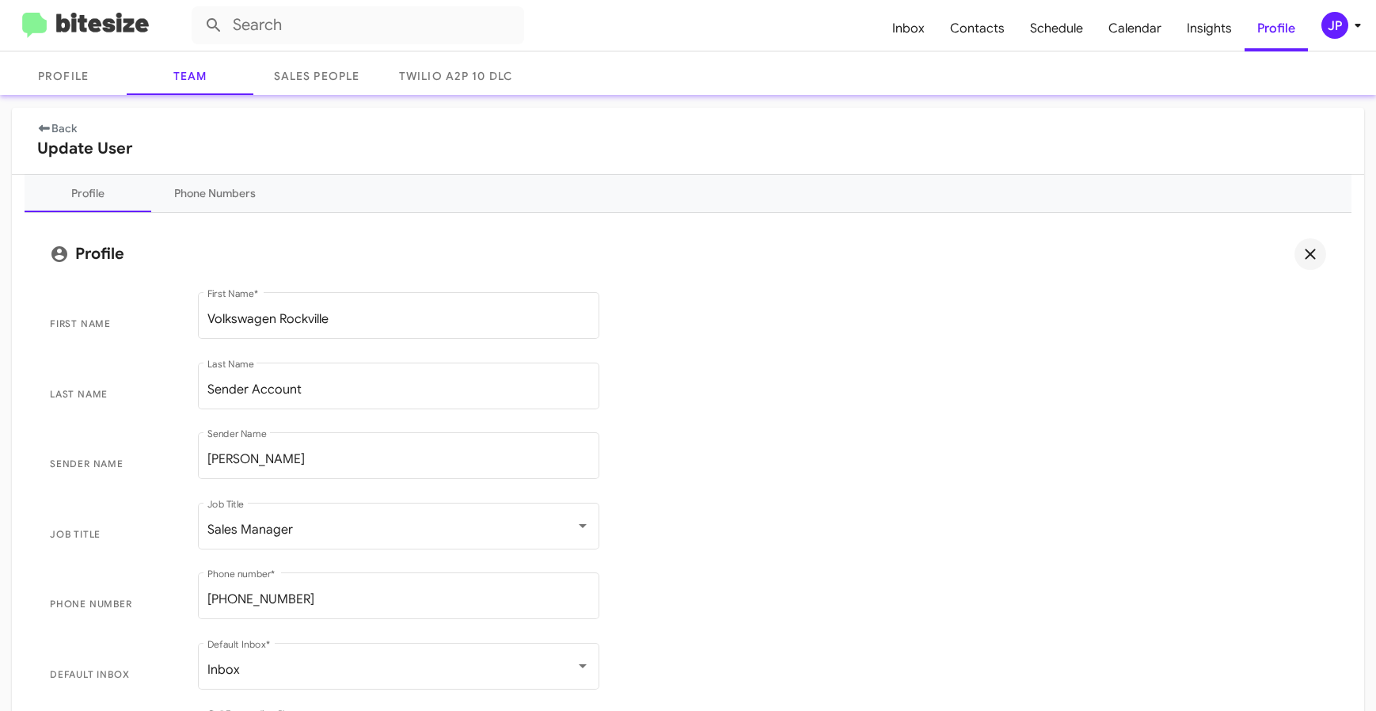
click at [926, 464] on span "Sender Name Mohamed Hassan Sender Name" at bounding box center [687, 464] width 1301 height 70
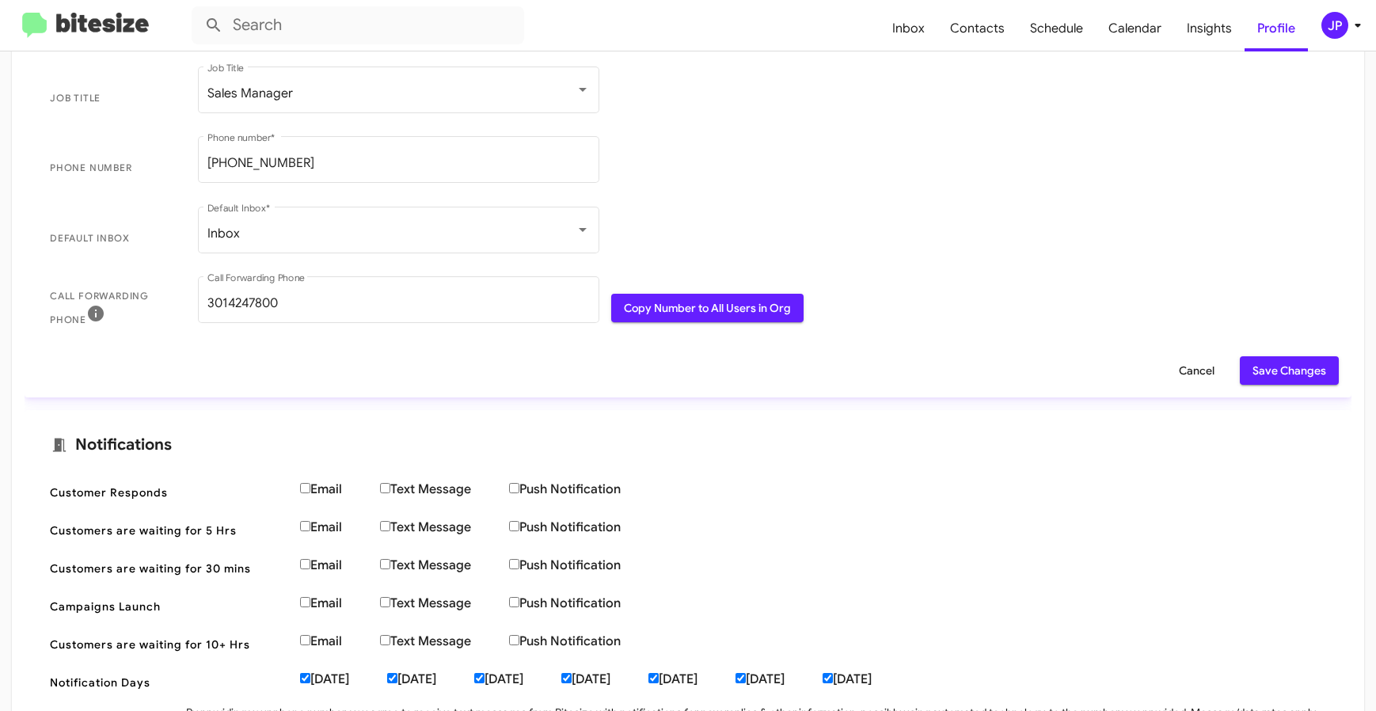
scroll to position [621, 0]
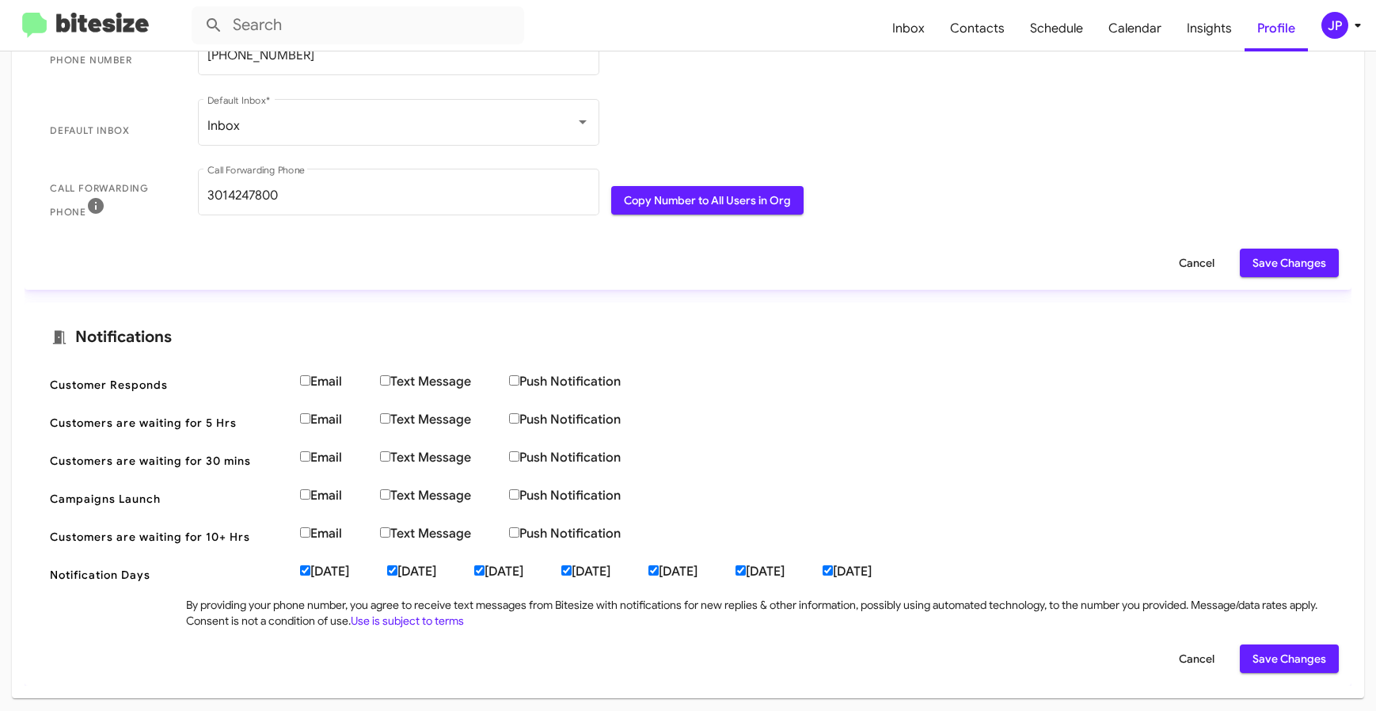
drag, startPoint x: 1268, startPoint y: 236, endPoint x: 1304, endPoint y: 274, distance: 52.6
click at [1268, 237] on form "First Name Volkswagen Rockville First Name * Last Name Sender Account Last Name…" at bounding box center [687, 8] width 1301 height 538
click at [1304, 275] on span "Save Changes" at bounding box center [1289, 263] width 74 height 28
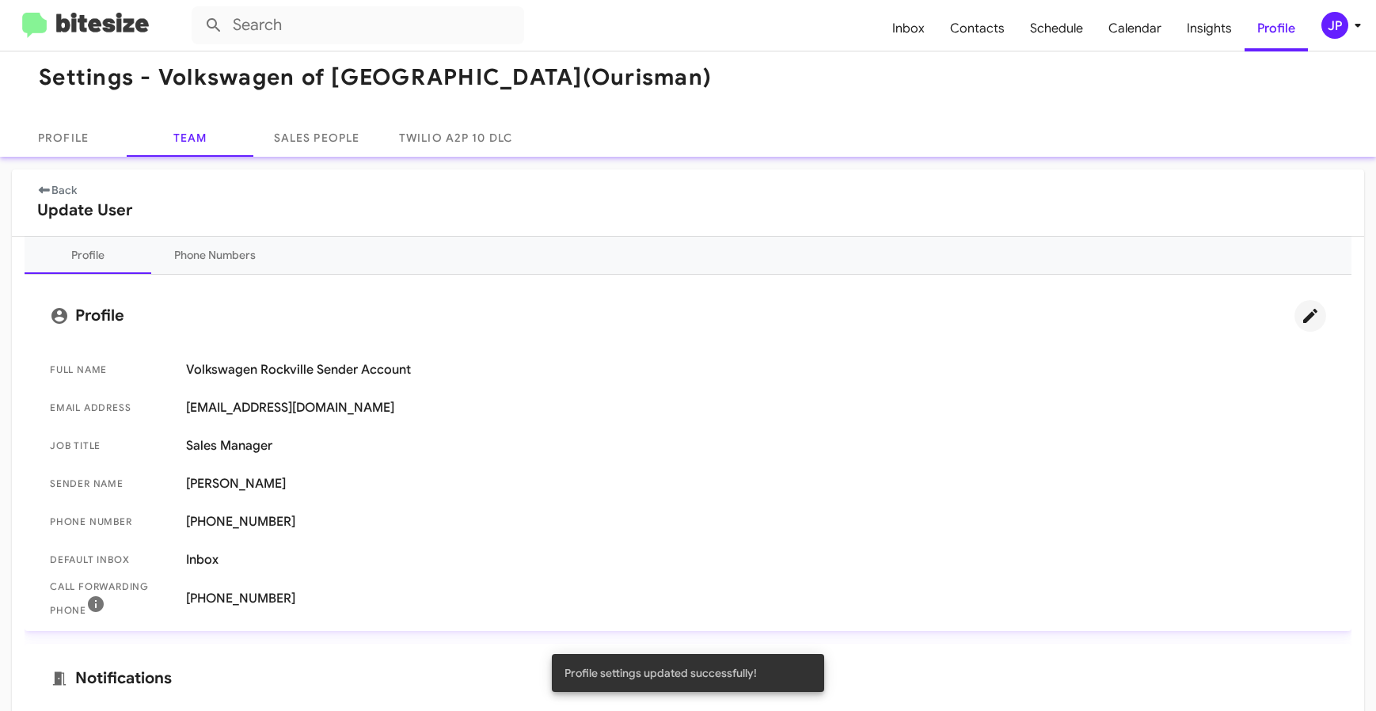
scroll to position [0, 0]
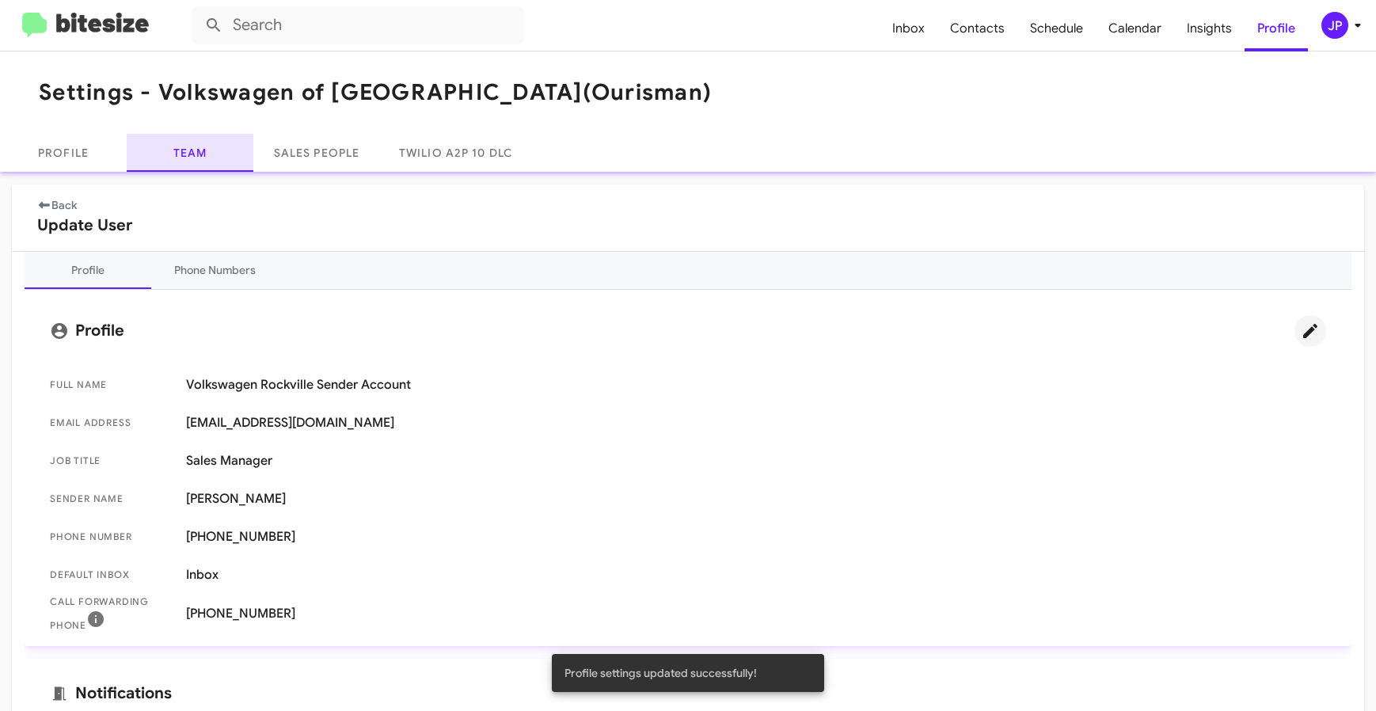
click at [231, 151] on link "Team" at bounding box center [190, 153] width 127 height 38
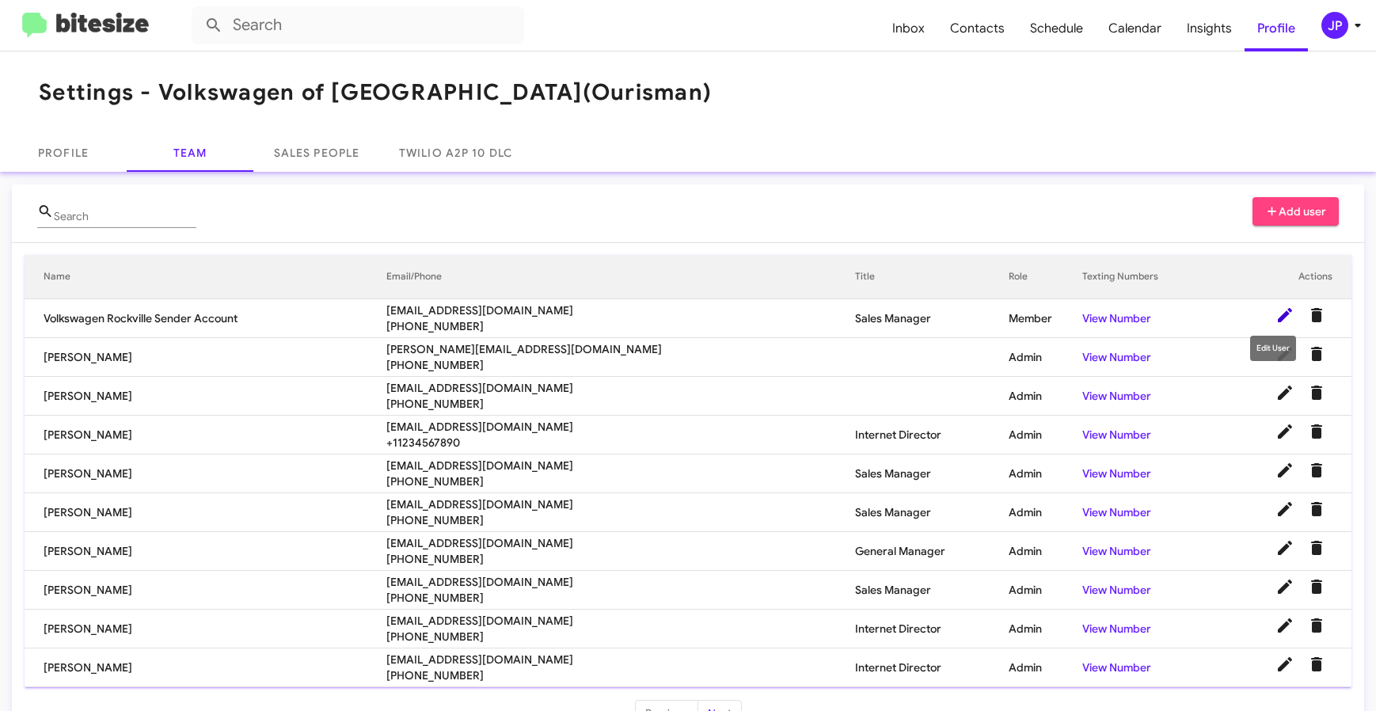
click at [1277, 320] on icon at bounding box center [1284, 315] width 14 height 14
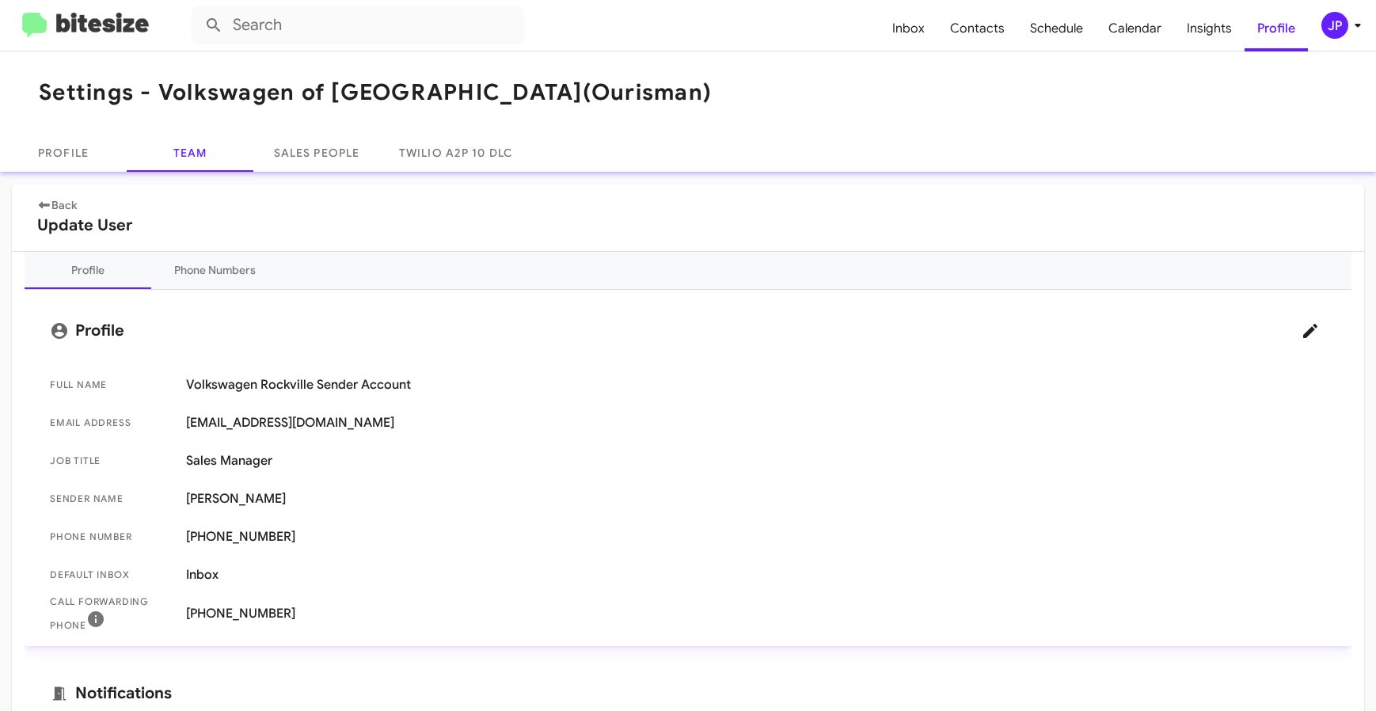
click at [82, 32] on img at bounding box center [85, 26] width 127 height 26
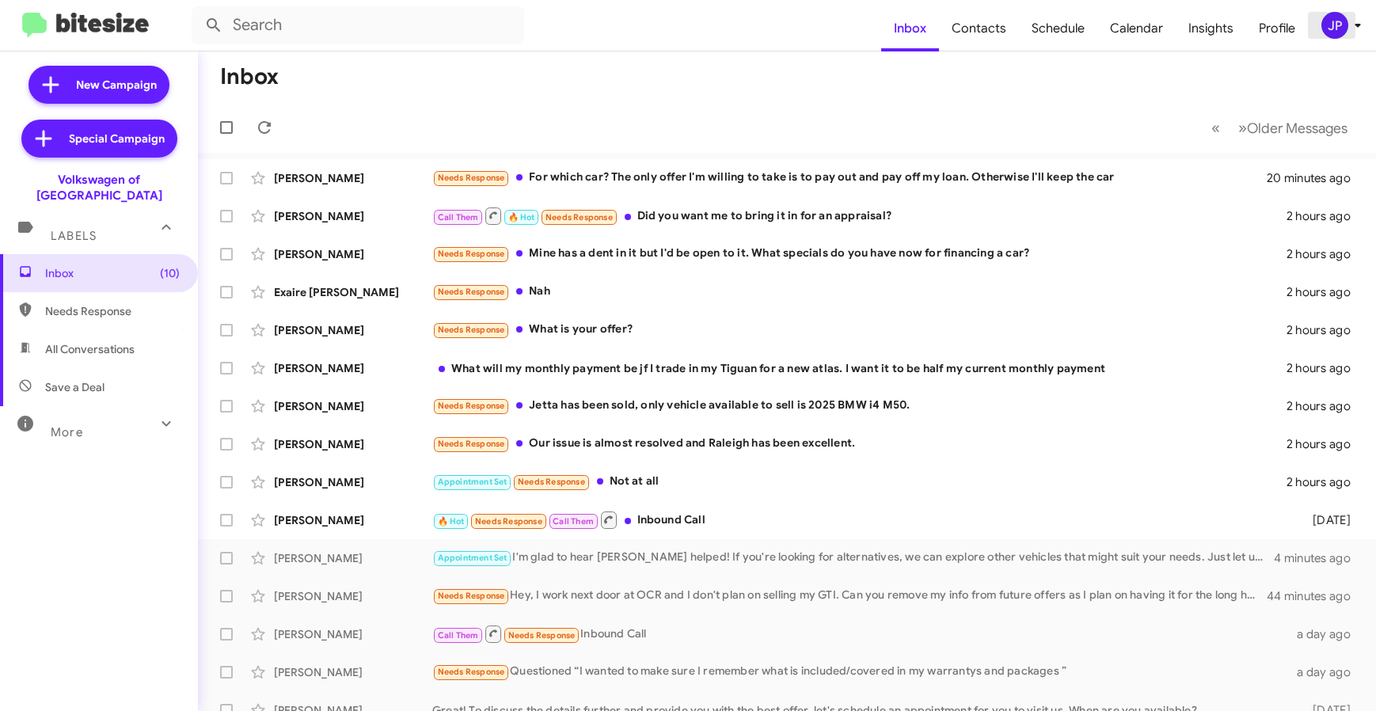
click at [1350, 22] on icon at bounding box center [1357, 25] width 19 height 19
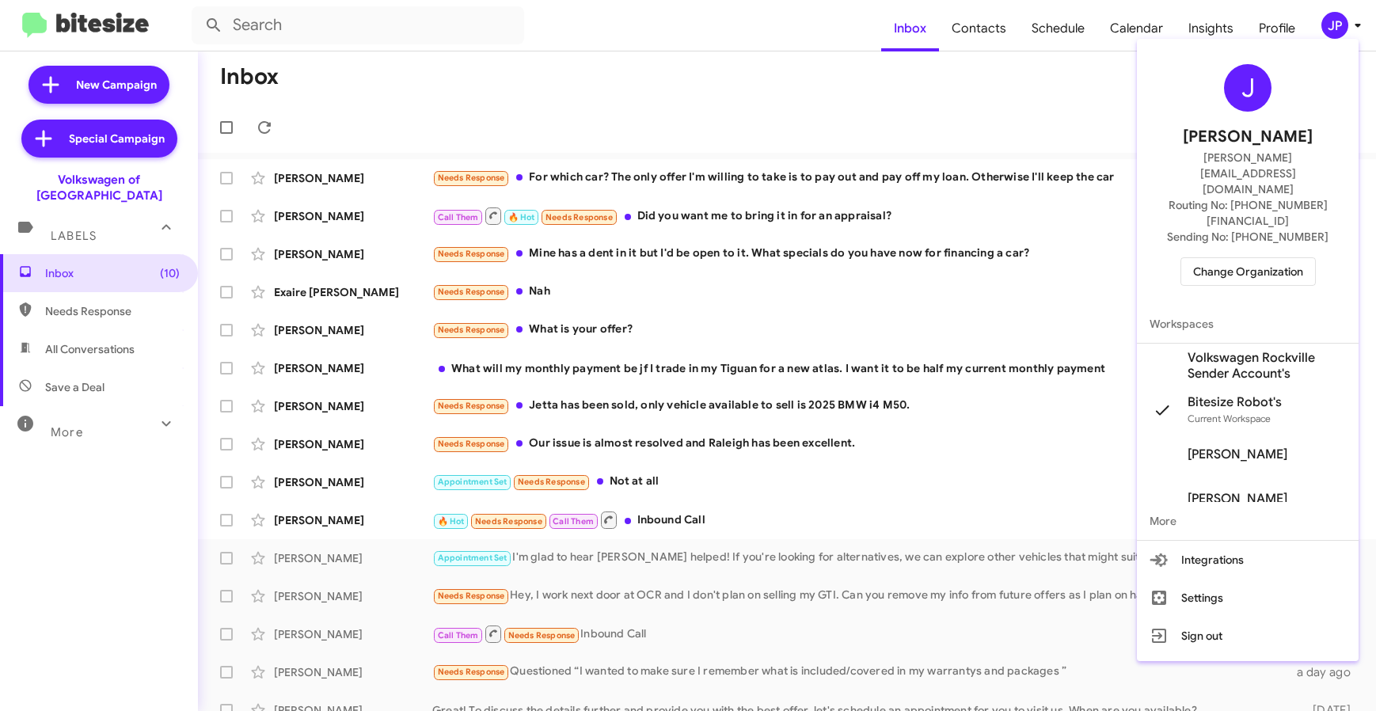
click at [1266, 579] on button "Settings" at bounding box center [1248, 598] width 222 height 38
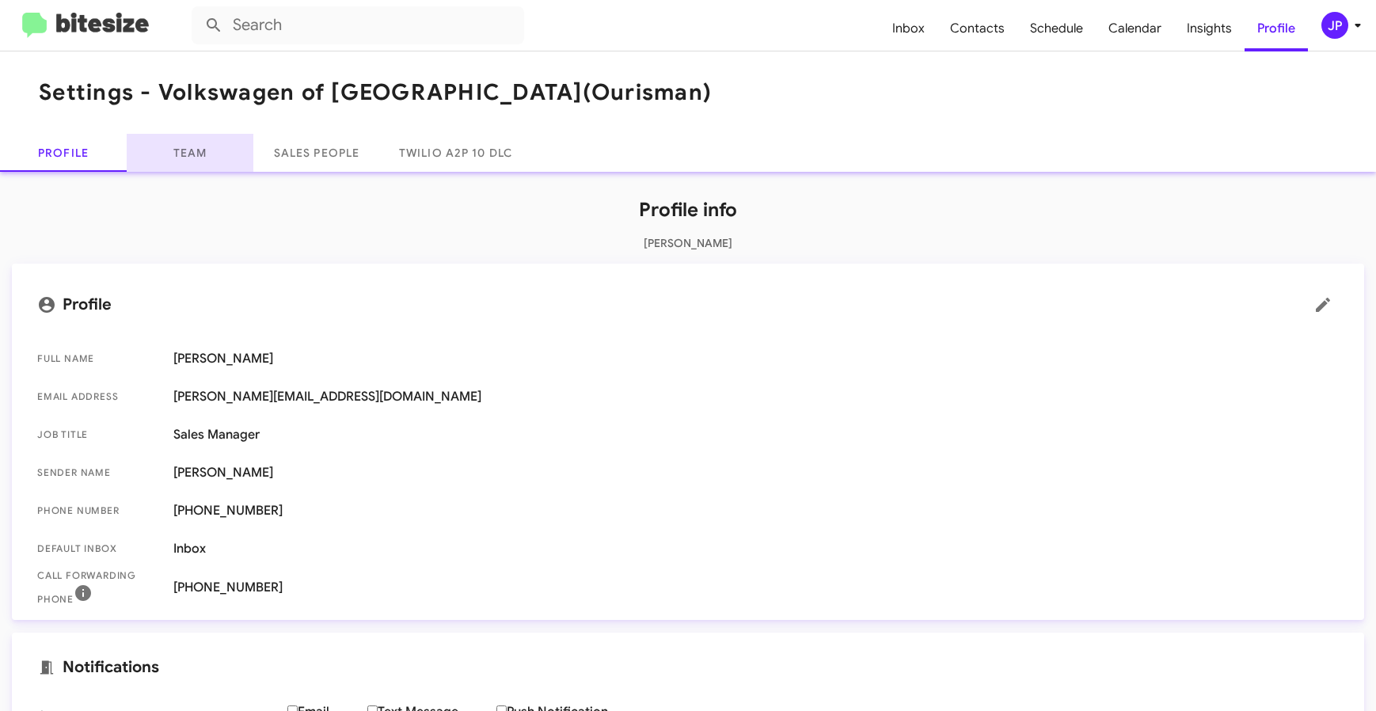
click at [183, 148] on link "Team" at bounding box center [190, 153] width 127 height 38
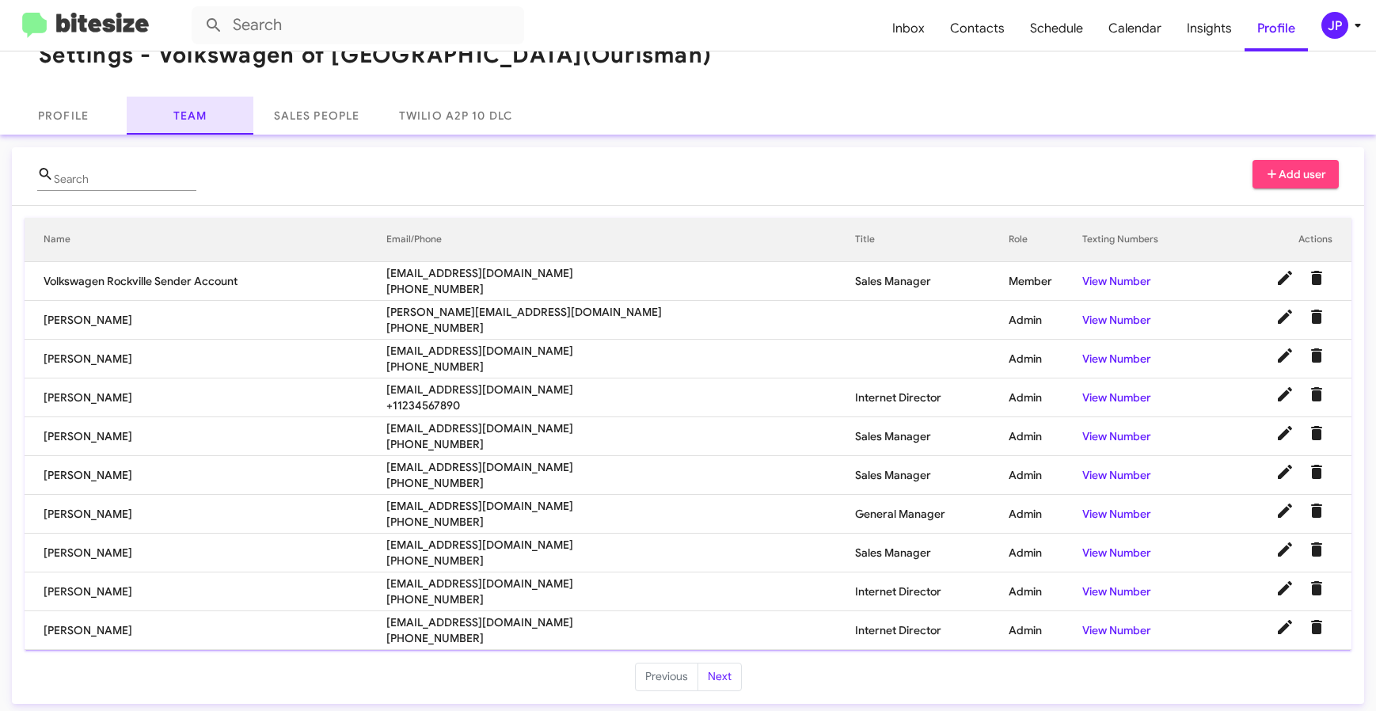
scroll to position [43, 0]
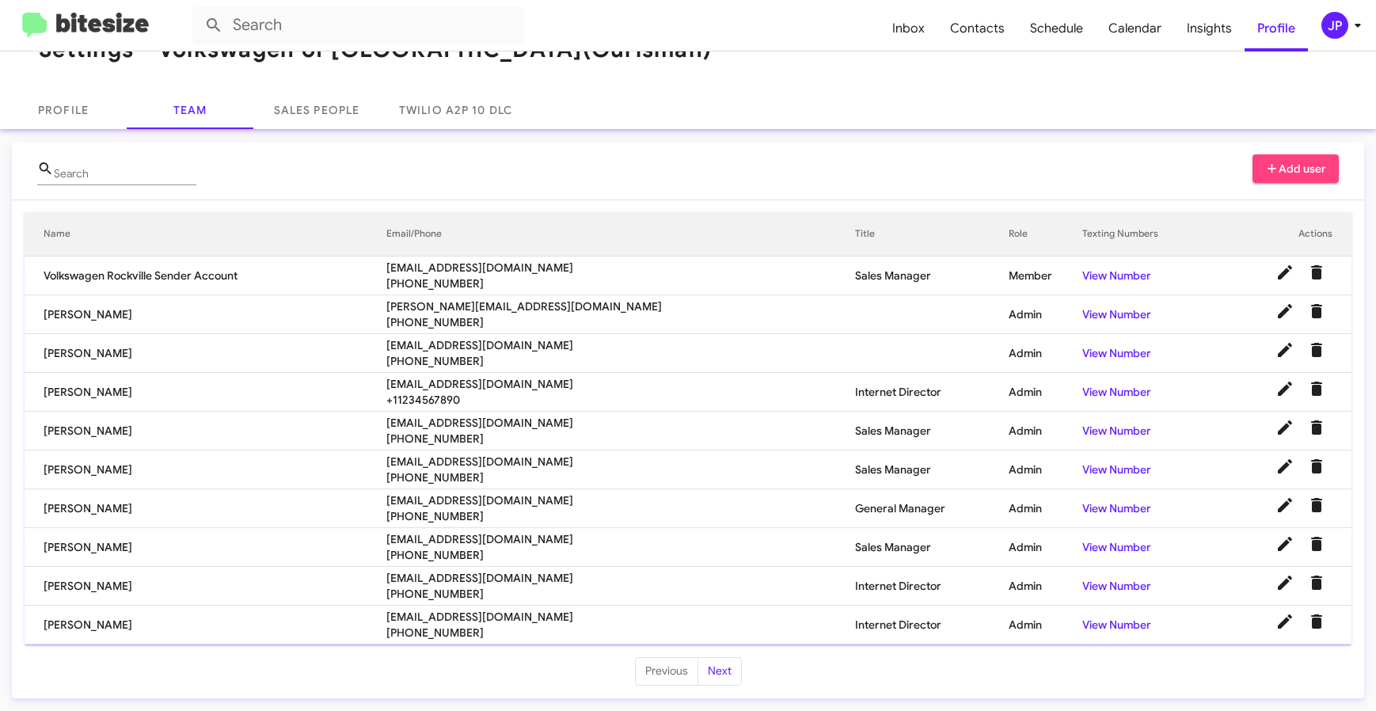
drag, startPoint x: 1159, startPoint y: 657, endPoint x: 1298, endPoint y: 630, distance: 141.9
click at [1159, 657] on ul "Previous Next" at bounding box center [688, 671] width 1352 height 28
click at [1311, 623] on icon "Delete User" at bounding box center [1316, 621] width 11 height 14
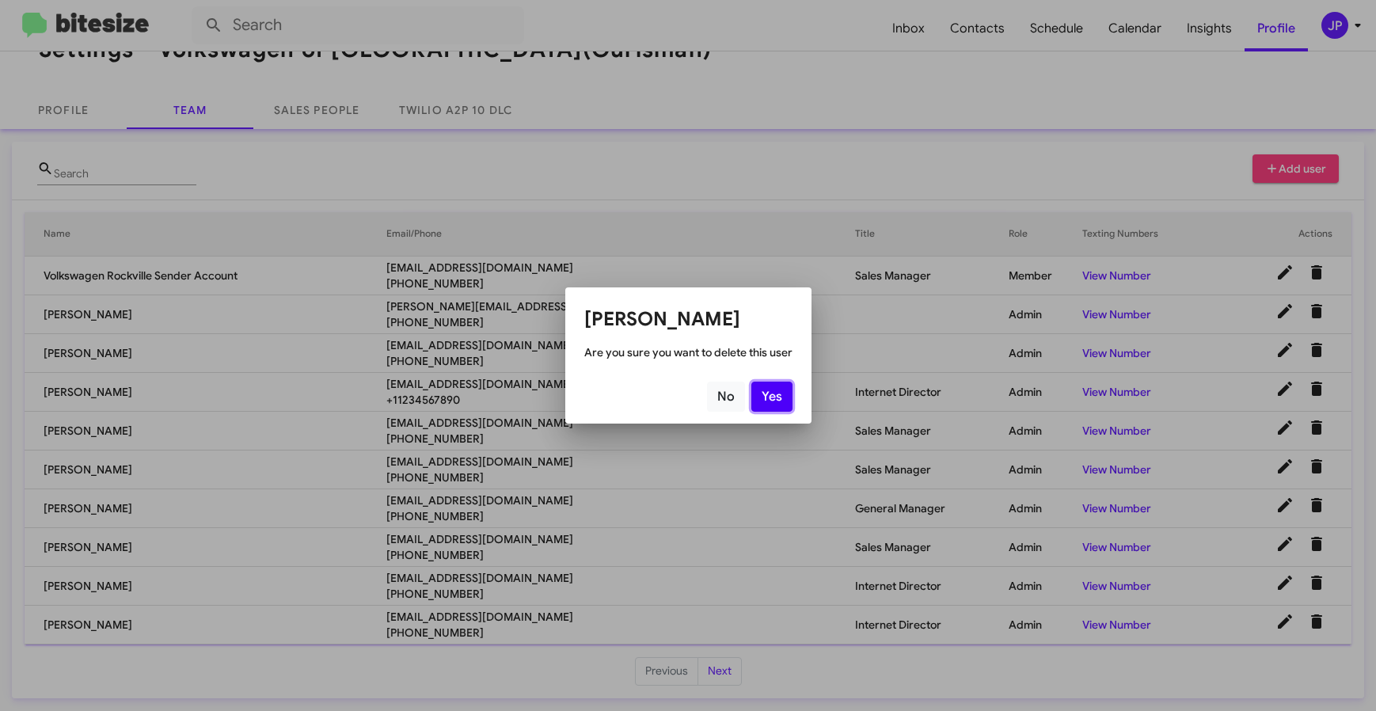
click at [782, 409] on button "Yes" at bounding box center [771, 397] width 41 height 30
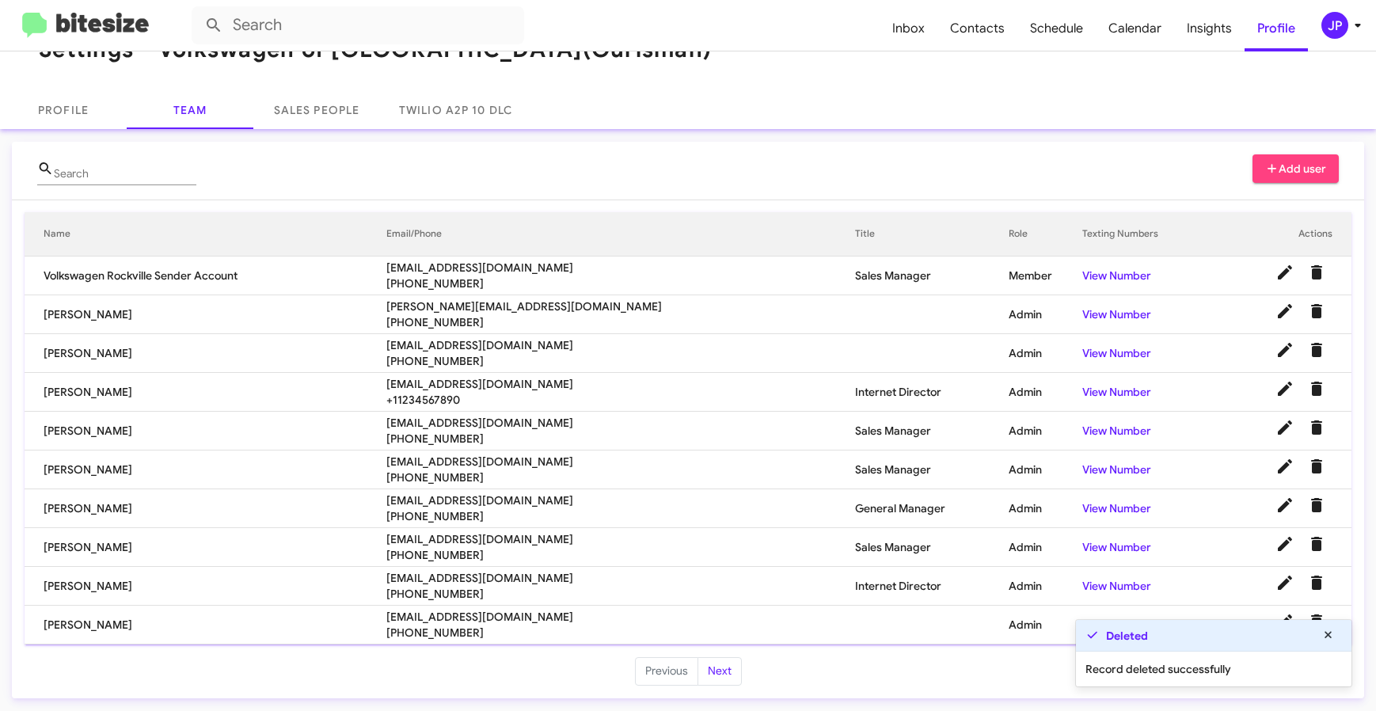
click at [1322, 27] on div "JP" at bounding box center [1334, 25] width 27 height 27
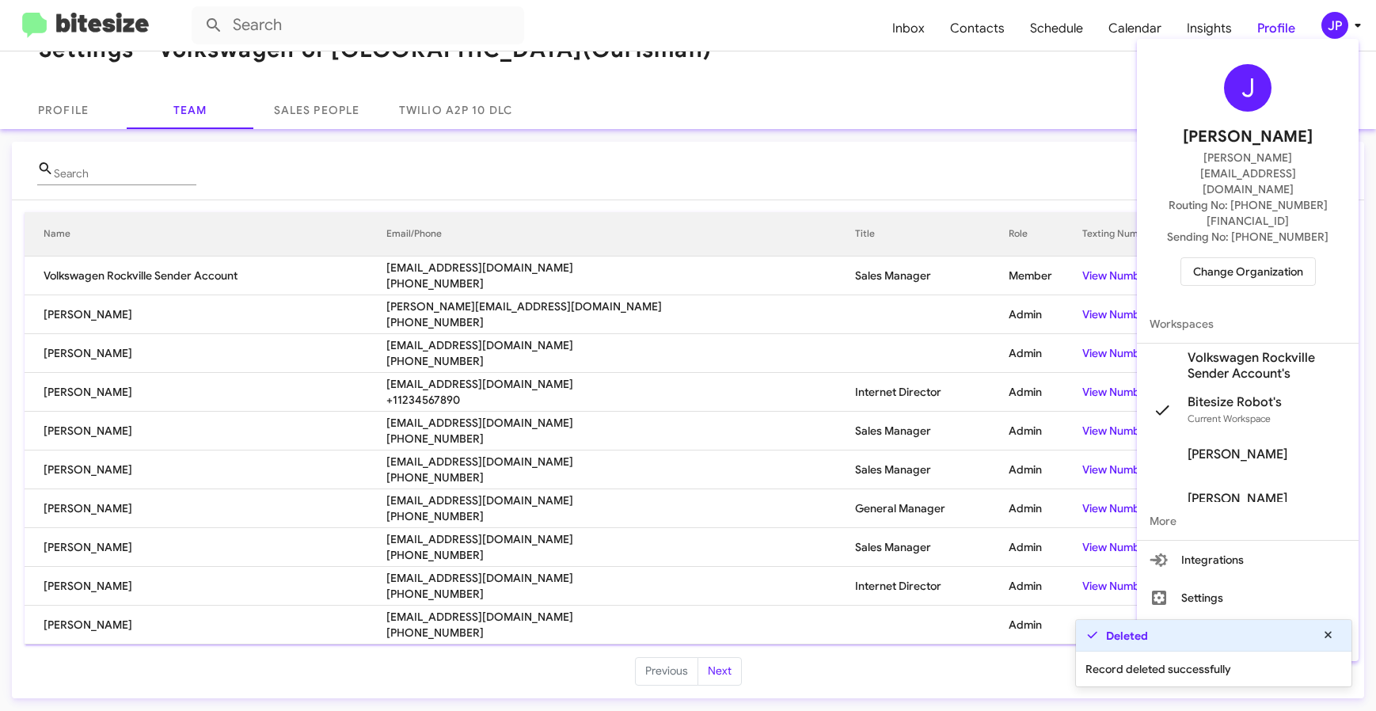
click span "Change Organization"
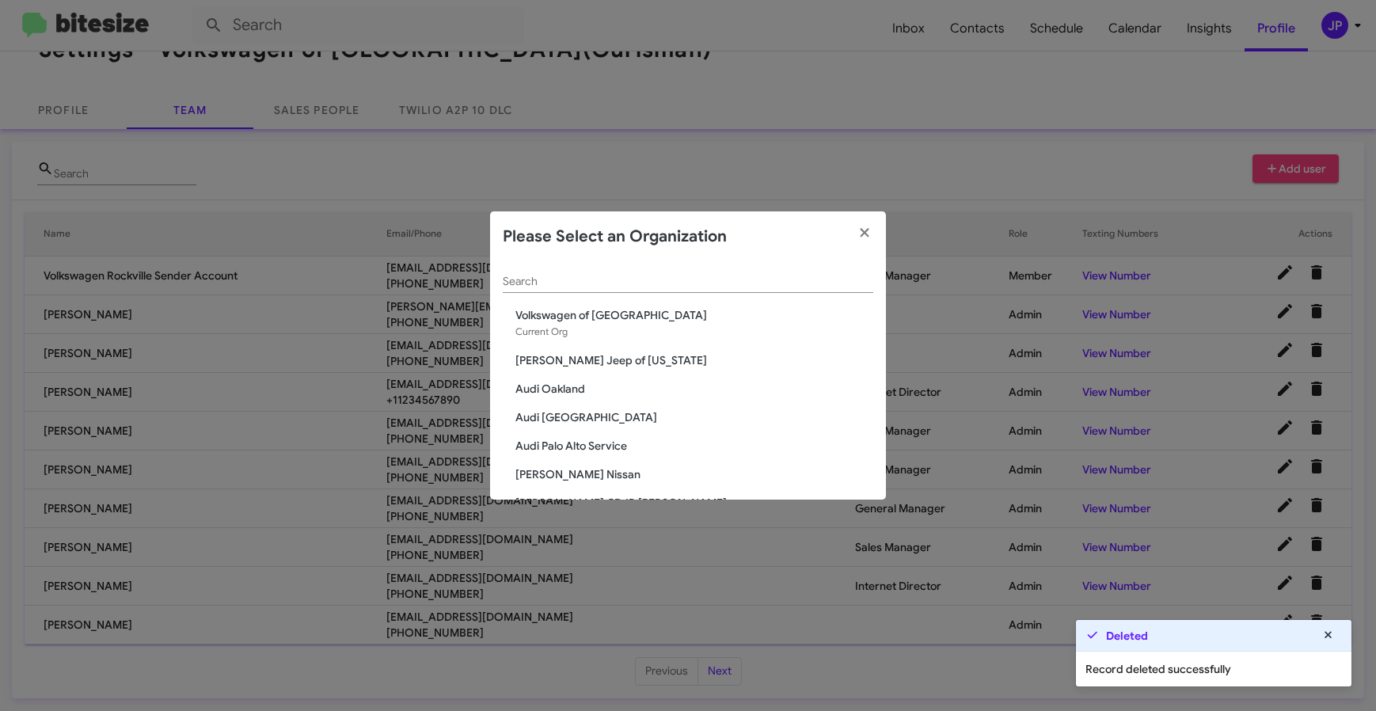
click input "Search"
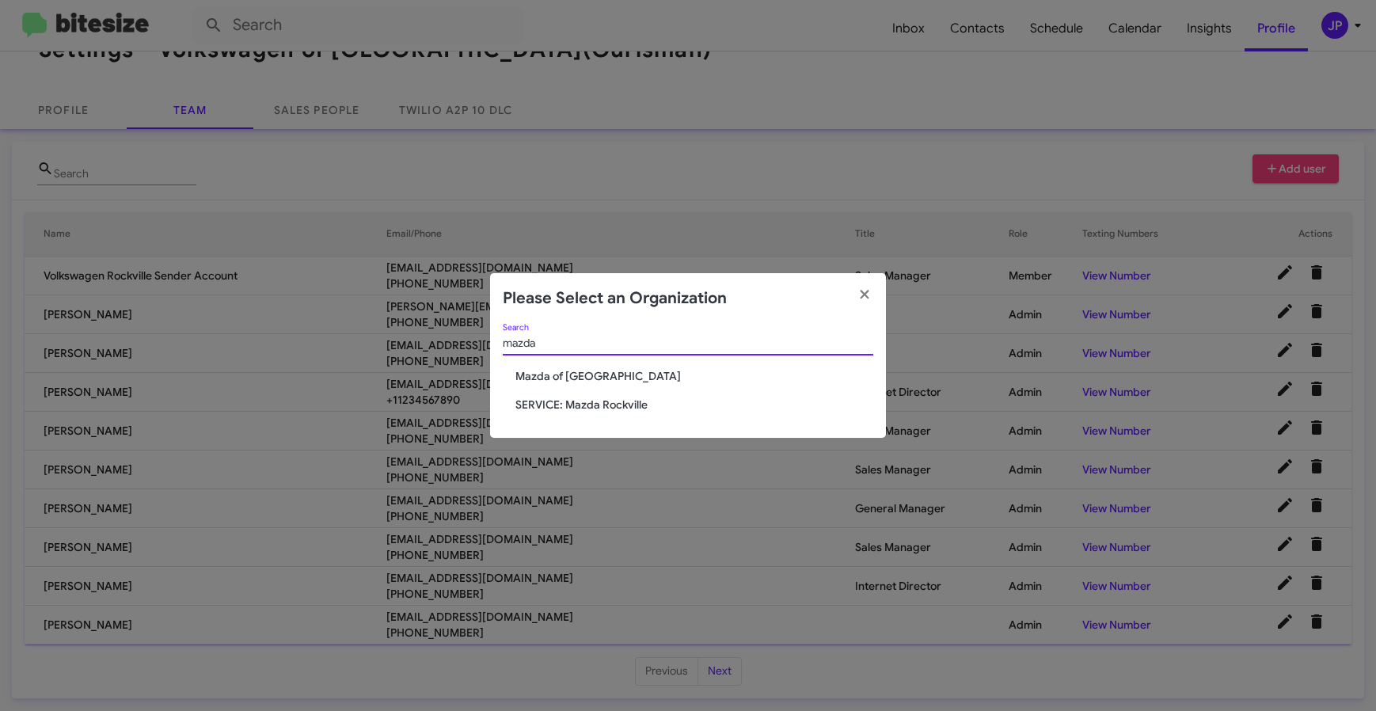
type input "mazda"
click span "Mazda of [GEOGRAPHIC_DATA]"
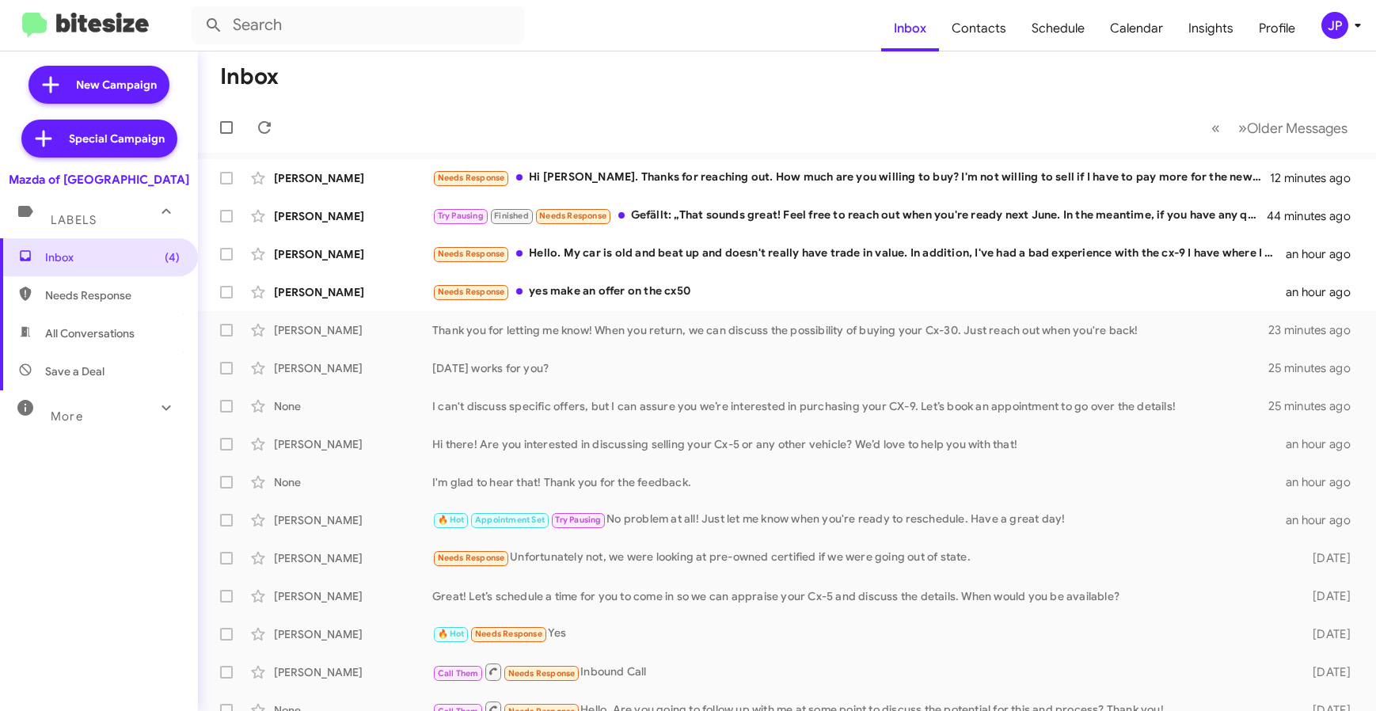
click at [1340, 39] on mat-toolbar "Inbox Contacts Schedule Calendar Insights Profile JP" at bounding box center [688, 25] width 1376 height 51
click at [1348, 28] on icon at bounding box center [1357, 25] width 19 height 19
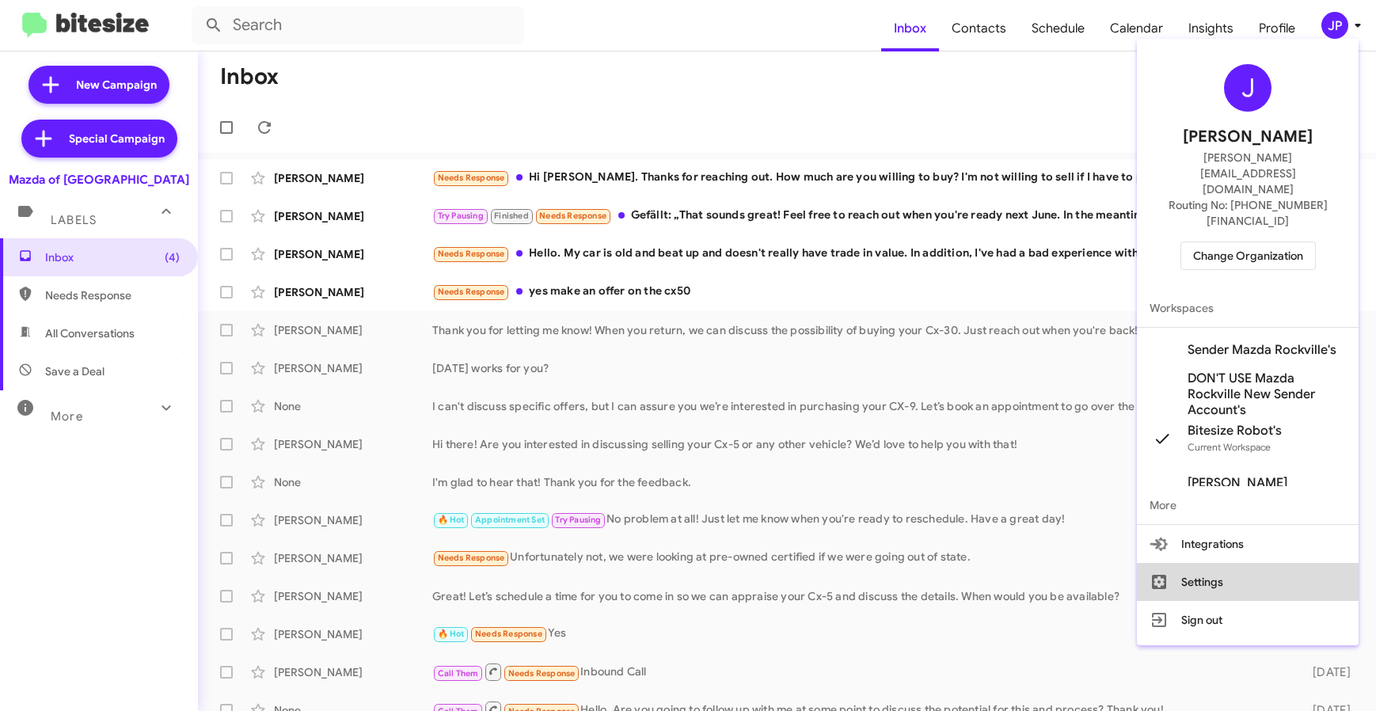
click at [1232, 563] on button "Settings" at bounding box center [1248, 582] width 222 height 38
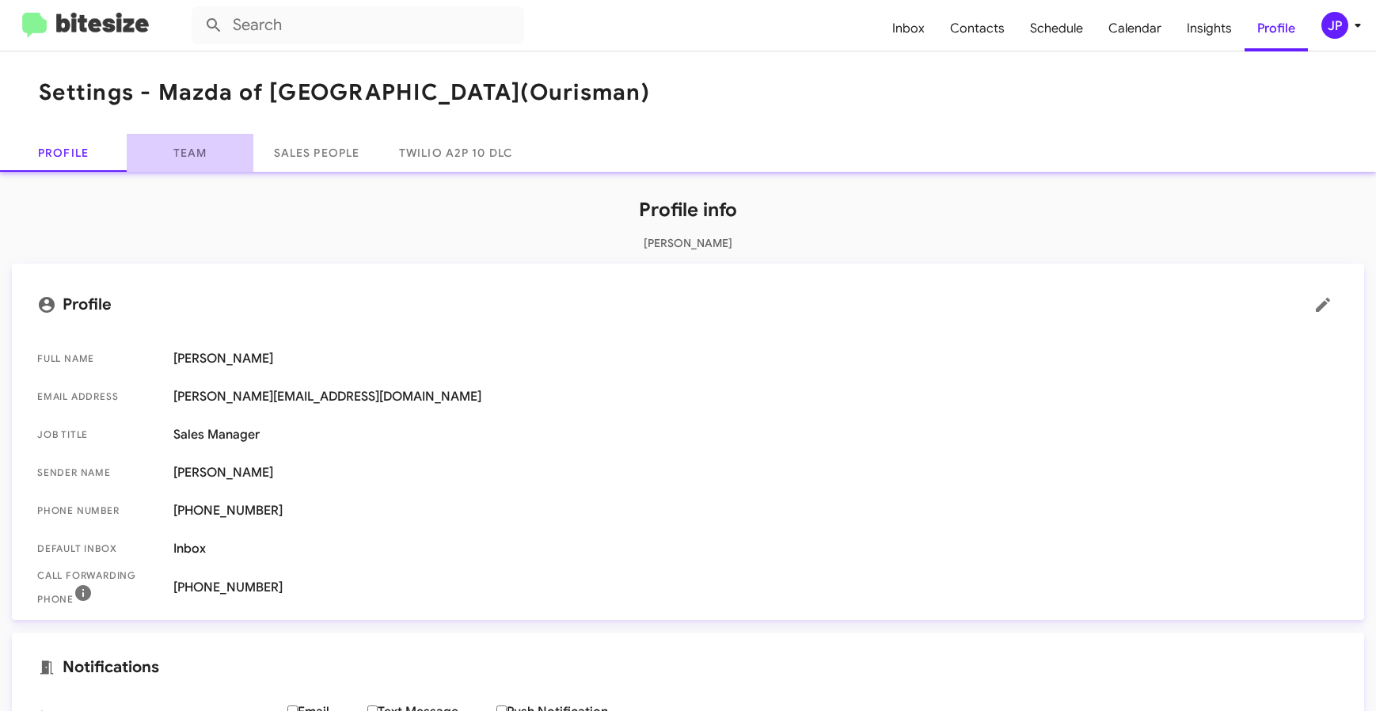
click at [187, 166] on link "Team" at bounding box center [190, 153] width 127 height 38
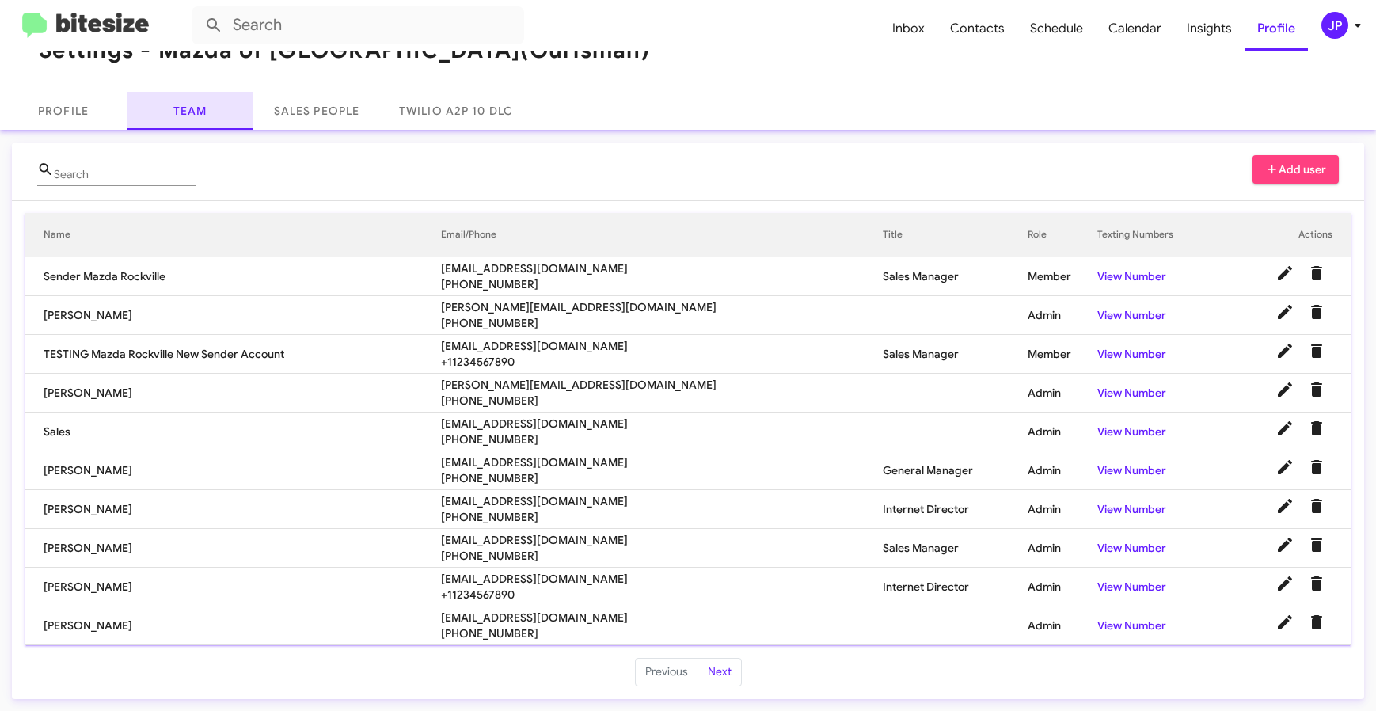
scroll to position [43, 0]
click at [772, 661] on ul "Previous Next" at bounding box center [688, 671] width 1352 height 28
click at [1311, 615] on icon "Delete User" at bounding box center [1316, 621] width 11 height 14
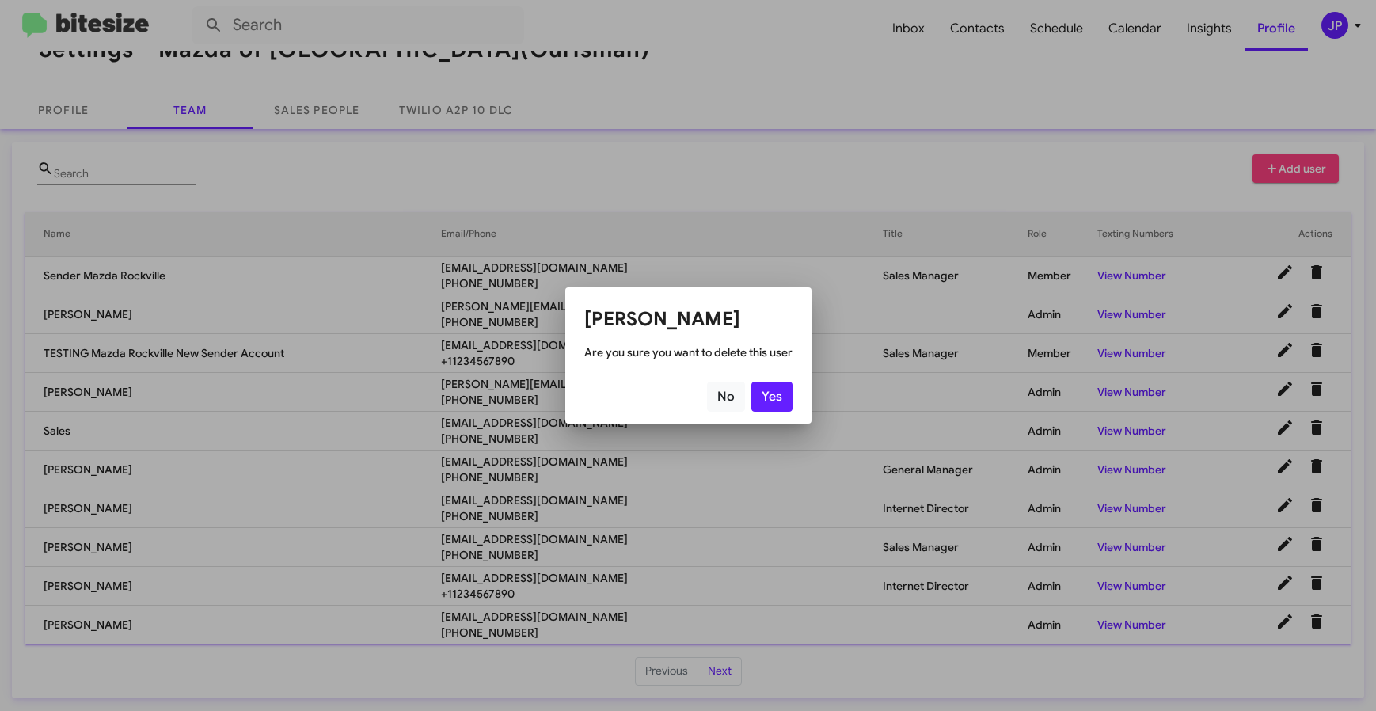
click mat-dialog-container "Delete Jamisha Coachman Are you sure you want to delete this user No Yes"
click button "Yes"
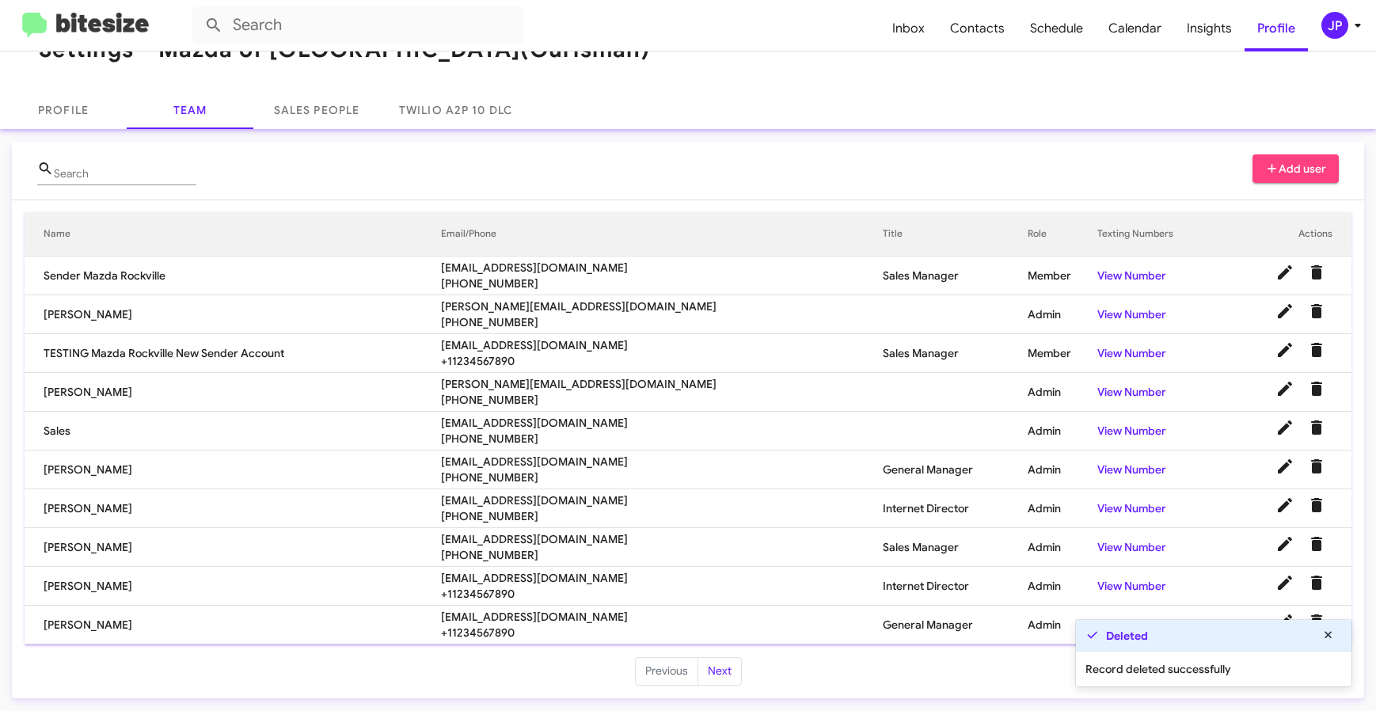
click img
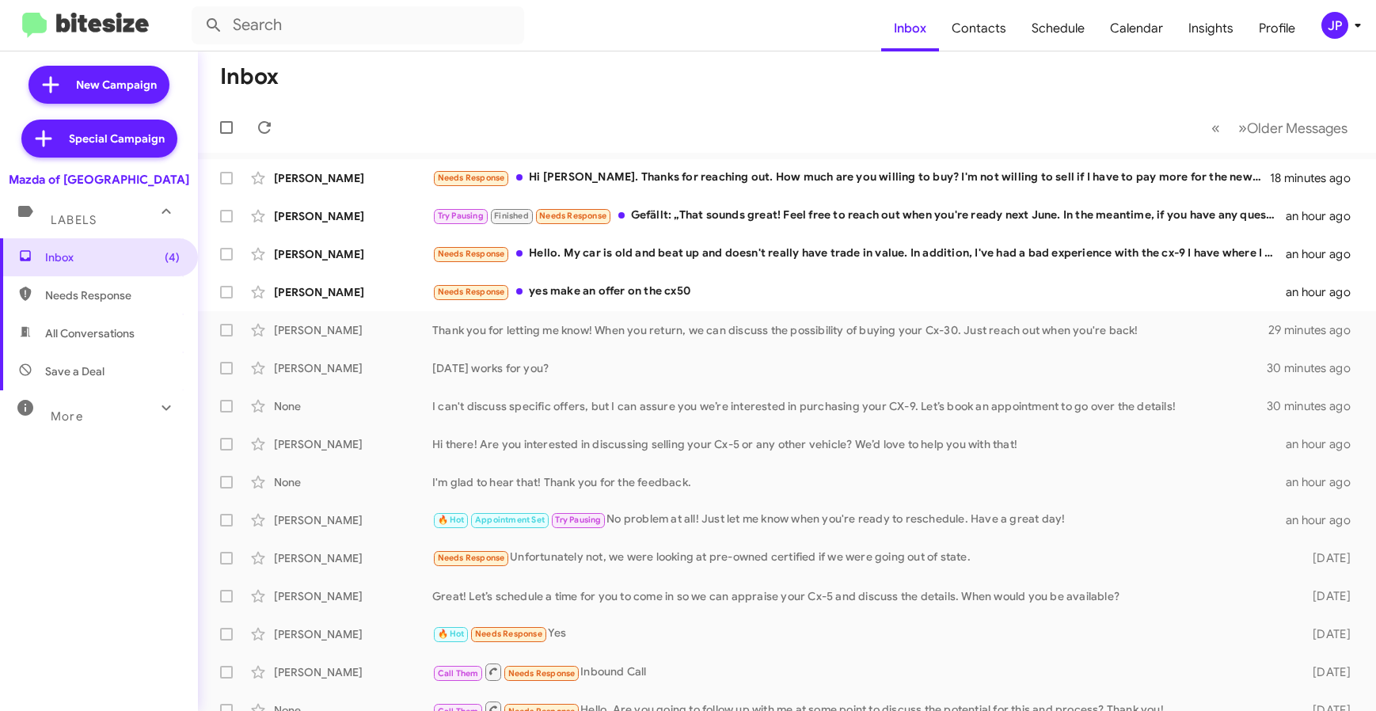
click icon
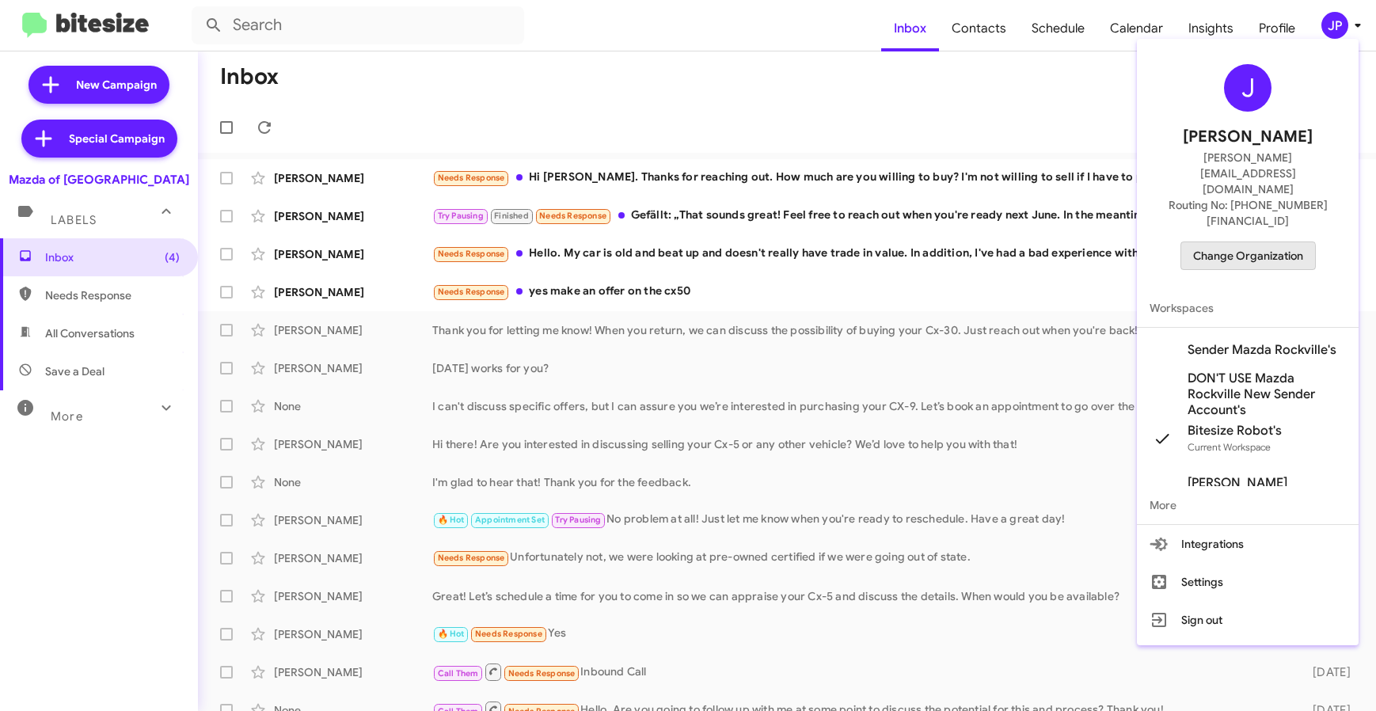
click span "Change Organization"
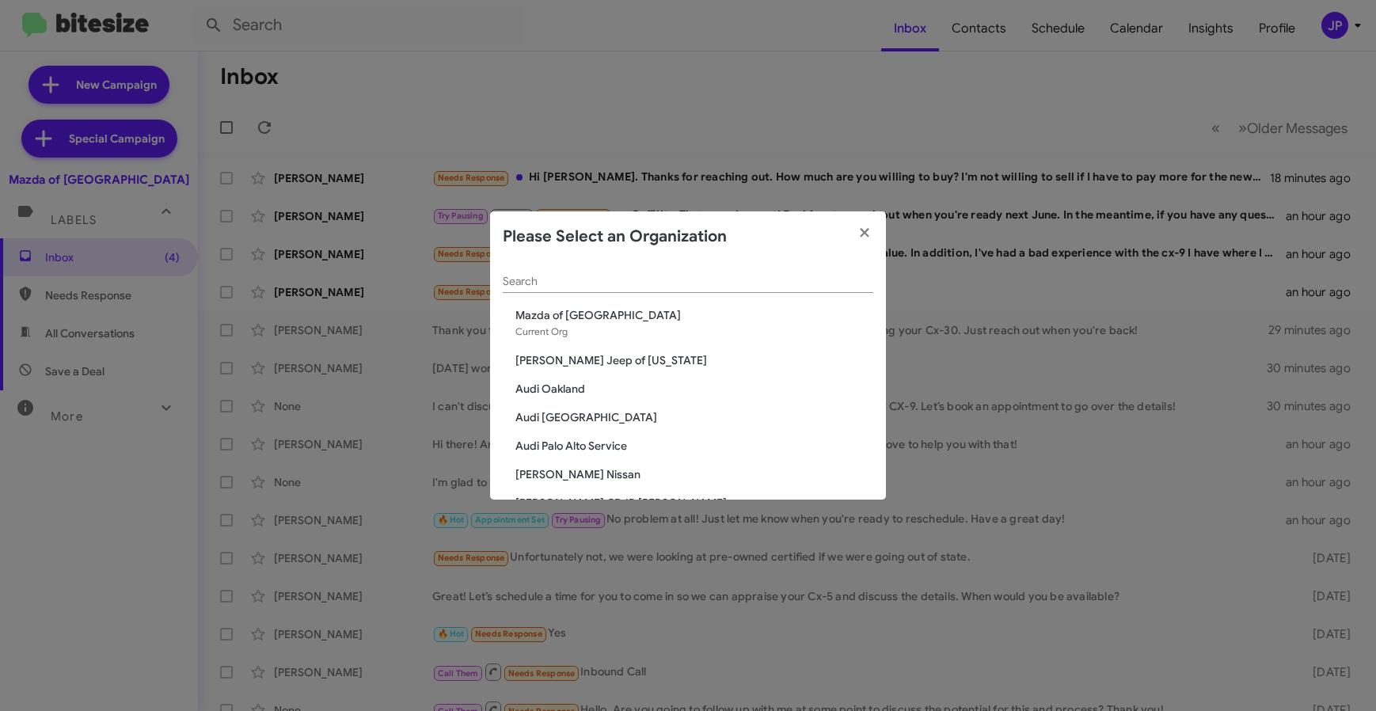
click input "Search"
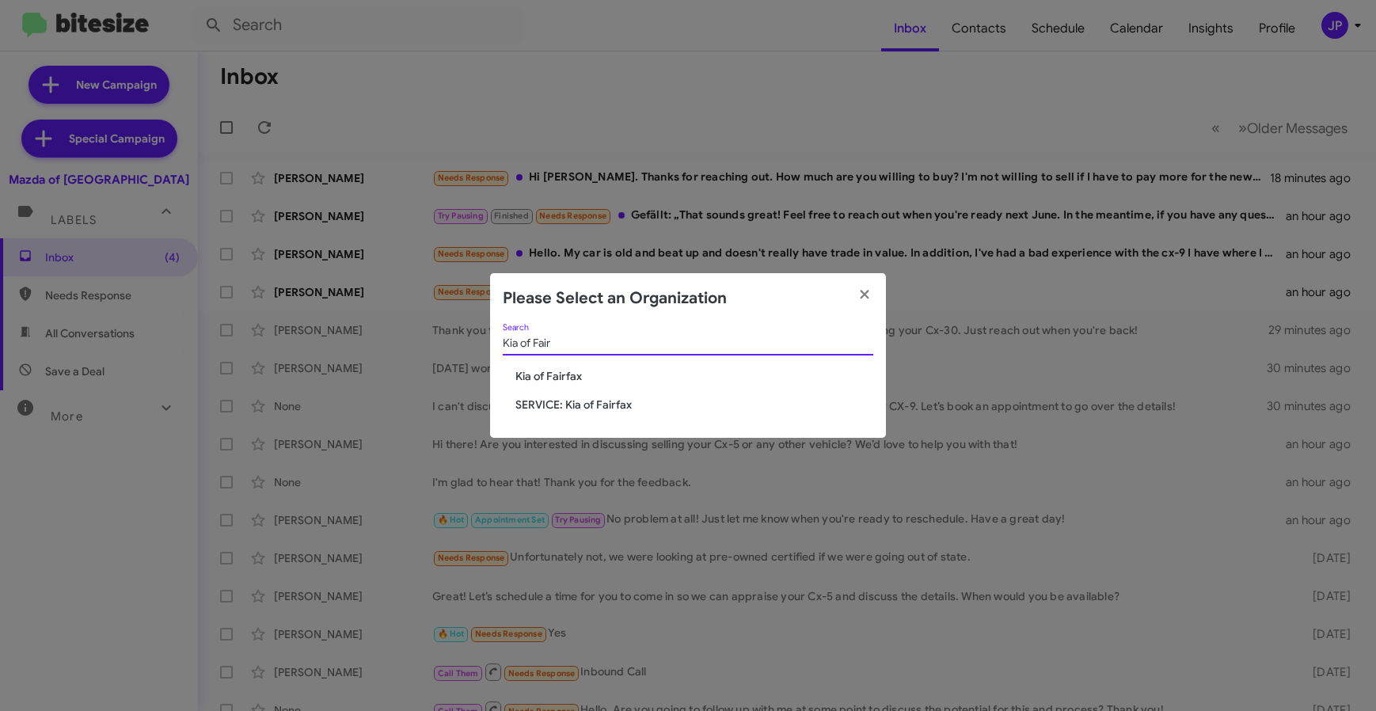
type input "Kia of Fair"
click div "Kia of Fair Search"
click span "Kia of Fairfax"
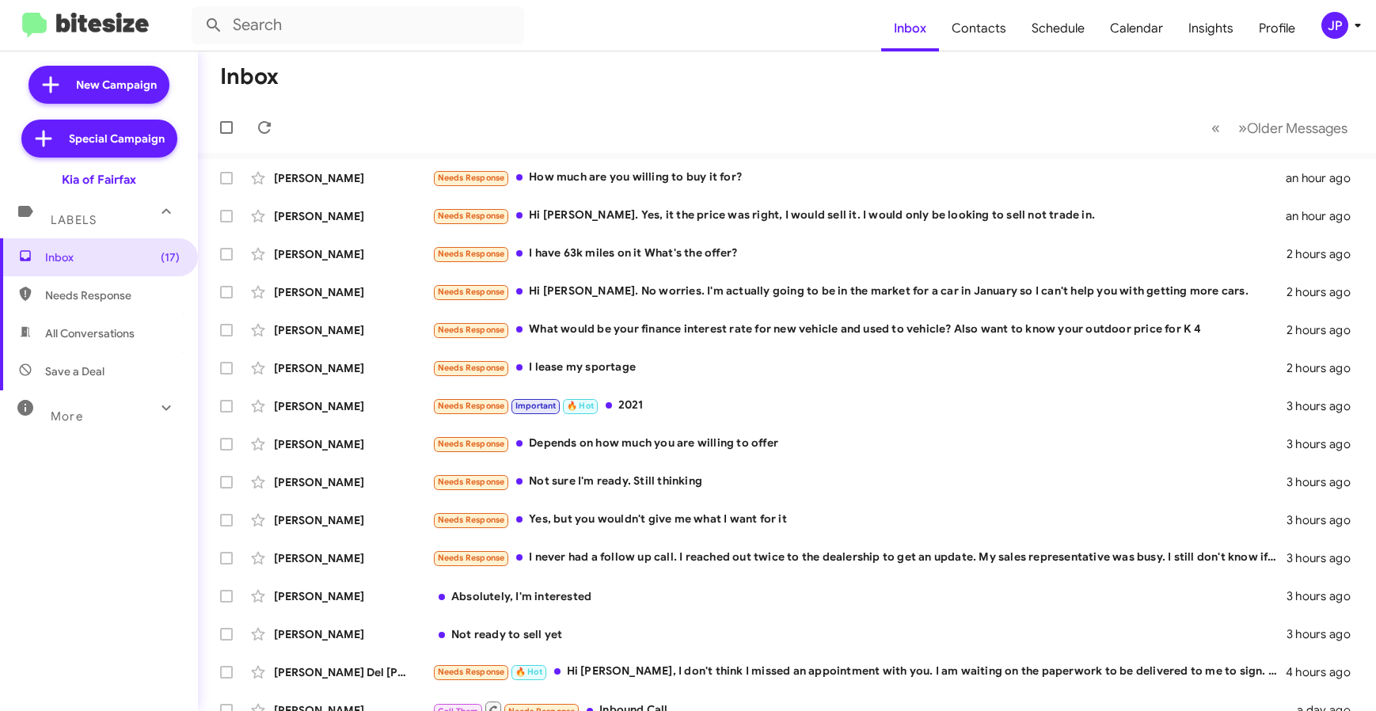
click at [1315, 25] on button "JP" at bounding box center [1333, 25] width 51 height 27
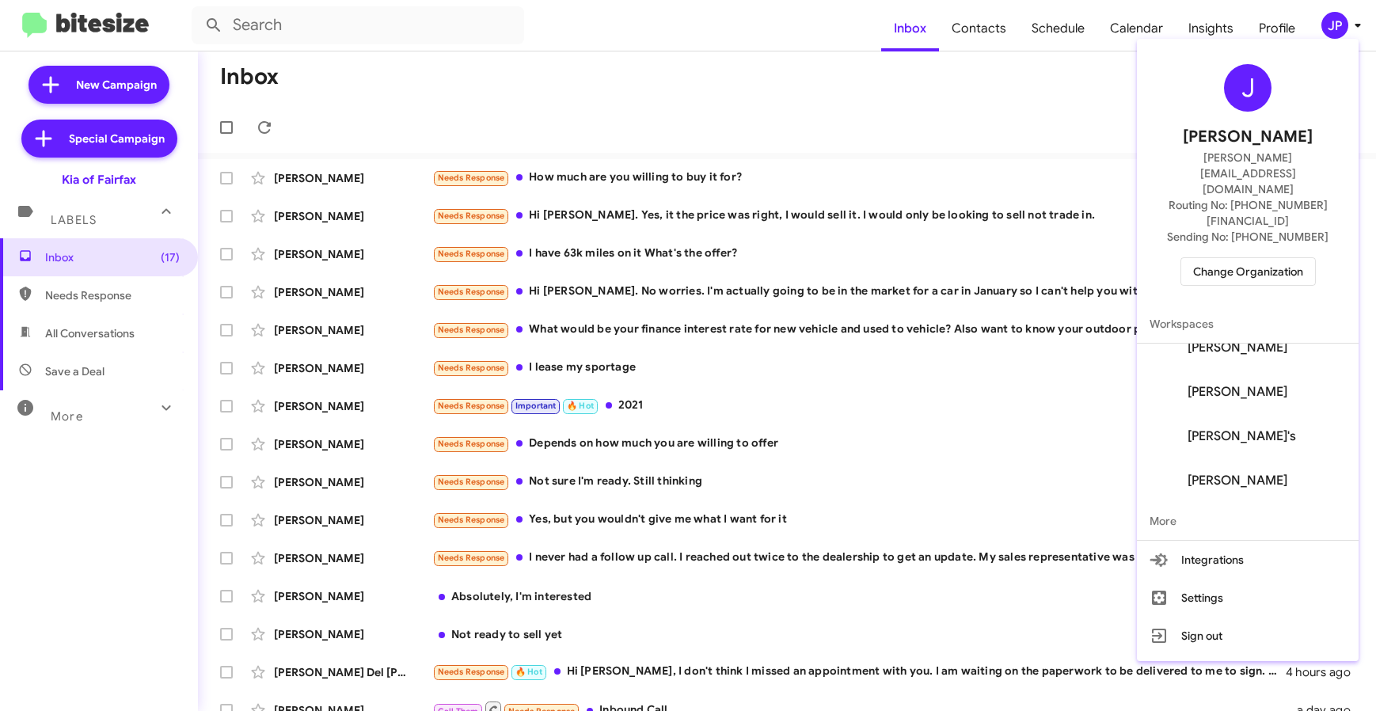
scroll to position [108, 0]
click at [1245, 258] on span "Change Organization" at bounding box center [1248, 271] width 110 height 27
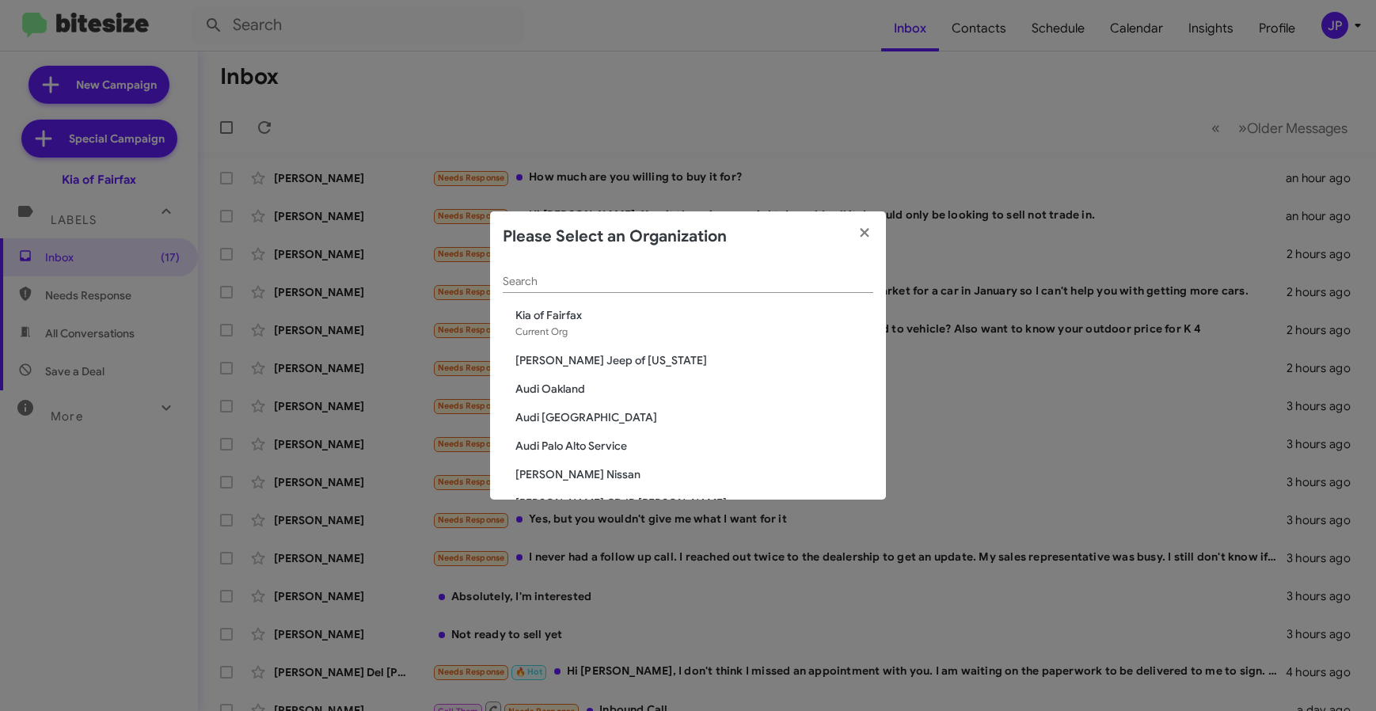
click at [826, 271] on div "Search" at bounding box center [688, 277] width 370 height 31
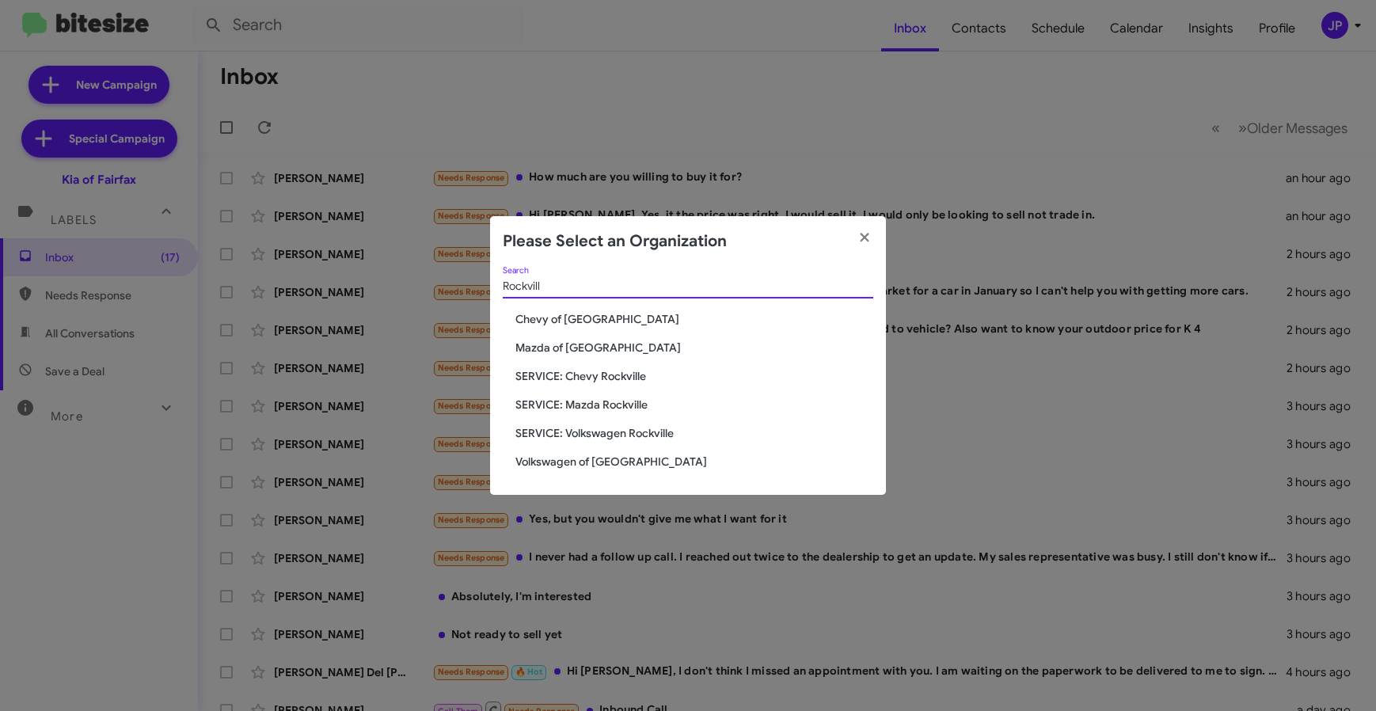
type input "Rockvill"
click at [642, 316] on span "Chevy of [GEOGRAPHIC_DATA]" at bounding box center [694, 319] width 358 height 16
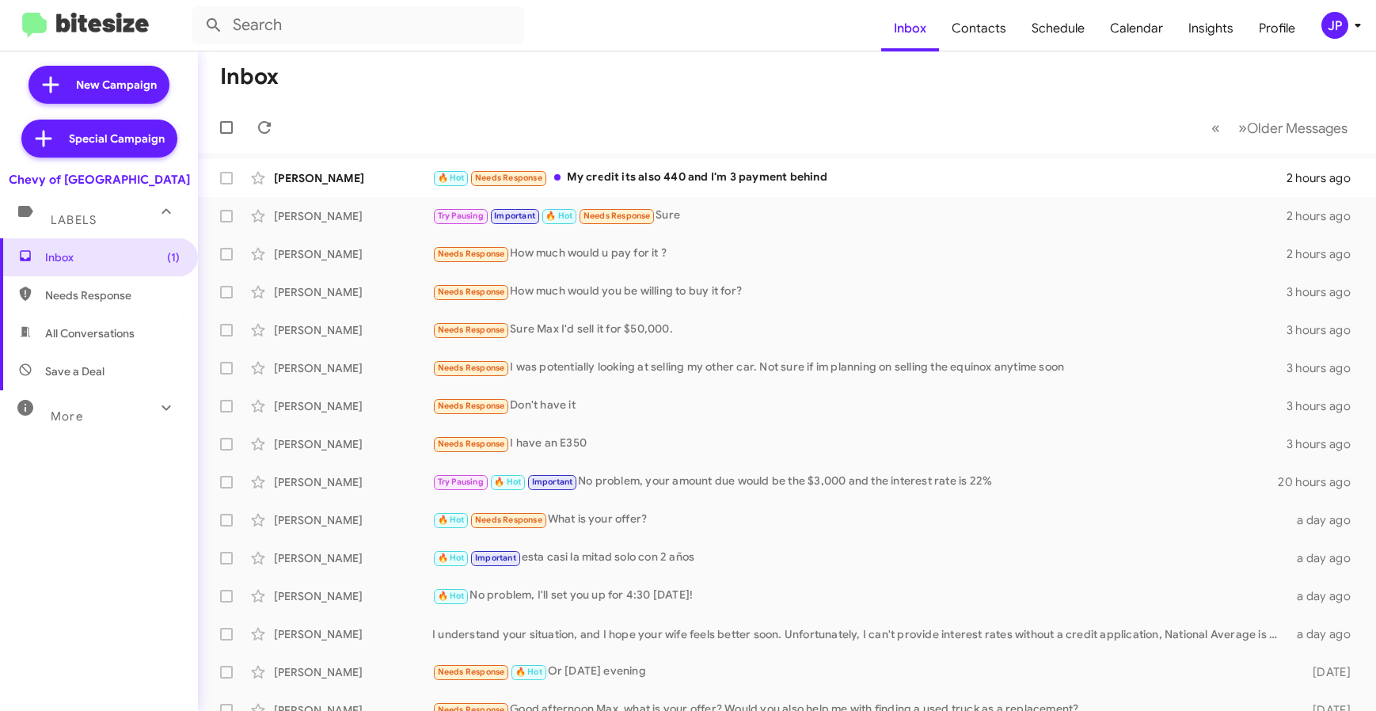
click at [1330, 22] on div "JP" at bounding box center [1334, 25] width 27 height 27
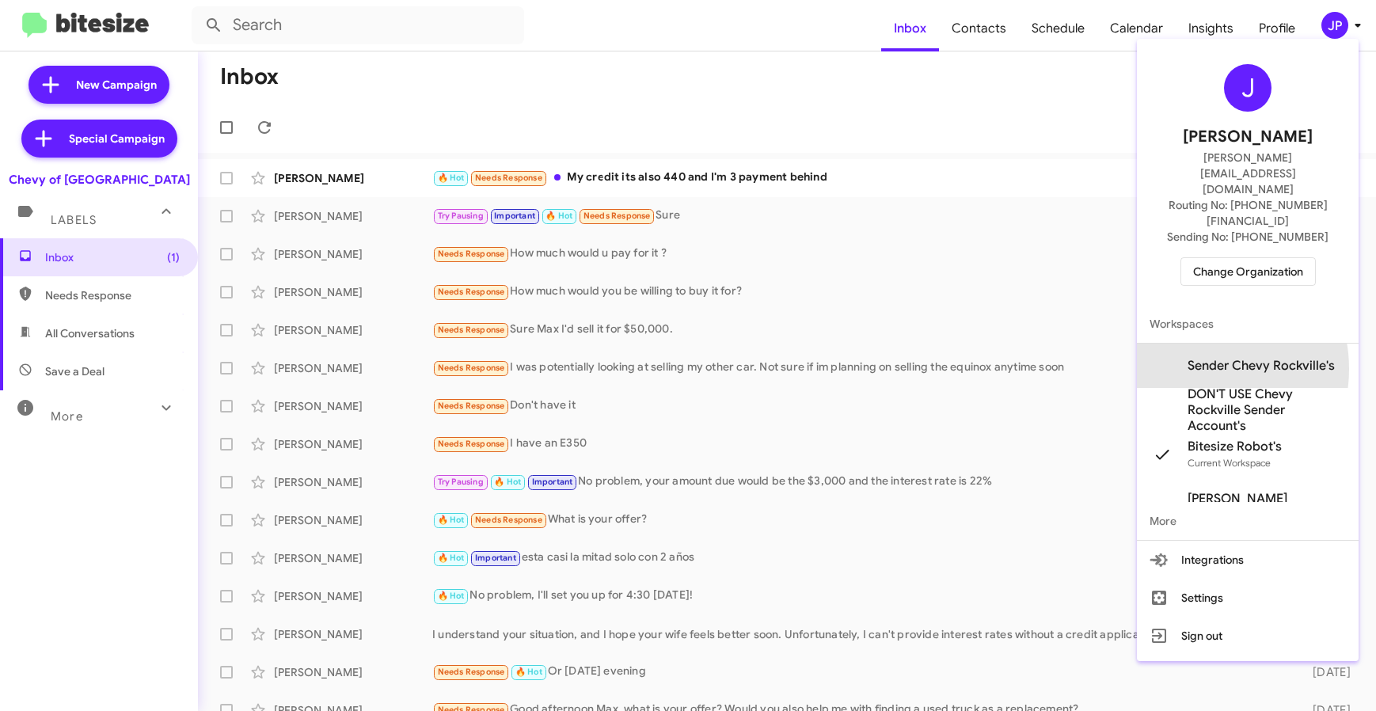
click at [1194, 358] on span "Sender Chevy Rockville's" at bounding box center [1260, 366] width 147 height 16
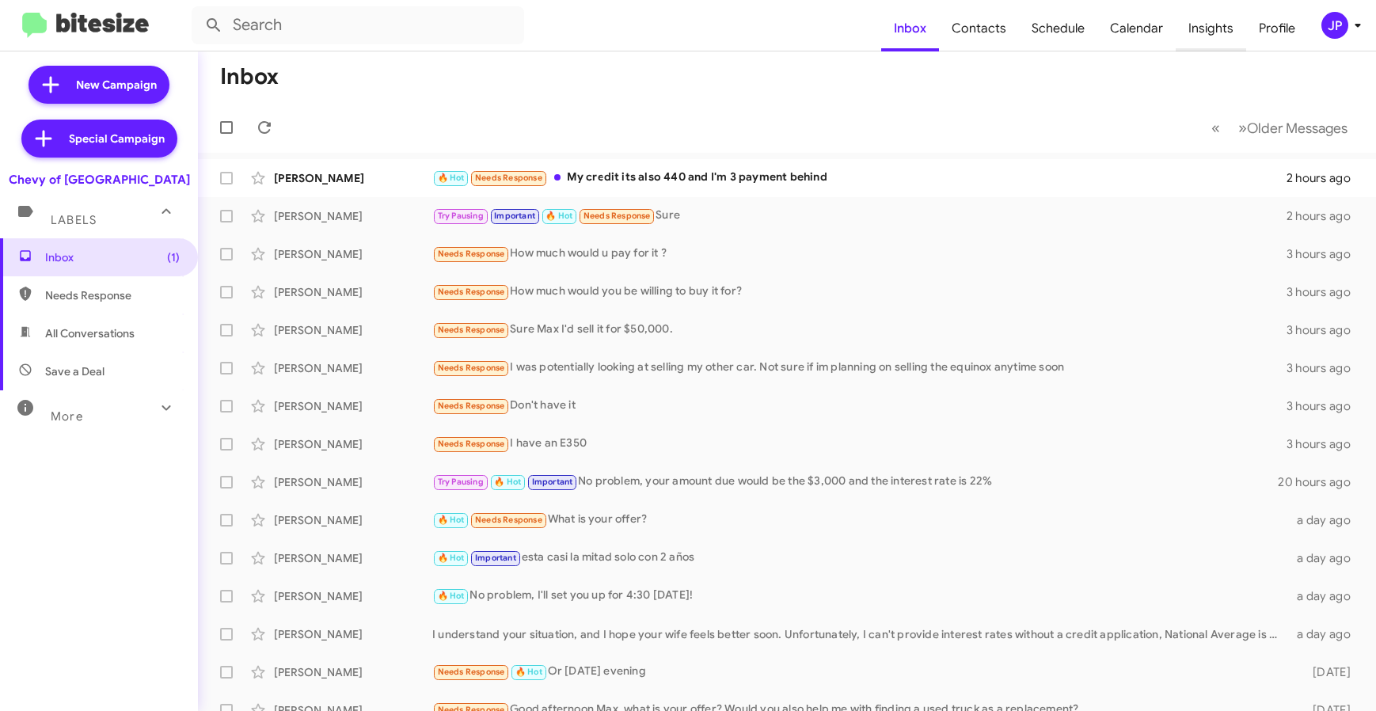
click at [1235, 32] on span "Insights" at bounding box center [1210, 29] width 70 height 46
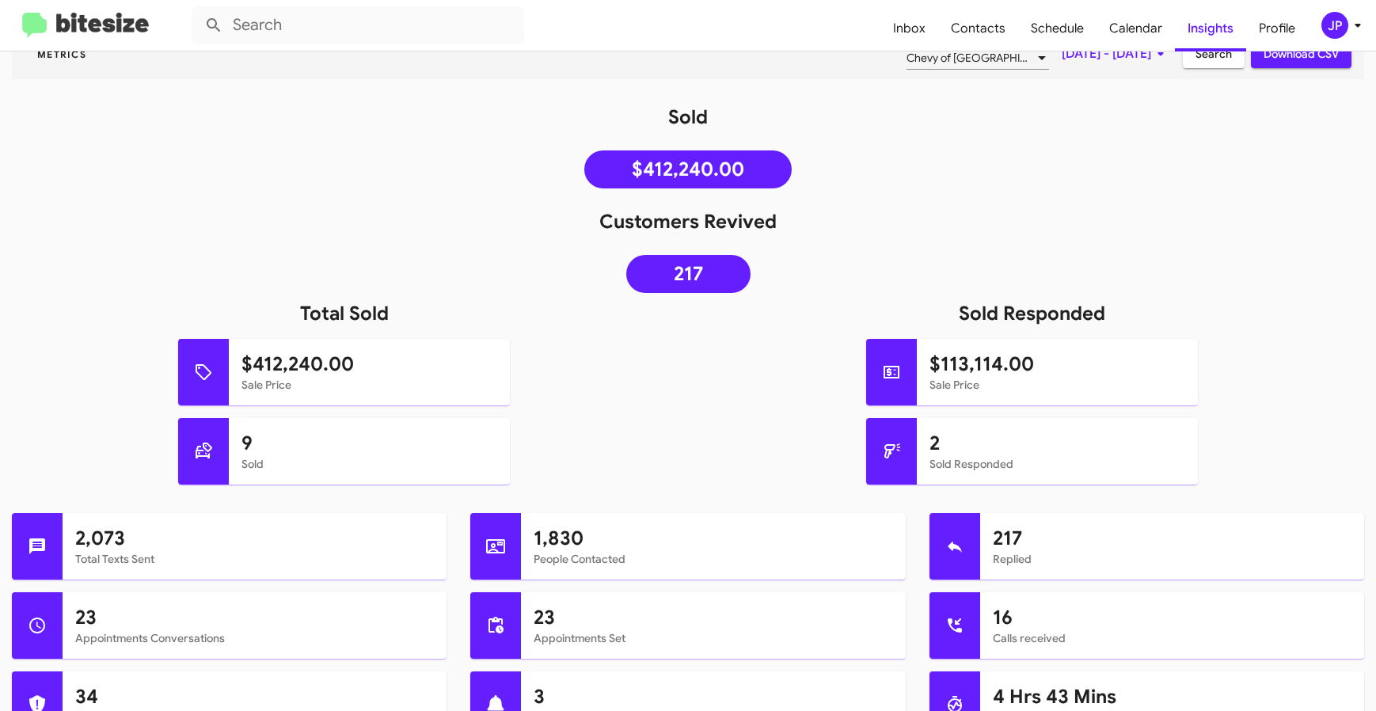
scroll to position [514, 0]
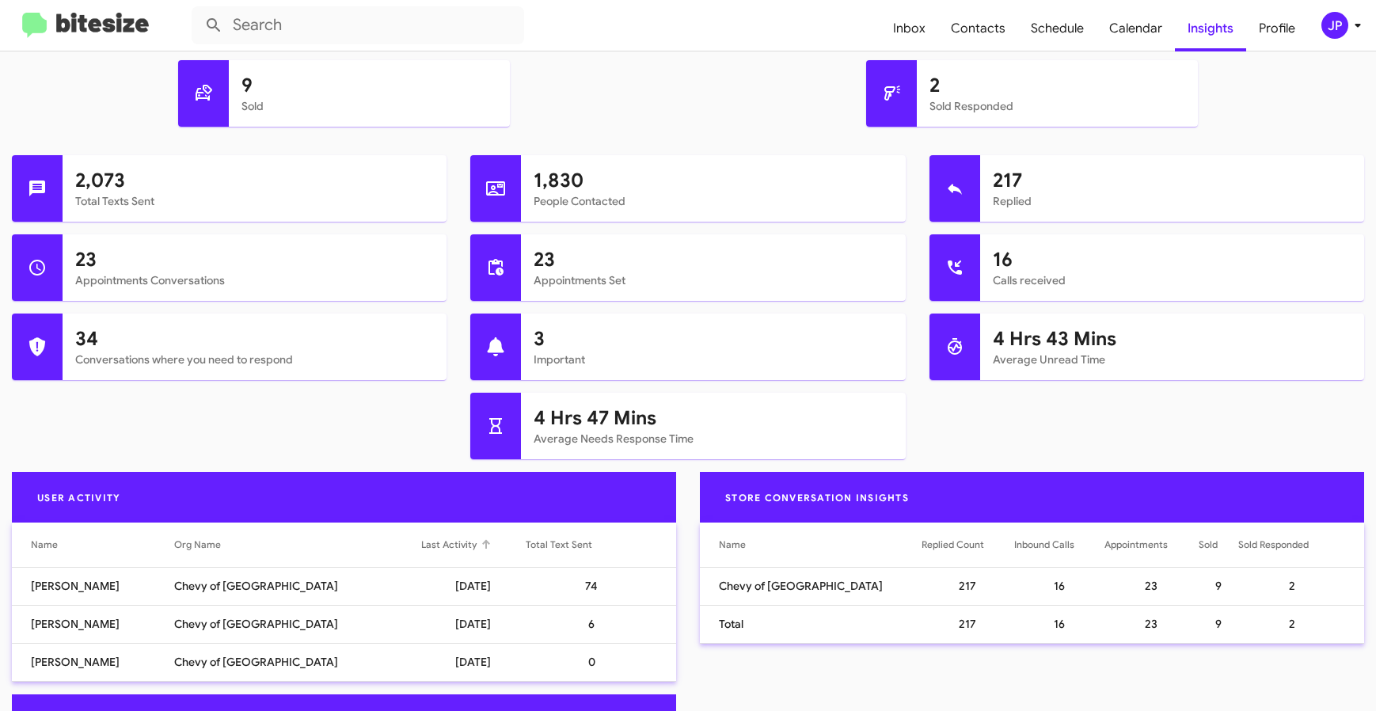
click at [421, 544] on div "Last Activity" at bounding box center [448, 545] width 55 height 16
click at [1342, 32] on div "JP" at bounding box center [1334, 25] width 27 height 27
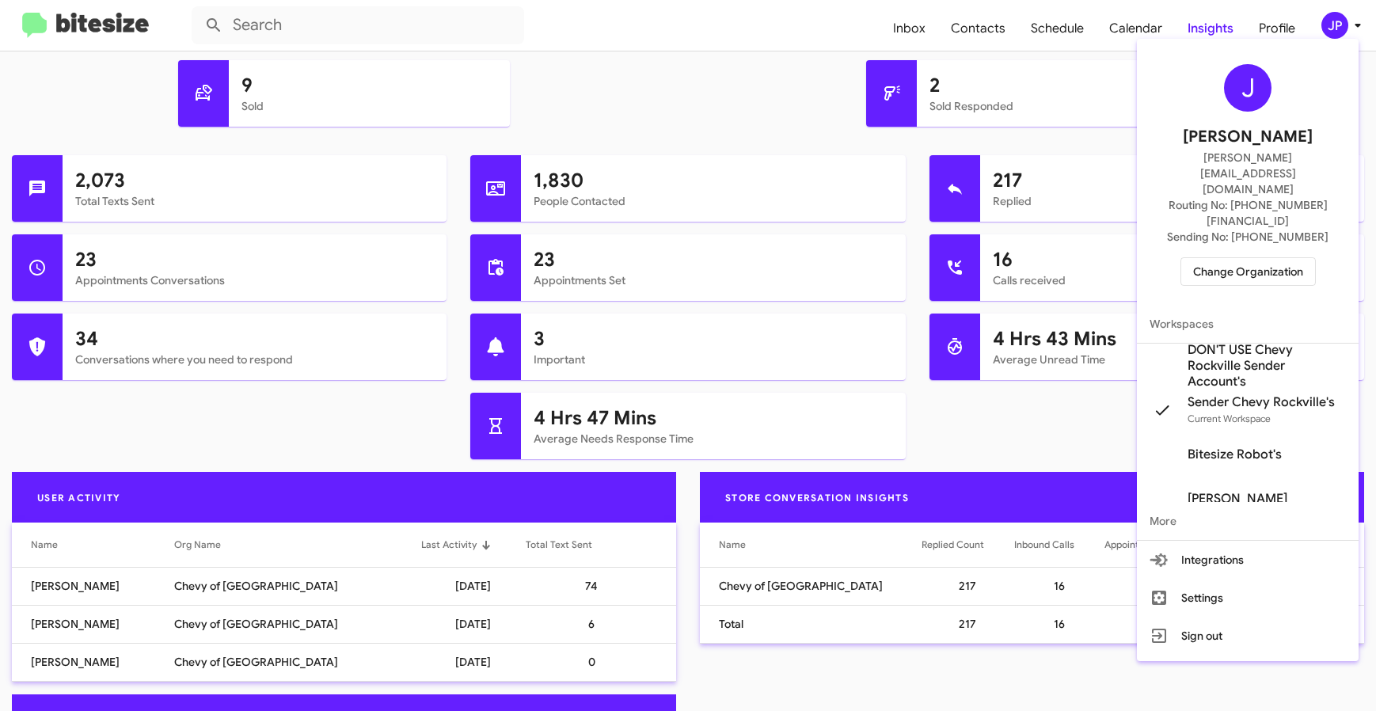
click at [1250, 258] on span "Change Organization" at bounding box center [1248, 271] width 110 height 27
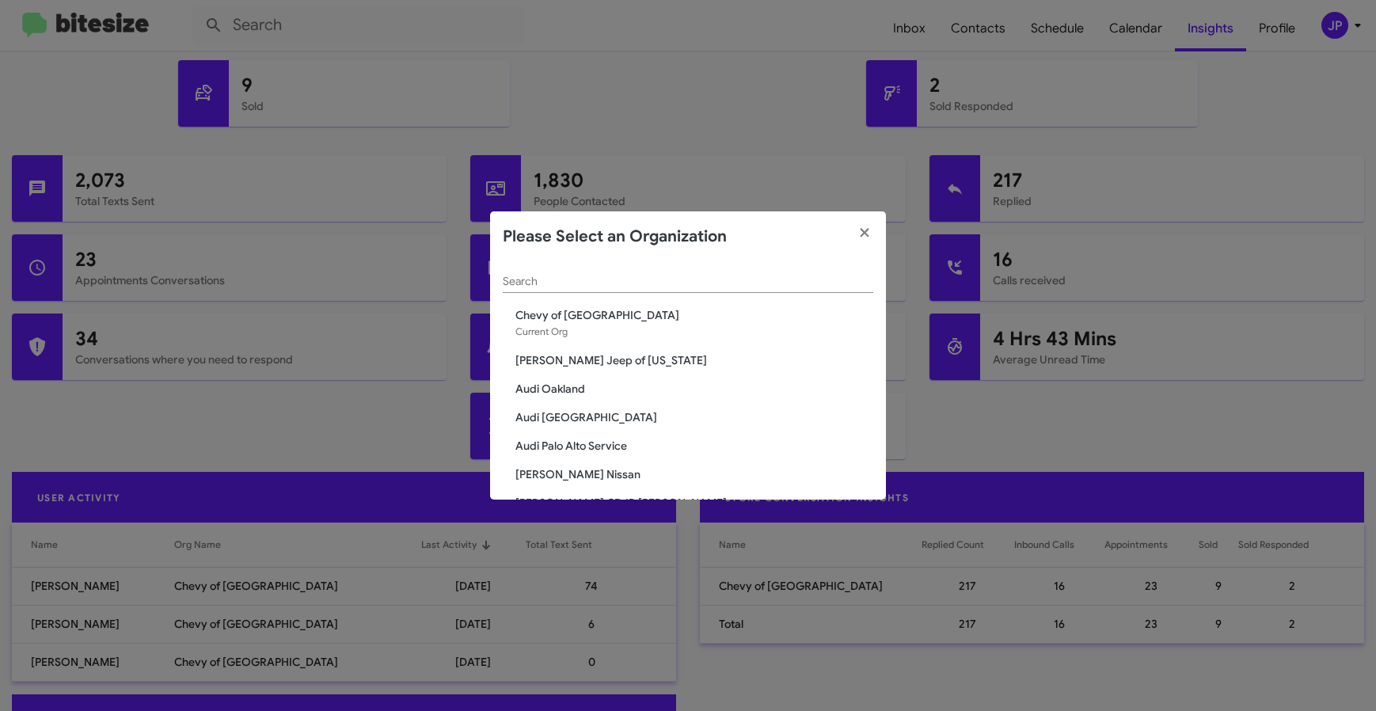
click at [761, 292] on div "Search" at bounding box center [688, 277] width 370 height 31
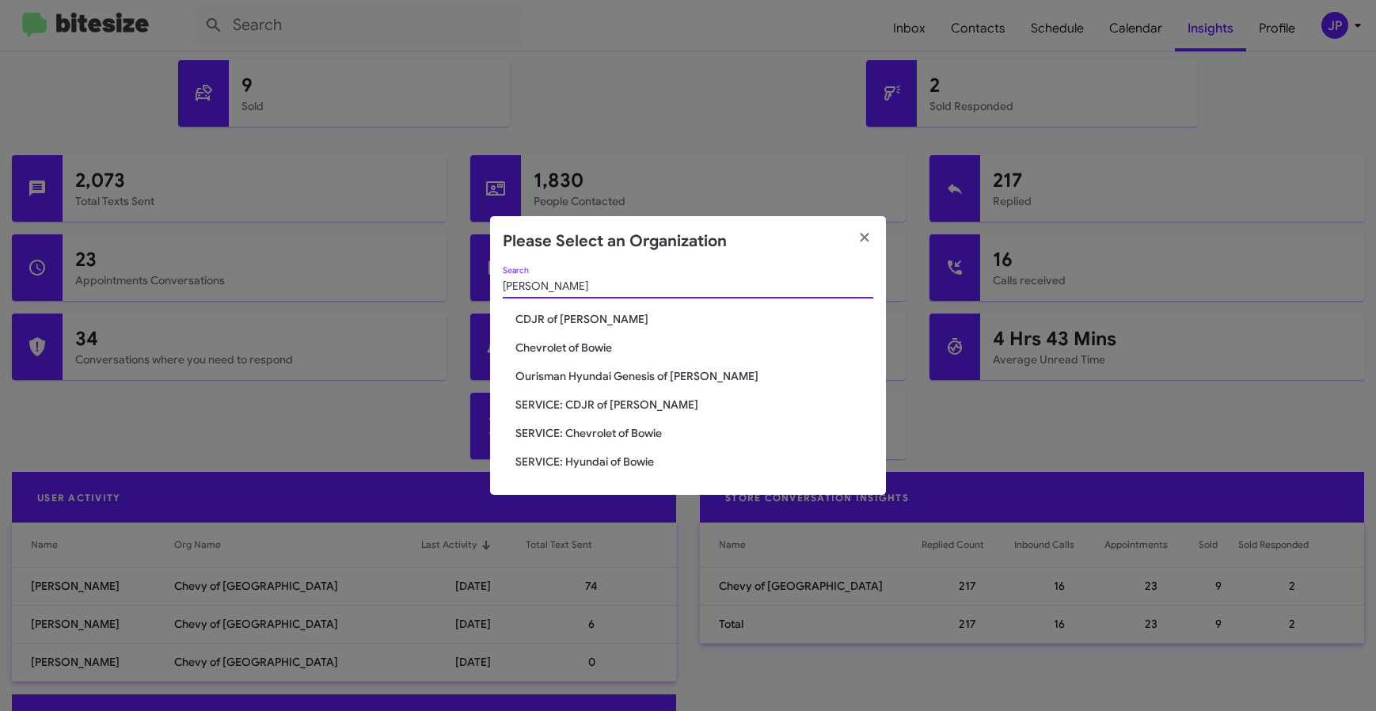
type input "[PERSON_NAME]"
click at [620, 427] on span "SERVICE: Chevrolet of Bowie" at bounding box center [694, 433] width 358 height 16
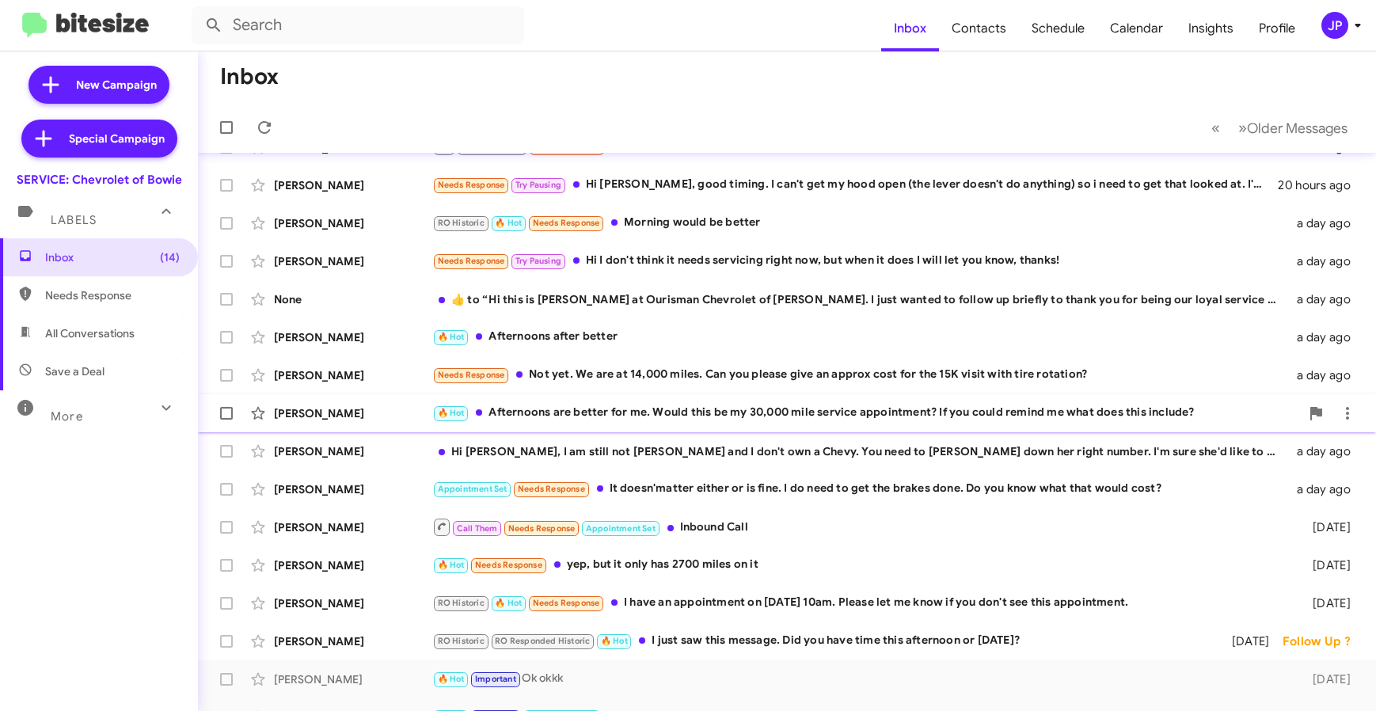
scroll to position [43, 0]
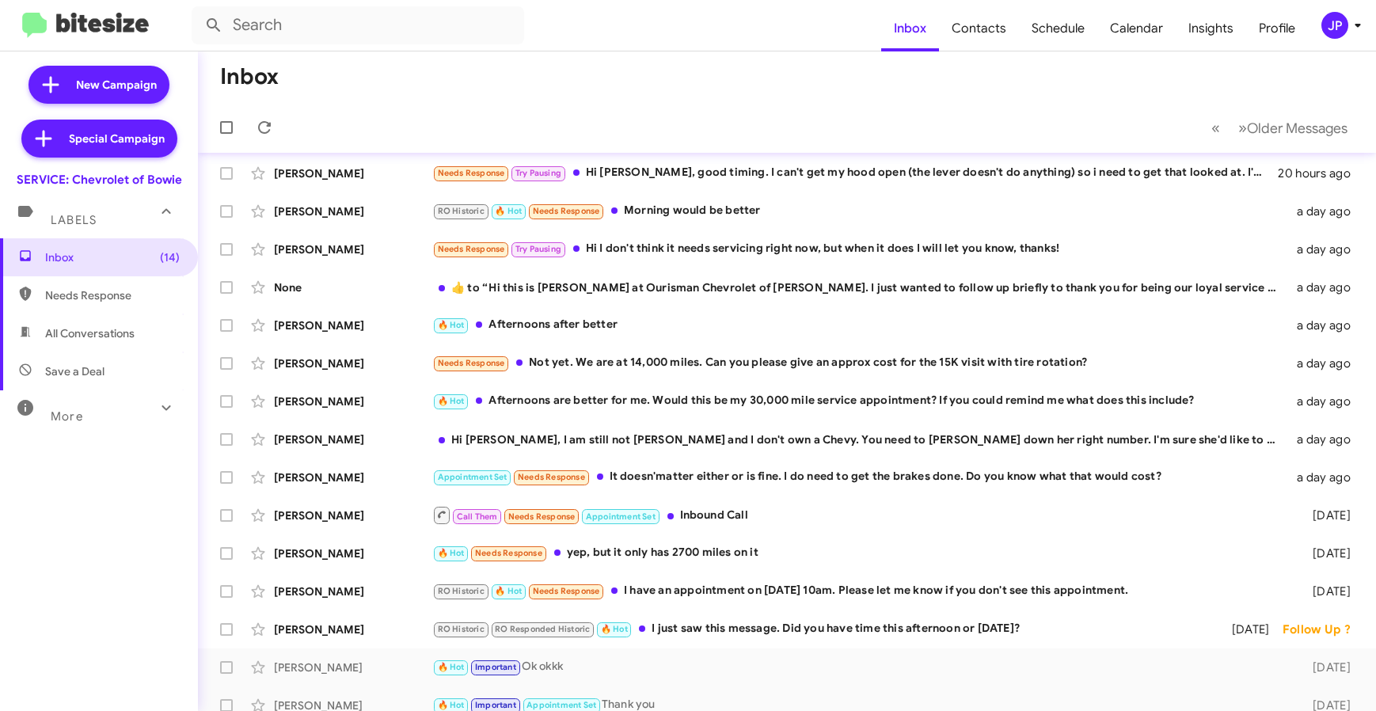
click at [1320, 28] on span "JP" at bounding box center [1343, 25] width 47 height 27
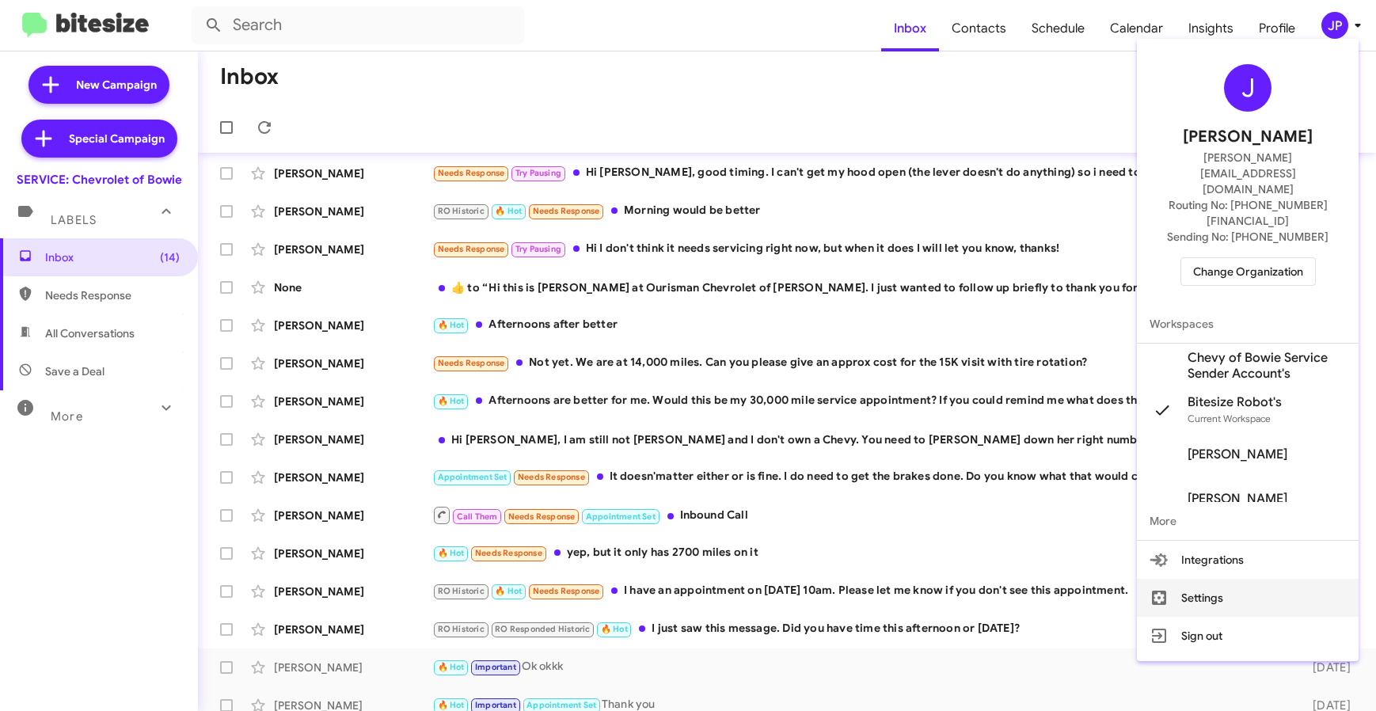
click at [1202, 579] on button "Settings" at bounding box center [1248, 598] width 222 height 38
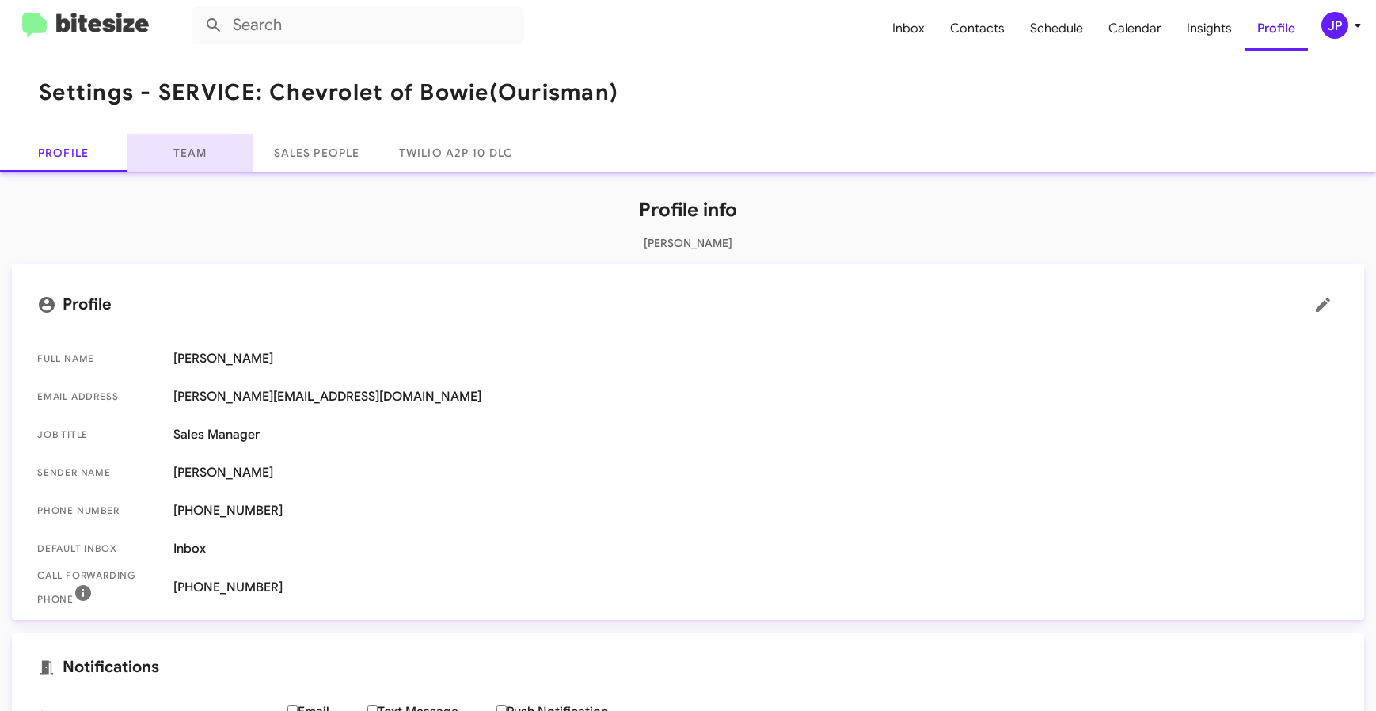
click at [239, 140] on link "Team" at bounding box center [190, 153] width 127 height 38
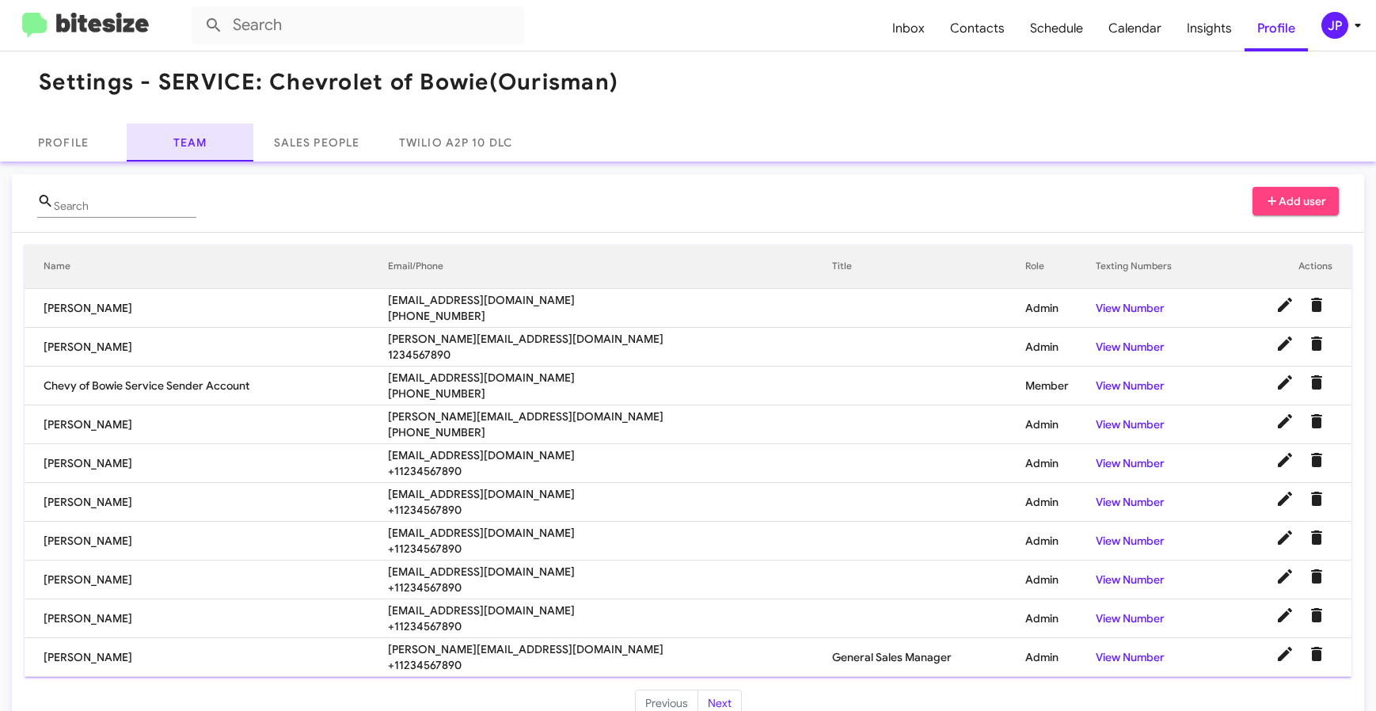
scroll to position [33, 0]
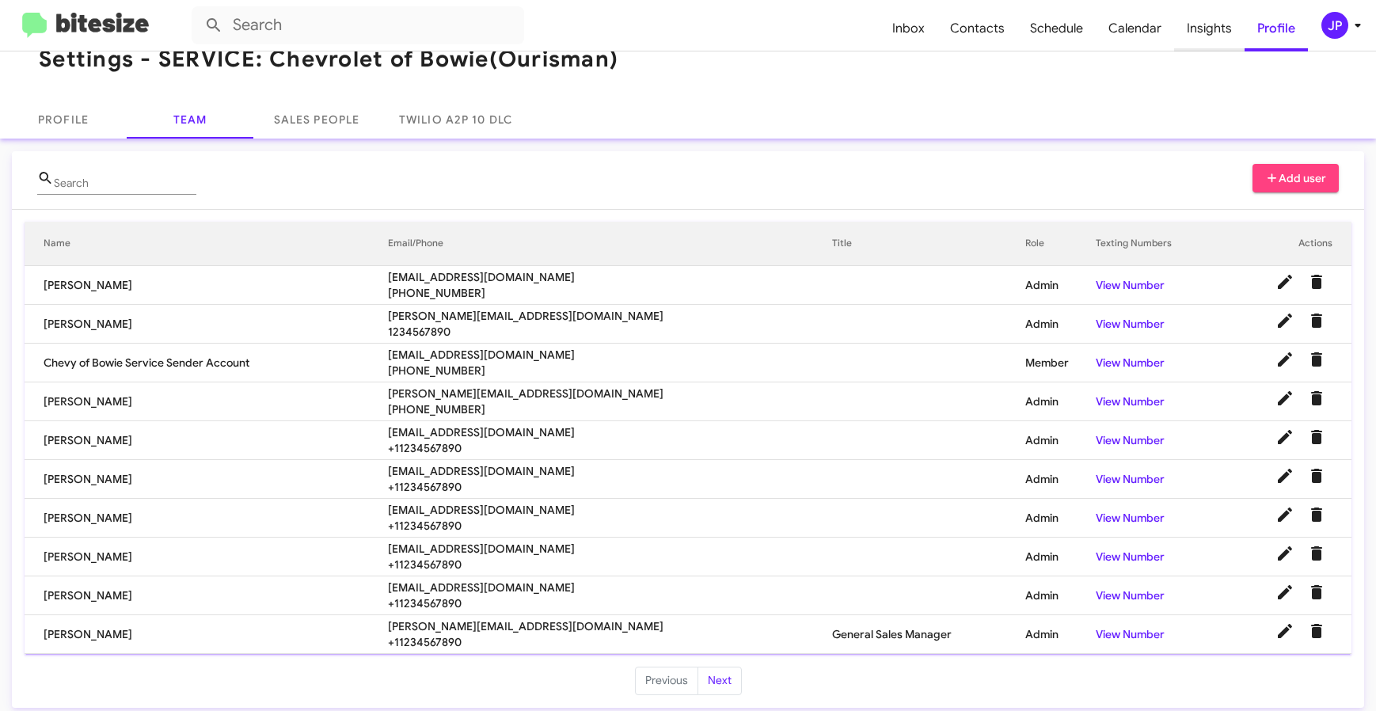
click at [1186, 35] on span "Insights" at bounding box center [1209, 29] width 70 height 46
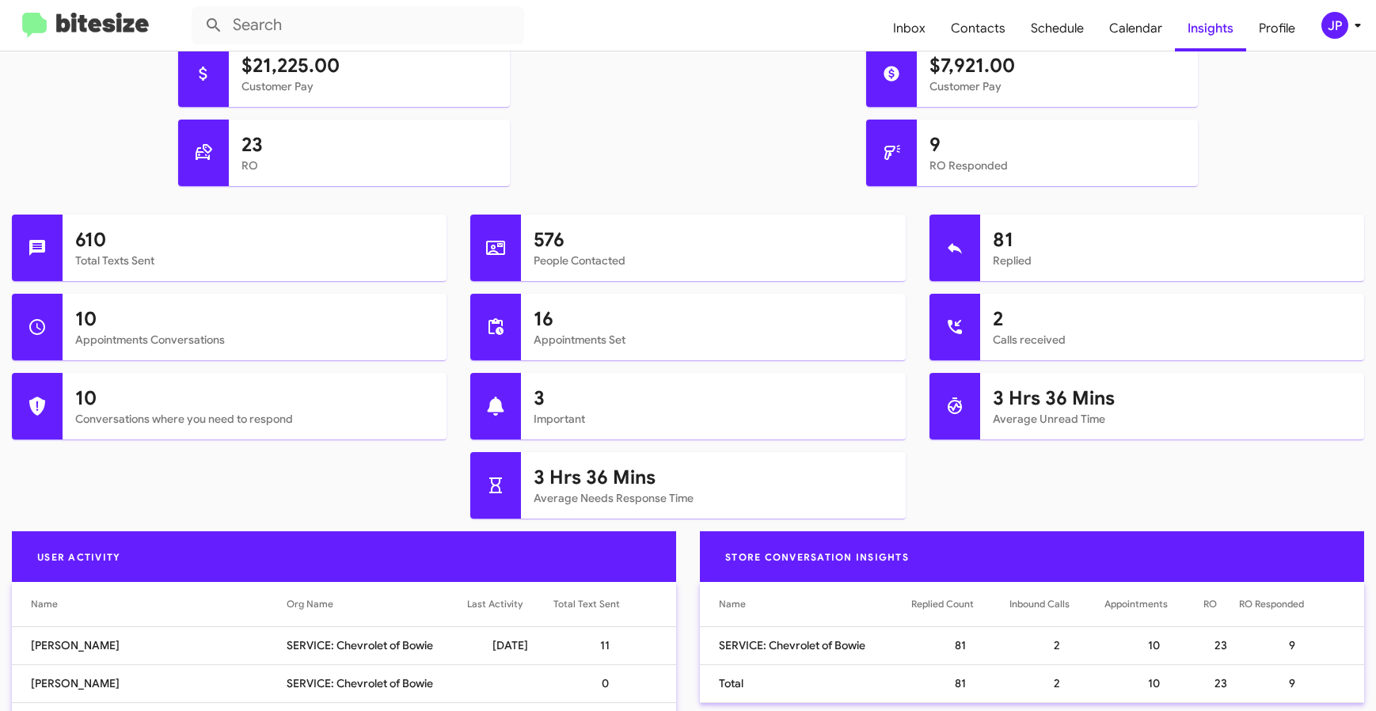
scroll to position [575, 0]
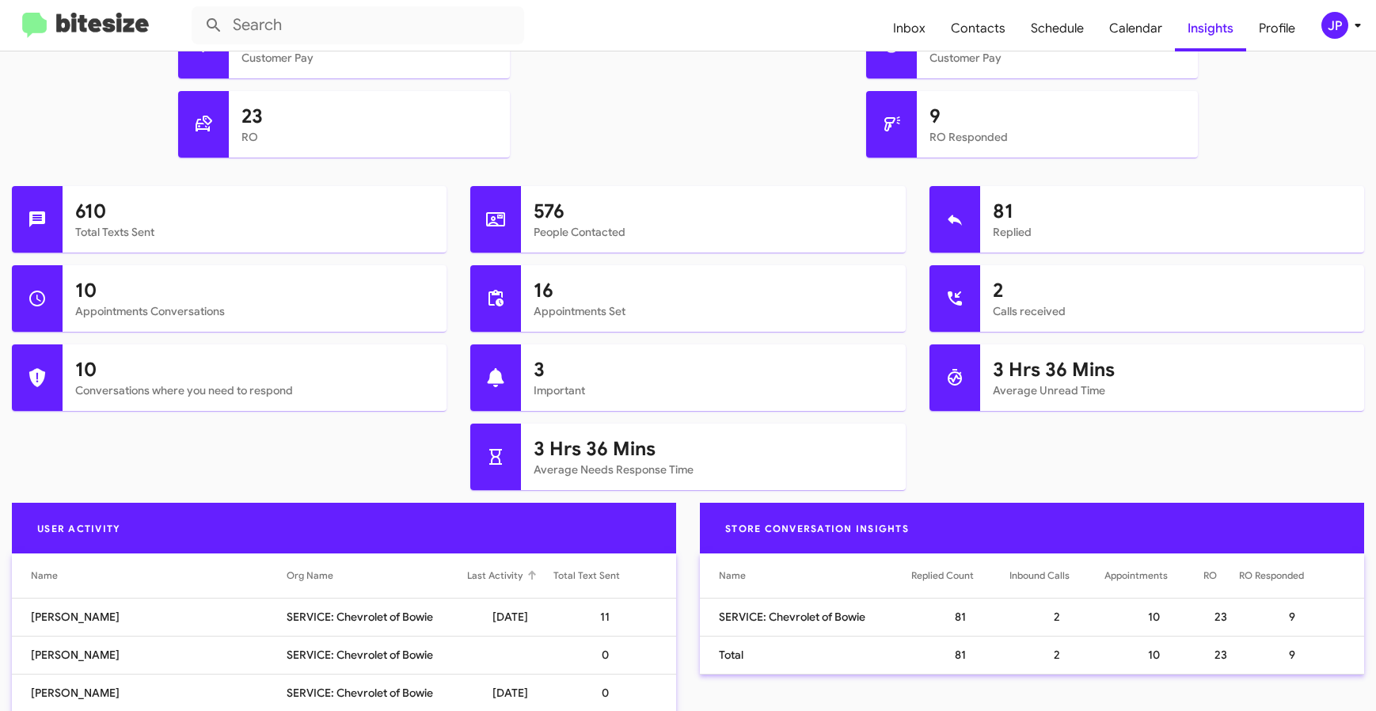
click at [474, 576] on div "Last Activity" at bounding box center [509, 576] width 85 height 16
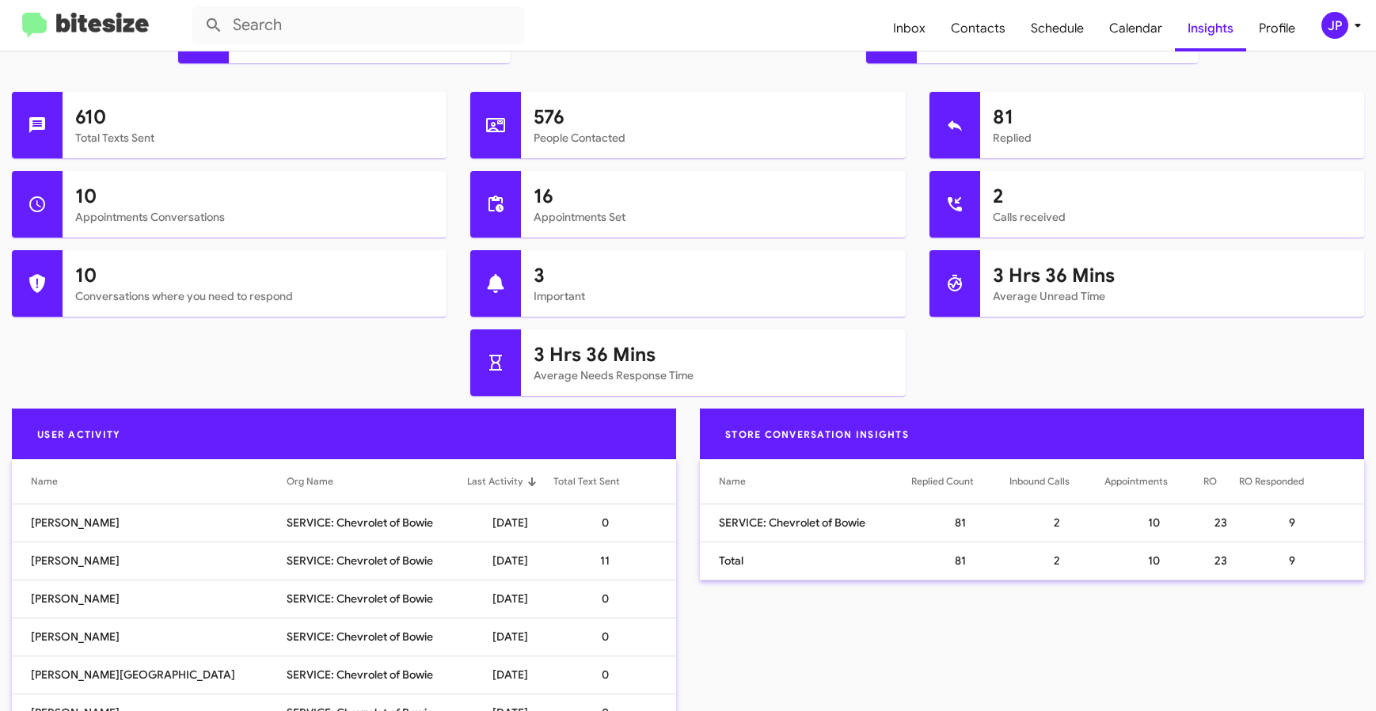
scroll to position [671, 0]
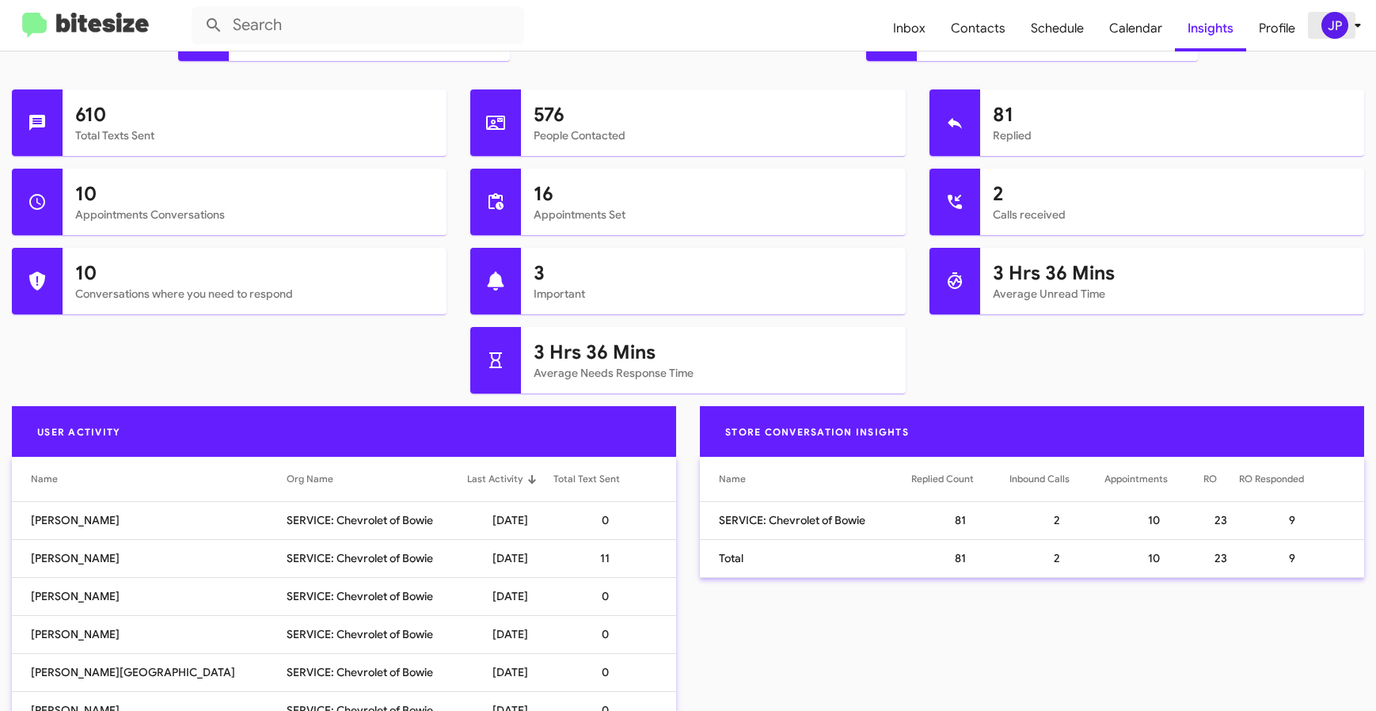
click at [1323, 26] on div "JP" at bounding box center [1334, 25] width 27 height 27
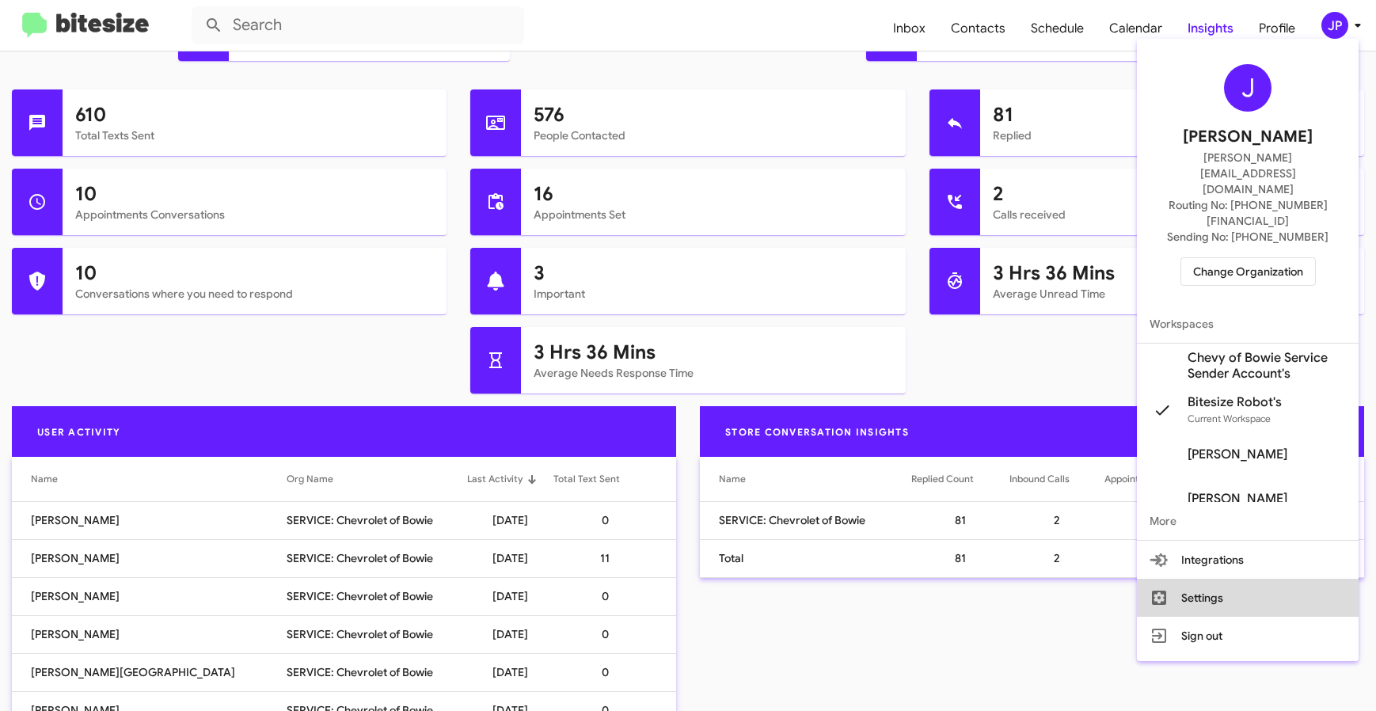
click at [1211, 579] on button "Settings" at bounding box center [1248, 598] width 222 height 38
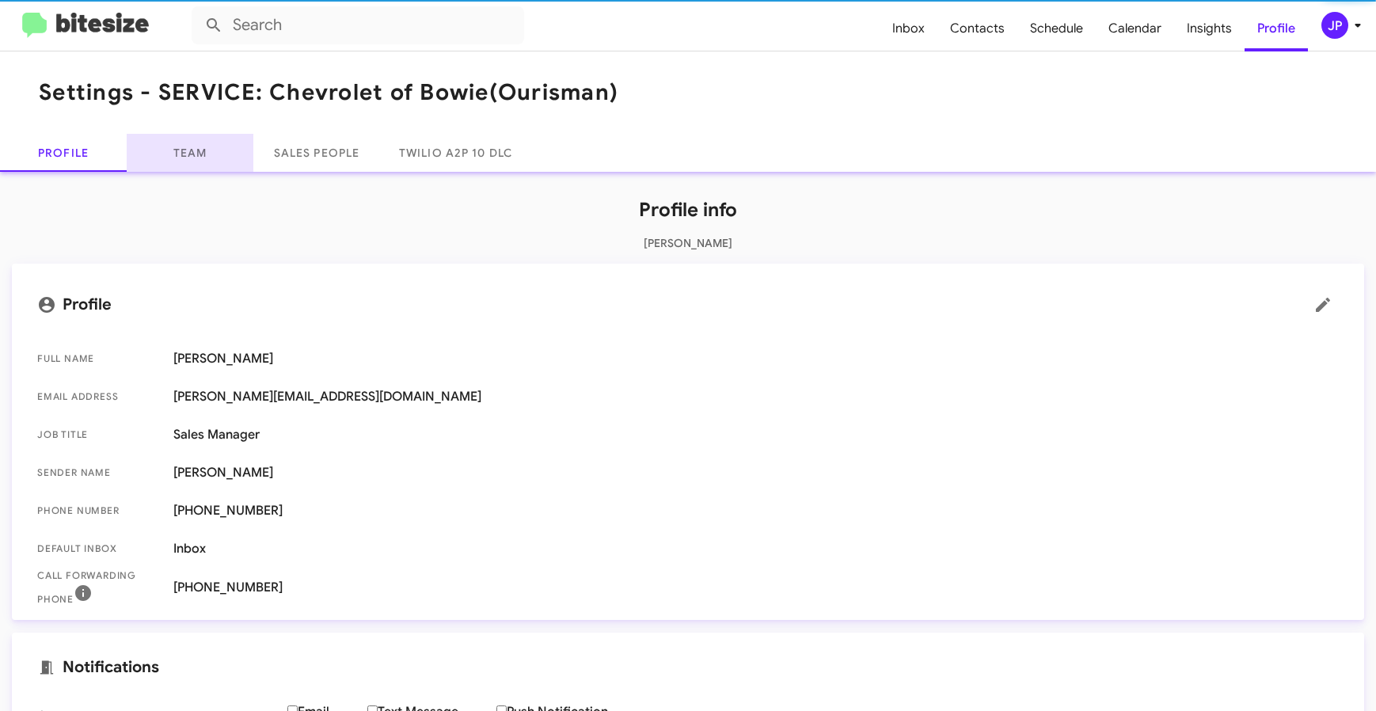
click at [217, 161] on link "Team" at bounding box center [190, 153] width 127 height 38
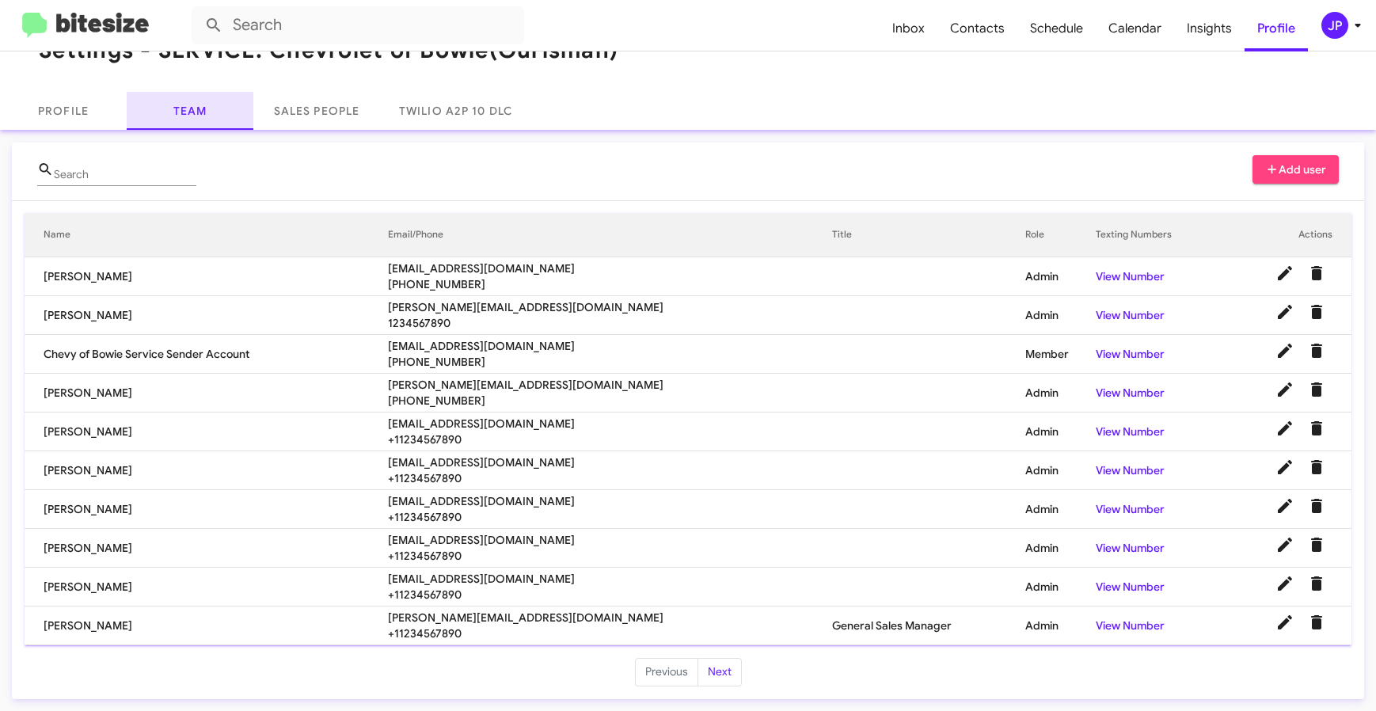
scroll to position [43, 0]
click at [711, 661] on button "Next" at bounding box center [719, 671] width 44 height 28
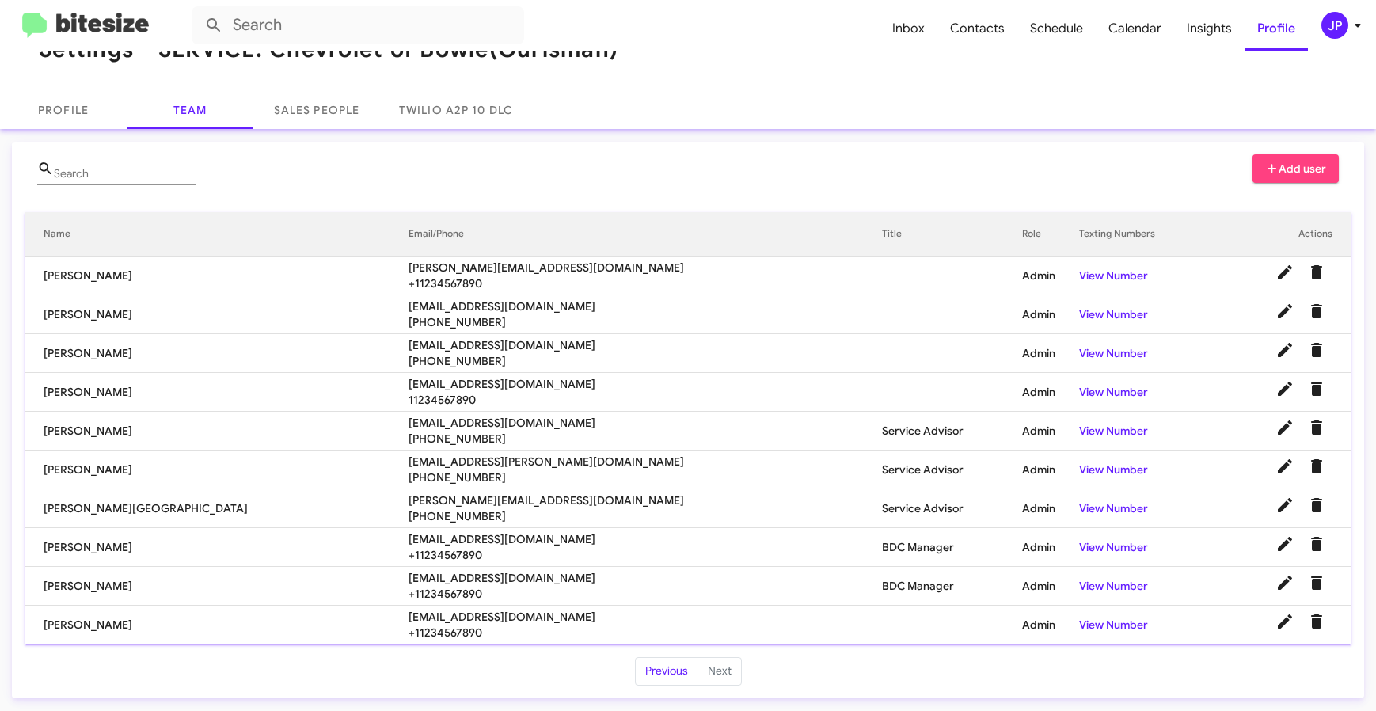
click at [408, 597] on span "+11234567890" at bounding box center [644, 594] width 473 height 16
click at [118, 27] on img at bounding box center [85, 26] width 127 height 26
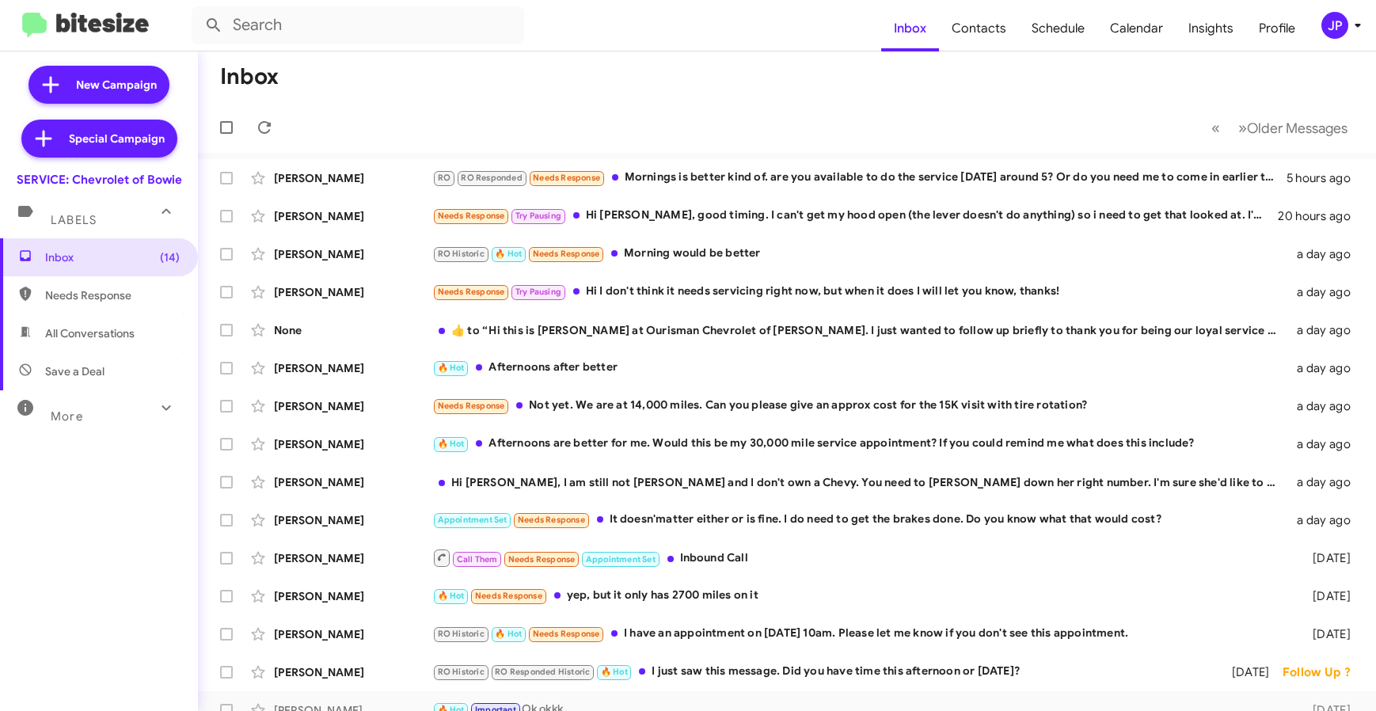
drag, startPoint x: 185, startPoint y: 173, endPoint x: 17, endPoint y: 182, distance: 168.9
click at [17, 182] on div "SERVICE: Chevrolet of Bowie" at bounding box center [99, 176] width 198 height 22
copy div "SERVICE: Chevrolet of Bowie"
click at [1343, 35] on div "JP" at bounding box center [1334, 25] width 27 height 27
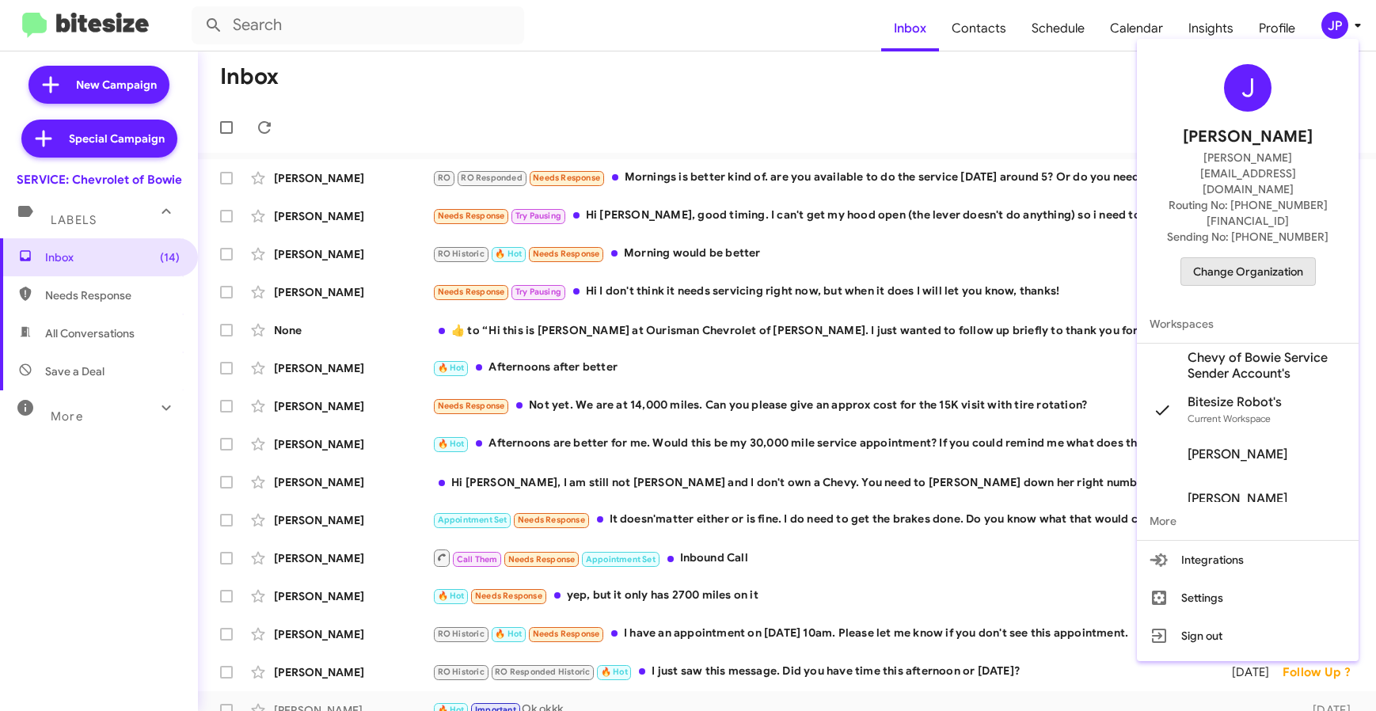
click at [1265, 258] on span "Change Organization" at bounding box center [1248, 271] width 110 height 27
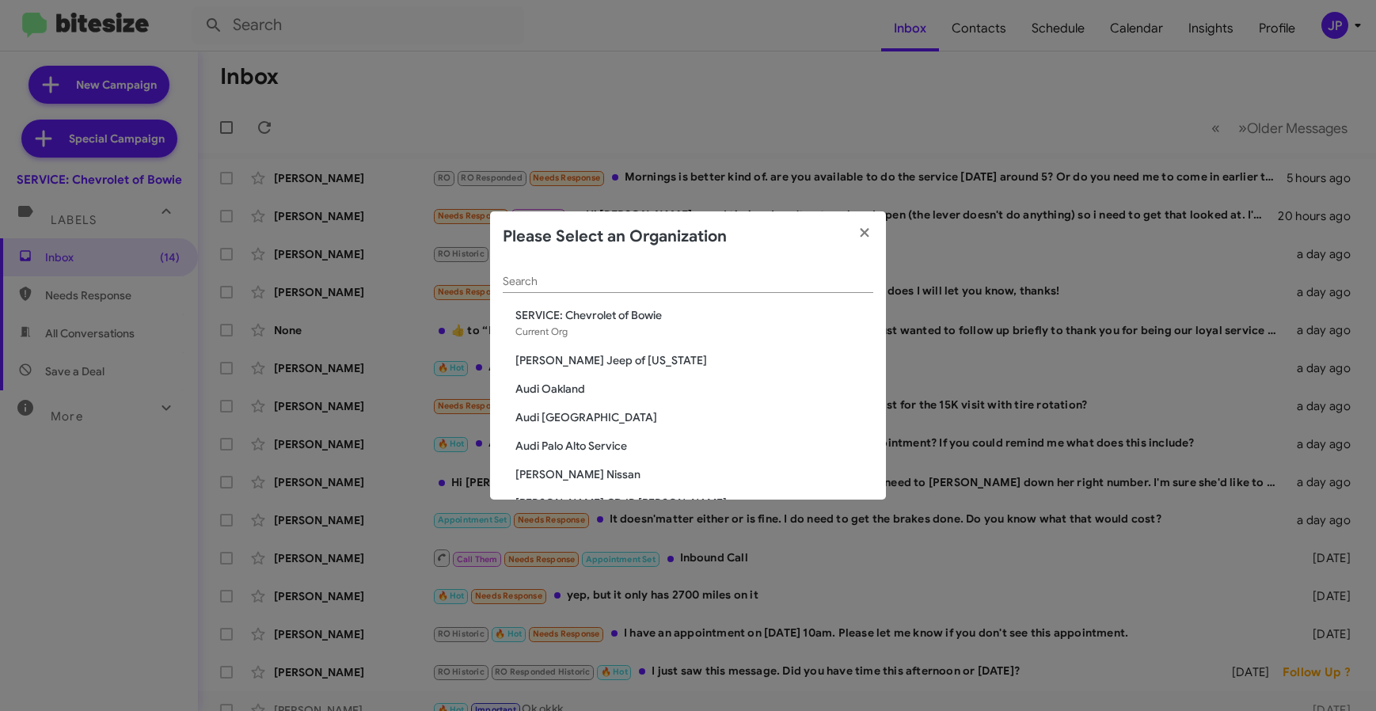
click at [810, 291] on div "Search" at bounding box center [688, 277] width 370 height 31
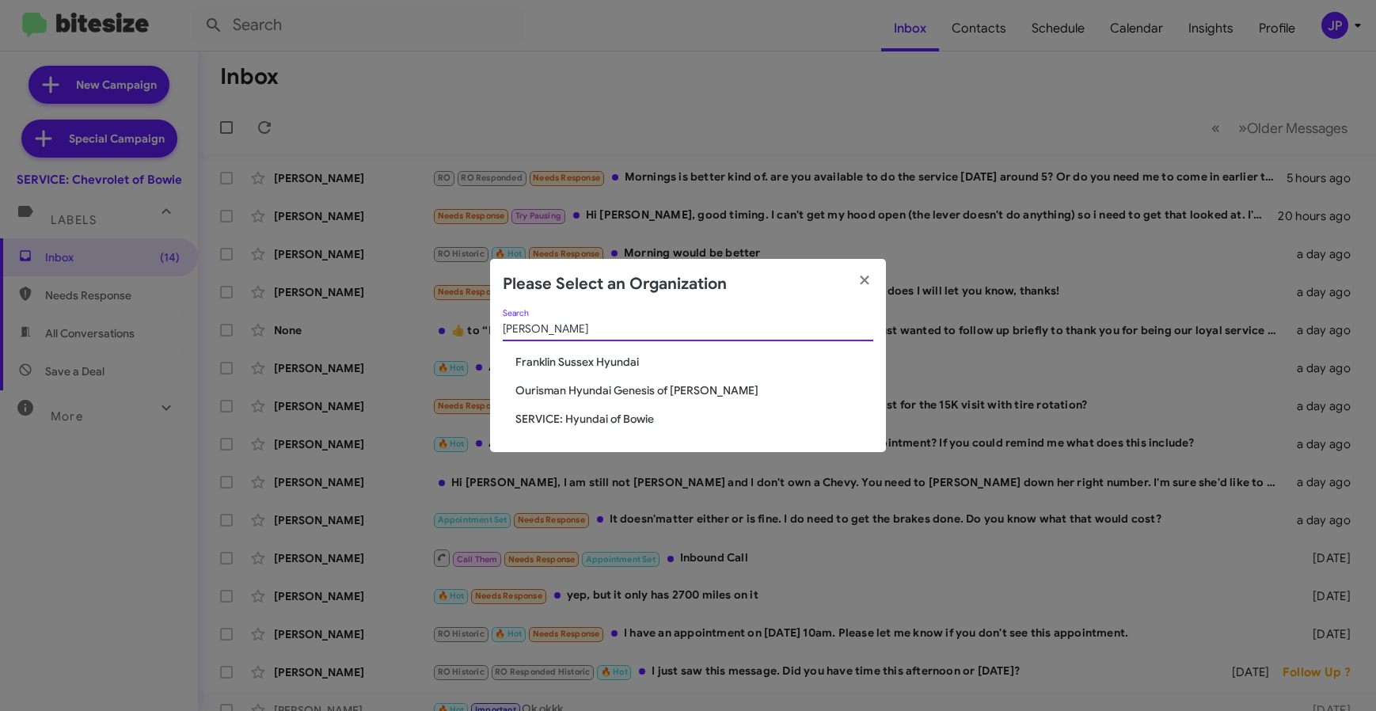
type input "[PERSON_NAME]"
click at [695, 385] on span "Ourisman Hyundai Genesis of [PERSON_NAME]" at bounding box center [694, 390] width 358 height 16
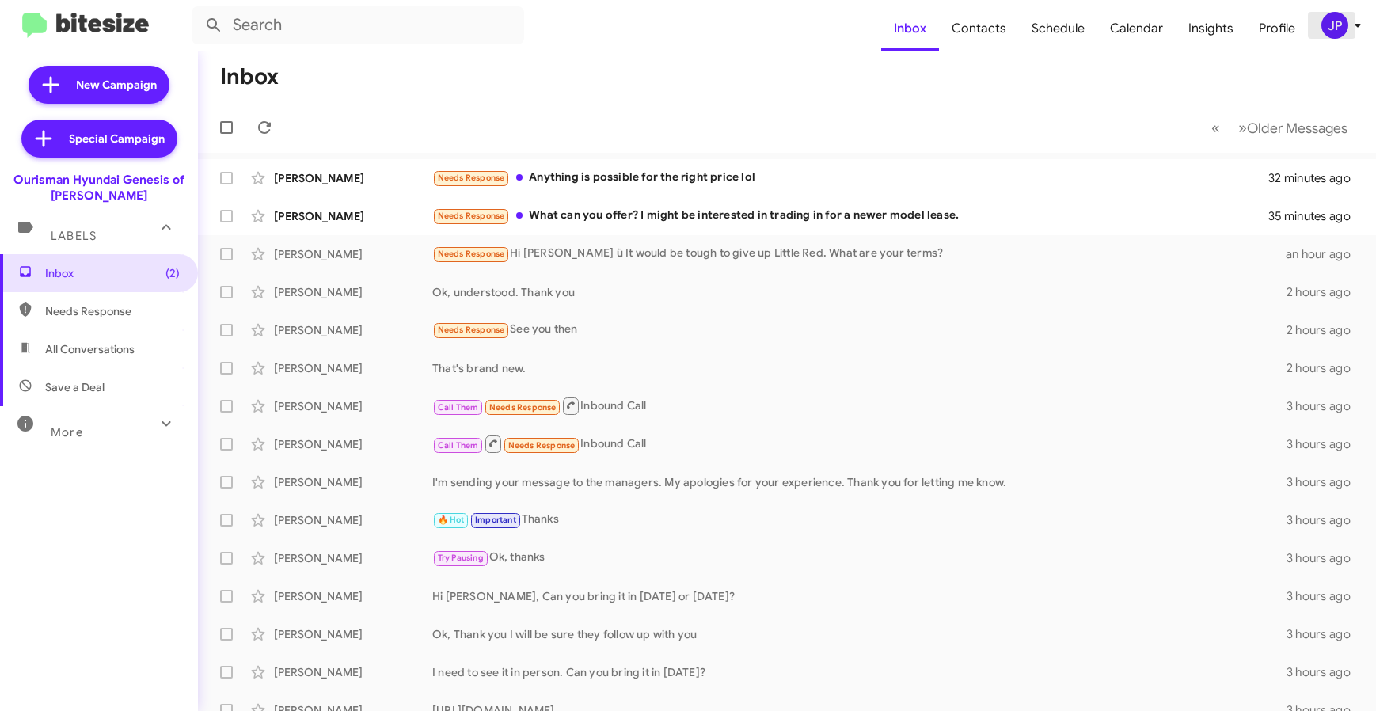
click at [1334, 36] on div "JP" at bounding box center [1334, 25] width 27 height 27
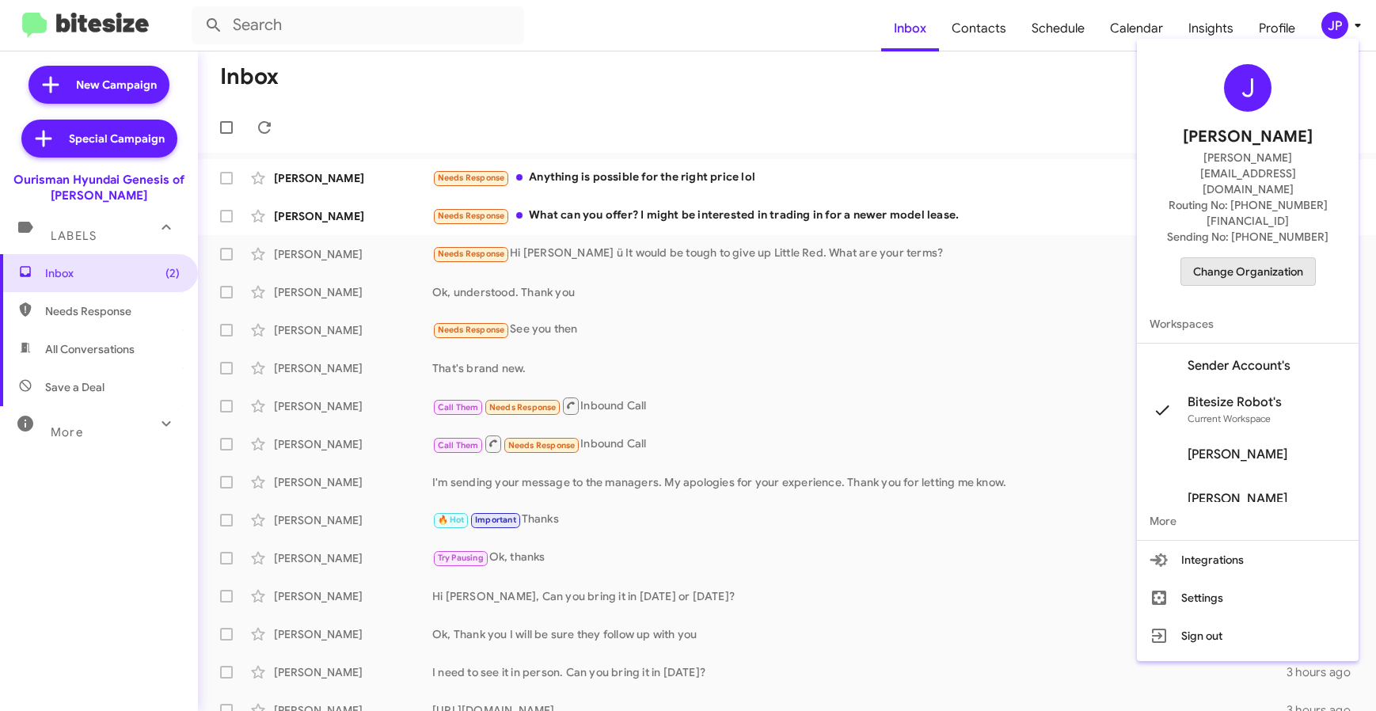
click at [1268, 258] on span "Change Organization" at bounding box center [1248, 271] width 110 height 27
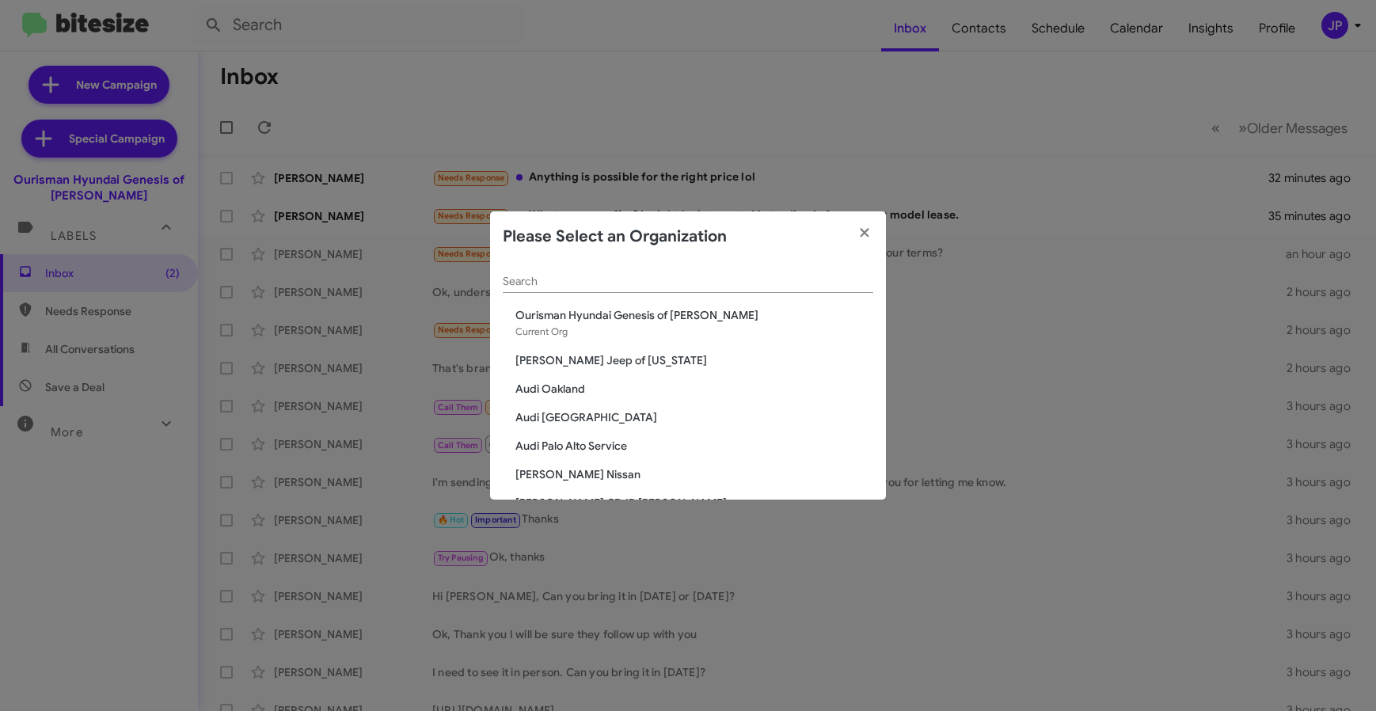
click at [564, 282] on input "Search" at bounding box center [688, 281] width 370 height 13
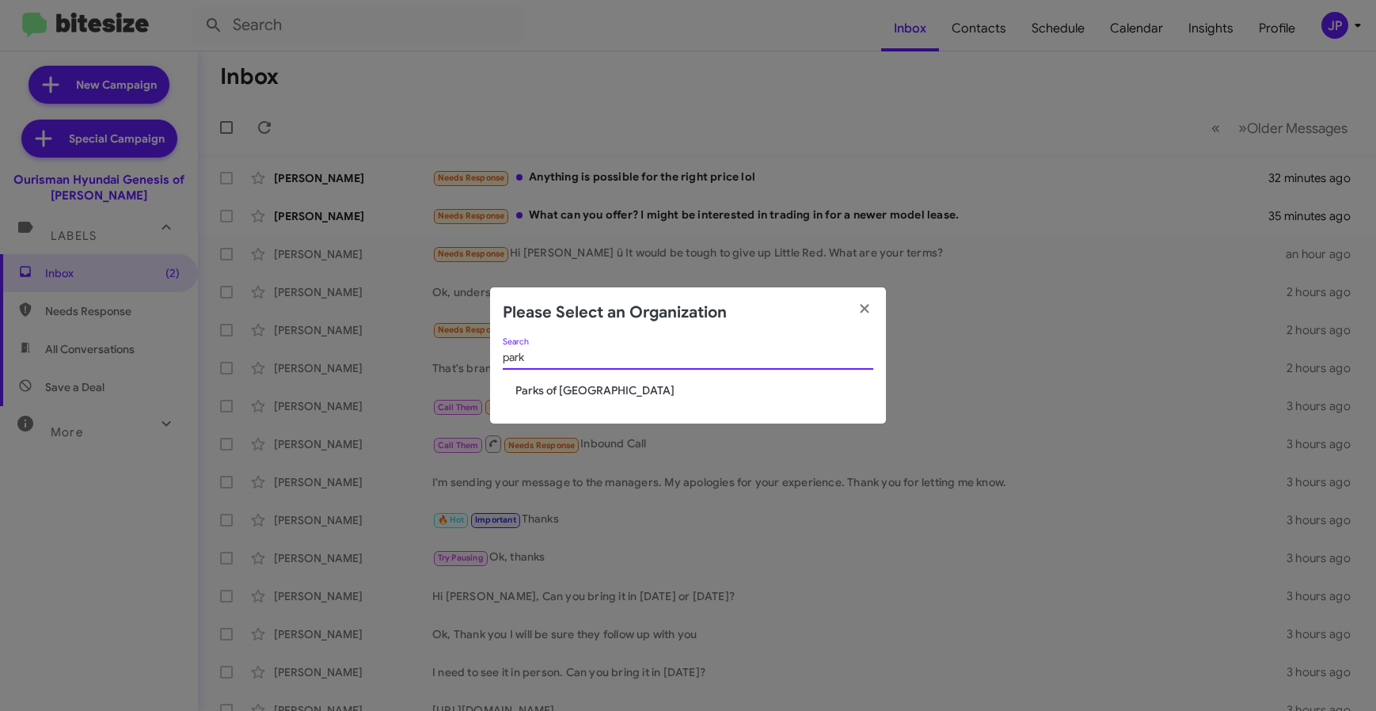
type input "park"
click at [532, 388] on span "Parks of [GEOGRAPHIC_DATA]" at bounding box center [694, 390] width 358 height 16
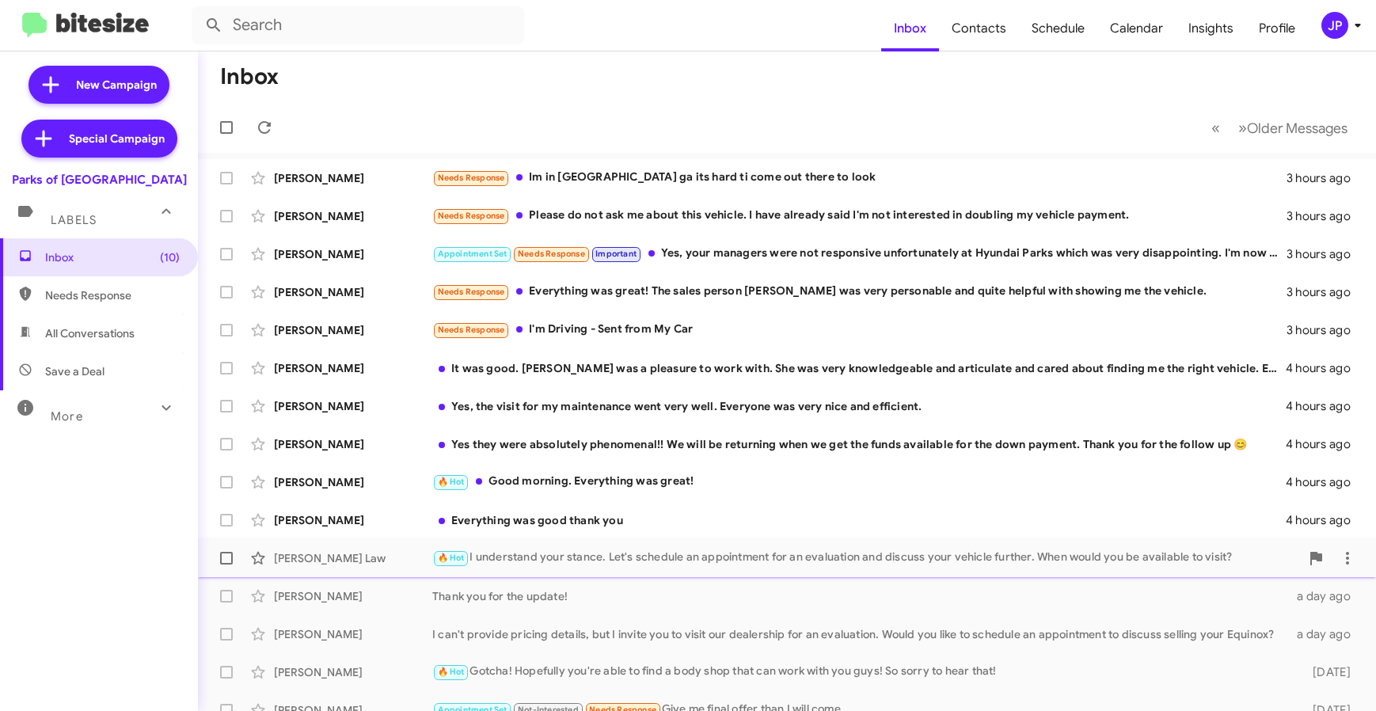
click at [614, 556] on div "🔥 Hot I understand your stance. Let's schedule an appointment for an evaluation…" at bounding box center [865, 558] width 867 height 18
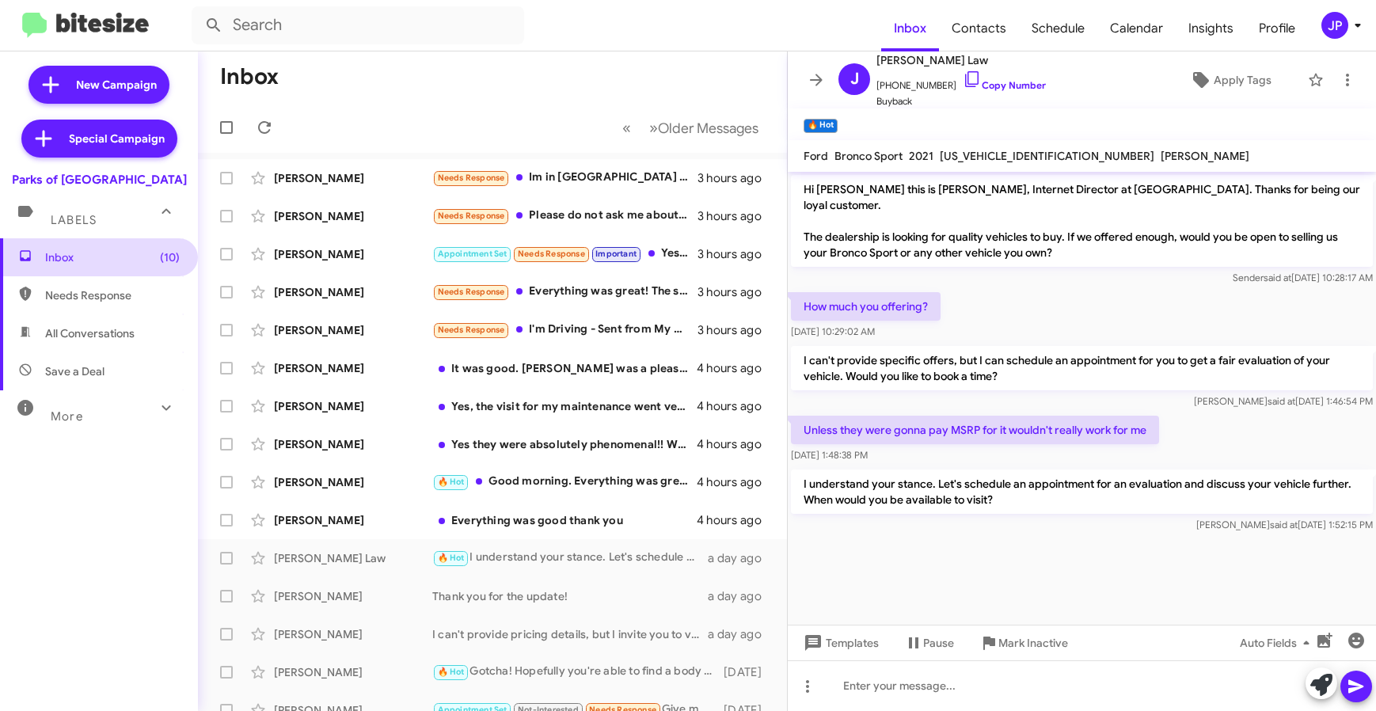
click at [142, 267] on span "Inbox (10)" at bounding box center [99, 257] width 198 height 38
click at [160, 256] on span "(10)" at bounding box center [170, 257] width 20 height 16
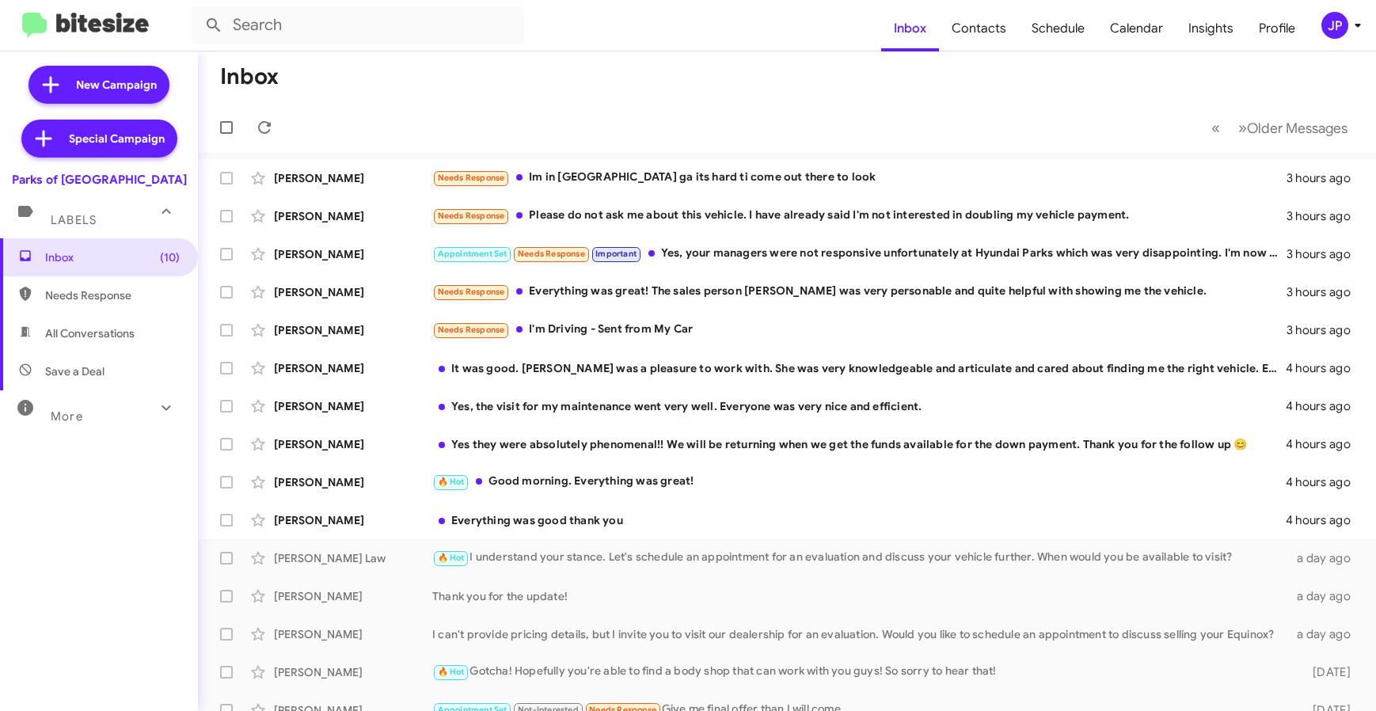
click at [1327, 21] on div "JP" at bounding box center [1334, 25] width 27 height 27
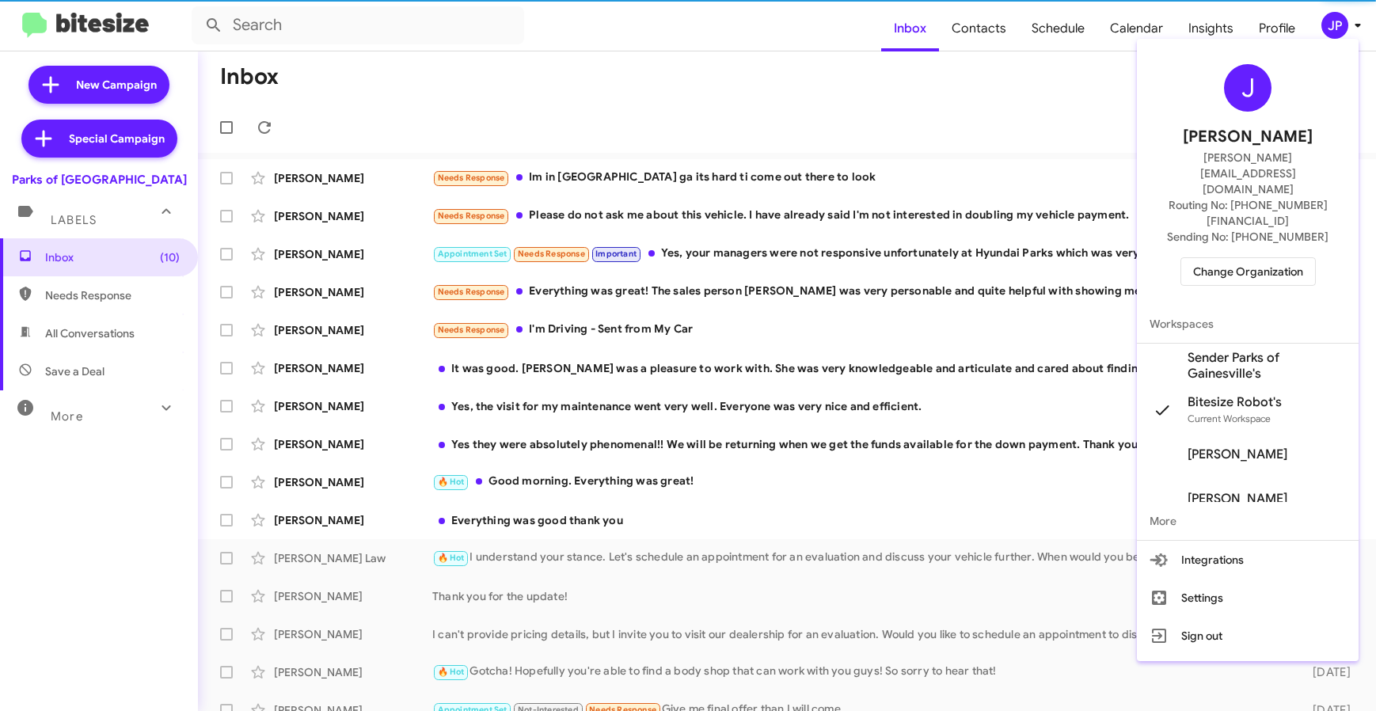
click at [1228, 237] on div "J [PERSON_NAME] [PERSON_NAME][EMAIL_ADDRESS][DOMAIN_NAME] Routing No: [PHONE_NU…" at bounding box center [1248, 175] width 222 height 260
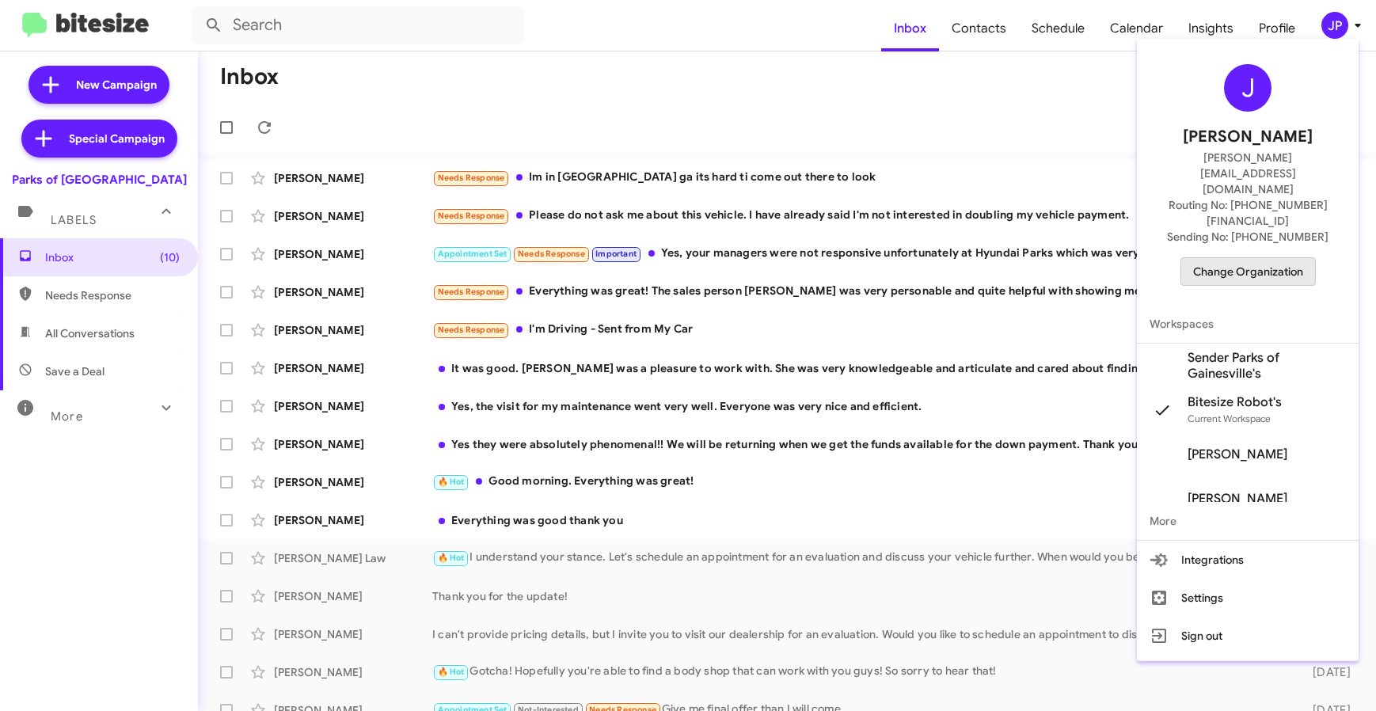
click at [1200, 258] on span "Change Organization" at bounding box center [1248, 271] width 110 height 27
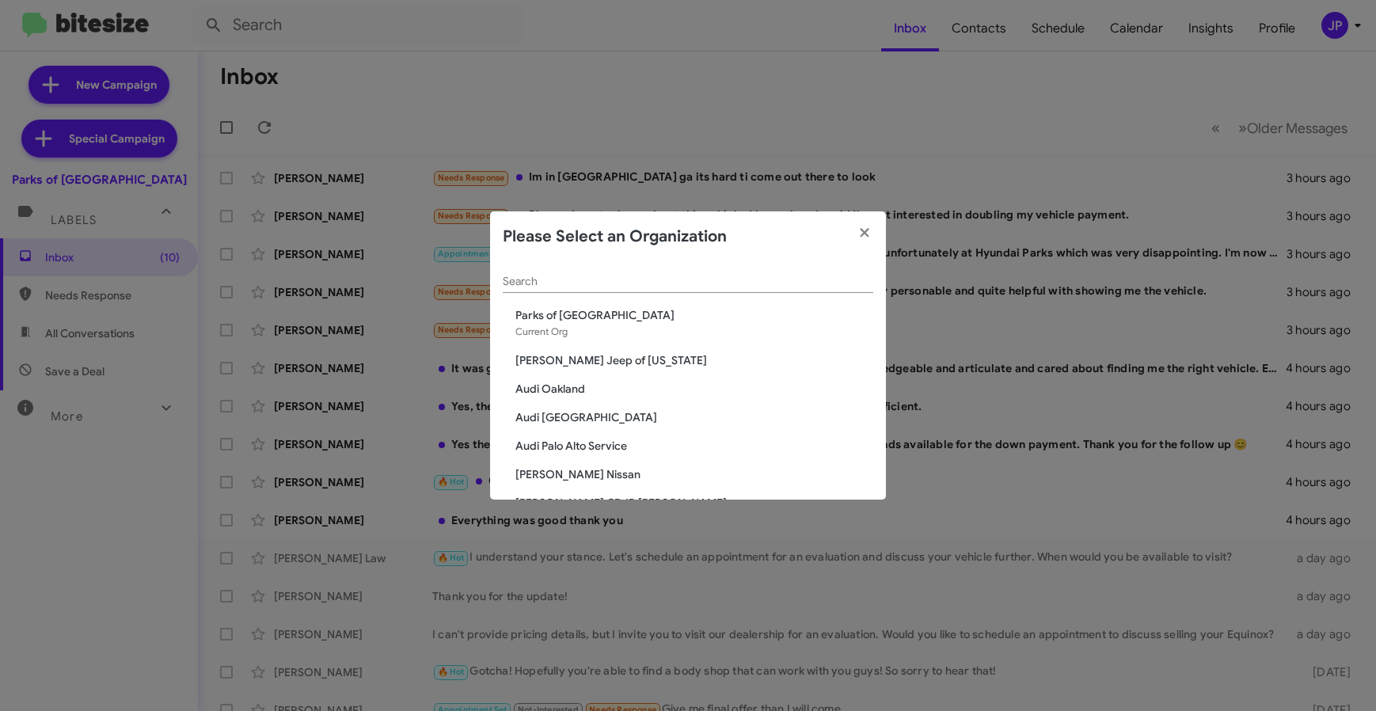
click at [518, 282] on input "Search" at bounding box center [688, 281] width 370 height 13
